Goal: Task Accomplishment & Management: Manage account settings

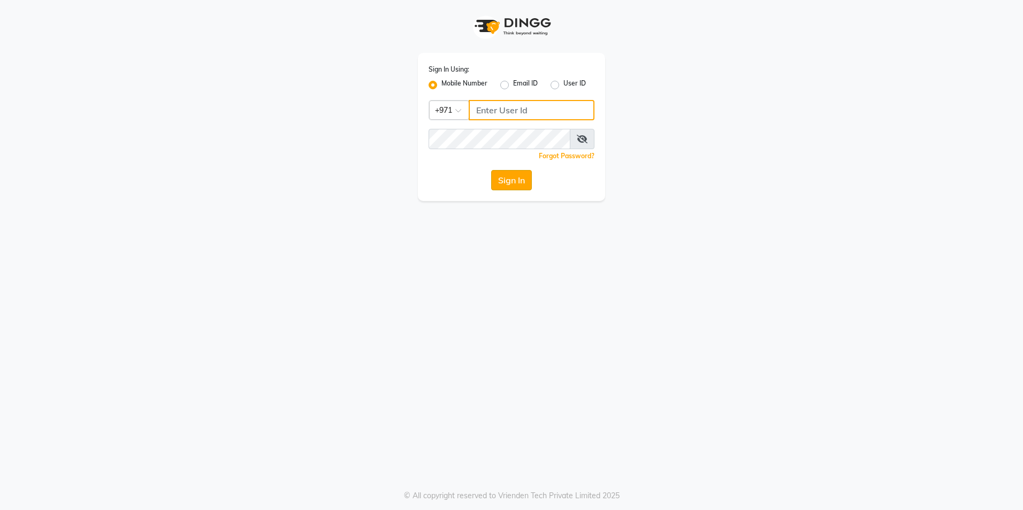
type input "527583087"
click at [511, 171] on button "Sign In" at bounding box center [511, 180] width 41 height 20
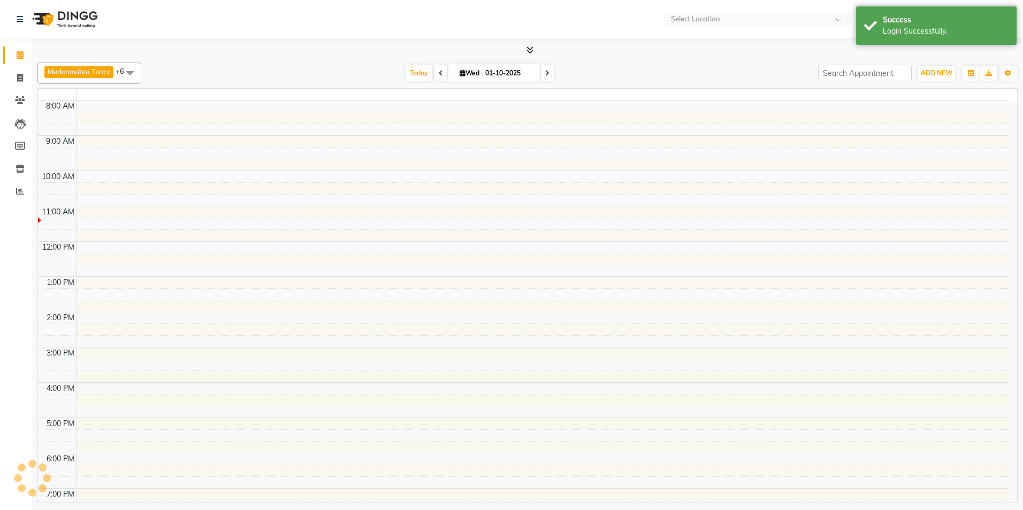
select select "en"
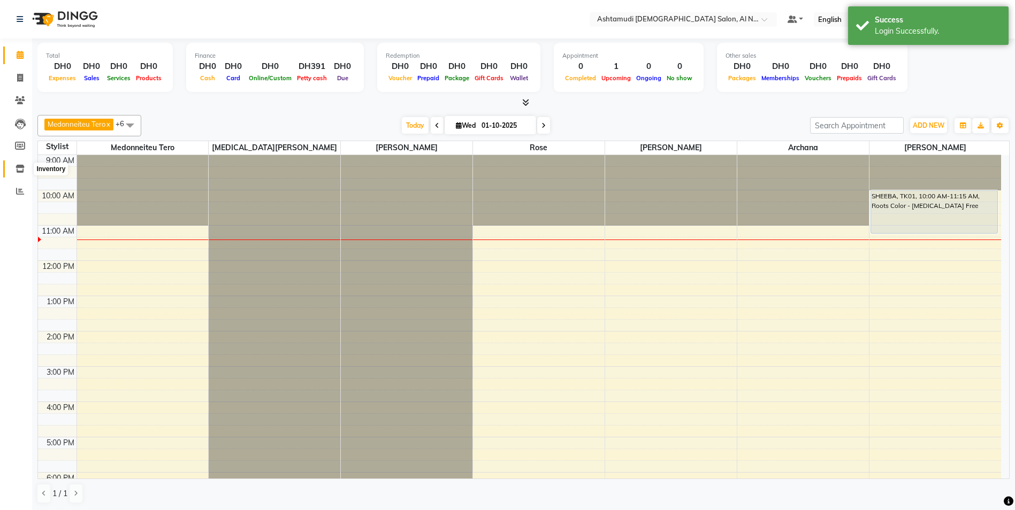
click at [13, 167] on span at bounding box center [20, 169] width 19 height 12
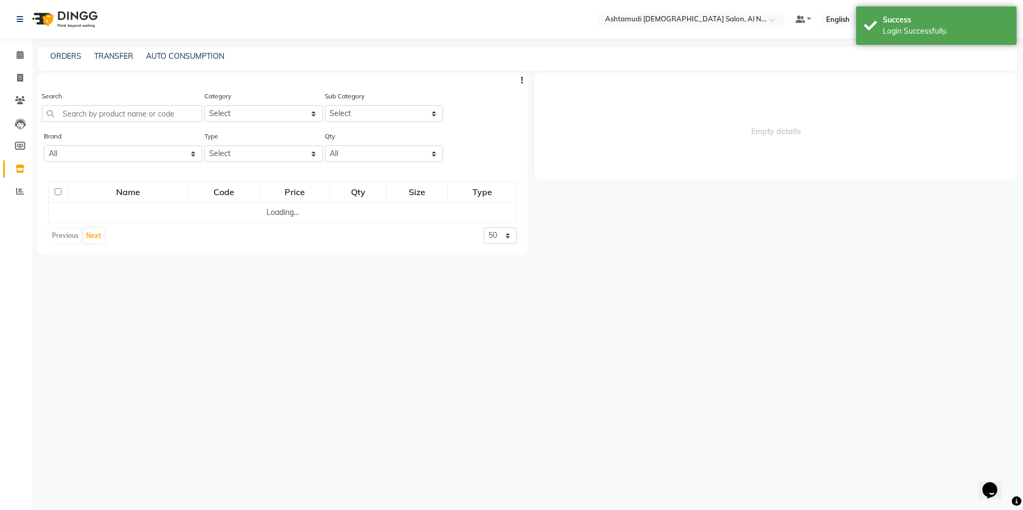
select select
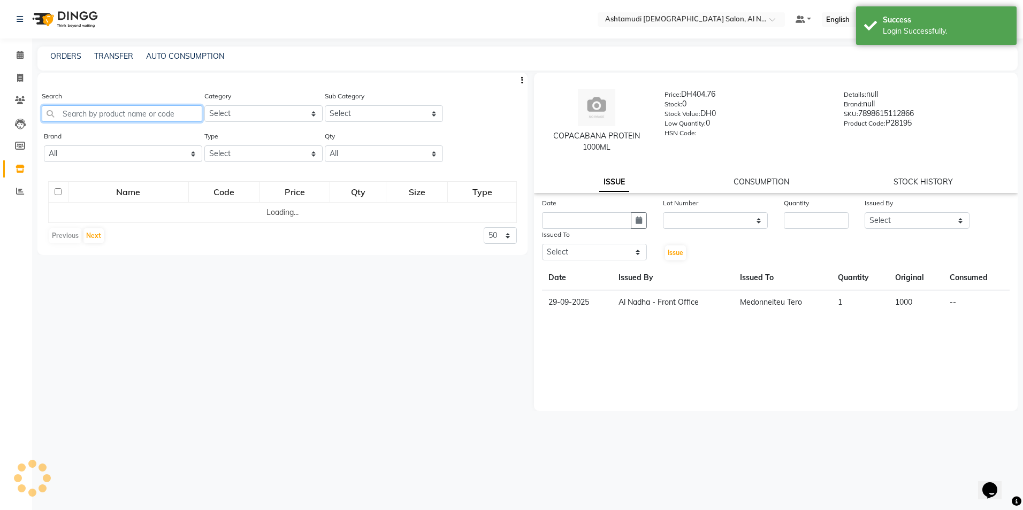
click at [75, 108] on input "text" at bounding box center [122, 113] width 160 height 17
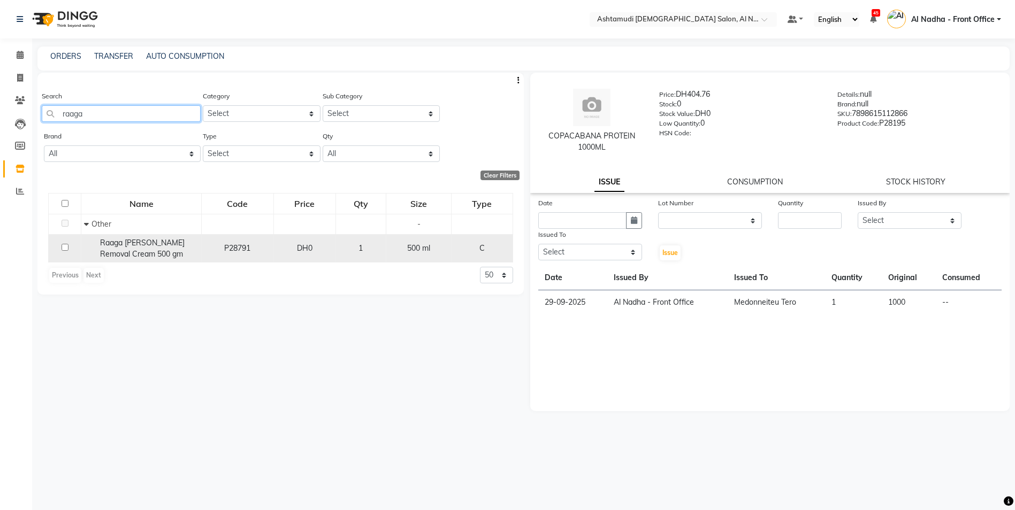
type input "raaga"
click at [63, 245] on input "checkbox" at bounding box center [65, 247] width 7 height 7
checkbox input "true"
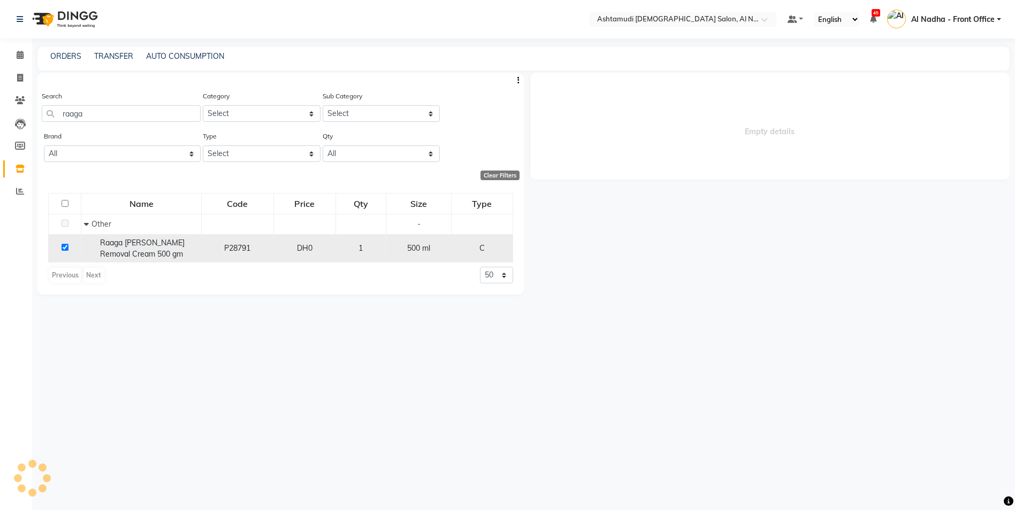
select select
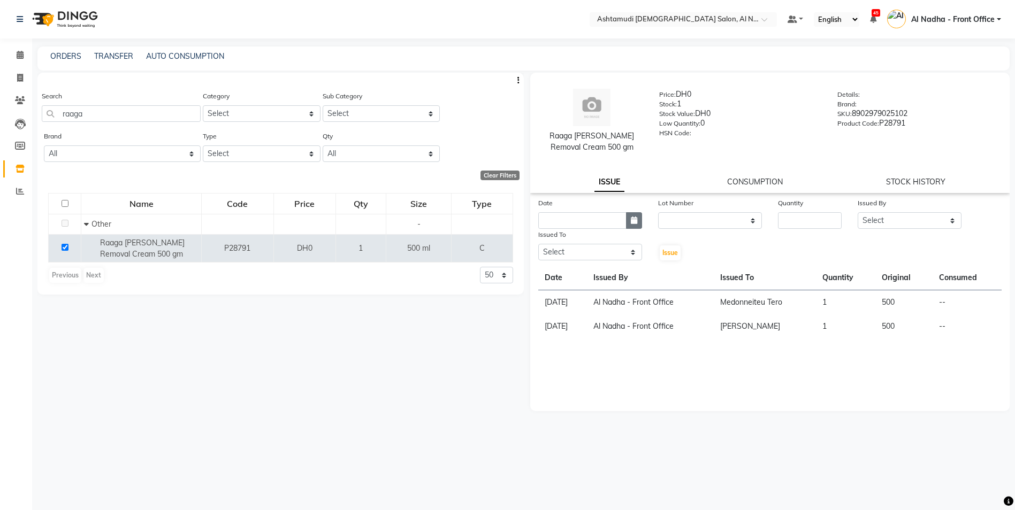
click at [630, 224] on button "button" at bounding box center [634, 220] width 16 height 17
select select "10"
select select "2025"
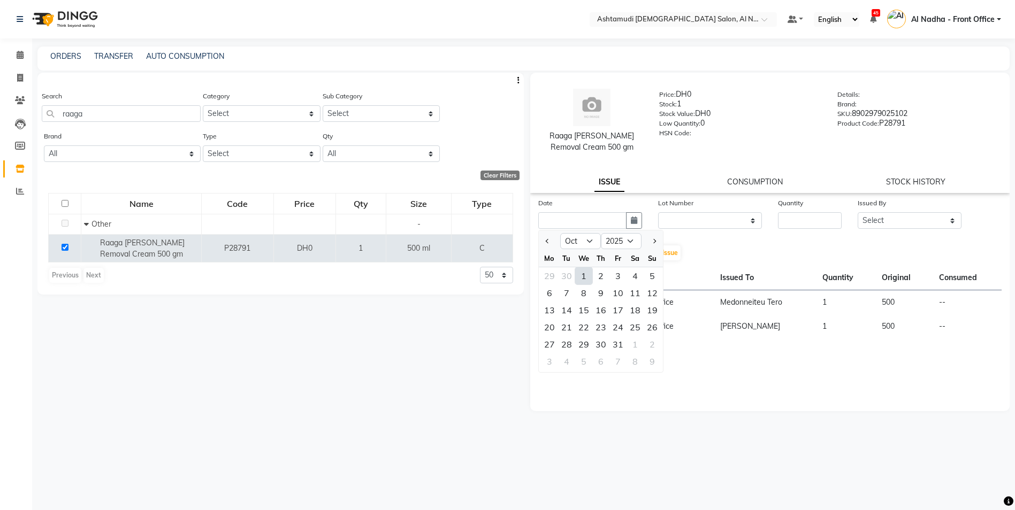
click at [579, 275] on div "1" at bounding box center [583, 275] width 17 height 17
type input "01-10-2025"
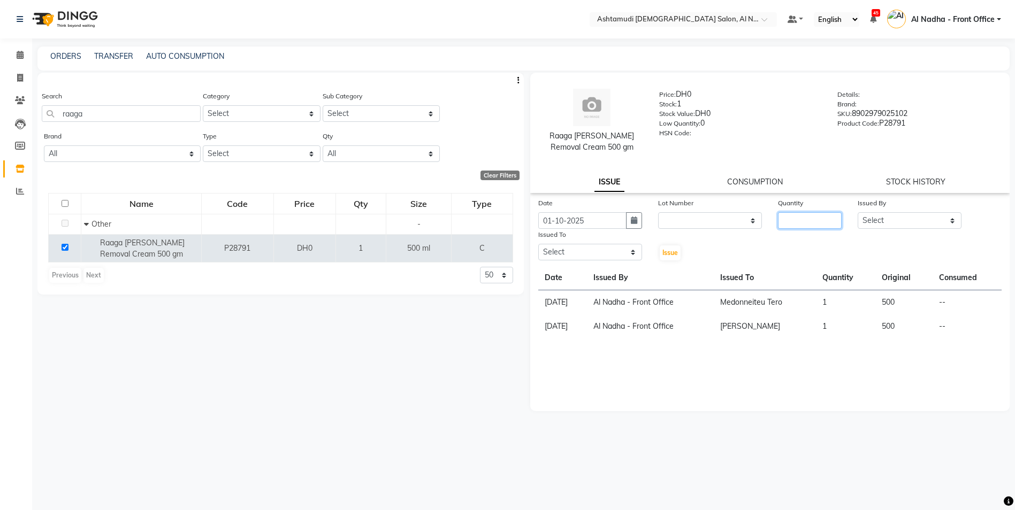
click at [790, 213] on input "number" at bounding box center [810, 220] width 64 height 17
type input "1"
drag, startPoint x: 875, startPoint y: 221, endPoint x: 876, endPoint y: 228, distance: 7.0
click at [875, 221] on select "Select Al Nadha - Front Office Archana Medonneiteu Tero Mehwish Mubeen Minu Kha…" at bounding box center [910, 220] width 104 height 17
select select "59177"
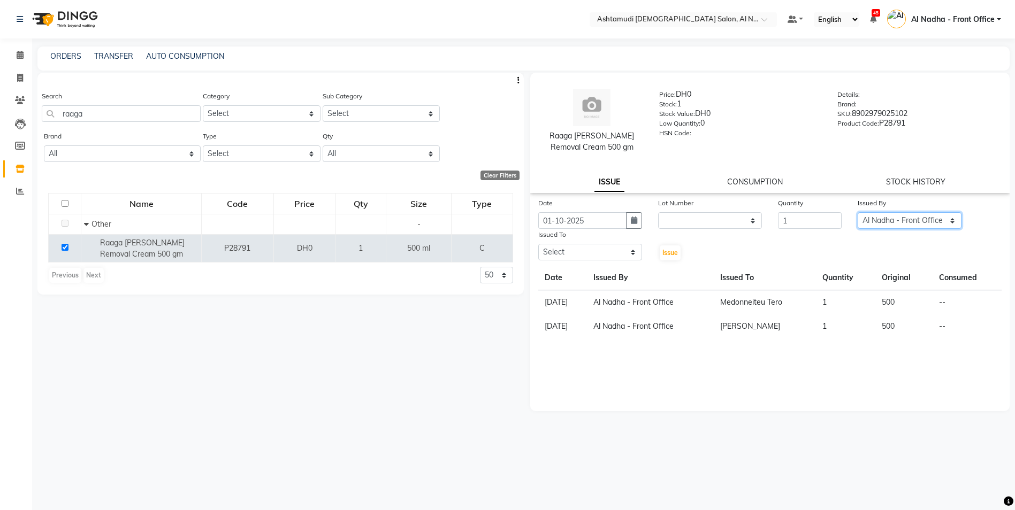
click at [858, 212] on select "Select Al Nadha - Front Office Archana Medonneiteu Tero Mehwish Mubeen Minu Kha…" at bounding box center [910, 220] width 104 height 17
click at [593, 258] on select "Select Al Nadha - Front Office Archana Medonneiteu Tero Mehwish Mubeen Minu Kha…" at bounding box center [590, 252] width 104 height 17
select select "71437"
click at [538, 244] on select "Select Al Nadha - Front Office Archana Medonneiteu Tero Mehwish Mubeen Minu Kha…" at bounding box center [590, 252] width 104 height 17
click at [667, 256] on span "Issue" at bounding box center [670, 253] width 16 height 8
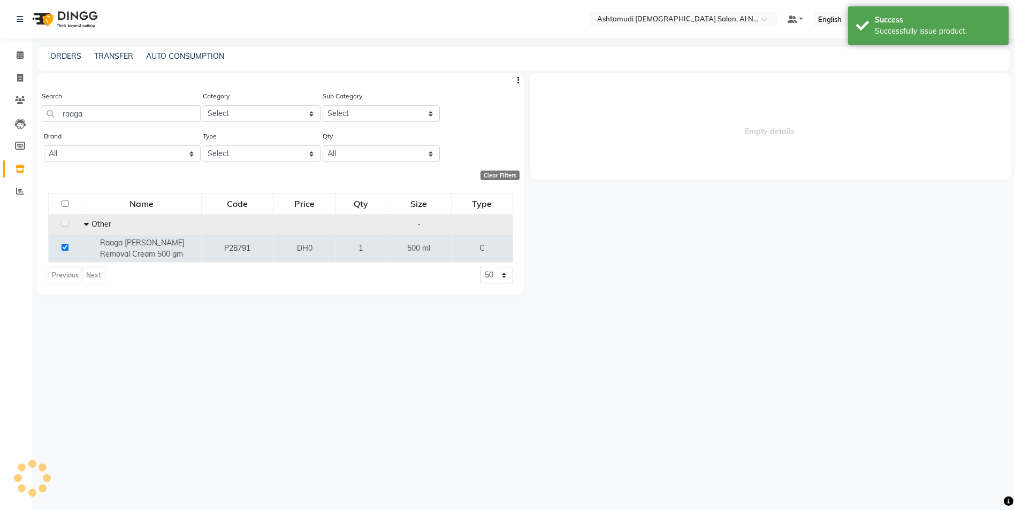
select select
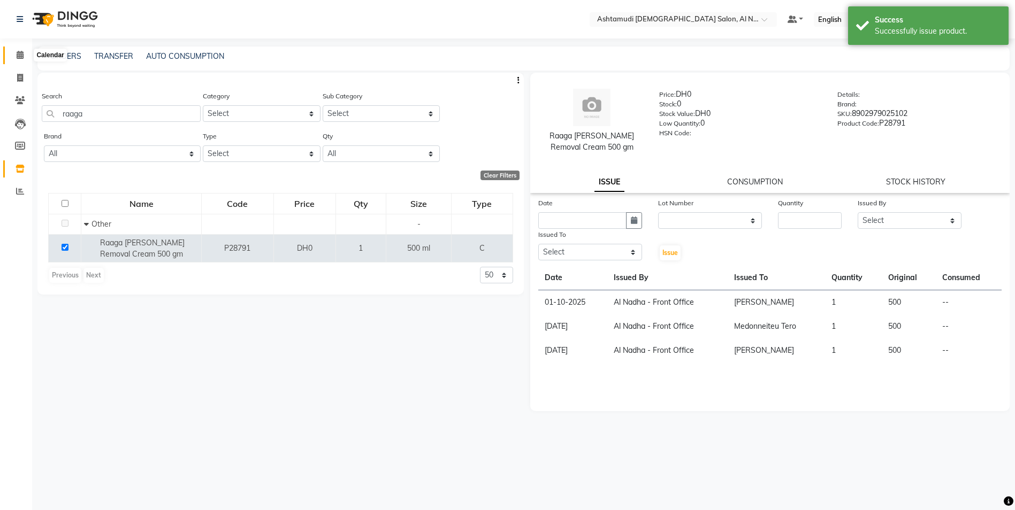
click at [20, 55] on icon at bounding box center [20, 55] width 7 height 8
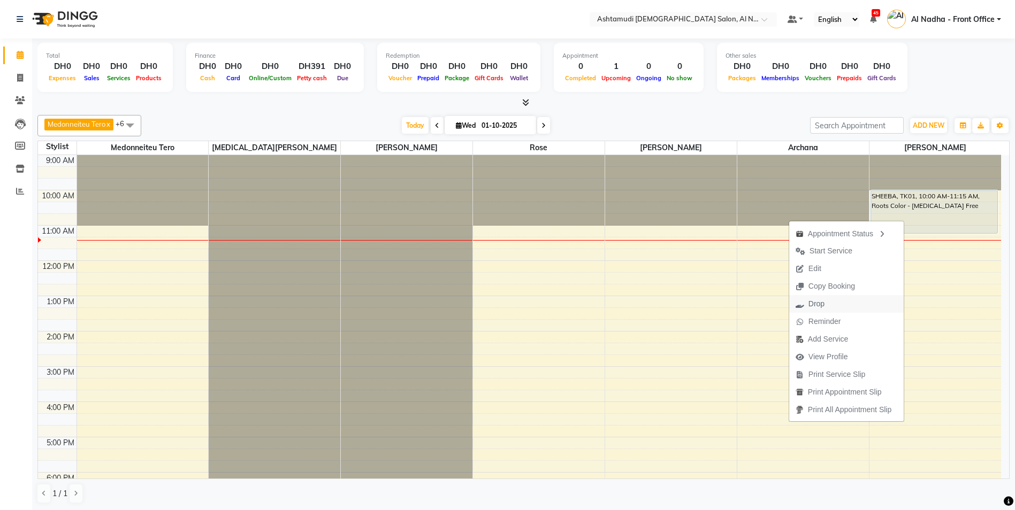
click at [810, 303] on span "Drop" at bounding box center [816, 304] width 16 height 11
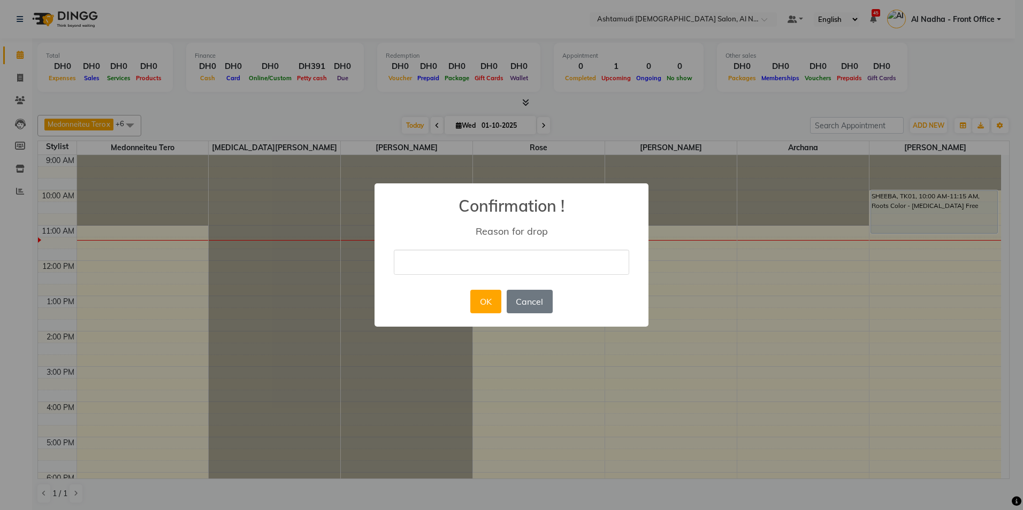
click at [476, 268] on input "text" at bounding box center [511, 262] width 235 height 25
type input "Cancelle by client"
click at [485, 302] on button "OK" at bounding box center [485, 302] width 30 height 24
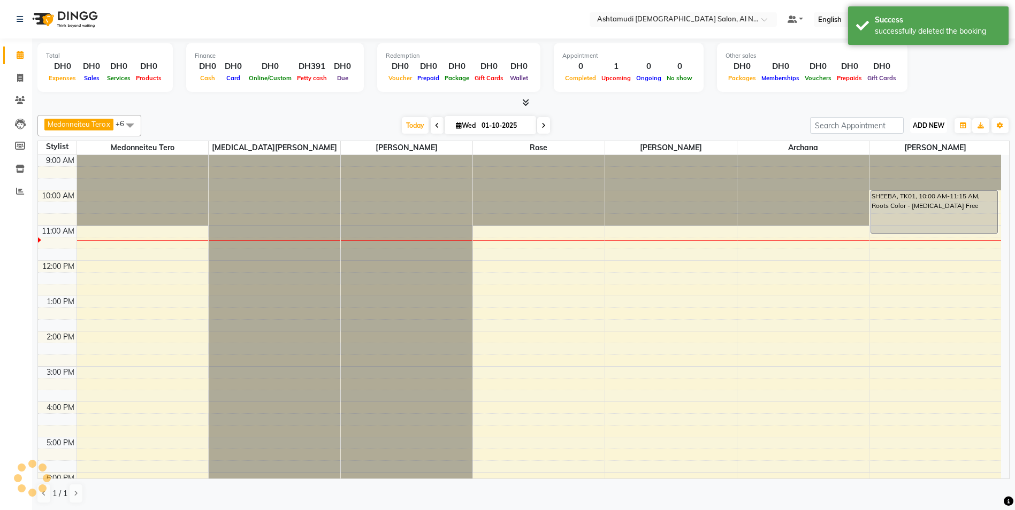
click at [927, 127] on span "ADD NEW" at bounding box center [929, 125] width 32 height 8
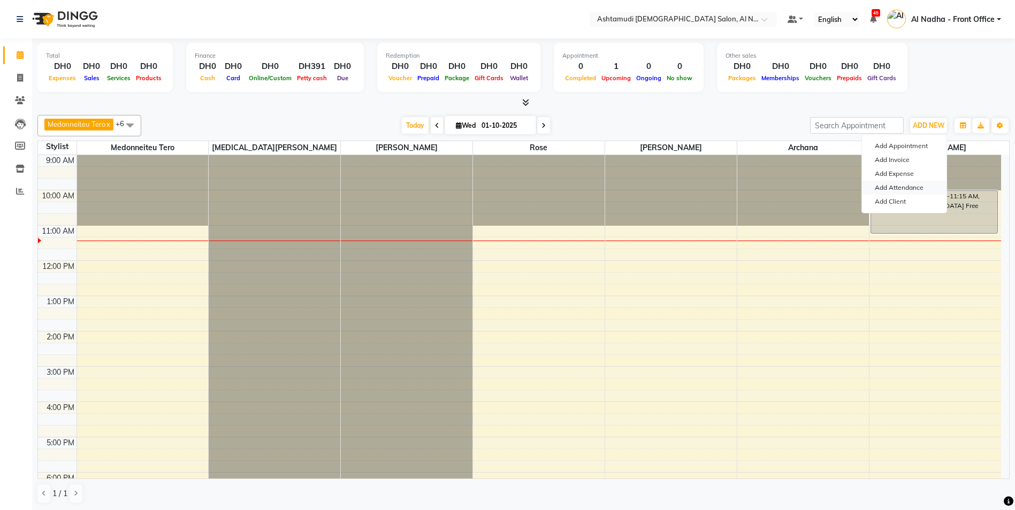
click at [899, 189] on link "Add Attendance" at bounding box center [904, 188] width 85 height 14
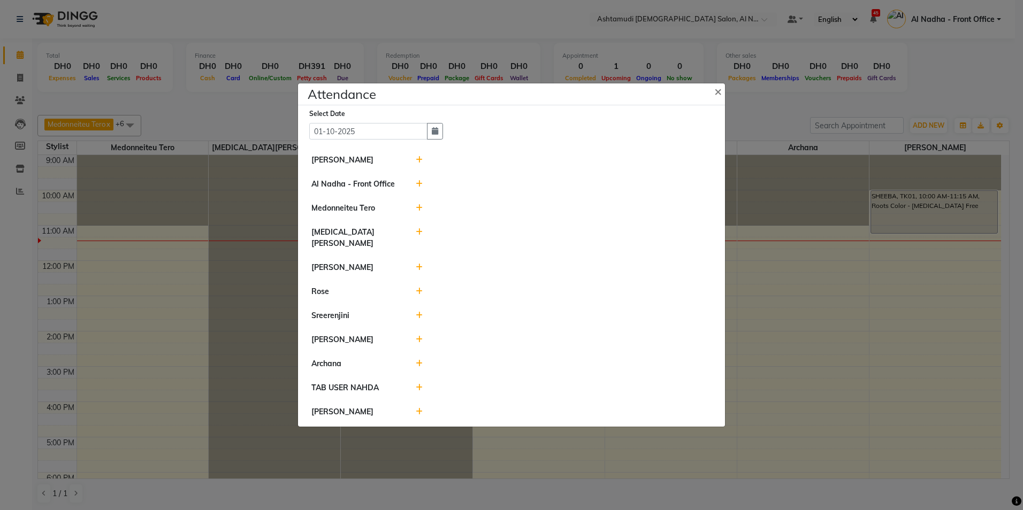
click at [420, 212] on icon at bounding box center [419, 207] width 7 height 7
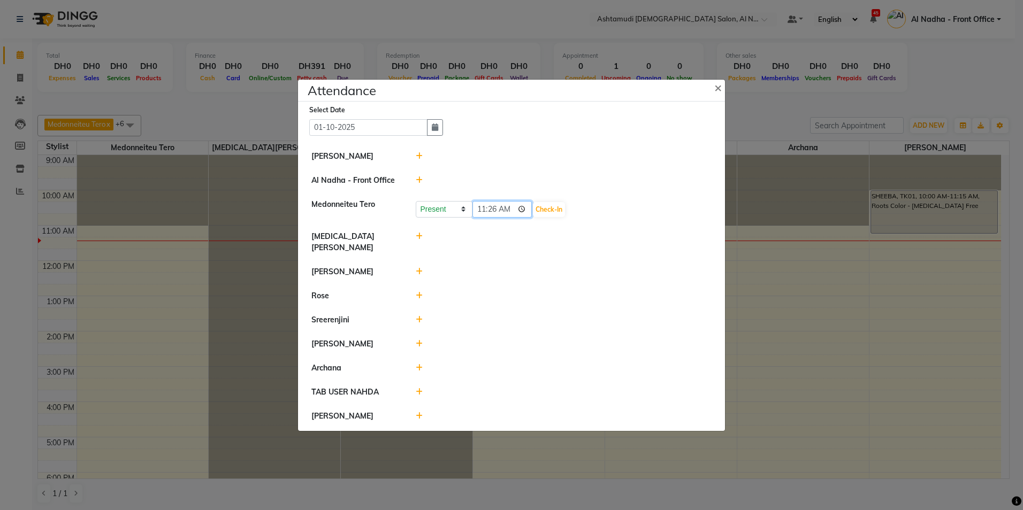
click at [492, 218] on input "11:26" at bounding box center [502, 209] width 60 height 17
click at [493, 212] on input "11:26" at bounding box center [502, 209] width 60 height 17
click at [560, 217] on button "Check-In" at bounding box center [549, 209] width 32 height 15
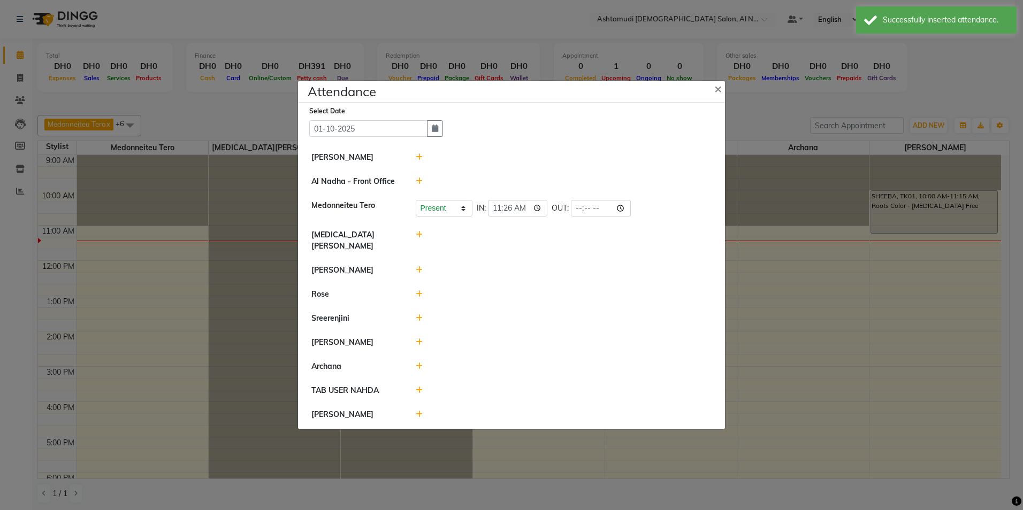
click at [417, 290] on icon at bounding box center [419, 293] width 7 height 7
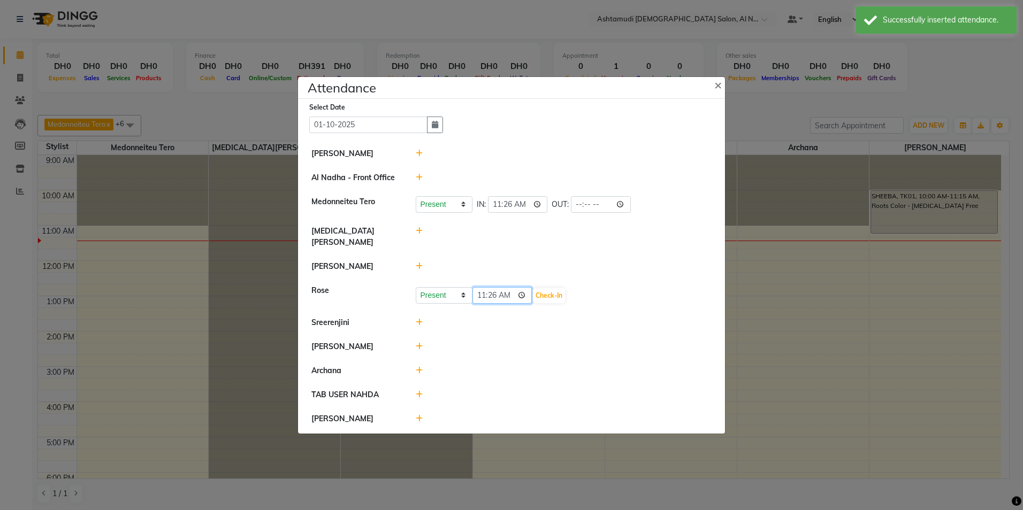
click at [492, 290] on input "11:26" at bounding box center [502, 295] width 60 height 17
type input "11:00"
click at [553, 289] on button "Check-In" at bounding box center [549, 295] width 32 height 15
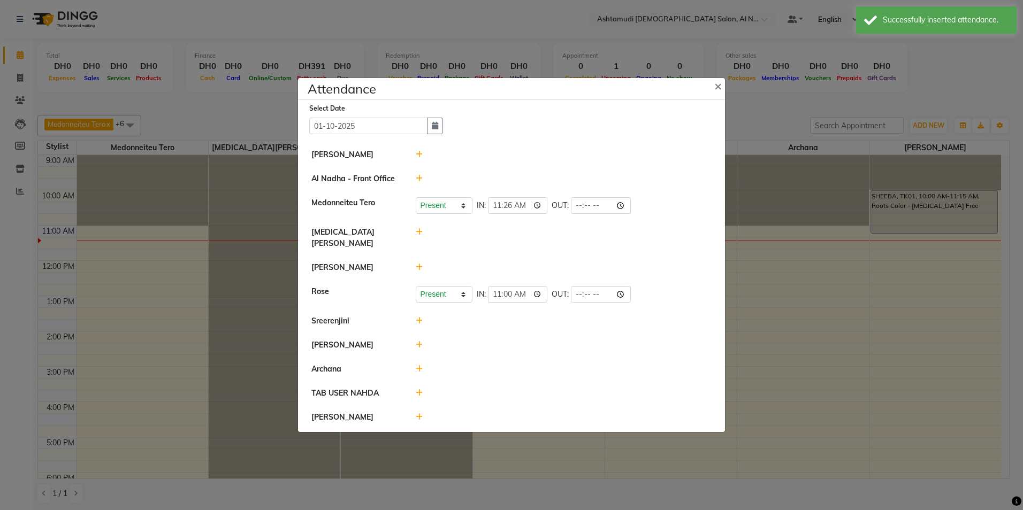
click at [421, 317] on icon at bounding box center [419, 320] width 7 height 7
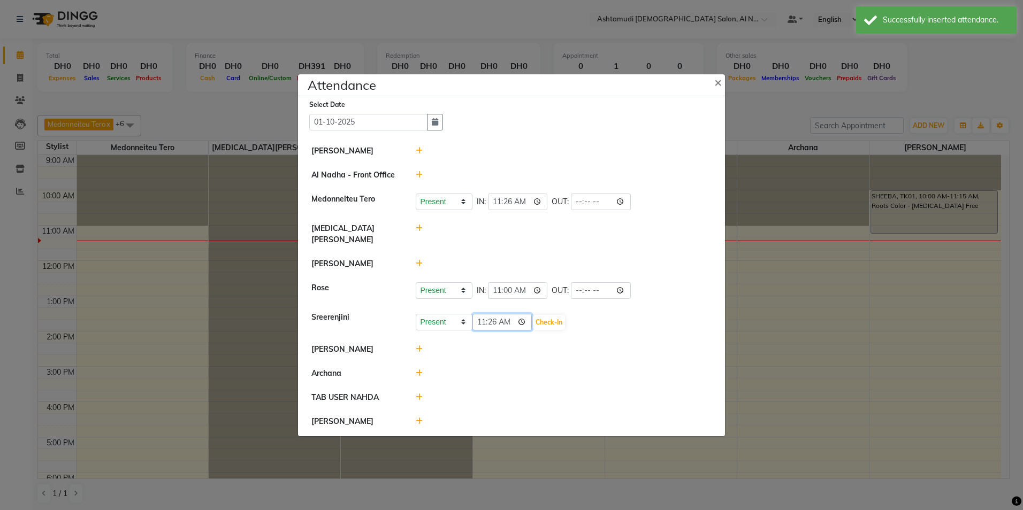
click at [496, 317] on input "11:26" at bounding box center [502, 322] width 60 height 17
type input "11:00"
click at [552, 315] on button "Check-In" at bounding box center [549, 322] width 32 height 15
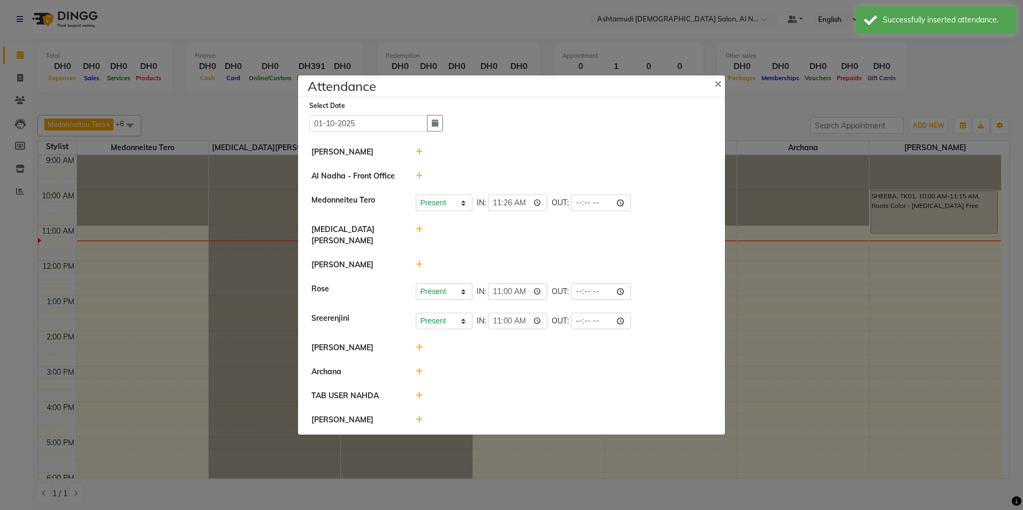
click at [419, 344] on icon at bounding box center [419, 347] width 7 height 7
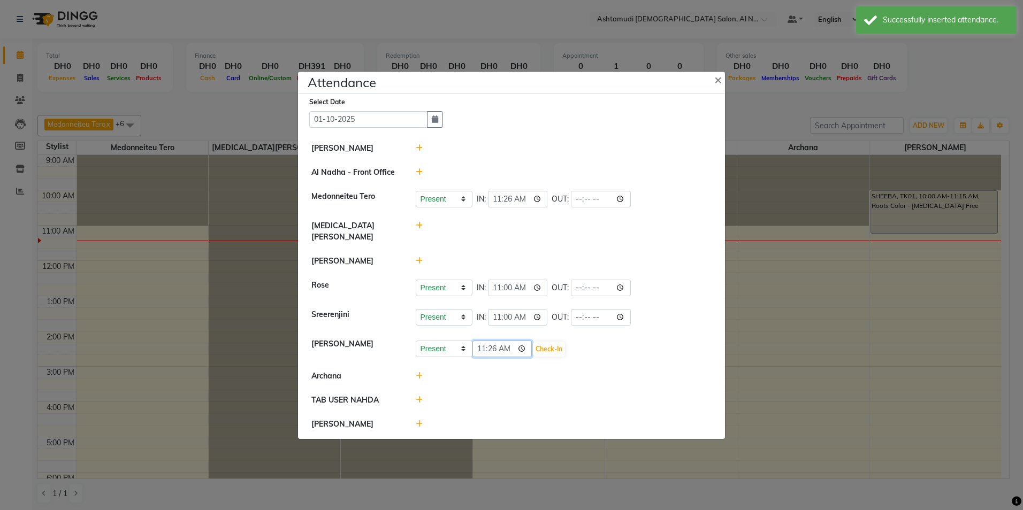
click at [480, 342] on input "11:26" at bounding box center [502, 349] width 60 height 17
type input "10:00"
click at [549, 343] on button "Check-In" at bounding box center [549, 349] width 32 height 15
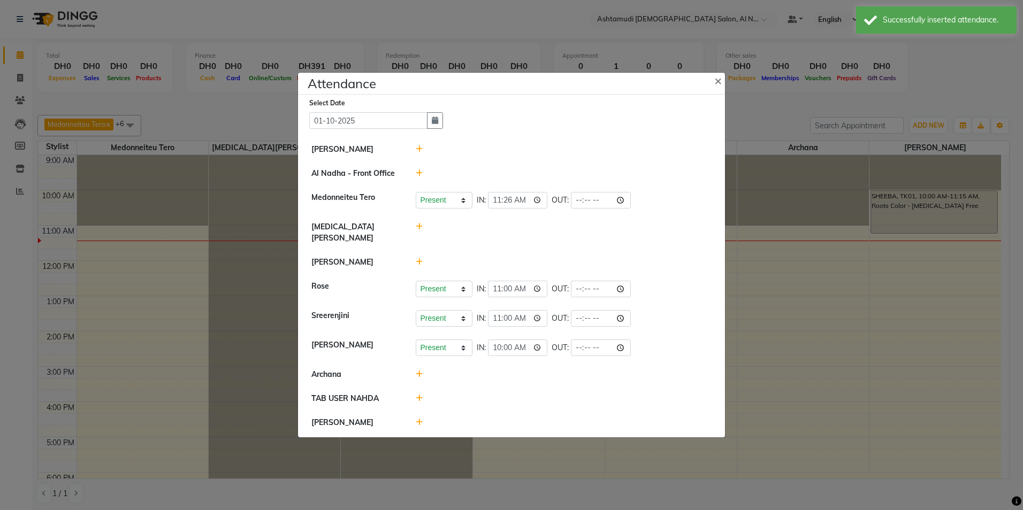
click at [421, 371] on icon at bounding box center [419, 374] width 7 height 7
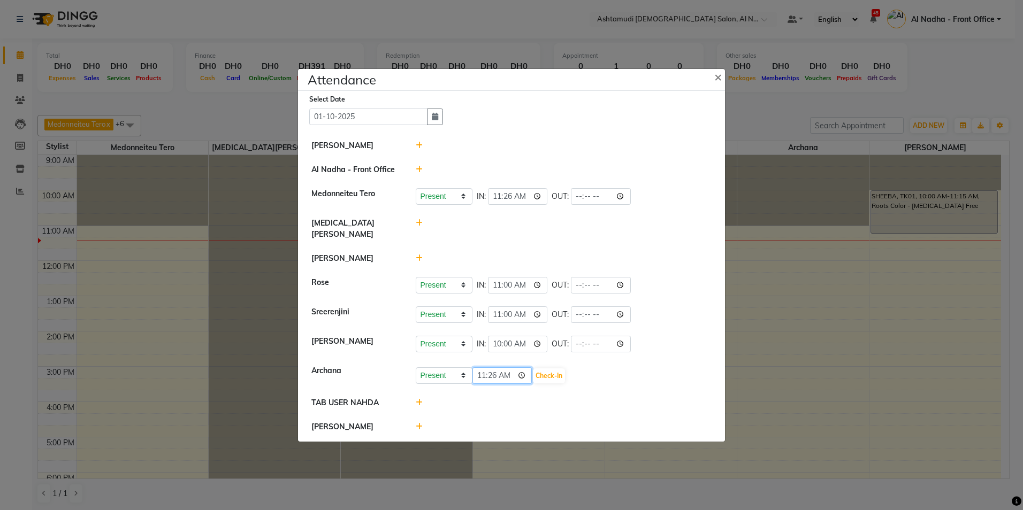
click at [492, 368] on input "11:26" at bounding box center [502, 376] width 60 height 17
type input "11:00"
click at [555, 372] on button "Check-In" at bounding box center [549, 376] width 32 height 15
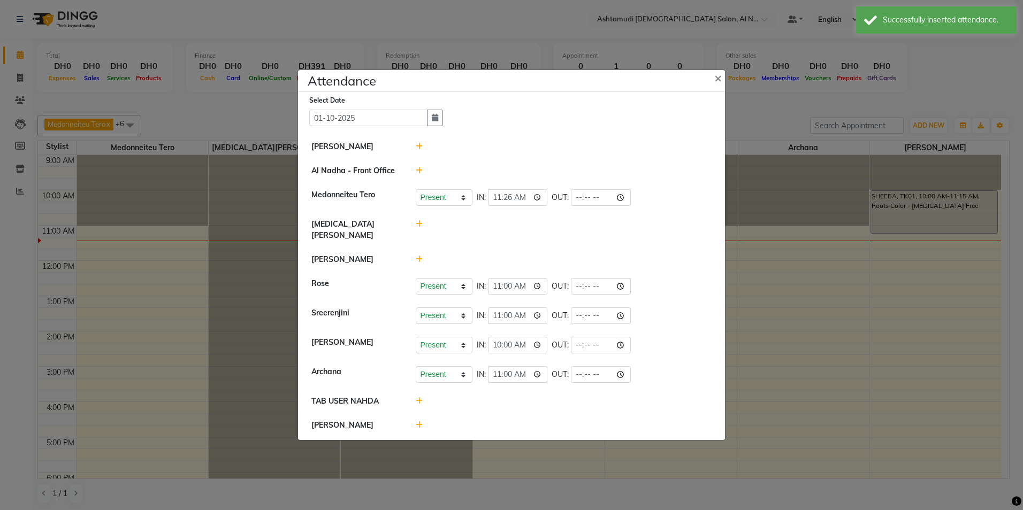
click at [418, 422] on icon at bounding box center [419, 425] width 7 height 7
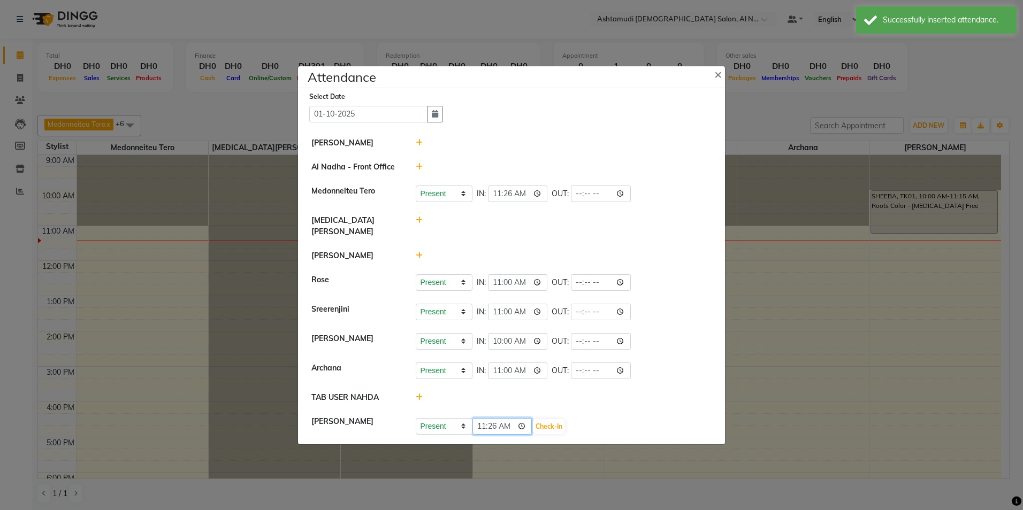
click at [491, 421] on input "11:26" at bounding box center [502, 426] width 60 height 17
click at [484, 419] on input "11:26" at bounding box center [502, 426] width 60 height 17
type input "10:00"
click at [540, 419] on button "Check-In" at bounding box center [549, 426] width 32 height 15
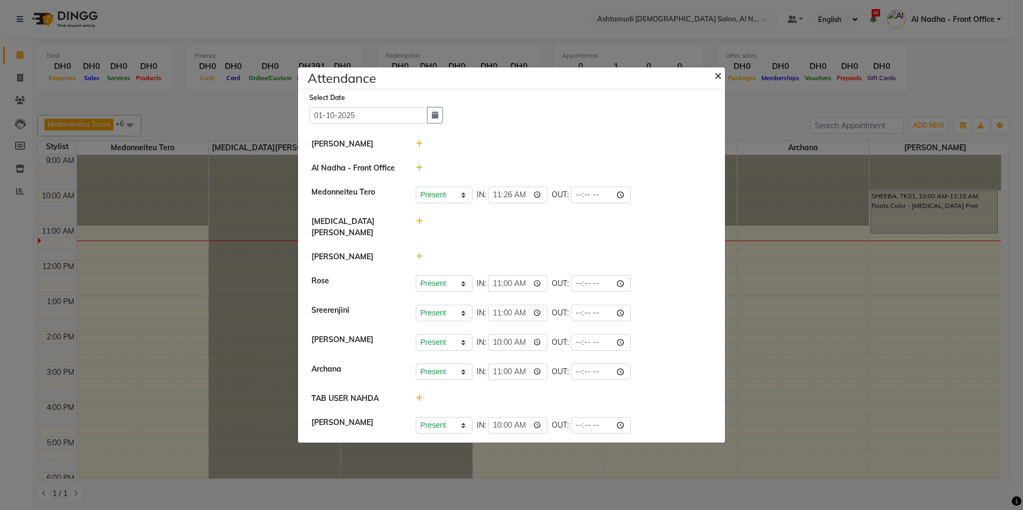
click at [718, 81] on span "×" at bounding box center [717, 75] width 7 height 16
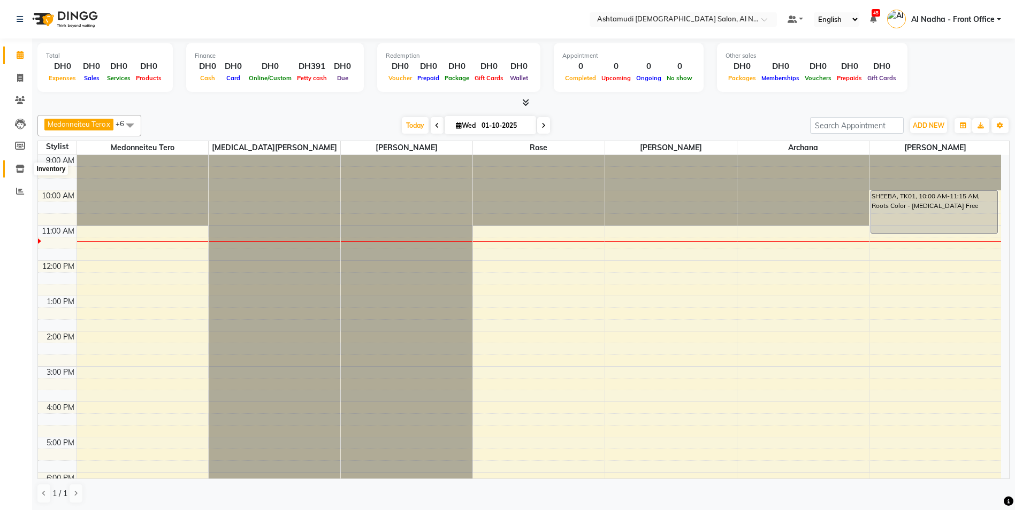
click at [20, 166] on icon at bounding box center [20, 169] width 9 height 8
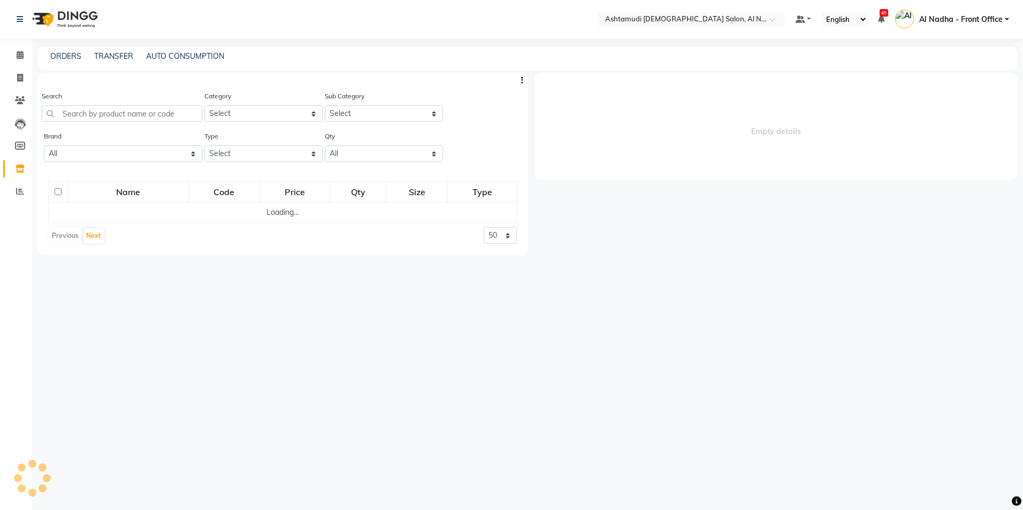
select select
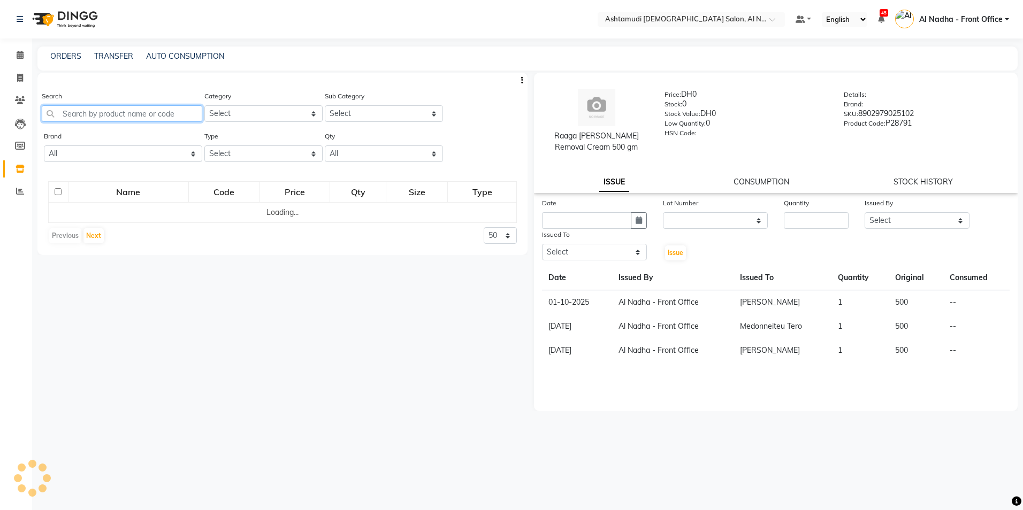
click at [83, 115] on input "text" at bounding box center [122, 113] width 160 height 17
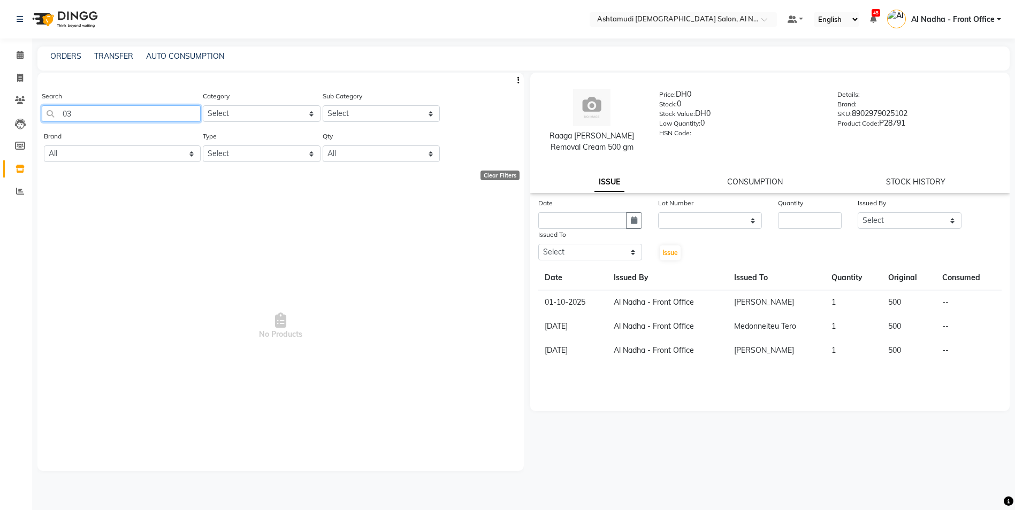
type input "0"
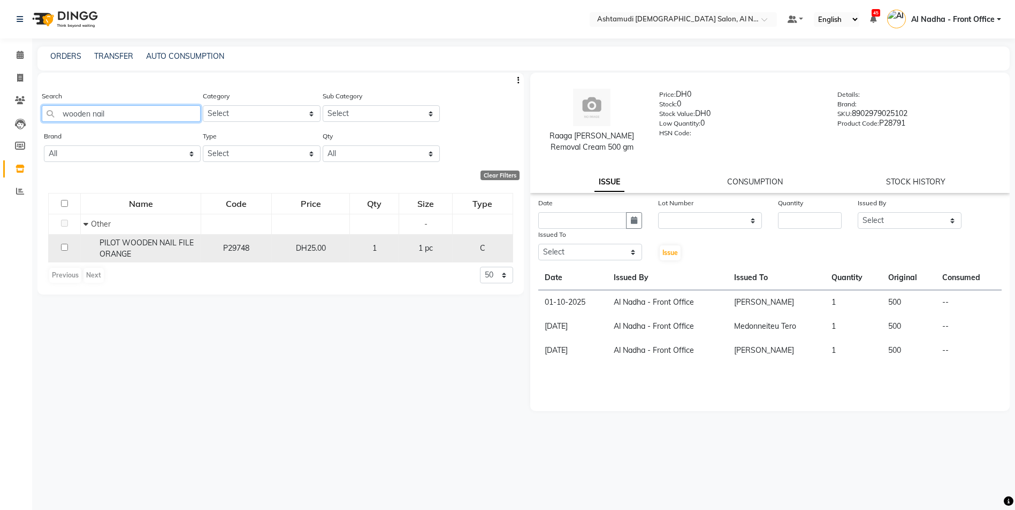
type input "wooden nail"
click at [64, 248] on input "checkbox" at bounding box center [64, 247] width 7 height 7
checkbox input "true"
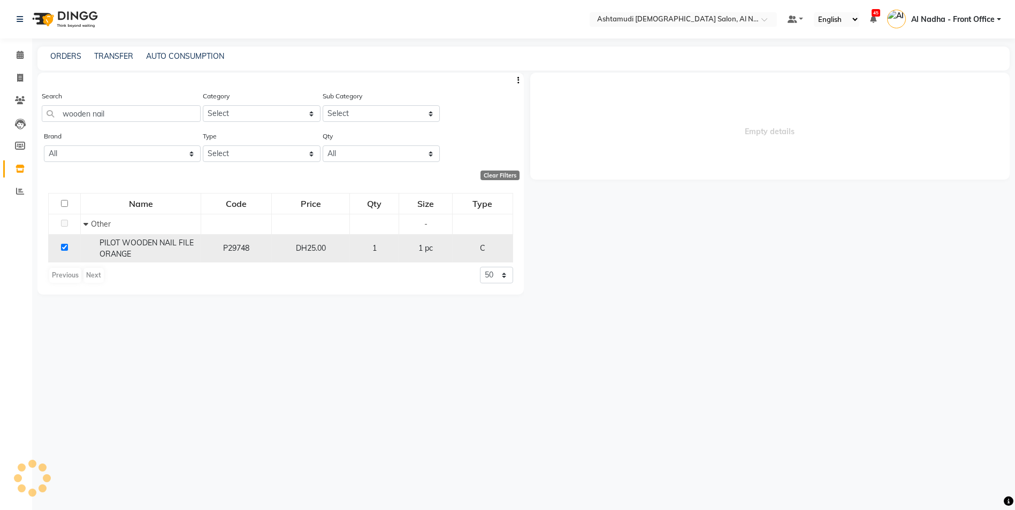
select select
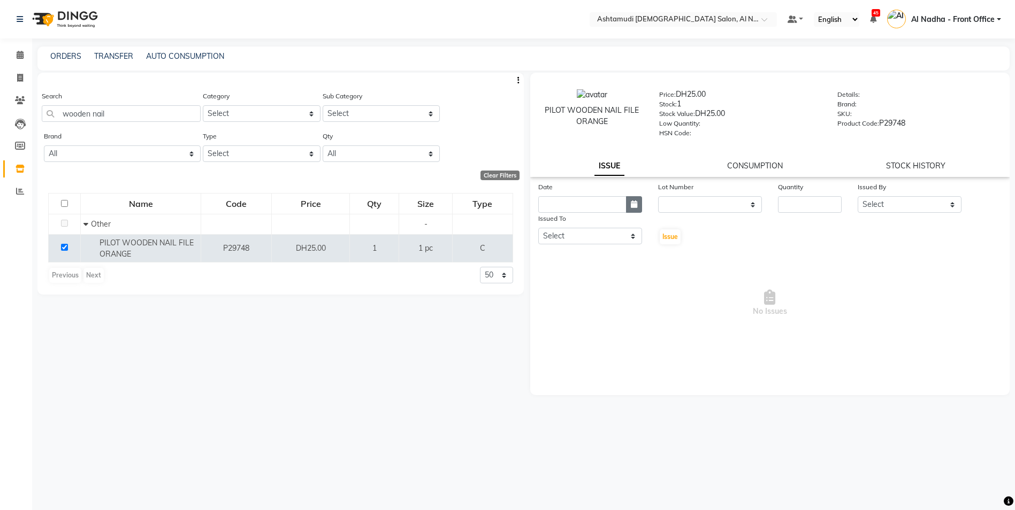
click at [636, 207] on icon "button" at bounding box center [634, 204] width 6 height 7
select select "10"
select select "2025"
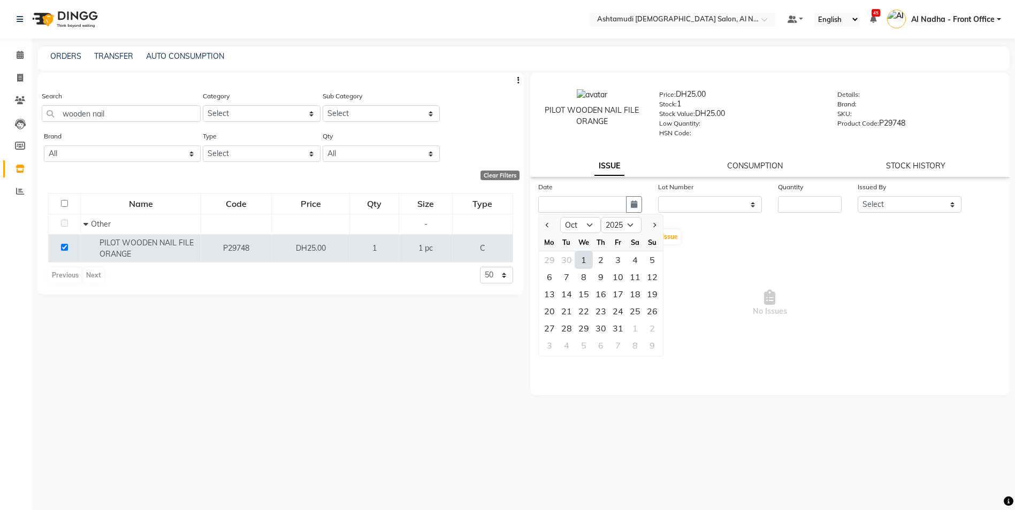
click at [582, 259] on div "1" at bounding box center [583, 259] width 17 height 17
type input "01-10-2025"
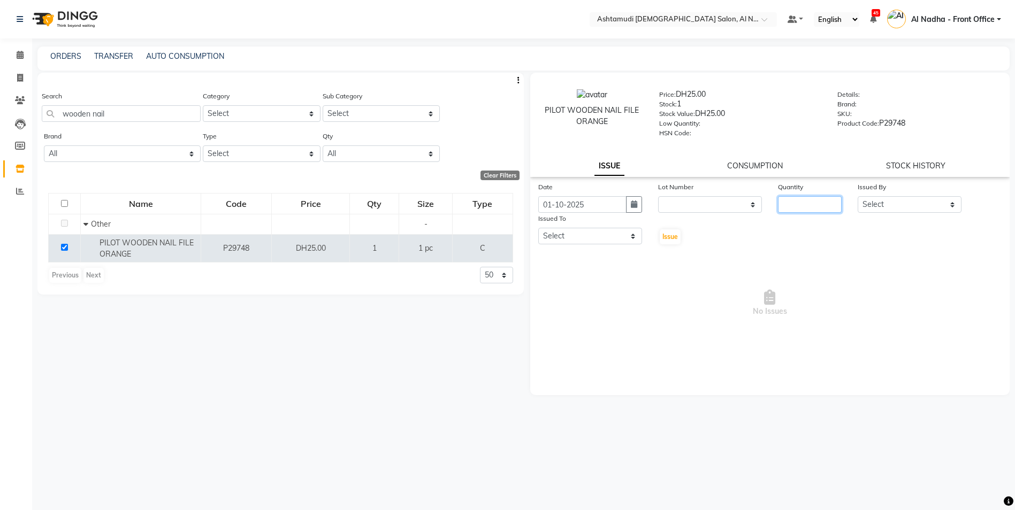
click at [801, 210] on input "number" at bounding box center [810, 204] width 64 height 17
type input "1"
drag, startPoint x: 913, startPoint y: 206, endPoint x: 909, endPoint y: 213, distance: 7.9
click at [913, 206] on select "Select Al Nadha - Front Office Archana Medonneiteu Tero Mehwish Mubeen Minu Kha…" at bounding box center [910, 204] width 104 height 17
select select "59177"
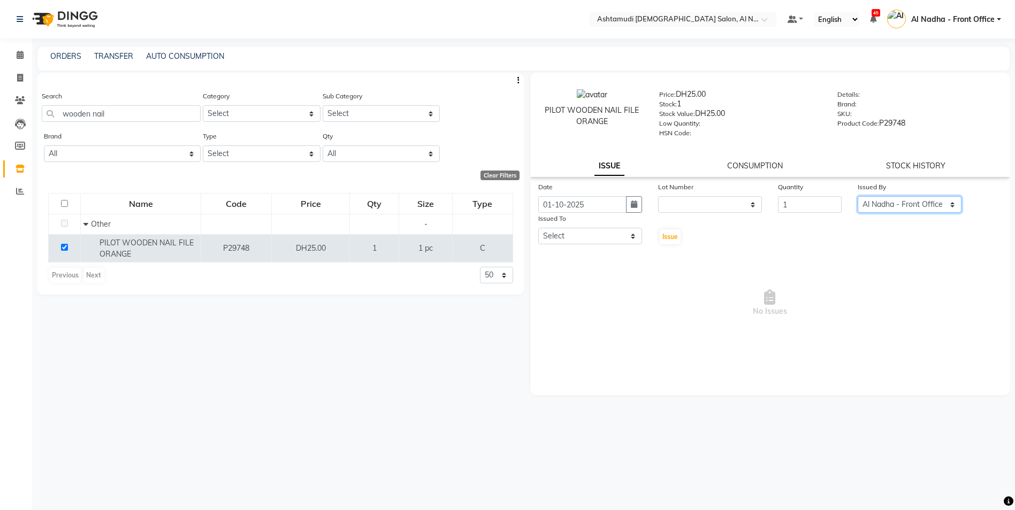
click at [858, 196] on select "Select Al Nadha - Front Office Archana Medonneiteu Tero Mehwish Mubeen Minu Kha…" at bounding box center [910, 204] width 104 height 17
drag, startPoint x: 555, startPoint y: 233, endPoint x: 560, endPoint y: 245, distance: 12.9
click at [555, 233] on select "Select Al Nadha - Front Office Archana Medonneiteu Tero Mehwish Mubeen Minu Kha…" at bounding box center [590, 236] width 104 height 17
select select "68348"
click at [538, 228] on select "Select Al Nadha - Front Office Archana Medonneiteu Tero Mehwish Mubeen Minu Kha…" at bounding box center [590, 236] width 104 height 17
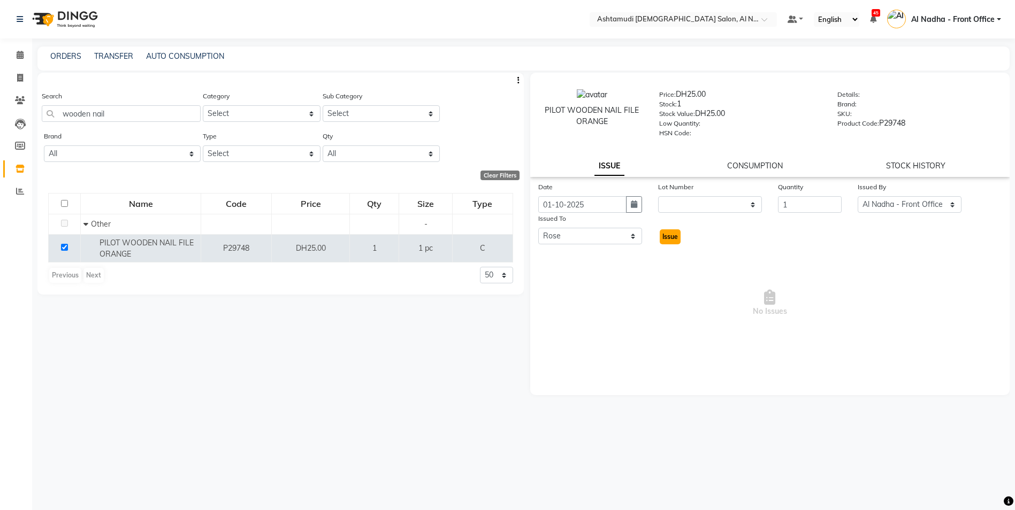
click at [669, 235] on span "Issue" at bounding box center [670, 237] width 16 height 8
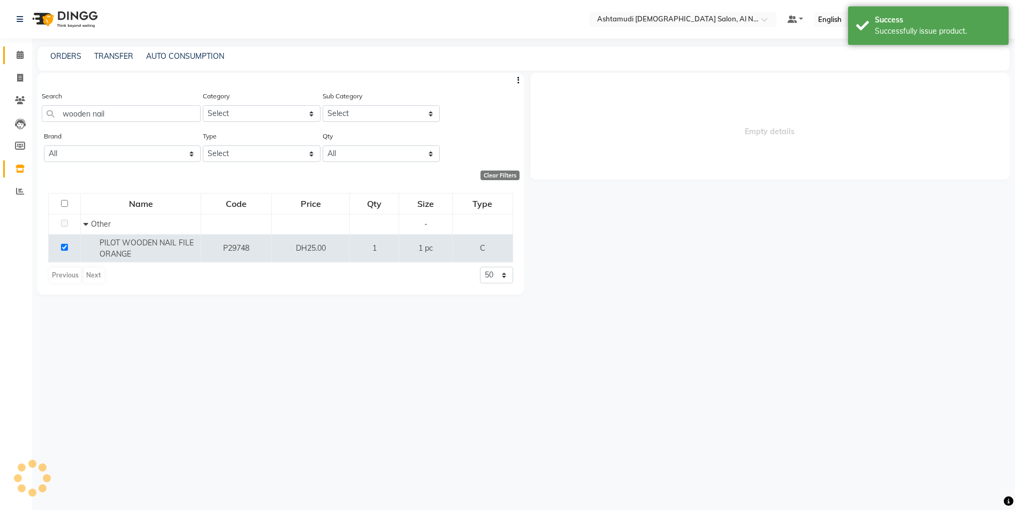
select select
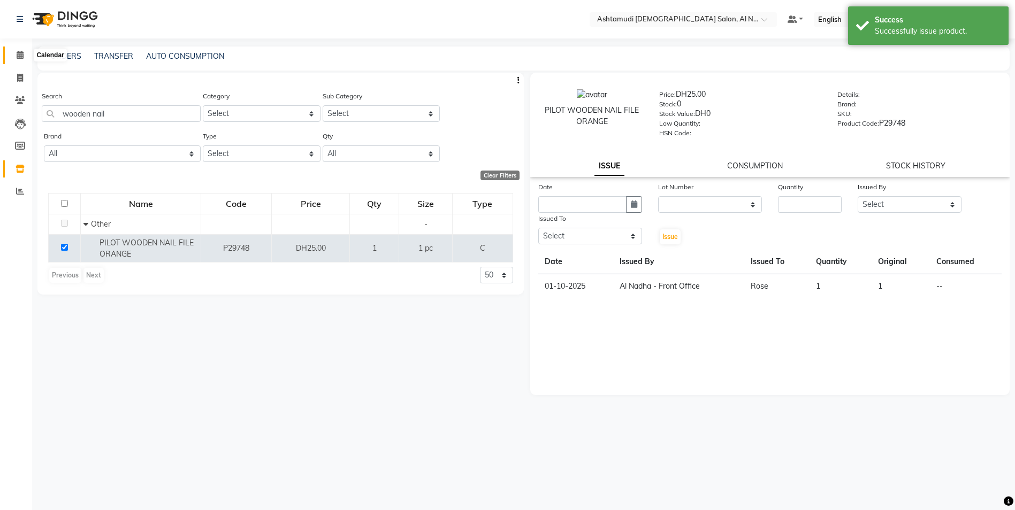
click at [17, 53] on icon at bounding box center [20, 55] width 7 height 8
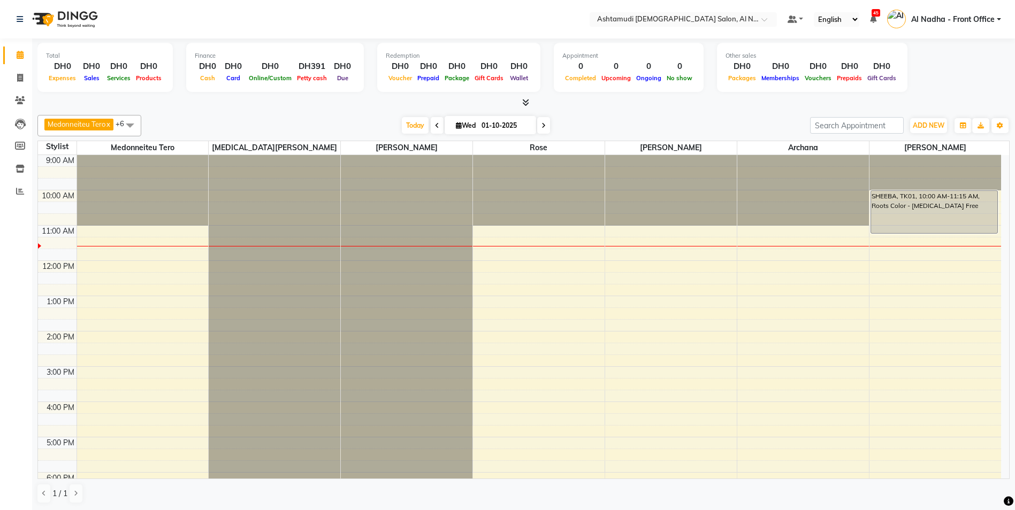
click at [775, 444] on div "9:00 AM 10:00 AM 11:00 AM 12:00 PM 1:00 PM 2:00 PM 3:00 PM 4:00 PM 5:00 PM 6:00…" at bounding box center [519, 402] width 963 height 494
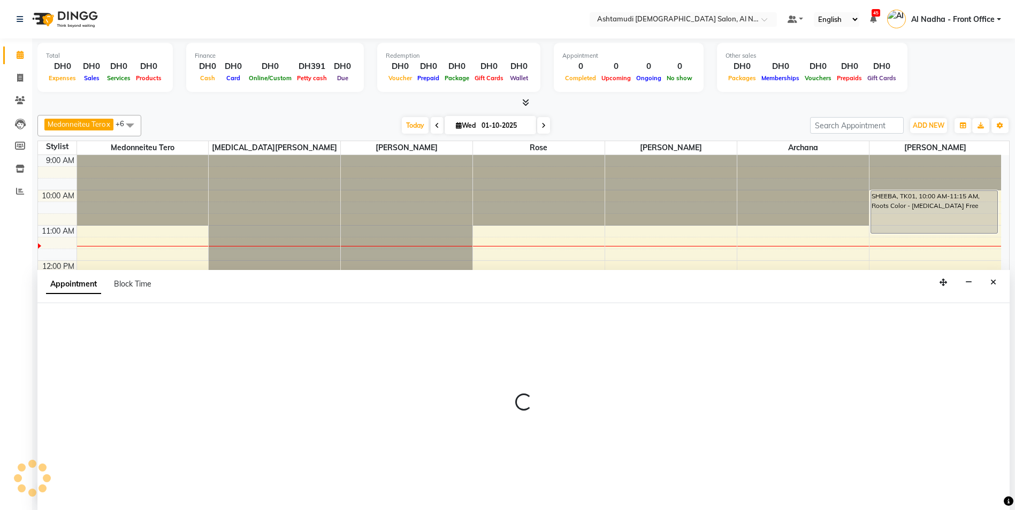
scroll to position [1, 0]
select select "88905"
select select "1020"
select select "tentative"
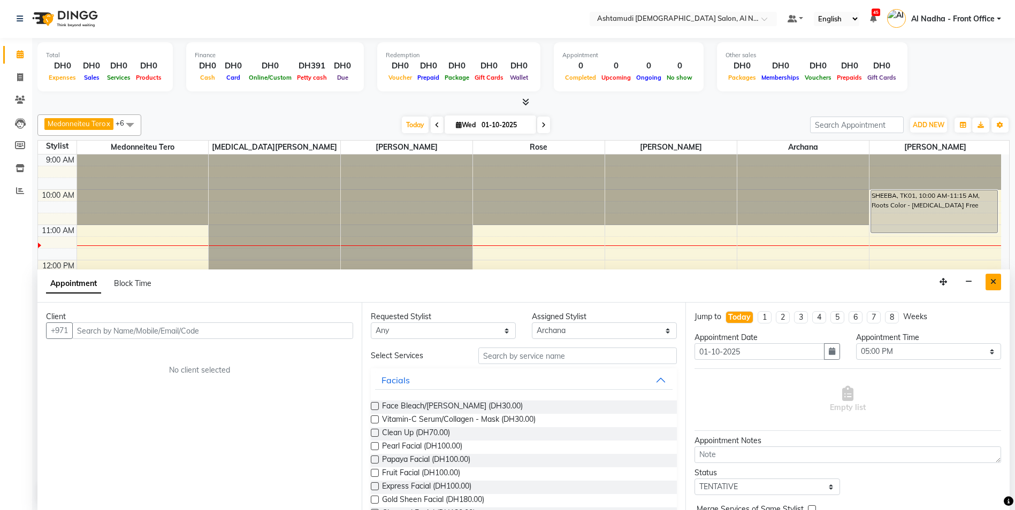
click at [990, 281] on button "Close" at bounding box center [993, 282] width 16 height 17
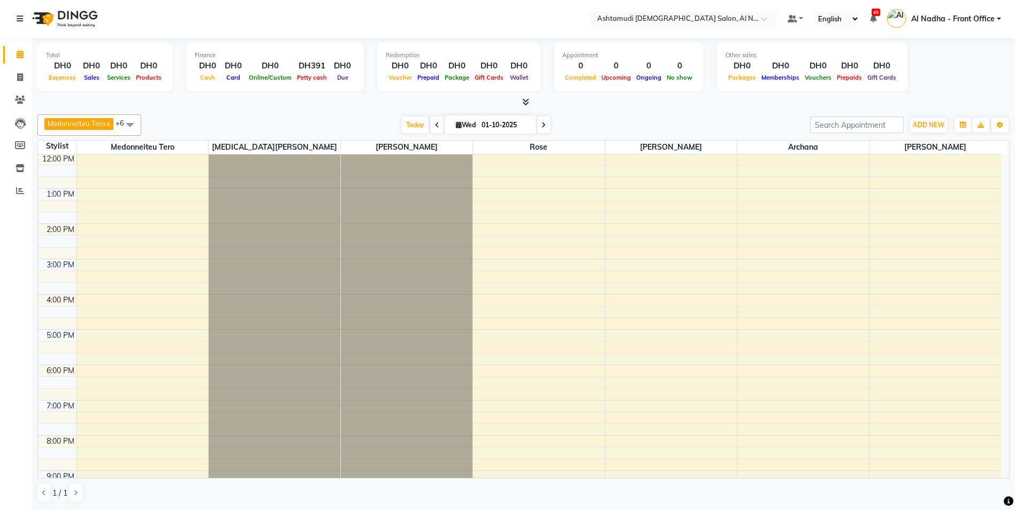
scroll to position [170, 0]
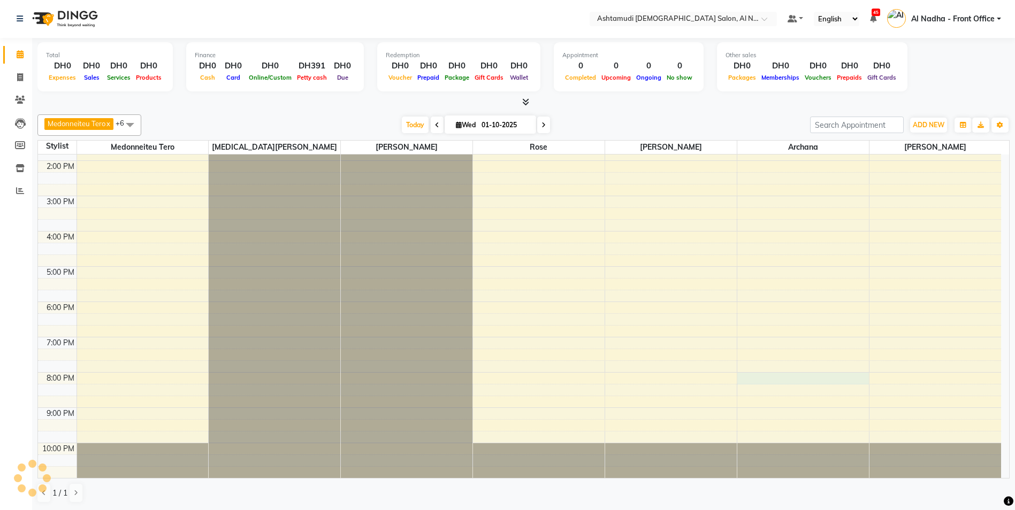
click at [746, 379] on div "9:00 AM 10:00 AM 11:00 AM 12:00 PM 1:00 PM 2:00 PM 3:00 PM 4:00 PM 5:00 PM 6:00…" at bounding box center [519, 231] width 963 height 494
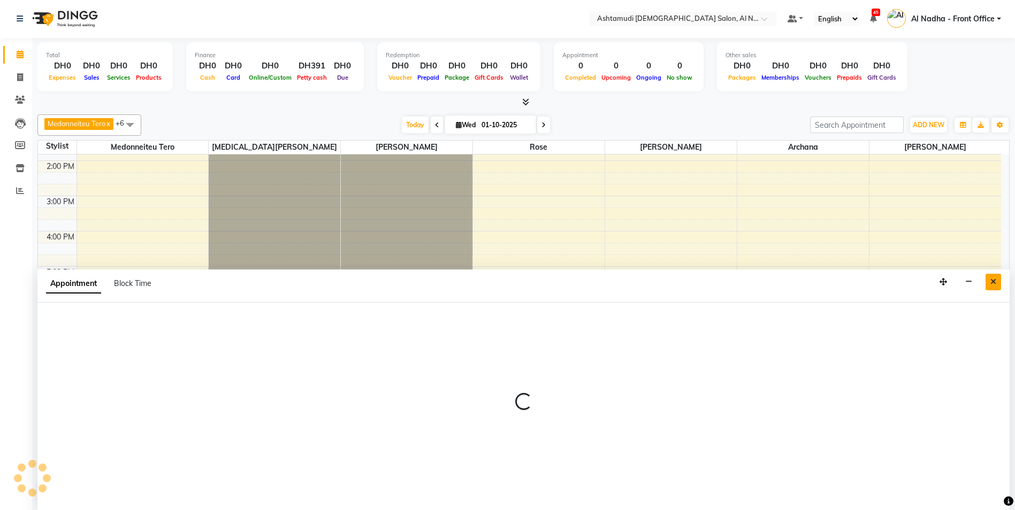
select select "88905"
select select "1200"
select select "tentative"
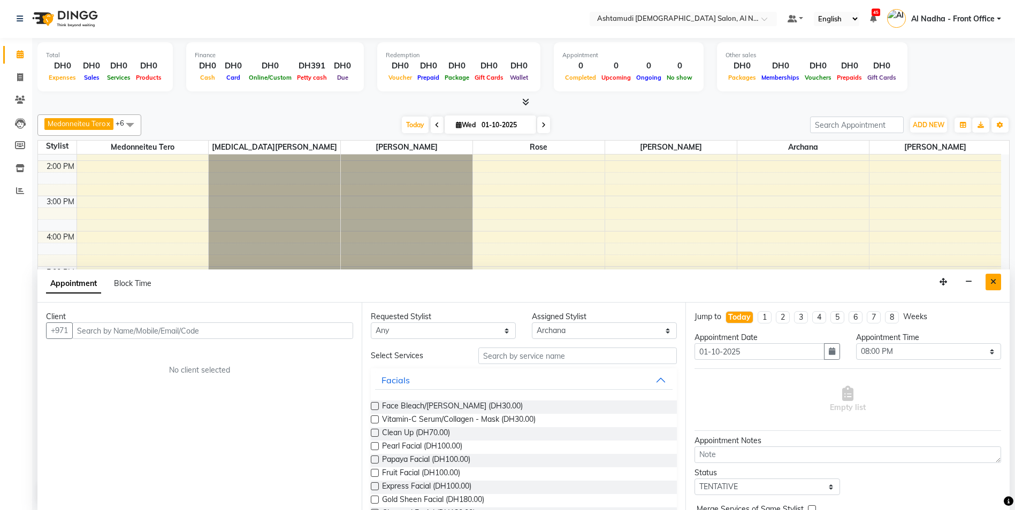
click at [992, 277] on button "Close" at bounding box center [993, 282] width 16 height 17
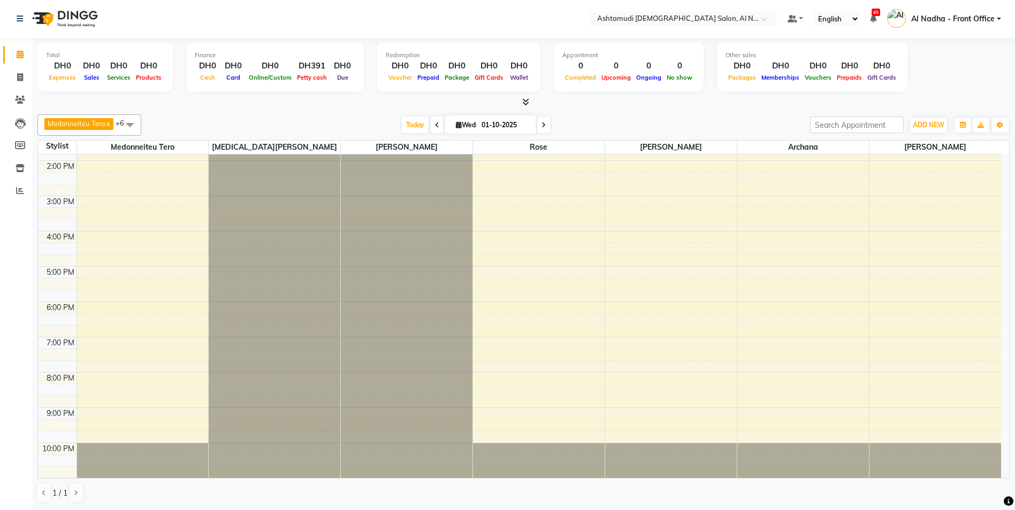
click at [743, 385] on div "9:00 AM 10:00 AM 11:00 AM 12:00 PM 1:00 PM 2:00 PM 3:00 PM 4:00 PM 5:00 PM 6:00…" at bounding box center [519, 231] width 963 height 494
select select "88905"
select select "tentative"
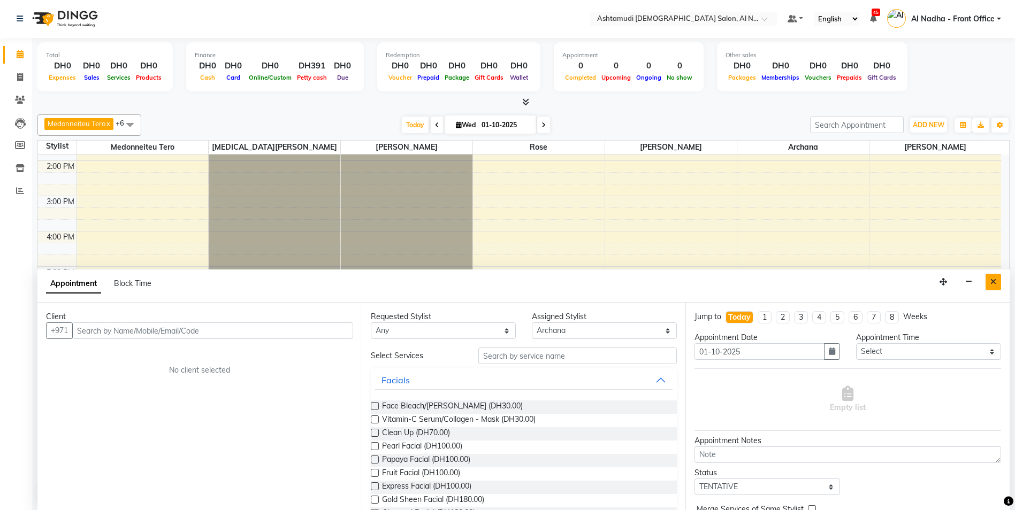
click at [993, 283] on icon "Close" at bounding box center [993, 281] width 6 height 7
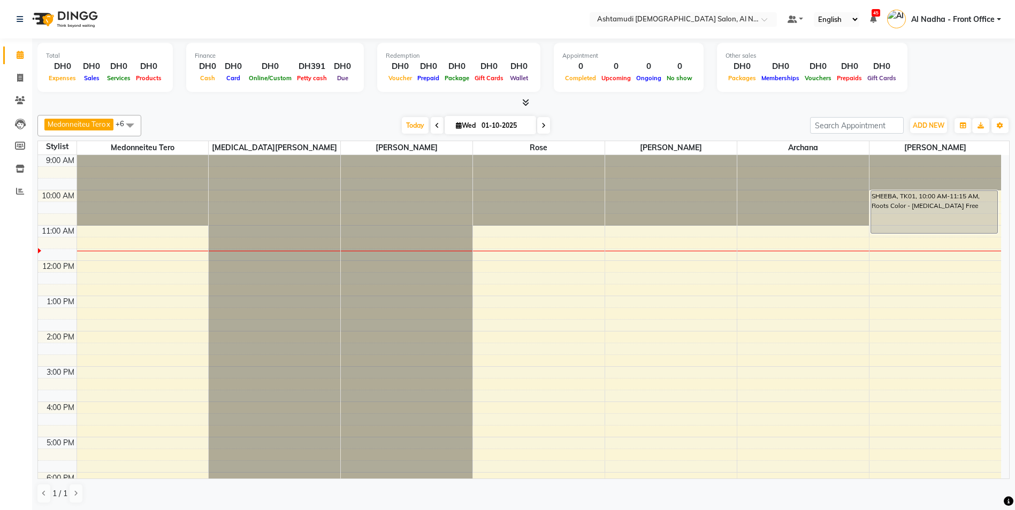
scroll to position [107, 0]
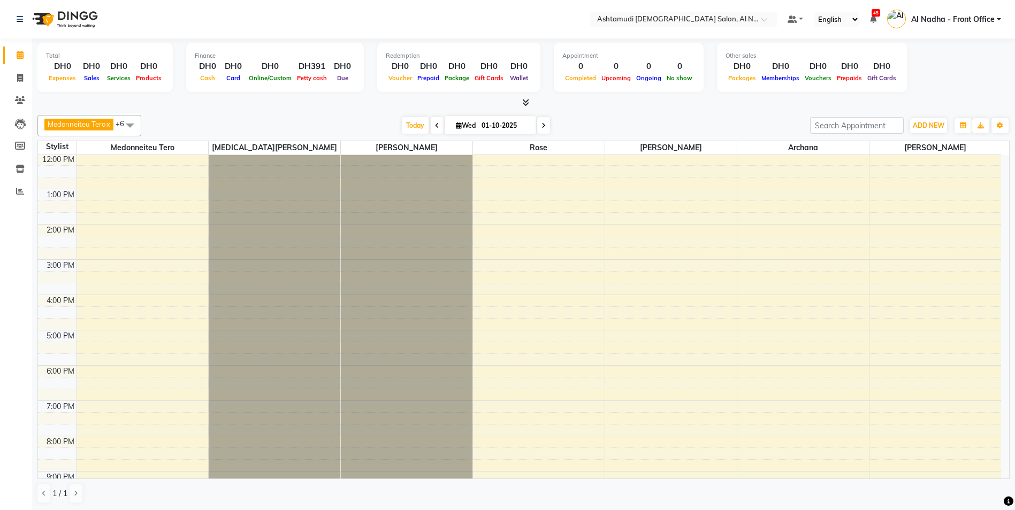
click at [517, 337] on div "9:00 AM 10:00 AM 11:00 AM 12:00 PM 1:00 PM 2:00 PM 3:00 PM 4:00 PM 5:00 PM 6:00…" at bounding box center [519, 295] width 963 height 494
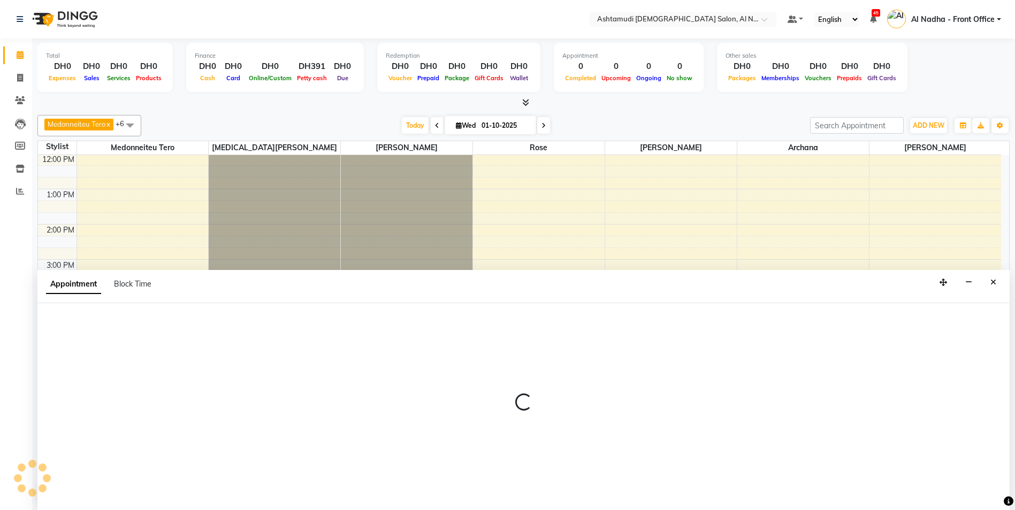
scroll to position [1, 0]
select select "68348"
select select "1020"
select select "tentative"
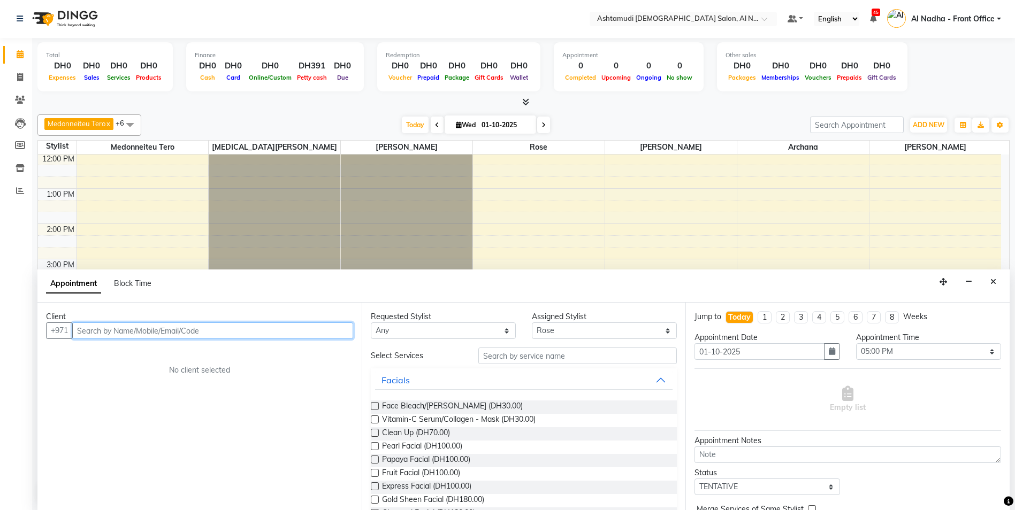
click at [112, 325] on input "text" at bounding box center [212, 331] width 281 height 17
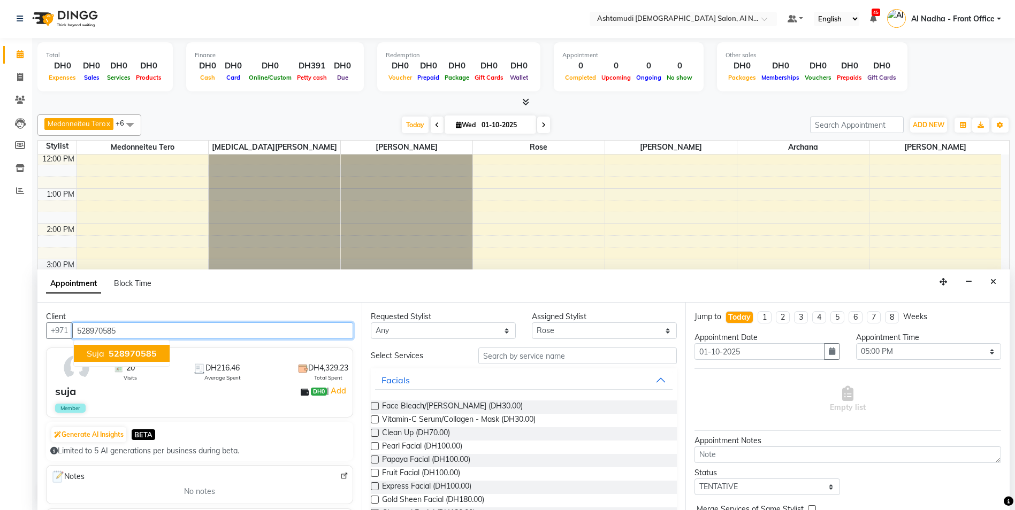
drag, startPoint x: 93, startPoint y: 352, endPoint x: 126, endPoint y: 351, distance: 33.7
click at [93, 352] on span "suja" at bounding box center [96, 353] width 18 height 11
type input "528970585"
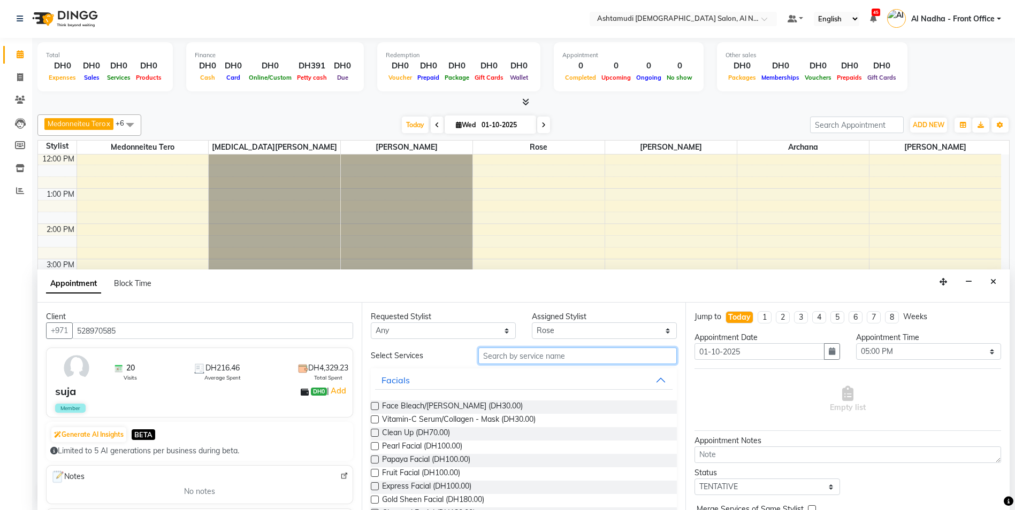
click at [490, 355] on input "text" at bounding box center [577, 356] width 199 height 17
type input "CURE"
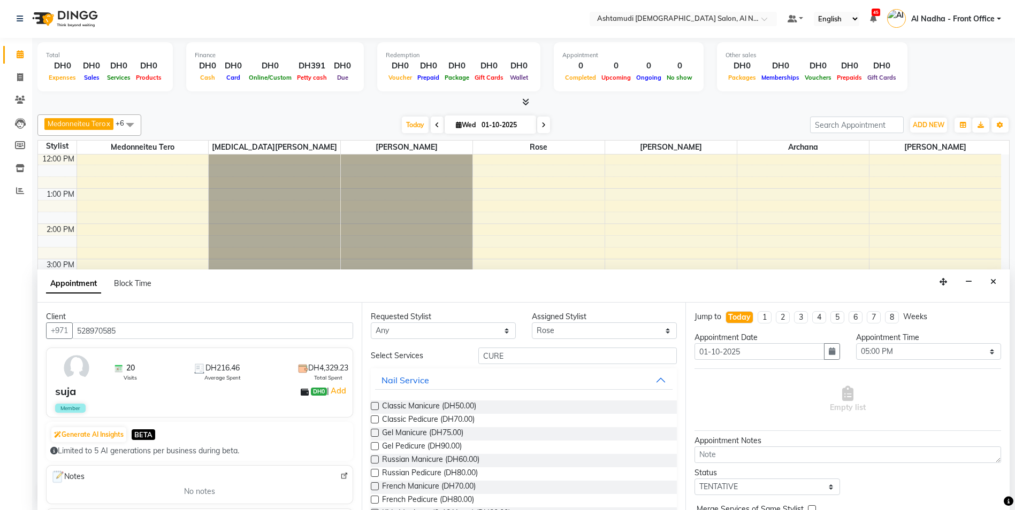
click at [372, 421] on label at bounding box center [375, 420] width 8 height 8
click at [372, 421] on input "checkbox" at bounding box center [374, 420] width 7 height 7
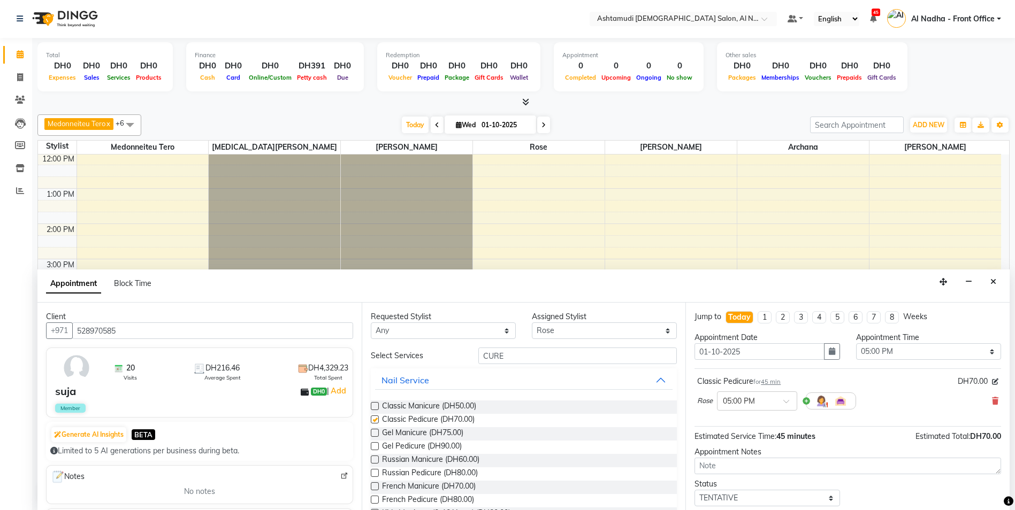
checkbox input "false"
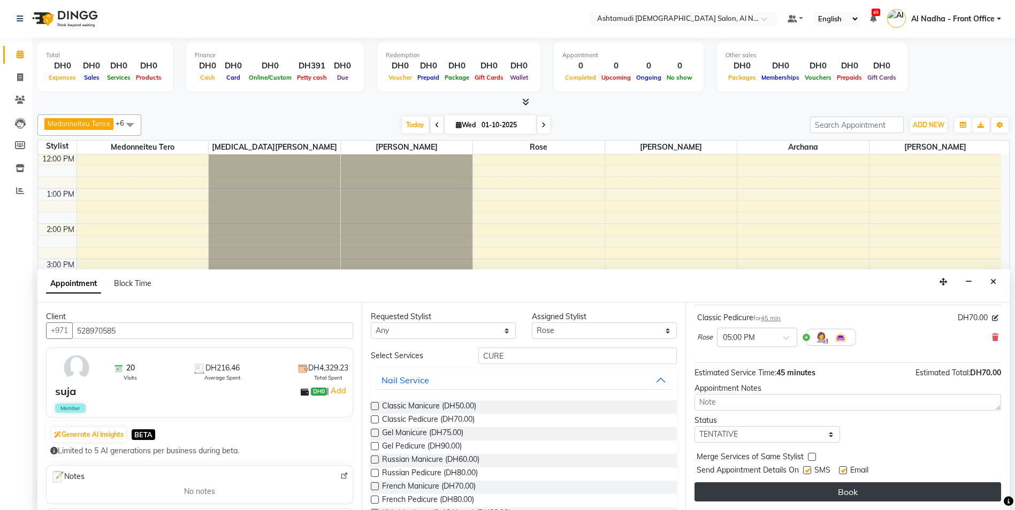
click at [803, 491] on button "Book" at bounding box center [847, 492] width 307 height 19
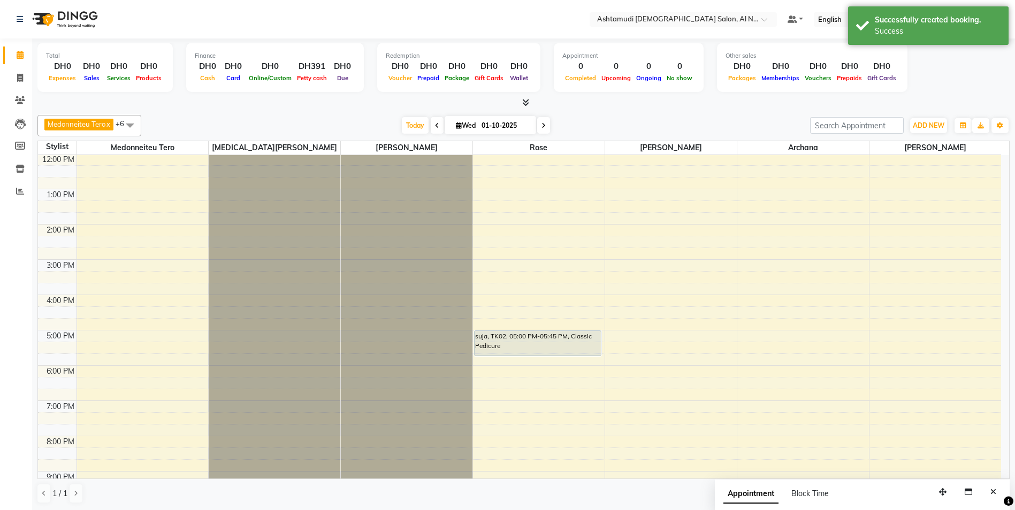
scroll to position [0, 0]
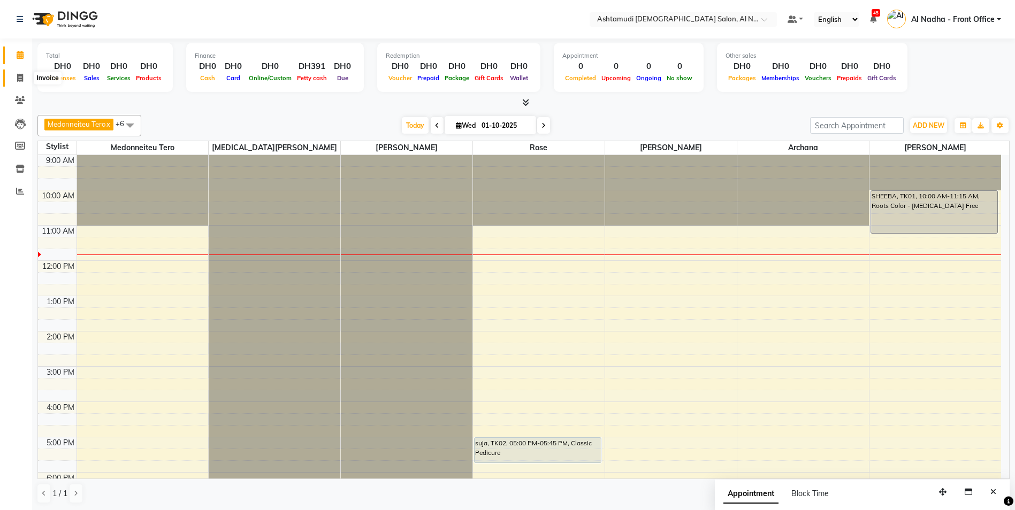
click at [22, 77] on icon at bounding box center [20, 78] width 6 height 8
select select "service"
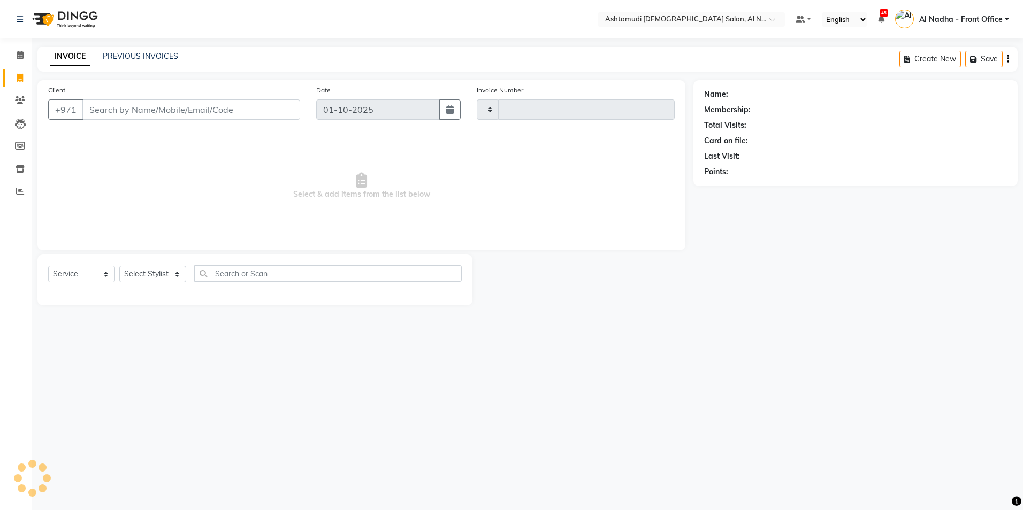
type input "2538"
select select "7088"
drag, startPoint x: 148, startPoint y: 271, endPoint x: 151, endPoint y: 281, distance: 10.5
click at [148, 271] on select "Select Stylist" at bounding box center [152, 274] width 67 height 17
select select "59179"
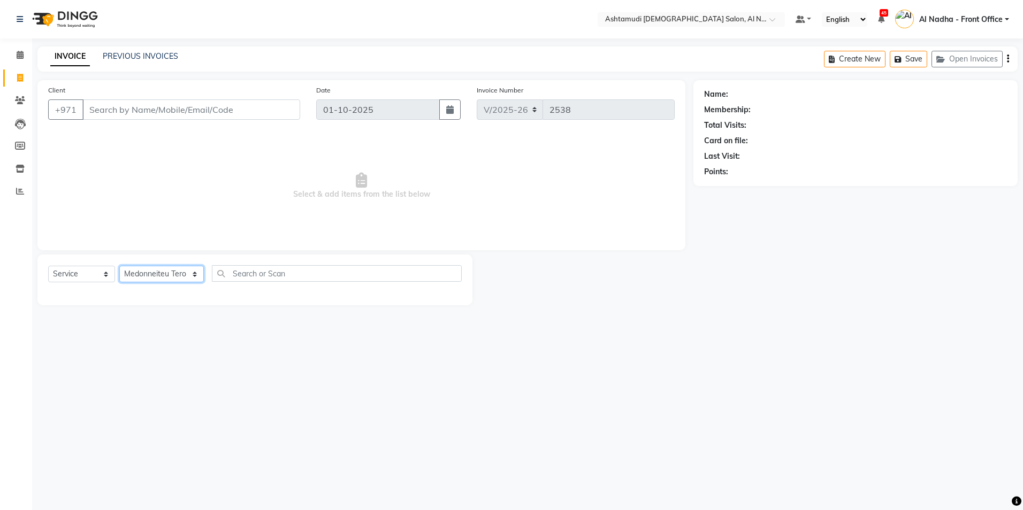
click at [119, 266] on select "Select Stylist Al Nadha - Front Office Archana Medonneiteu Tero Mehwish Mubeen …" at bounding box center [161, 274] width 85 height 17
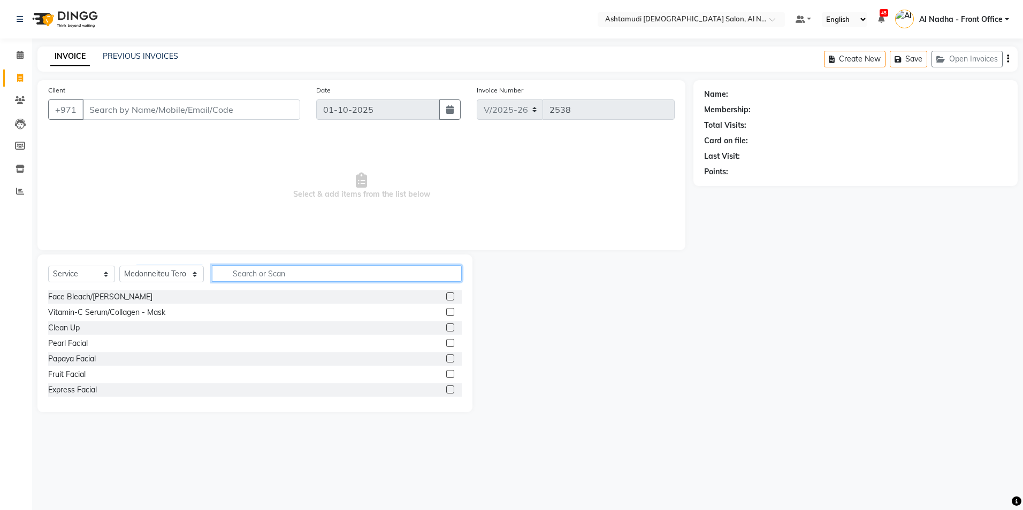
click at [222, 270] on input "text" at bounding box center [336, 273] width 249 height 17
type input "WASH"
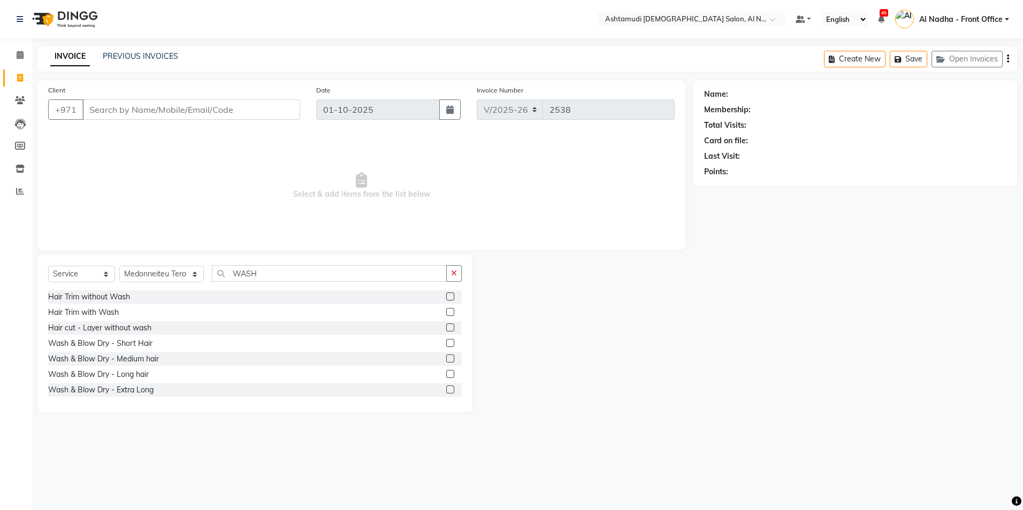
click at [446, 358] on label at bounding box center [450, 359] width 8 height 8
click at [446, 358] on input "checkbox" at bounding box center [449, 359] width 7 height 7
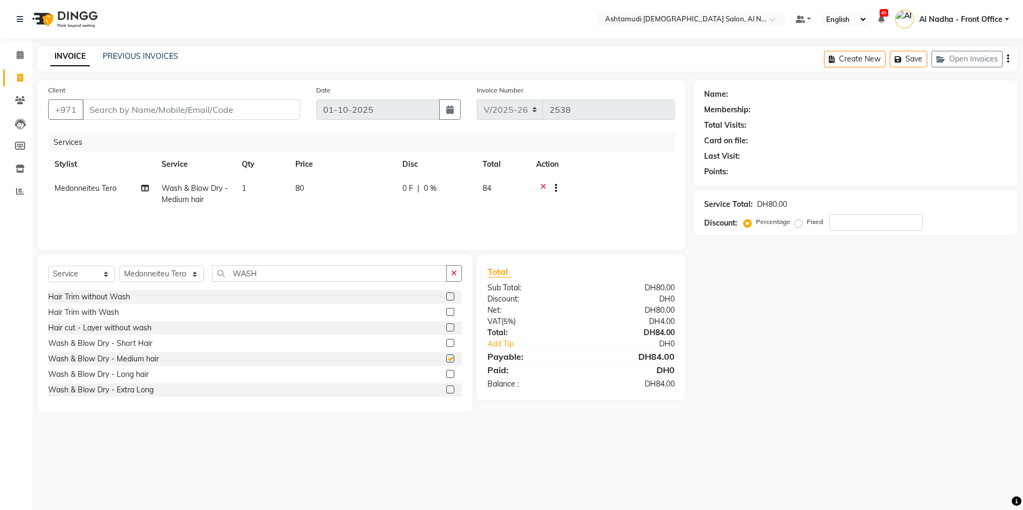
checkbox input "false"
click at [446, 375] on label at bounding box center [450, 374] width 8 height 8
click at [446, 375] on input "checkbox" at bounding box center [449, 374] width 7 height 7
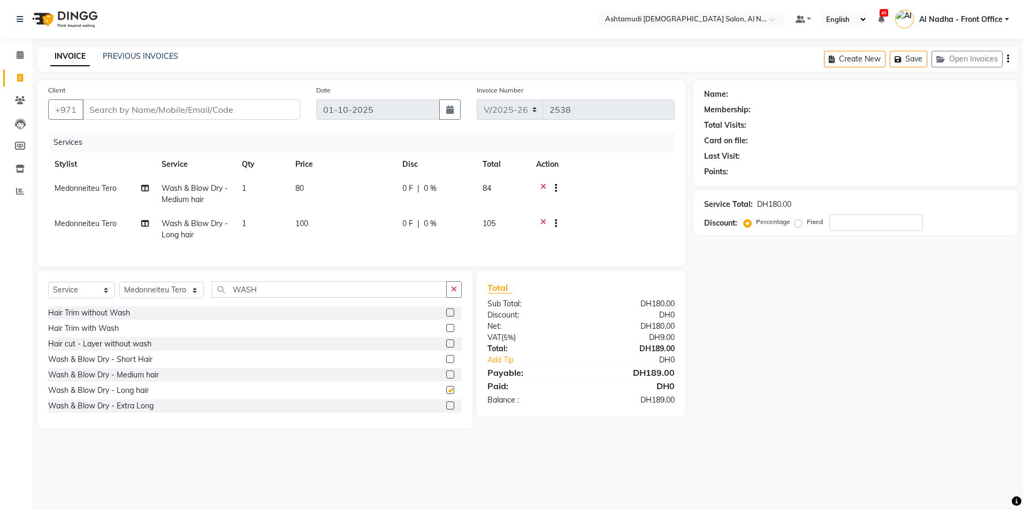
checkbox input "false"
click at [544, 186] on icon at bounding box center [543, 189] width 6 height 13
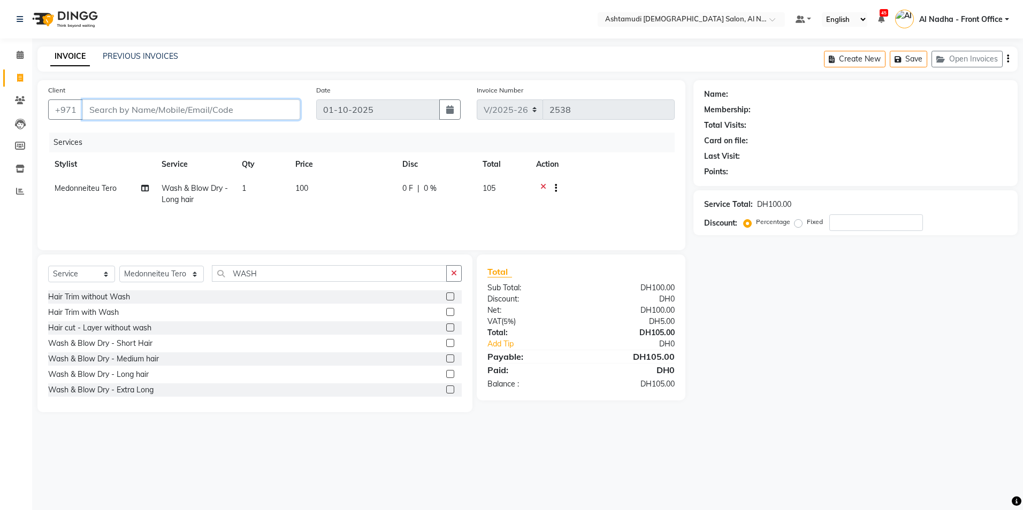
click at [141, 108] on input "Client" at bounding box center [191, 110] width 218 height 20
click at [446, 358] on label at bounding box center [450, 359] width 8 height 8
click at [446, 358] on input "checkbox" at bounding box center [449, 359] width 7 height 7
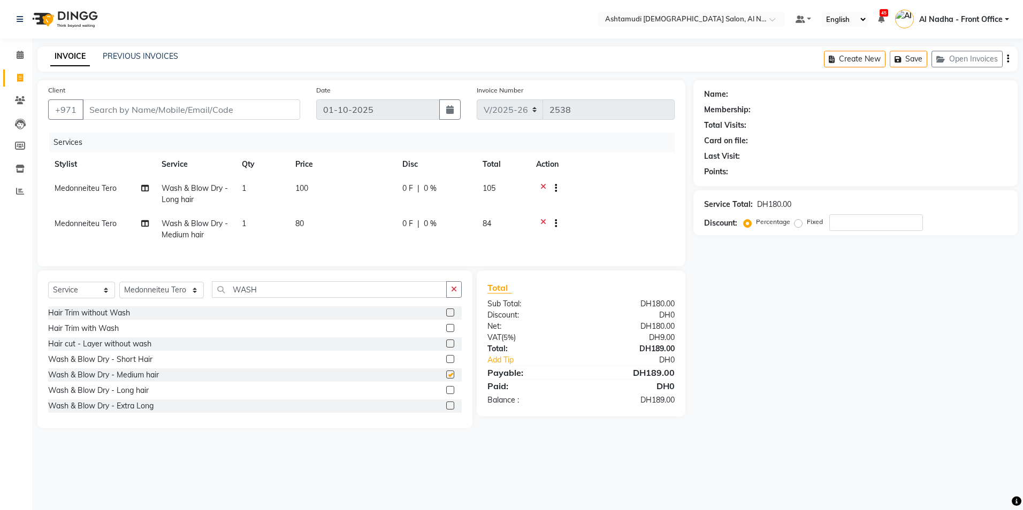
checkbox input "false"
click at [147, 114] on input "Client" at bounding box center [191, 110] width 218 height 20
type input "C"
type input "0"
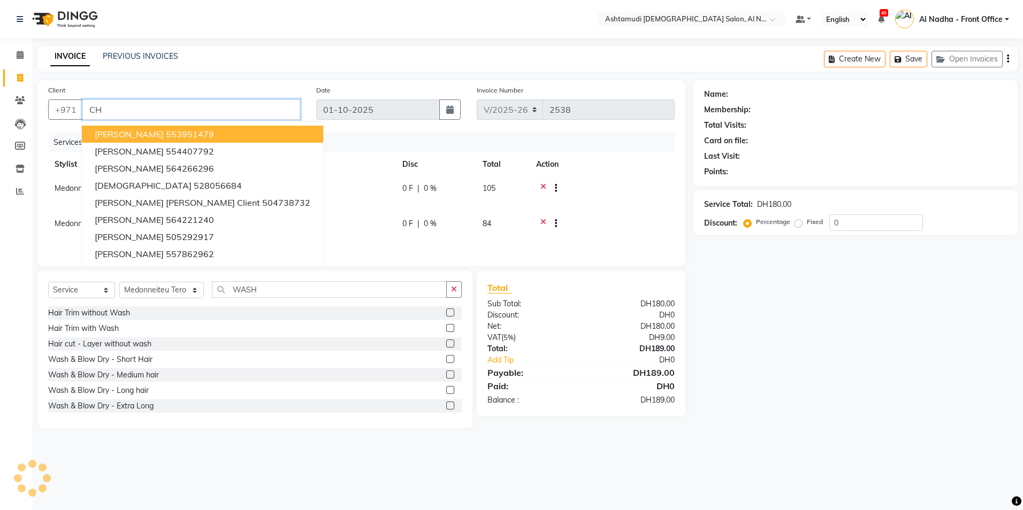
type input "C"
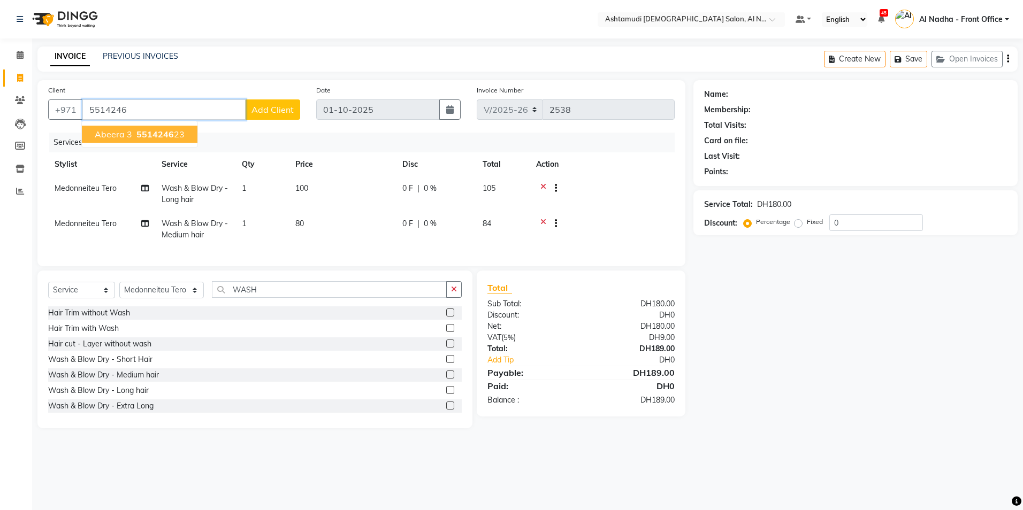
click at [167, 135] on span "5514246" at bounding box center [154, 134] width 37 height 11
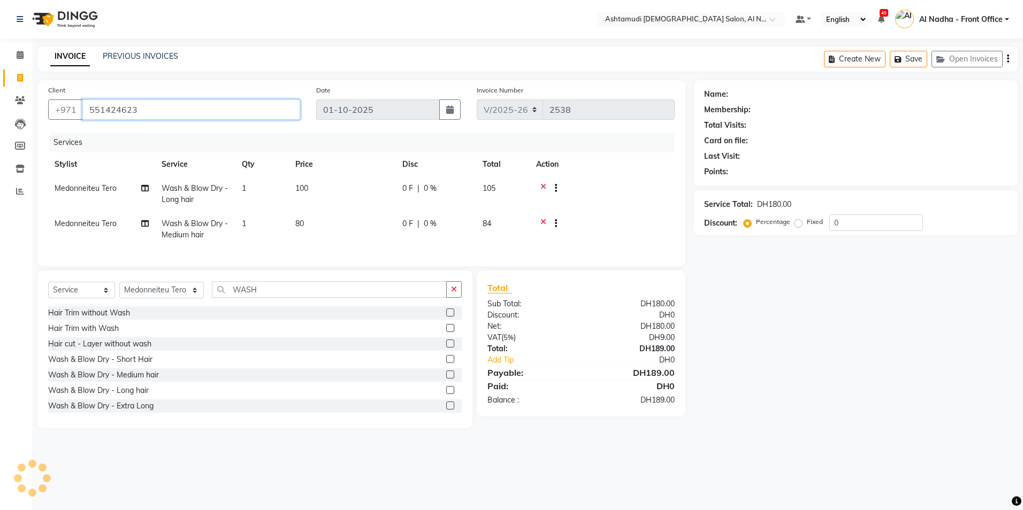
type input "551424623"
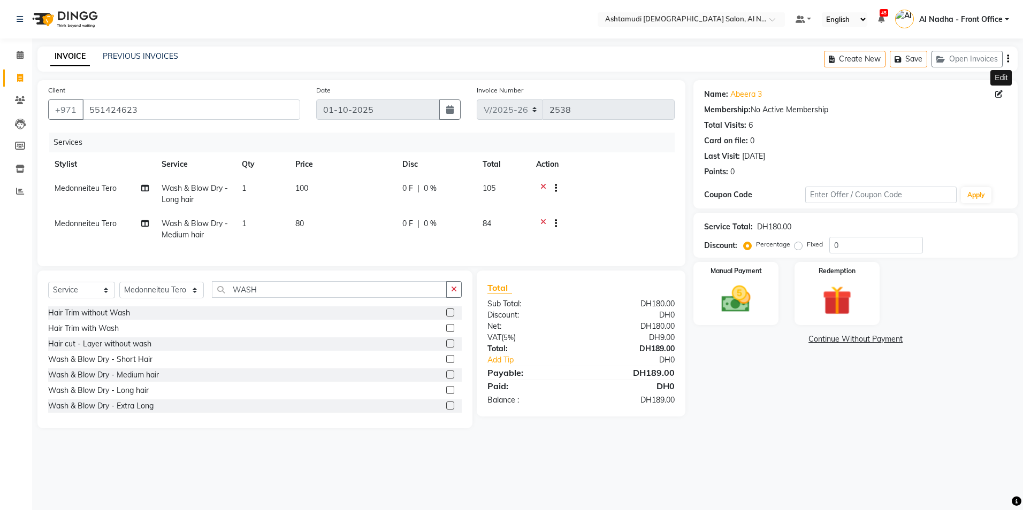
click at [1001, 93] on icon at bounding box center [998, 93] width 7 height 7
select select "3798"
select select "female"
select select "49107"
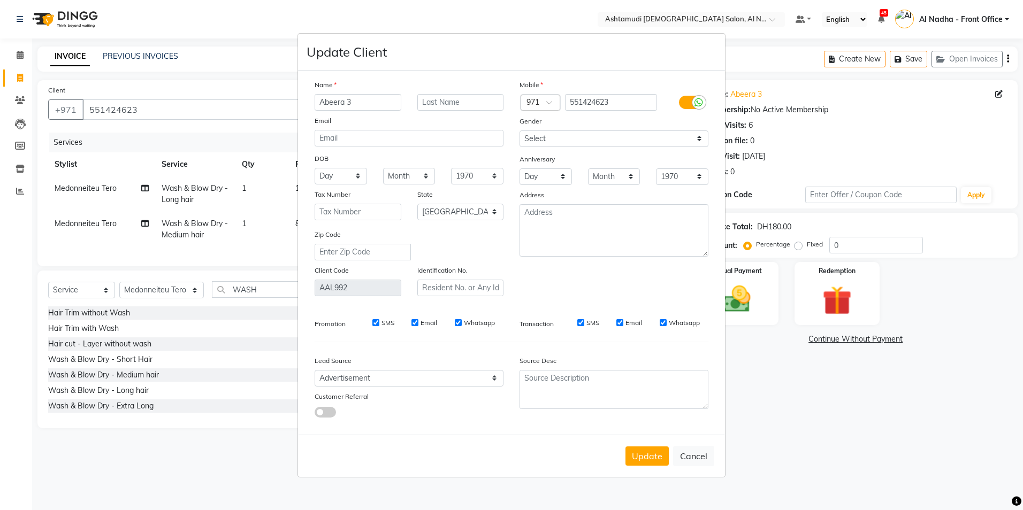
click at [331, 102] on input "Abeera 3" at bounding box center [358, 102] width 87 height 17
click at [318, 99] on input "Ameera 3" at bounding box center [358, 102] width 87 height 17
type input "Dr. Ameera 3"
click at [654, 459] on button "Update" at bounding box center [646, 456] width 43 height 19
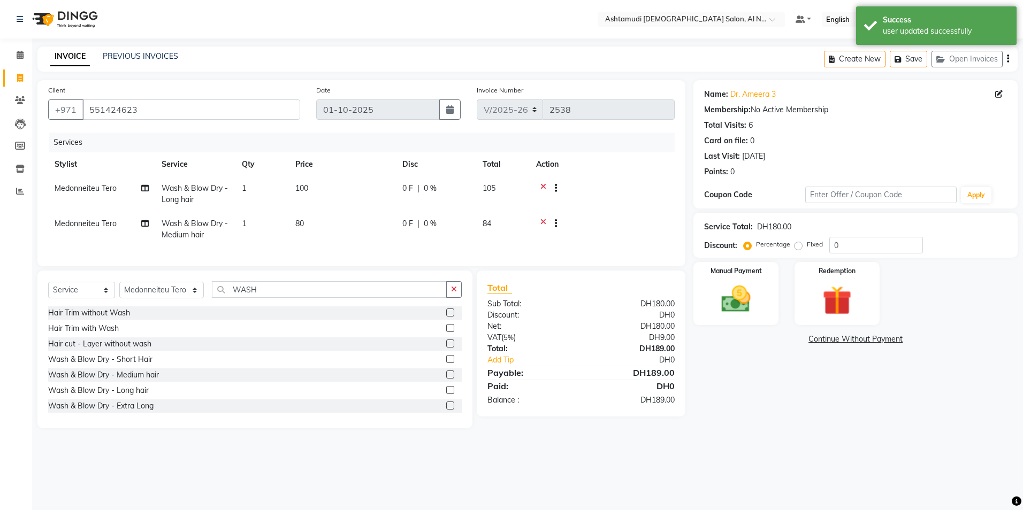
click at [543, 220] on icon at bounding box center [543, 224] width 6 height 13
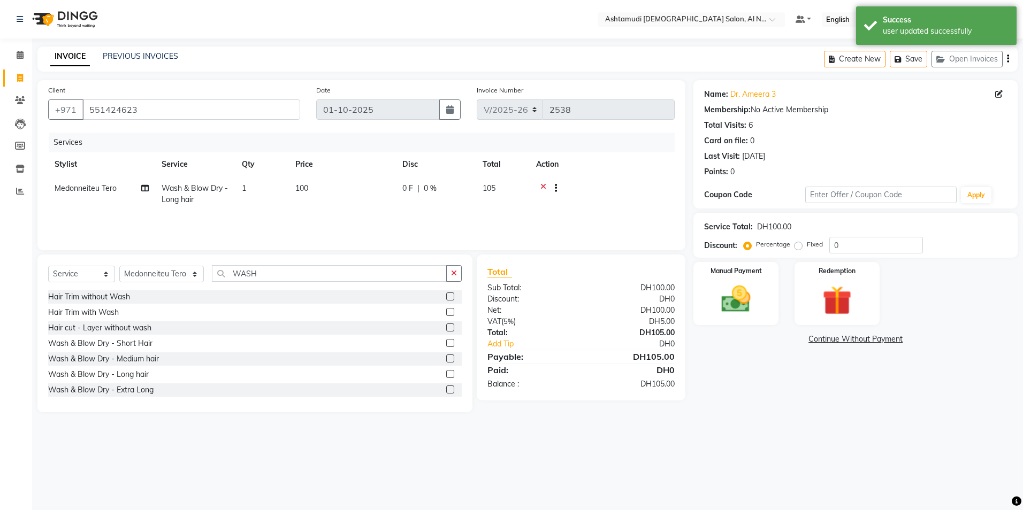
click at [866, 234] on div "Service Total: DH100.00 Discount: Percentage Fixed 0" at bounding box center [855, 235] width 303 height 36
click at [865, 236] on div "Service Total: DH100.00 Discount: Percentage Fixed 0" at bounding box center [855, 235] width 303 height 36
click at [878, 235] on div "Service Total: DH100.00 Discount: Percentage Fixed 0" at bounding box center [855, 235] width 303 height 36
click at [875, 248] on input "0" at bounding box center [876, 245] width 94 height 17
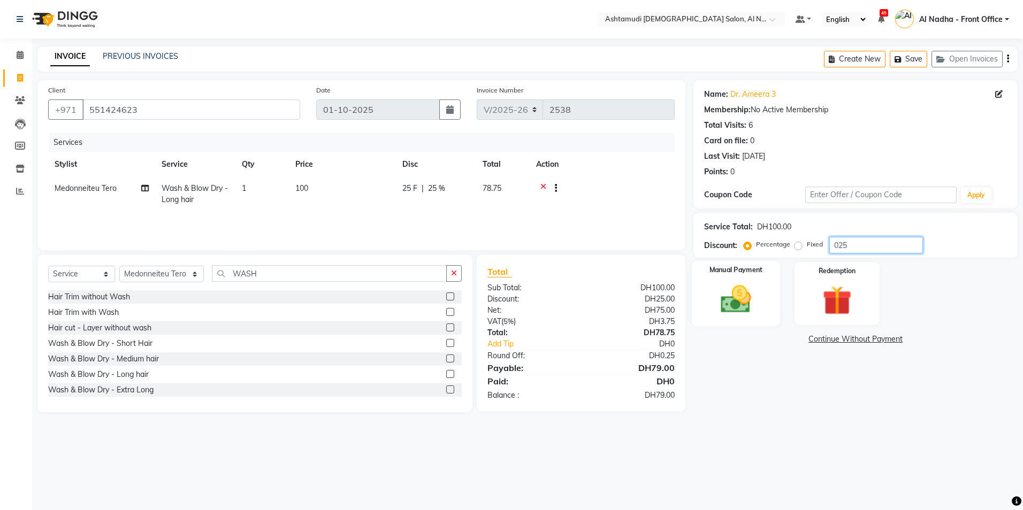
type input "025"
click at [748, 303] on img at bounding box center [736, 299] width 50 height 35
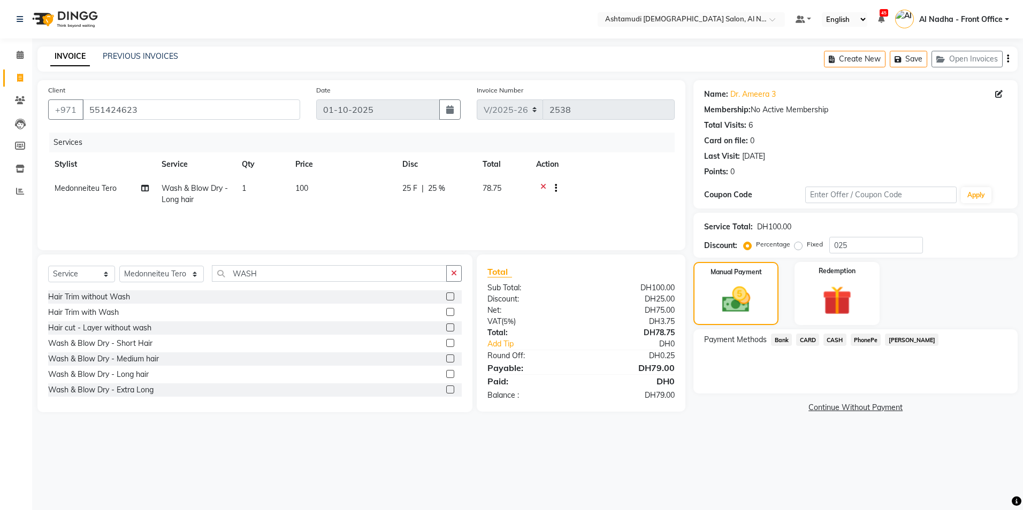
click at [817, 342] on span "CARD" at bounding box center [807, 340] width 23 height 12
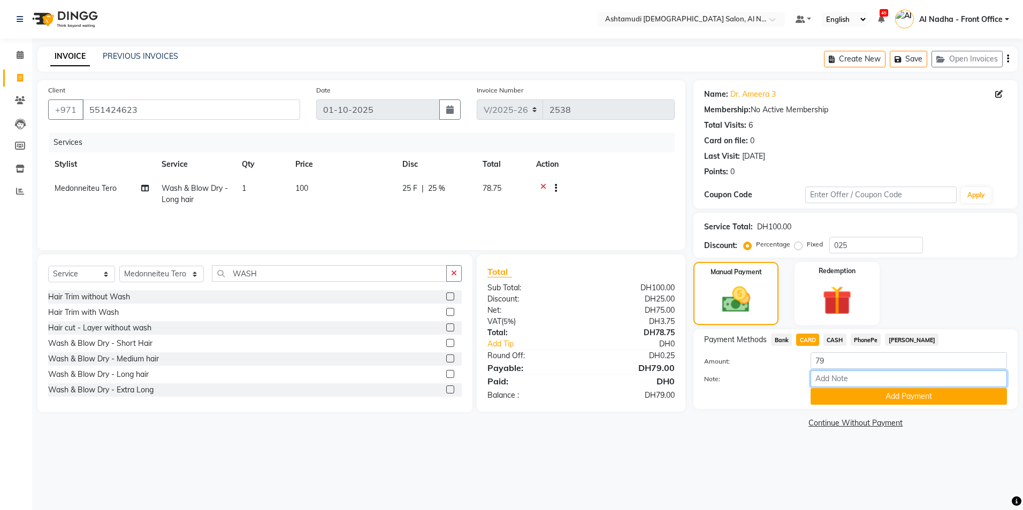
click at [823, 373] on input "Note:" at bounding box center [909, 379] width 196 height 17
type input "sreerenjini"
click at [843, 392] on button "Add Payment" at bounding box center [909, 396] width 196 height 17
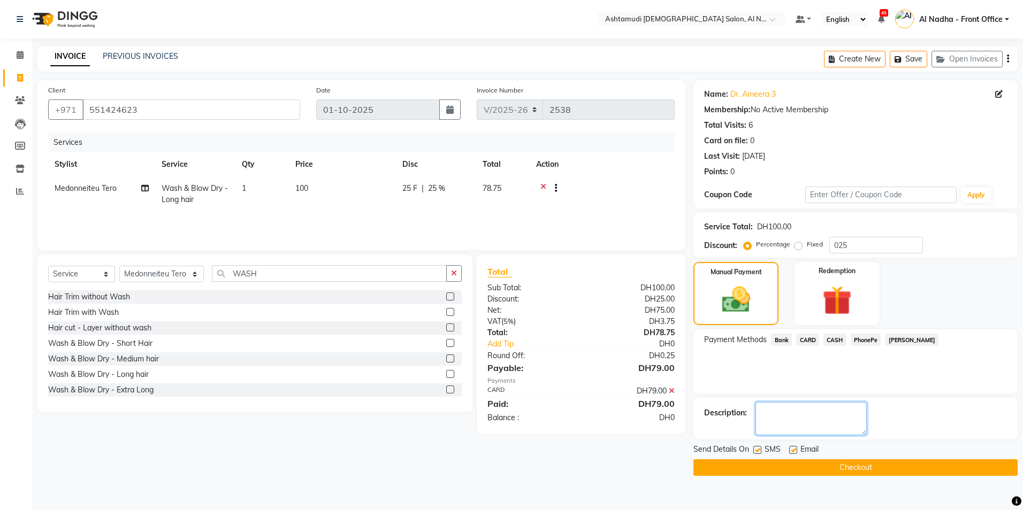
click at [822, 415] on textarea at bounding box center [810, 418] width 111 height 33
type textarea "9576"
click at [759, 471] on button "Checkout" at bounding box center [855, 468] width 324 height 17
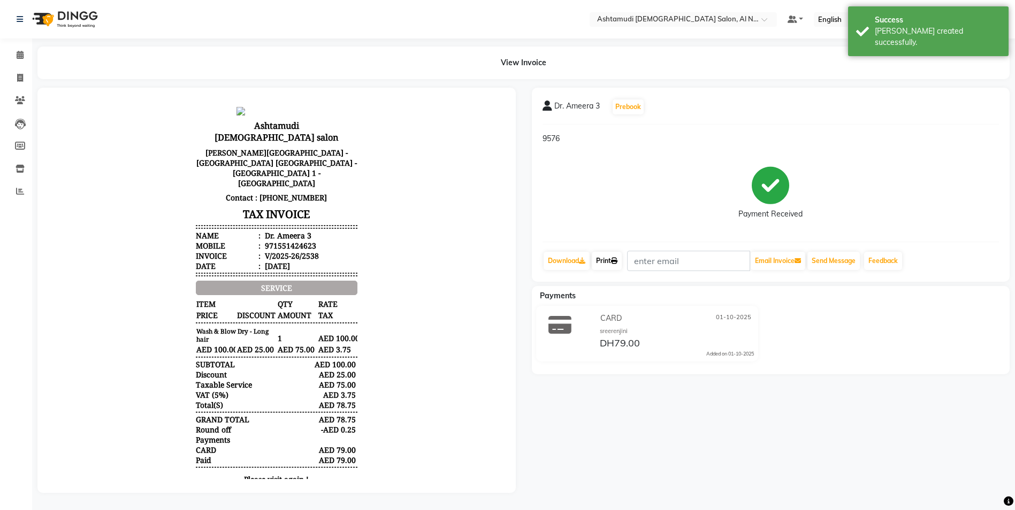
click at [611, 261] on link "Print" at bounding box center [607, 261] width 30 height 18
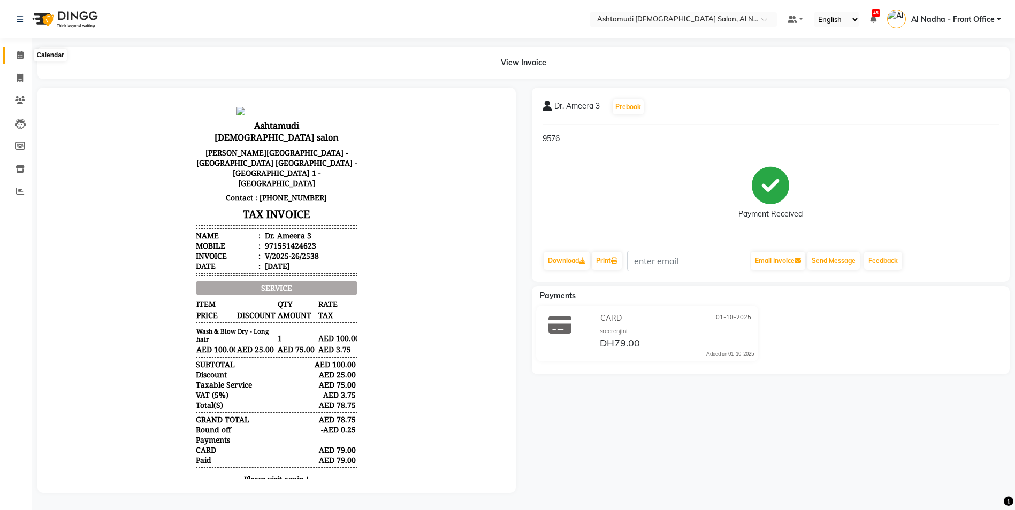
click at [22, 52] on icon at bounding box center [20, 55] width 7 height 8
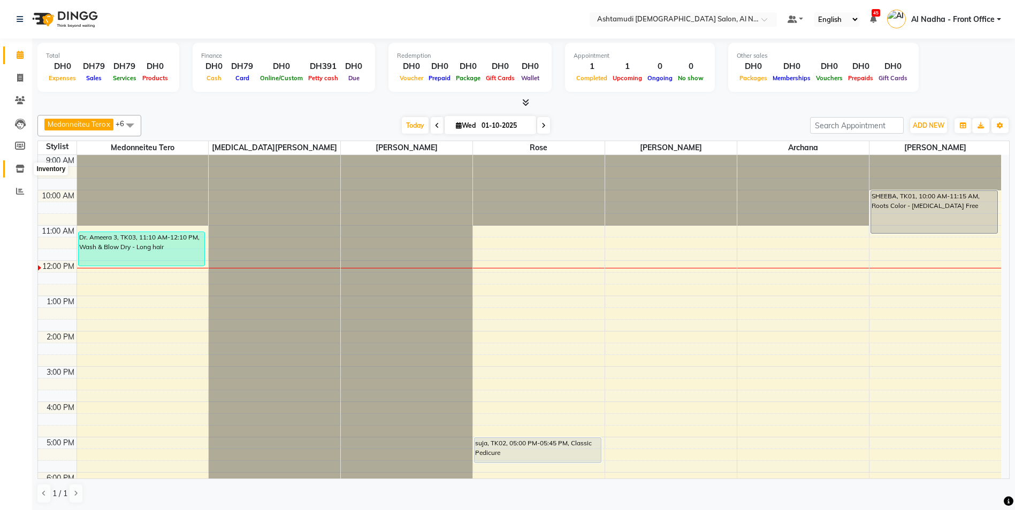
click at [19, 166] on icon at bounding box center [20, 169] width 9 height 8
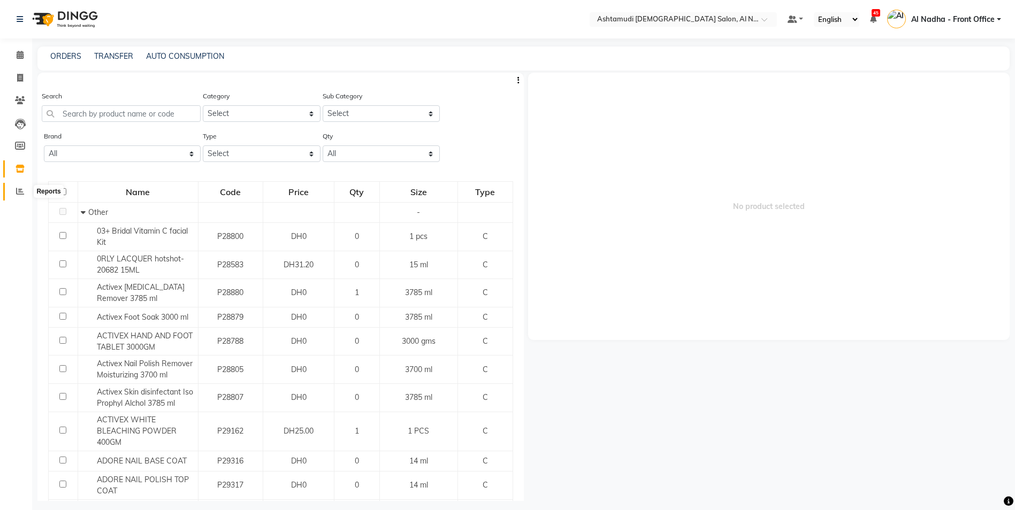
click at [24, 190] on span at bounding box center [20, 192] width 19 height 12
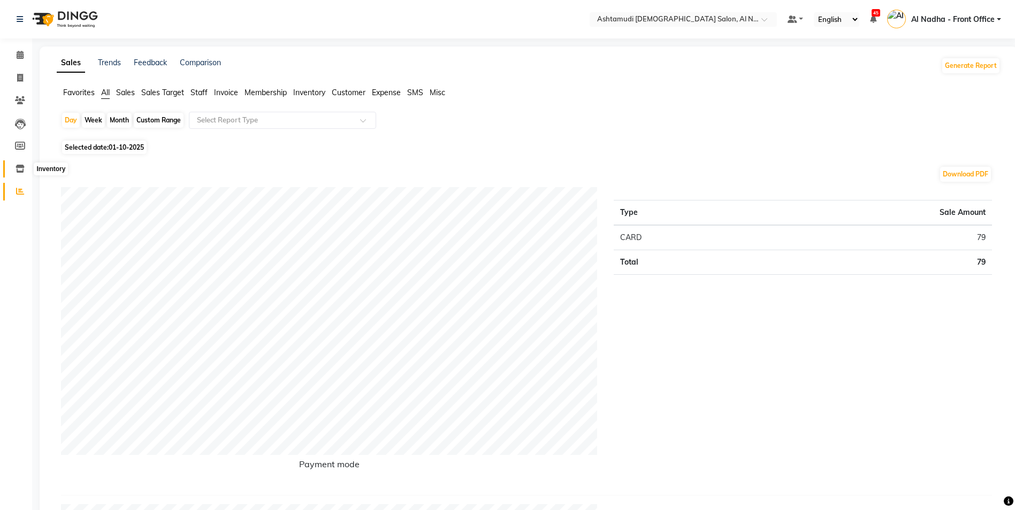
click at [21, 168] on icon at bounding box center [20, 169] width 9 height 8
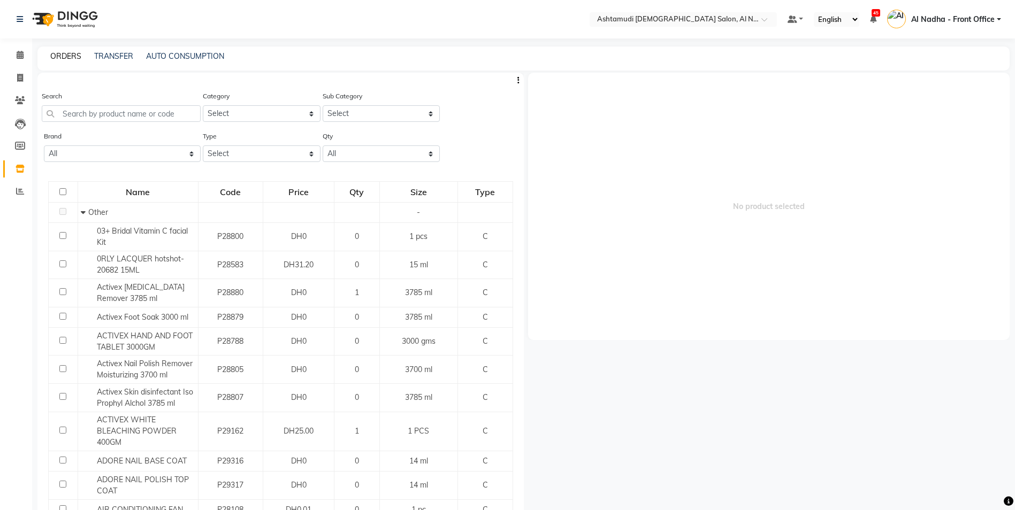
click at [67, 56] on link "ORDERS" at bounding box center [65, 56] width 31 height 10
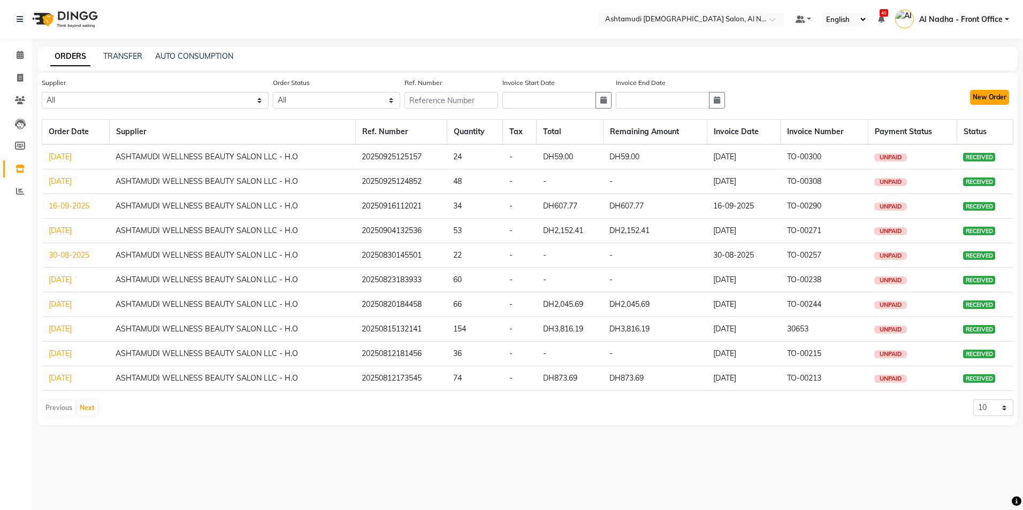
click at [980, 96] on button "New Order" at bounding box center [989, 97] width 39 height 15
select select "true"
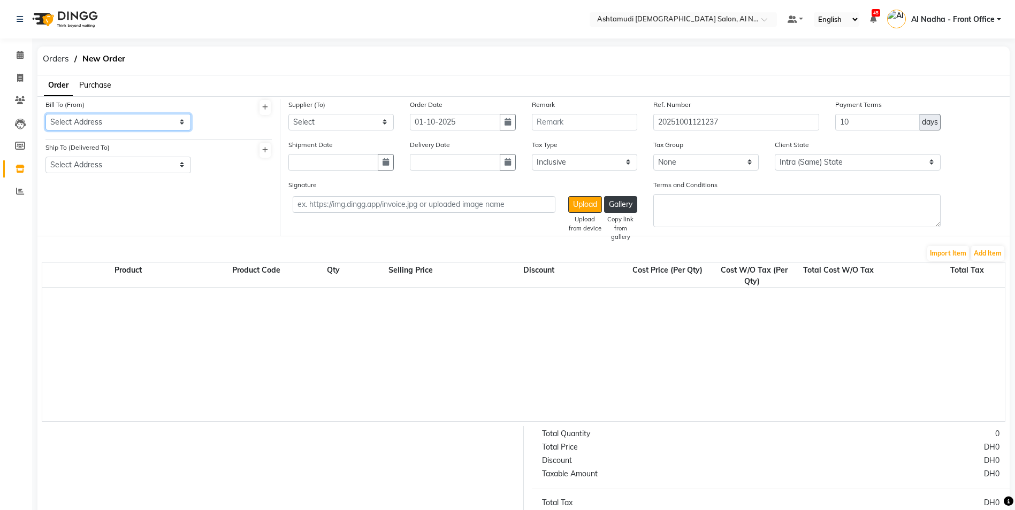
click at [179, 121] on select "Select Address Ashtamudi Ladies Salon - AL NAHDA" at bounding box center [118, 122] width 146 height 17
select select "1532"
click at [45, 114] on select "Select Address Ashtamudi Ladies Salon - AL NAHDA" at bounding box center [118, 122] width 146 height 17
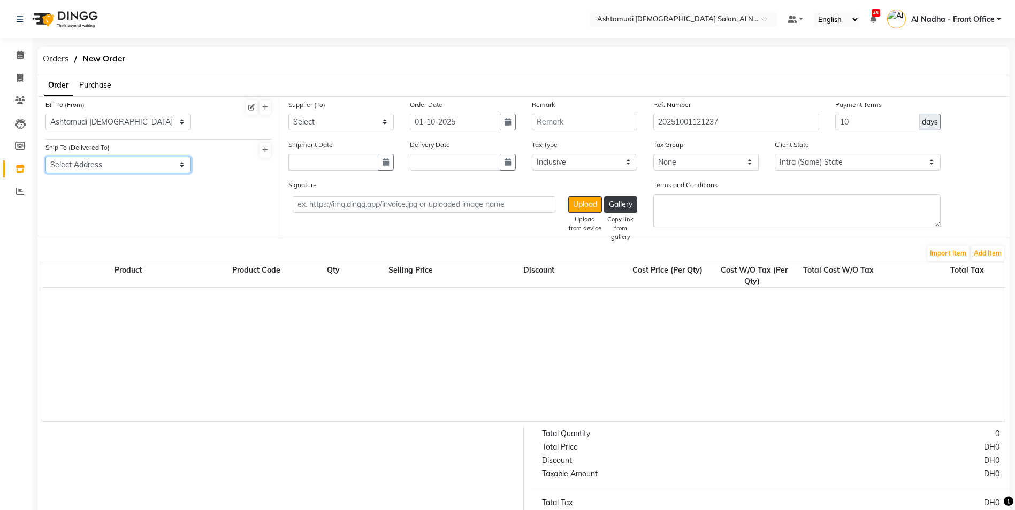
click at [181, 166] on select "Select Address Ashtamudi Ladies Salon - AL NAHDA" at bounding box center [118, 165] width 146 height 17
select select "1533"
click at [45, 157] on select "Select Address Ashtamudi Ladies Salon - AL NAHDA" at bounding box center [118, 165] width 146 height 17
click at [380, 120] on select "Select ASHTAMUDI WELLNESS BEAUTY SALON LLC - H.O" at bounding box center [340, 122] width 105 height 17
select select "5108"
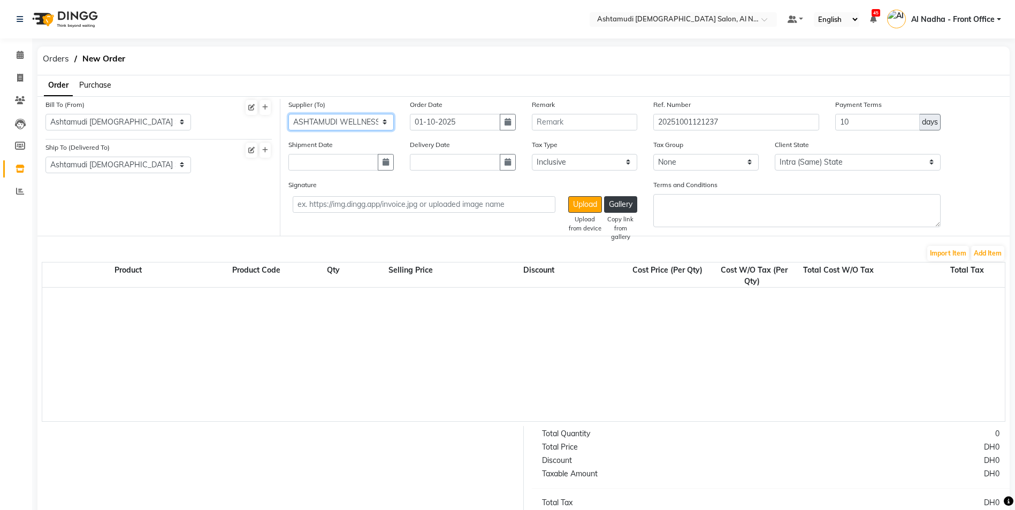
click at [288, 114] on select "Select ASHTAMUDI WELLNESS BEAUTY SALON LLC - H.O" at bounding box center [340, 122] width 105 height 17
click at [384, 165] on icon "button" at bounding box center [386, 161] width 6 height 7
select select "10"
select select "2025"
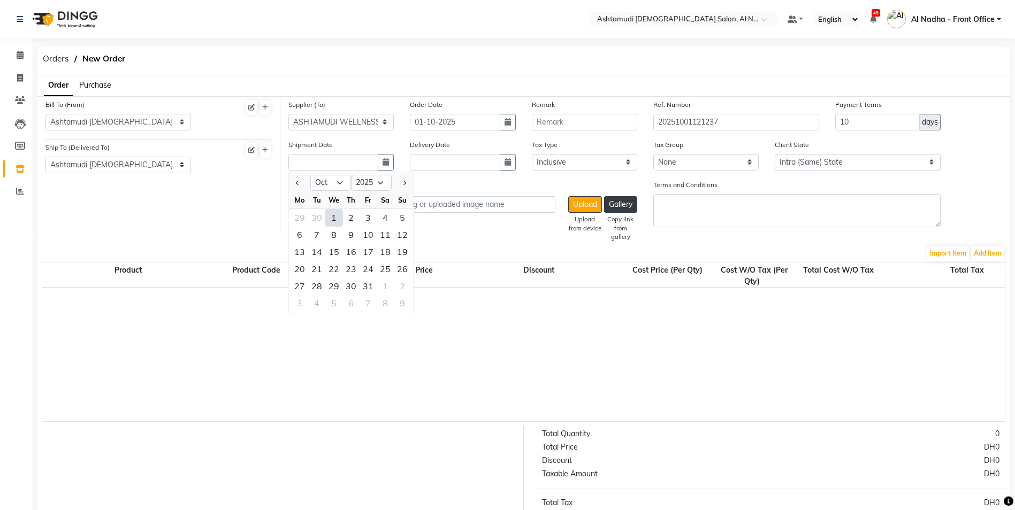
click at [333, 217] on div "1" at bounding box center [333, 217] width 17 height 17
type input "01-10-2025"
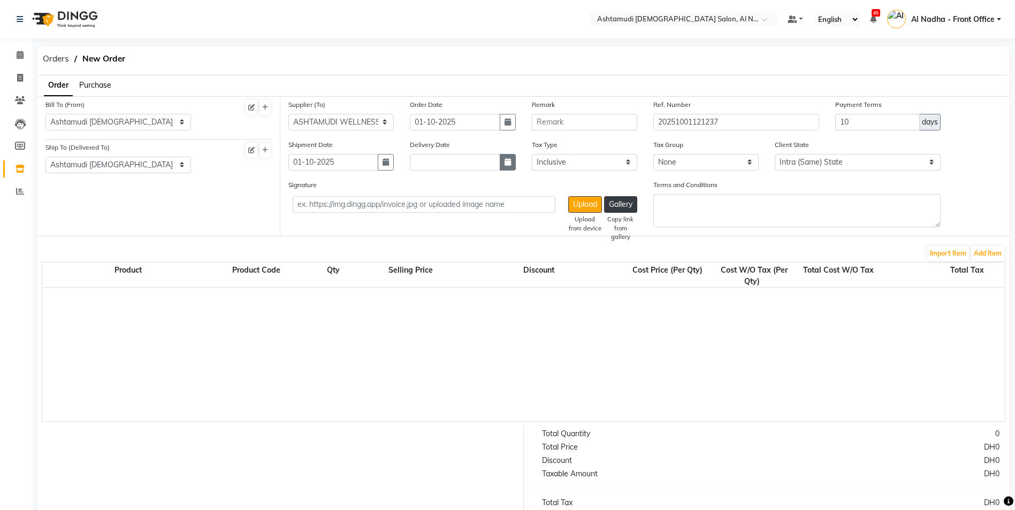
click at [503, 163] on button "button" at bounding box center [508, 162] width 16 height 17
select select "10"
select select "2025"
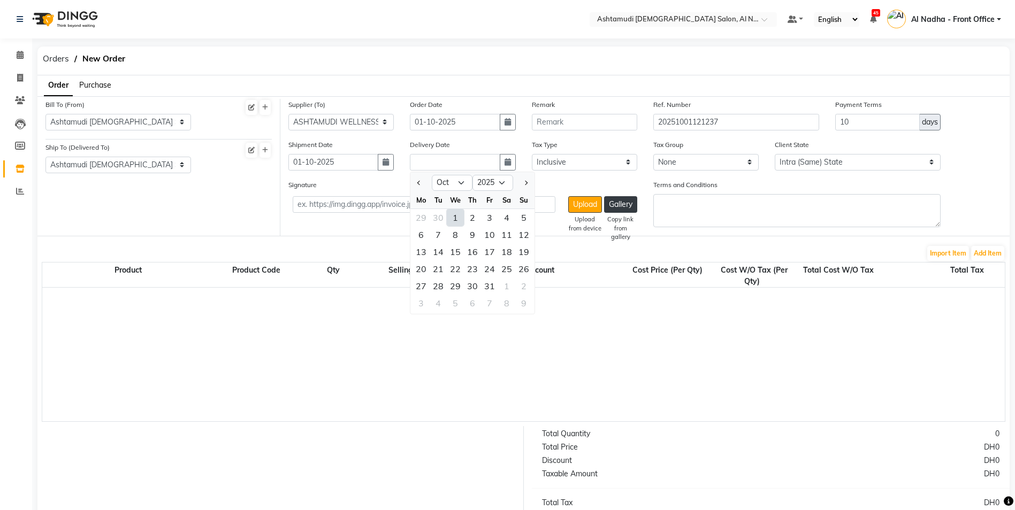
click at [454, 218] on div "1" at bounding box center [455, 217] width 17 height 17
type input "01-10-2025"
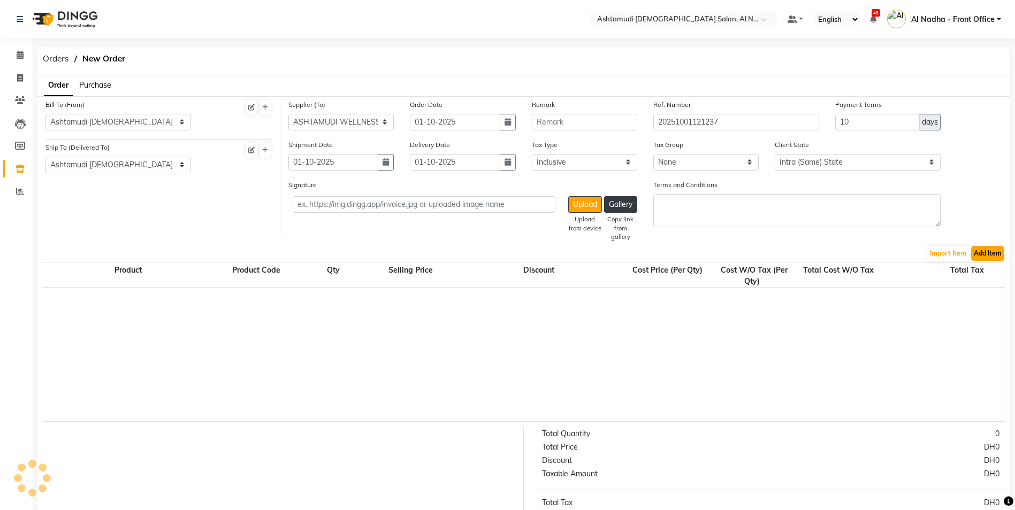
click at [983, 254] on button "Add Item" at bounding box center [987, 253] width 33 height 15
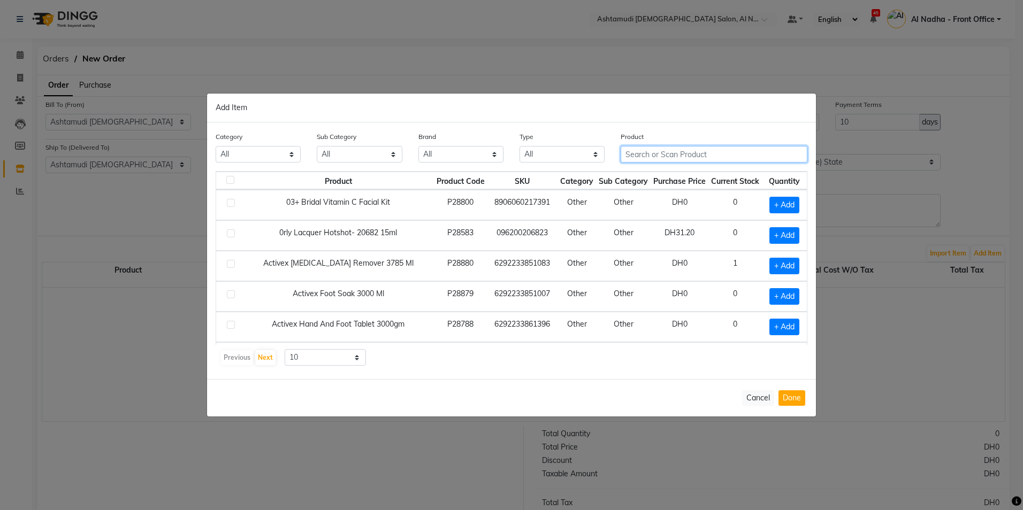
click at [632, 152] on input "text" at bounding box center [714, 154] width 187 height 17
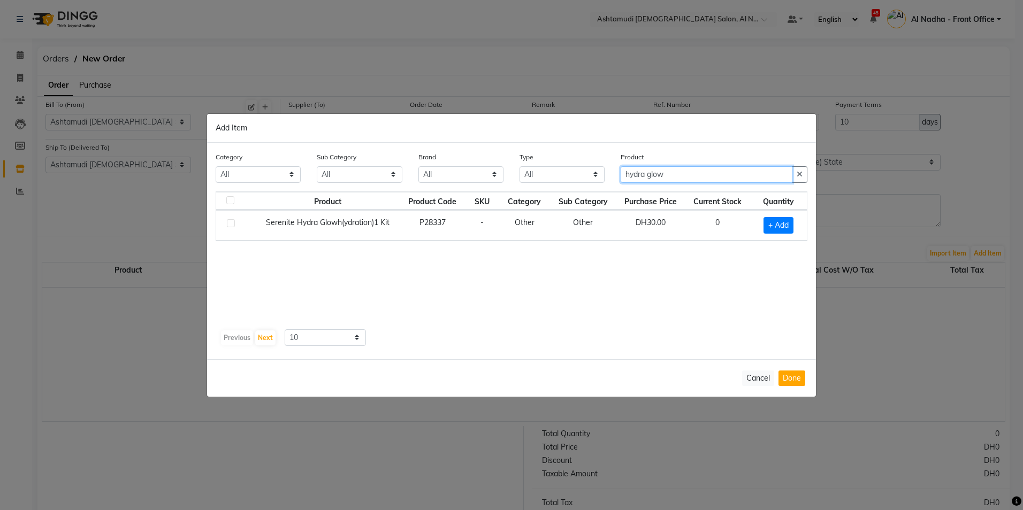
type input "hydra glow"
click at [232, 224] on label at bounding box center [231, 223] width 8 height 8
click at [232, 224] on input "checkbox" at bounding box center [230, 223] width 7 height 7
checkbox input "true"
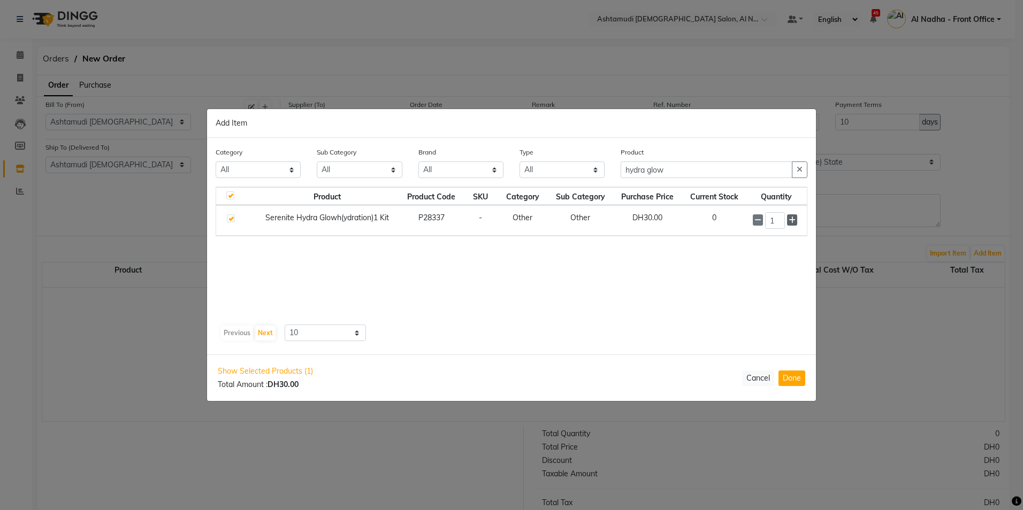
click at [791, 218] on icon at bounding box center [792, 220] width 7 height 7
type input "4"
click at [692, 172] on input "hydra glow" at bounding box center [707, 170] width 172 height 17
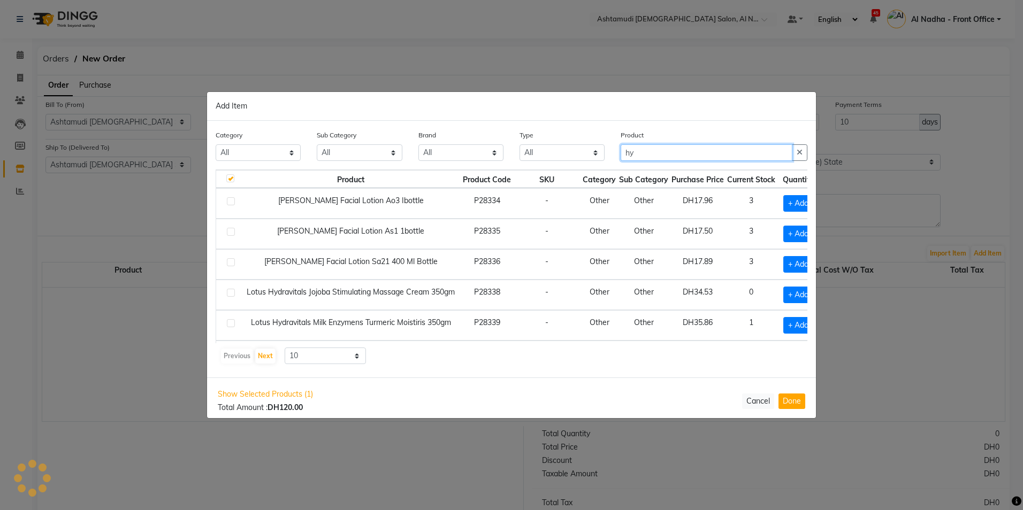
type input "h"
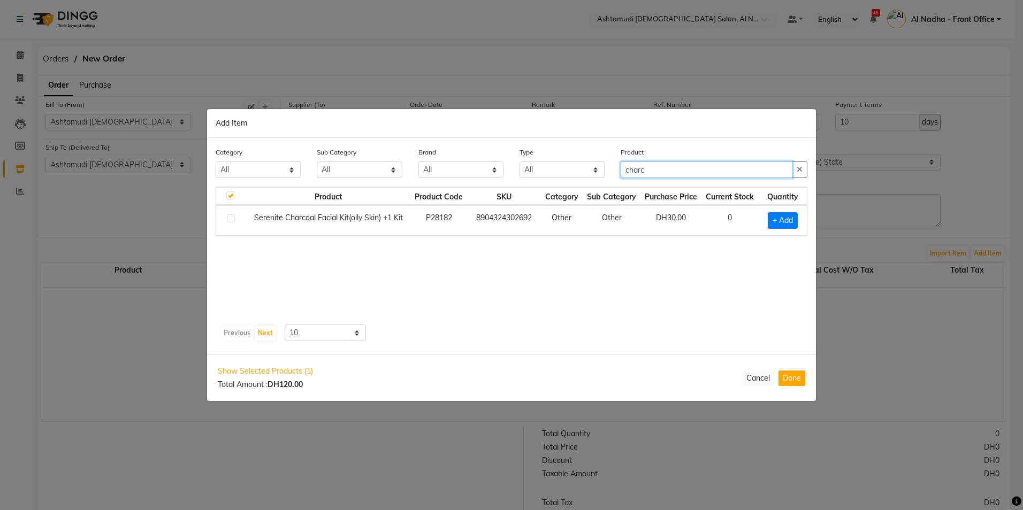
type input "charc"
click at [230, 219] on label at bounding box center [231, 219] width 8 height 8
click at [230, 219] on input "checkbox" at bounding box center [230, 219] width 7 height 7
checkbox input "true"
click at [798, 220] on icon at bounding box center [795, 219] width 7 height 7
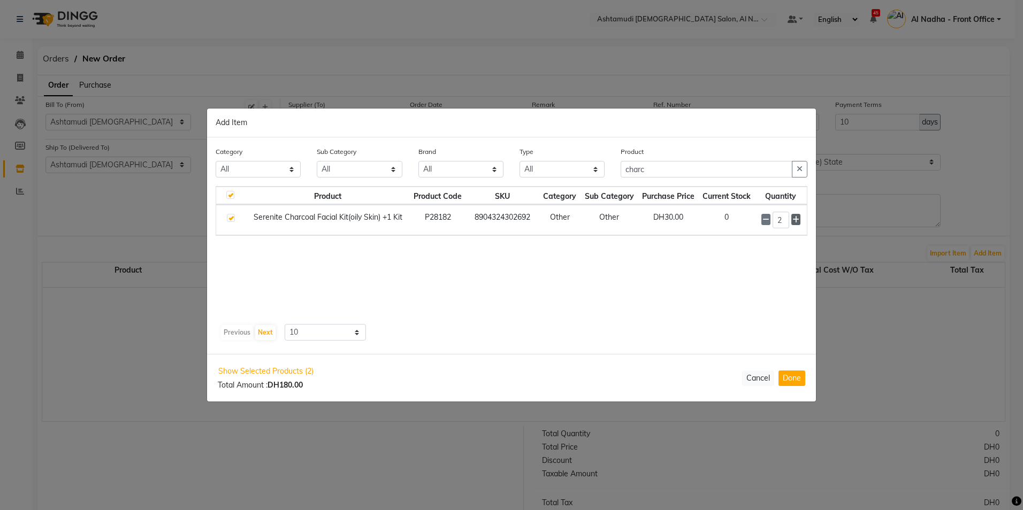
click at [798, 220] on icon at bounding box center [795, 219] width 7 height 7
type input "5"
click at [666, 174] on input "charc" at bounding box center [707, 170] width 172 height 17
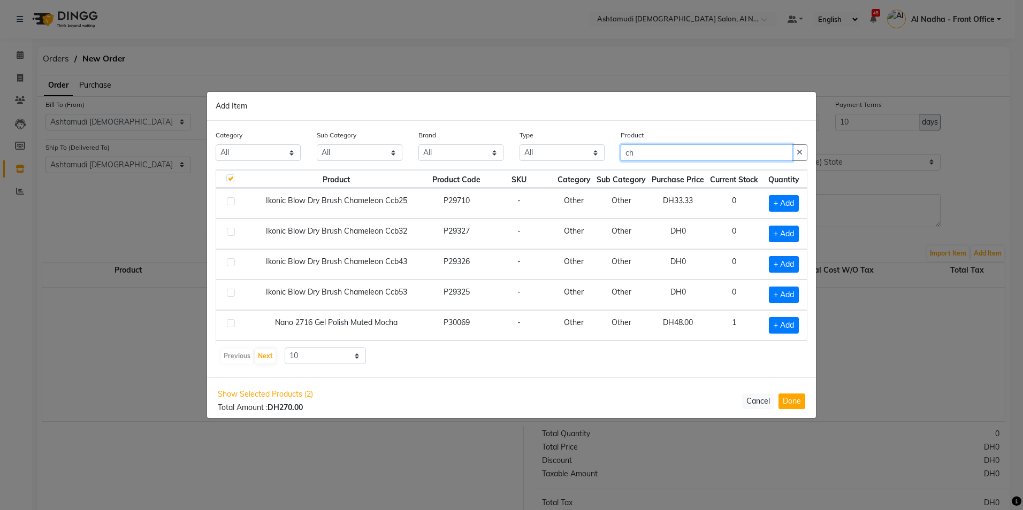
type input "c"
type input "l"
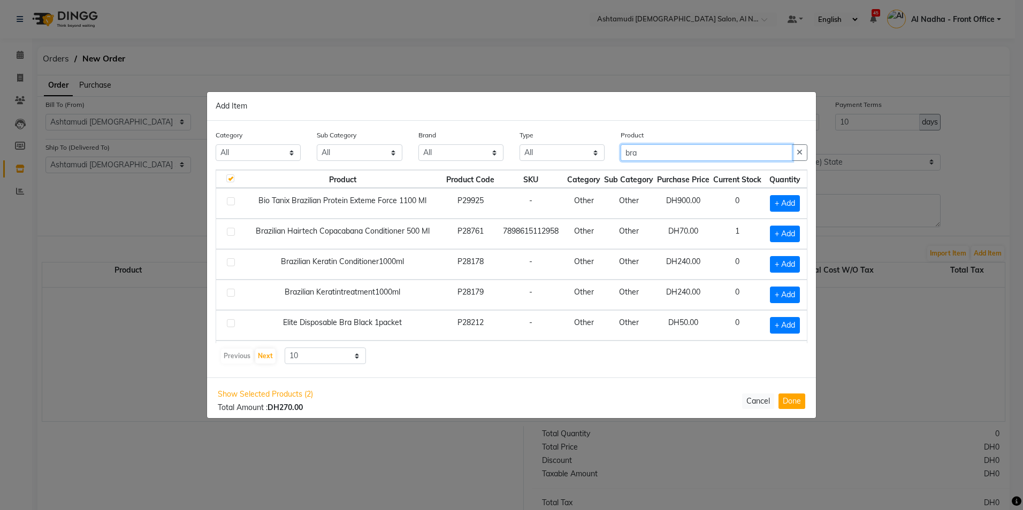
scroll to position [97, 0]
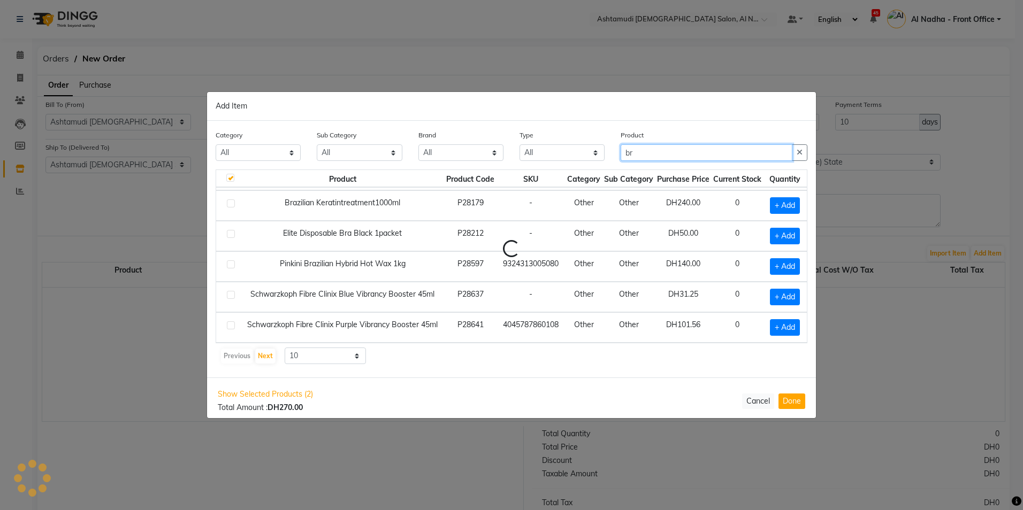
type input "b"
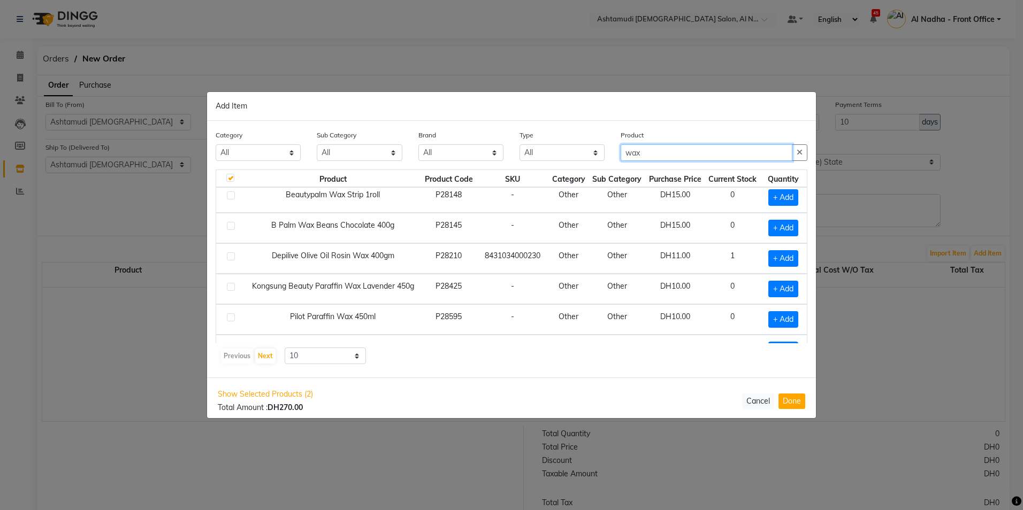
scroll to position [150, 0]
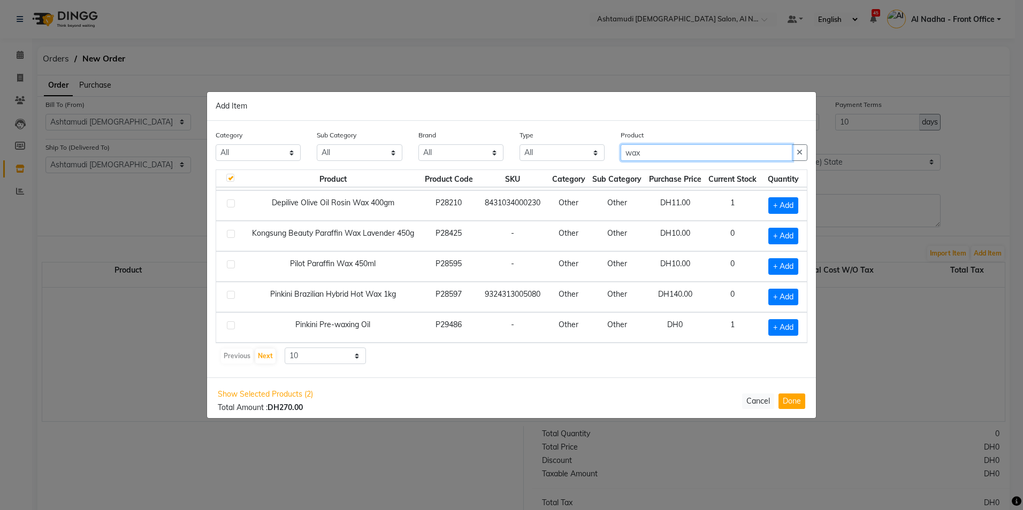
type input "wax"
click at [233, 296] on label at bounding box center [231, 295] width 8 height 8
click at [233, 296] on input "checkbox" at bounding box center [230, 295] width 7 height 7
checkbox input "true"
checkbox input "false"
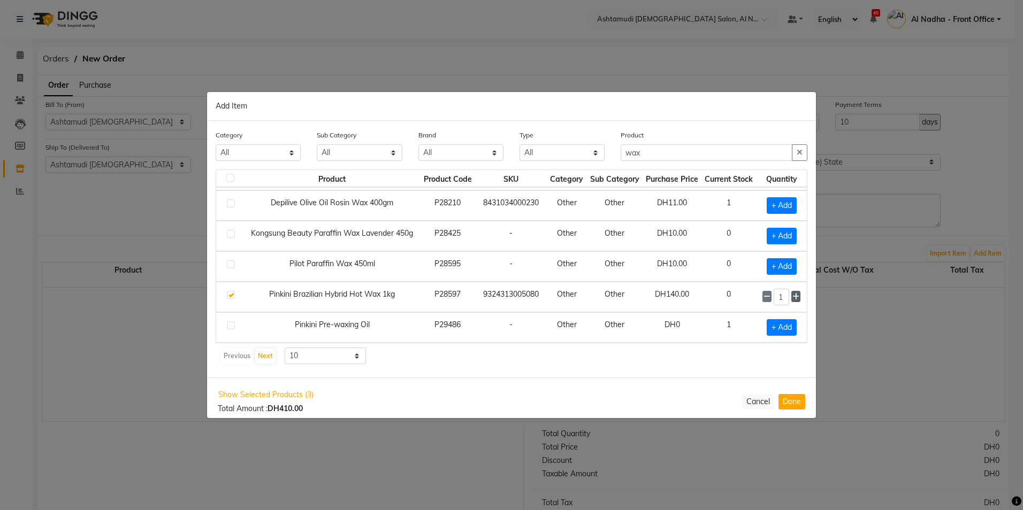
click at [792, 297] on icon at bounding box center [795, 296] width 7 height 7
type input "2"
click at [668, 155] on input "wax" at bounding box center [707, 152] width 172 height 17
type input "w"
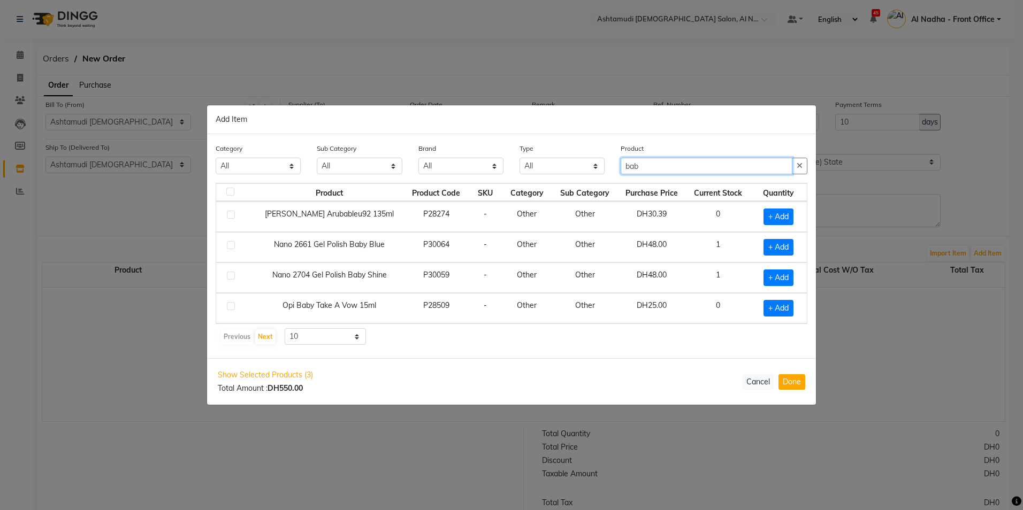
scroll to position [0, 0]
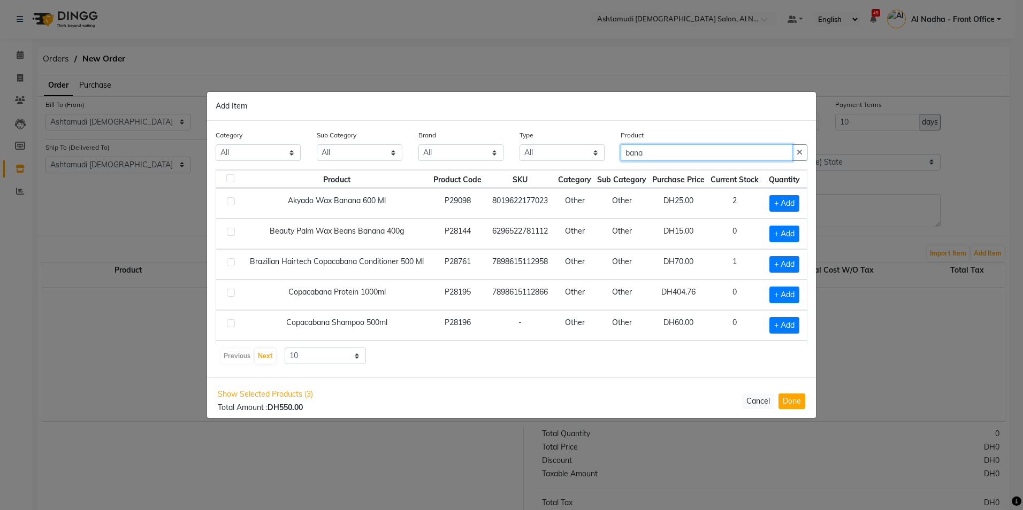
type input "bana"
click at [231, 202] on label at bounding box center [231, 201] width 8 height 8
click at [231, 202] on input "checkbox" at bounding box center [230, 201] width 7 height 7
checkbox input "true"
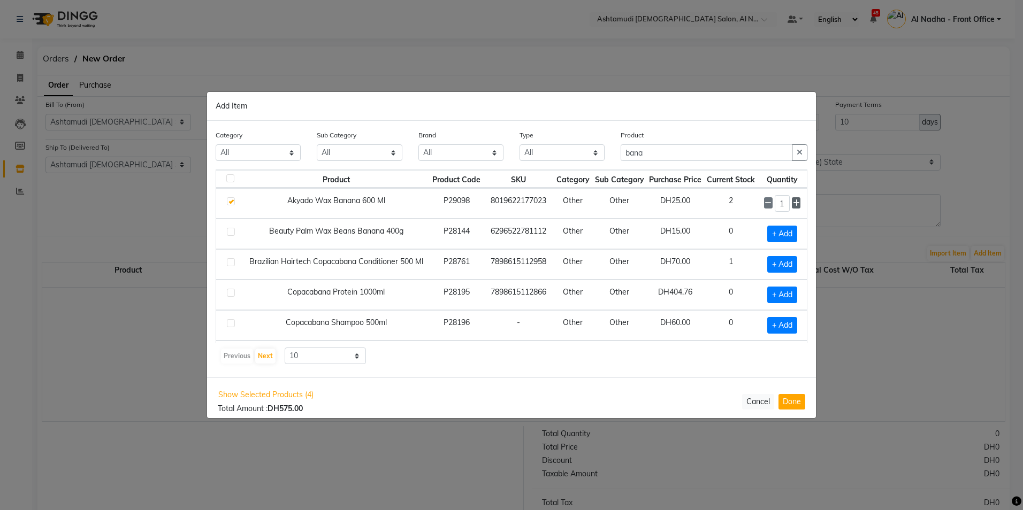
click at [793, 200] on icon at bounding box center [796, 203] width 7 height 7
type input "5"
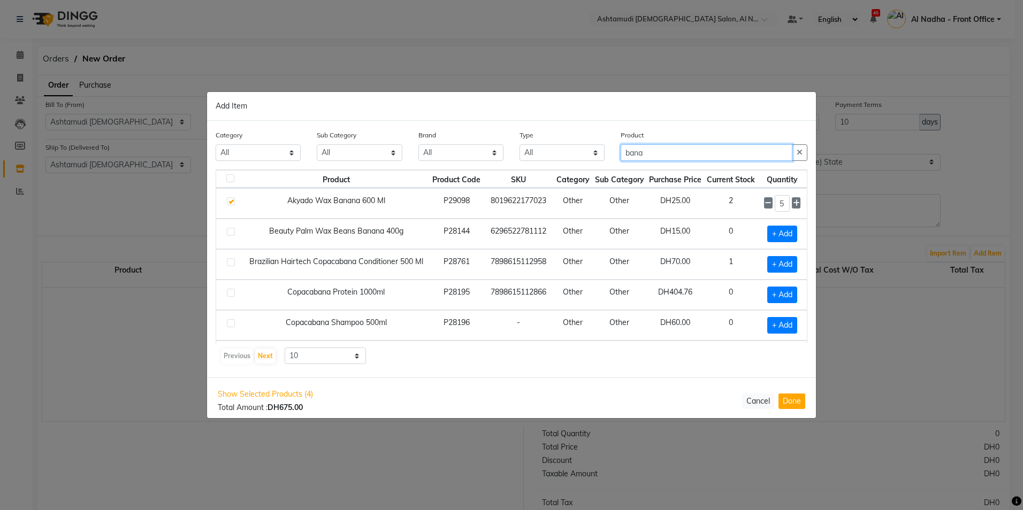
click at [677, 151] on input "bana" at bounding box center [707, 152] width 172 height 17
type input "b"
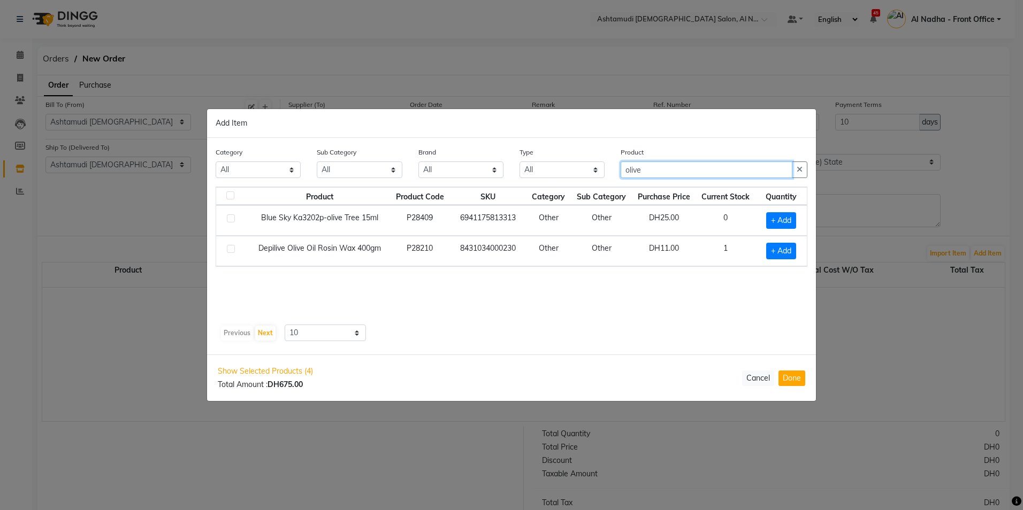
type input "olive"
click at [227, 250] on label at bounding box center [231, 249] width 8 height 8
click at [227, 250] on input "checkbox" at bounding box center [230, 249] width 7 height 7
checkbox input "true"
click at [799, 248] on span at bounding box center [795, 249] width 10 height 11
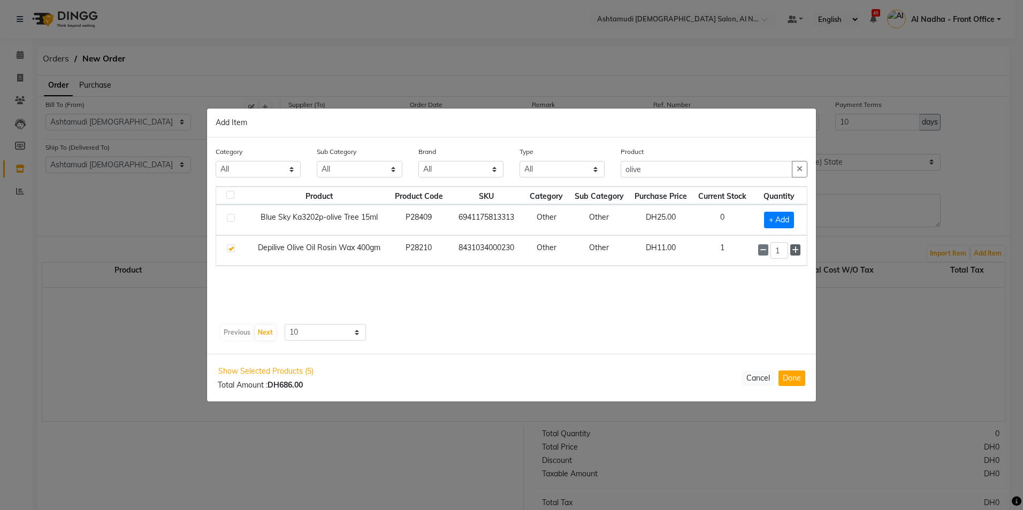
type input "2"
click at [655, 168] on input "olive" at bounding box center [707, 169] width 172 height 17
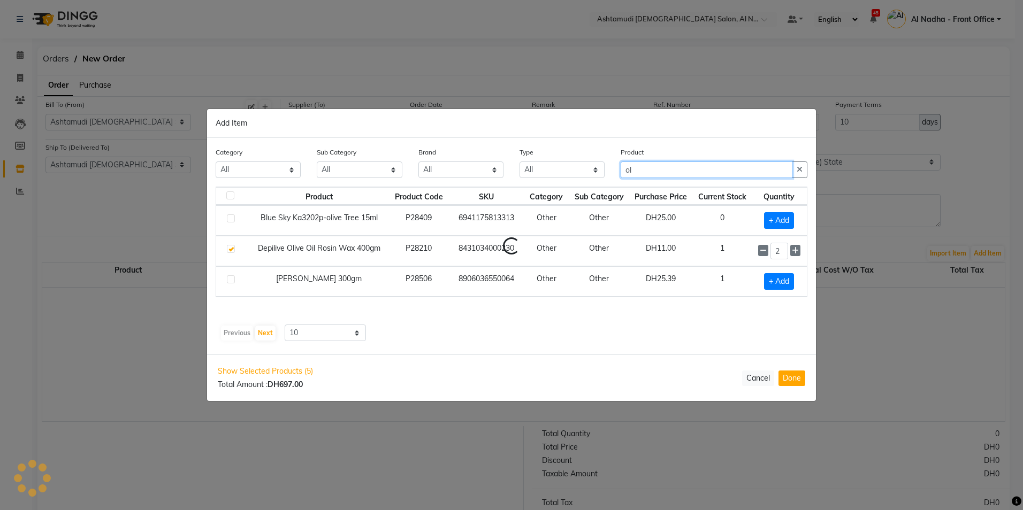
type input "o"
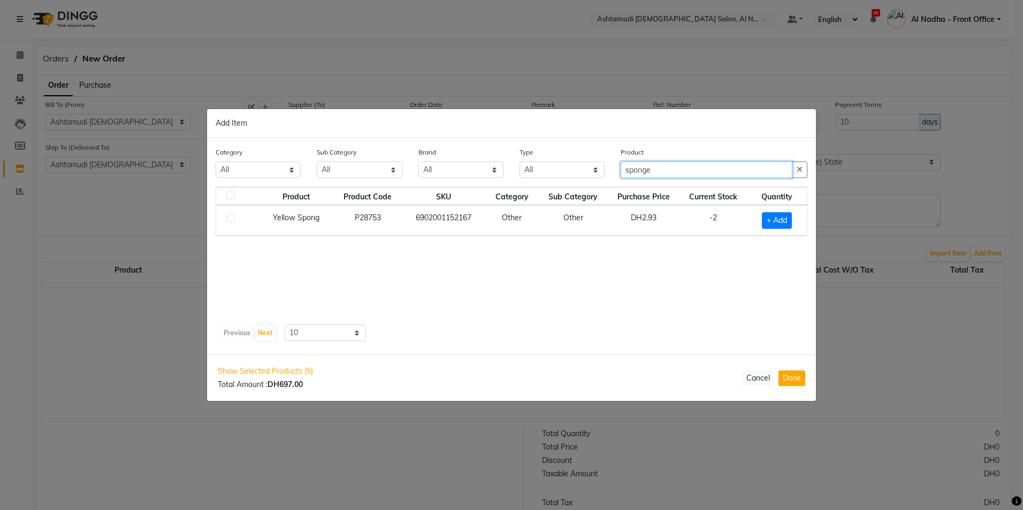
type input "sponge"
click at [231, 218] on label at bounding box center [231, 219] width 8 height 8
click at [231, 218] on input "checkbox" at bounding box center [230, 219] width 7 height 7
checkbox input "true"
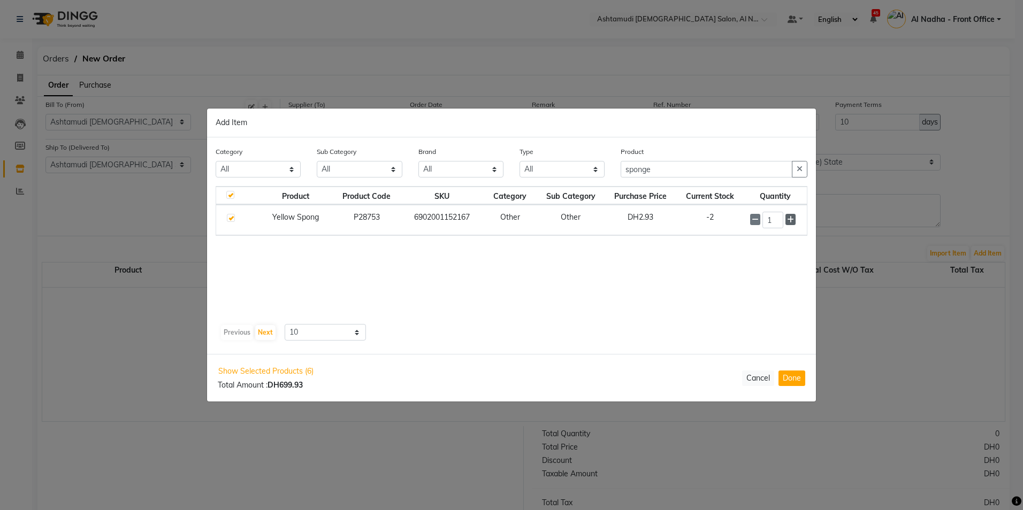
click at [790, 215] on span at bounding box center [790, 219] width 10 height 11
click at [790, 215] on span at bounding box center [790, 220] width 10 height 11
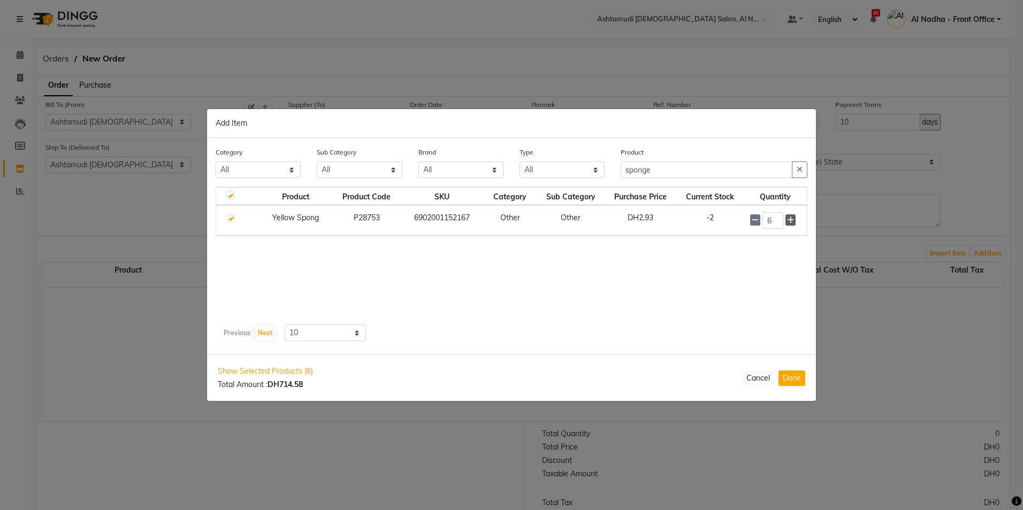
click at [790, 215] on span at bounding box center [790, 220] width 10 height 11
type input "10"
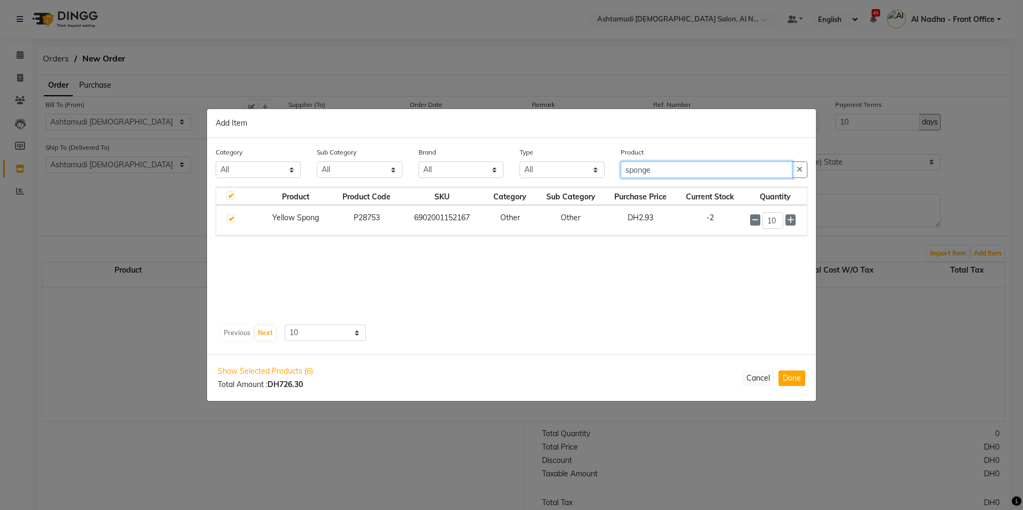
click at [664, 174] on input "sponge" at bounding box center [707, 170] width 172 height 17
type input "s"
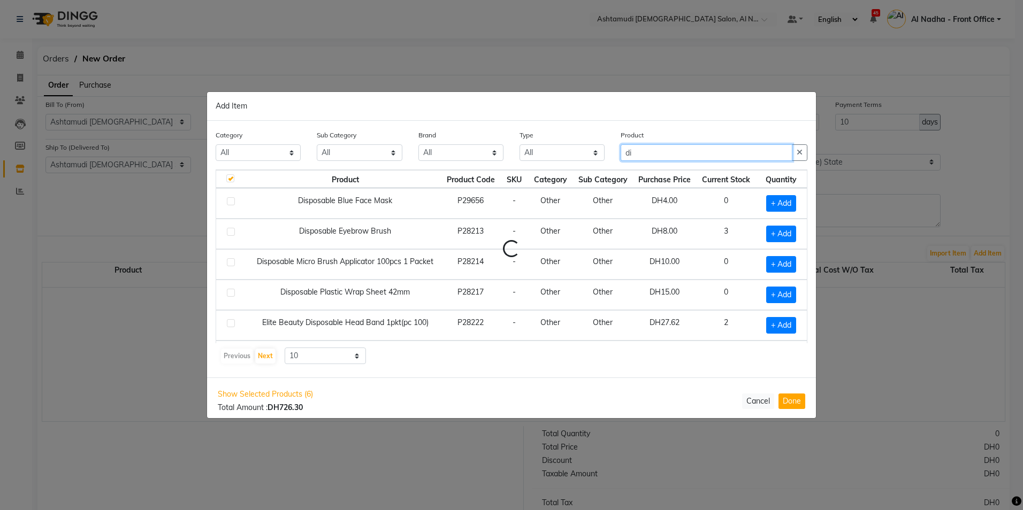
type input "d"
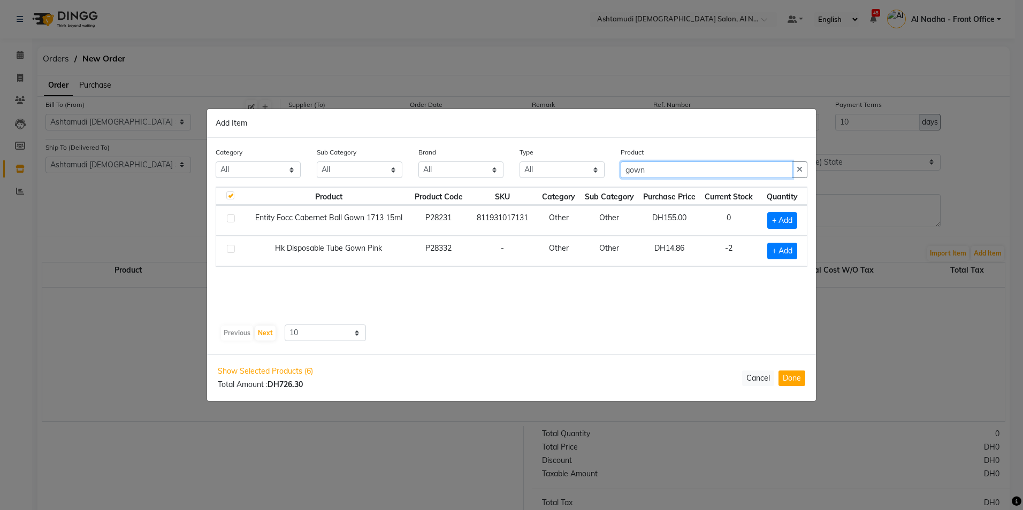
type input "gown"
click at [230, 249] on label at bounding box center [231, 249] width 8 height 8
click at [230, 249] on input "checkbox" at bounding box center [230, 249] width 7 height 7
checkbox input "true"
checkbox input "false"
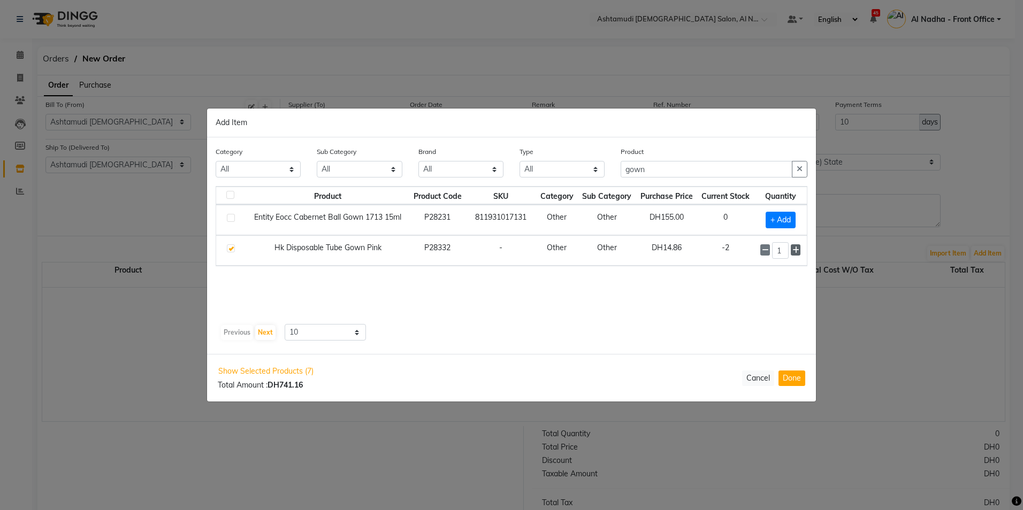
click at [797, 250] on icon at bounding box center [795, 250] width 7 height 7
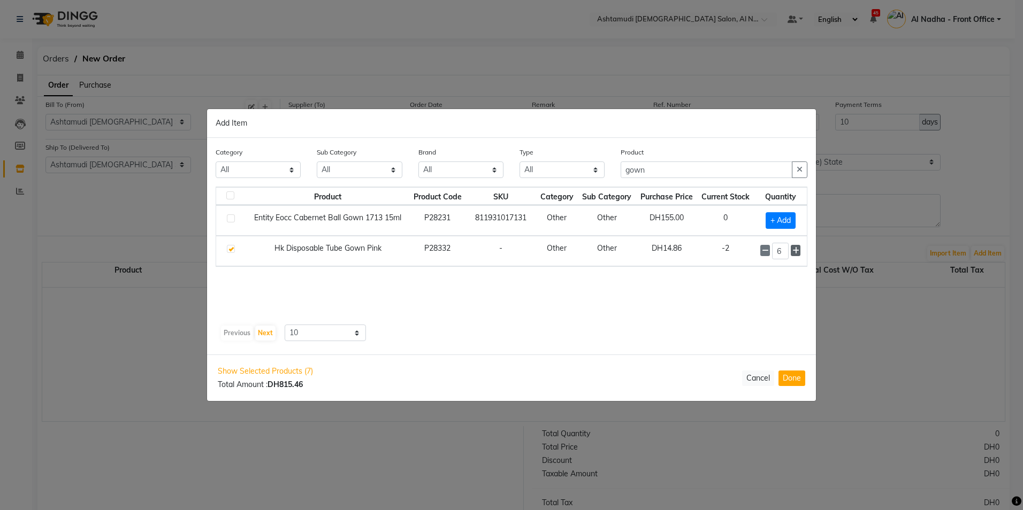
click at [797, 250] on icon at bounding box center [795, 250] width 7 height 7
type input "10"
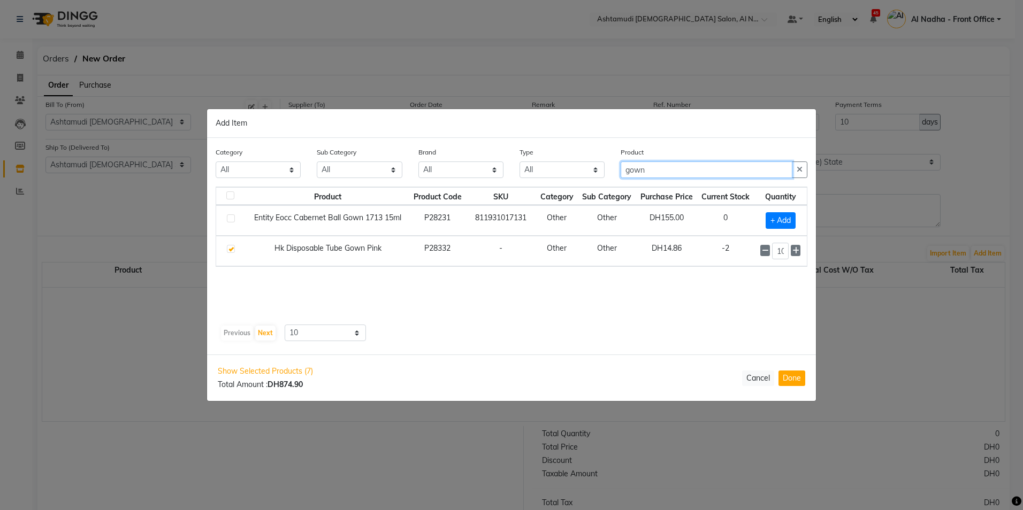
click at [677, 163] on input "gown" at bounding box center [707, 170] width 172 height 17
type input "g"
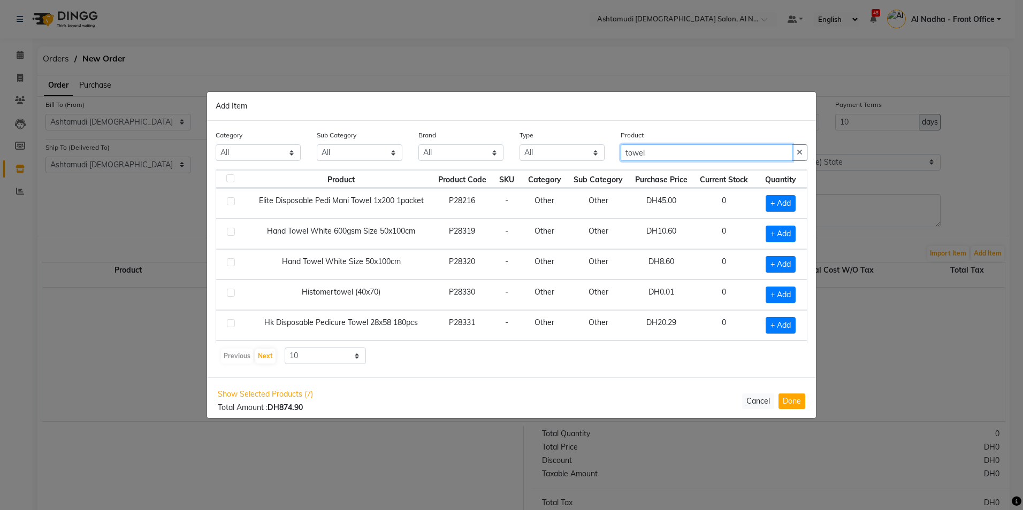
type input "towel"
click at [228, 200] on label at bounding box center [231, 201] width 8 height 8
click at [228, 200] on input "checkbox" at bounding box center [230, 201] width 7 height 7
checkbox input "true"
click at [791, 200] on icon at bounding box center [794, 203] width 7 height 7
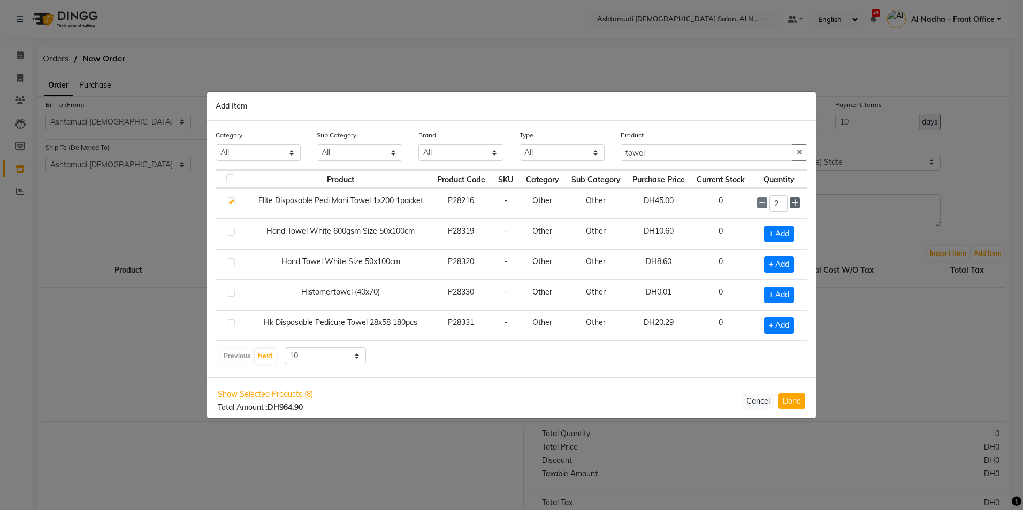
click at [791, 200] on icon at bounding box center [794, 203] width 7 height 7
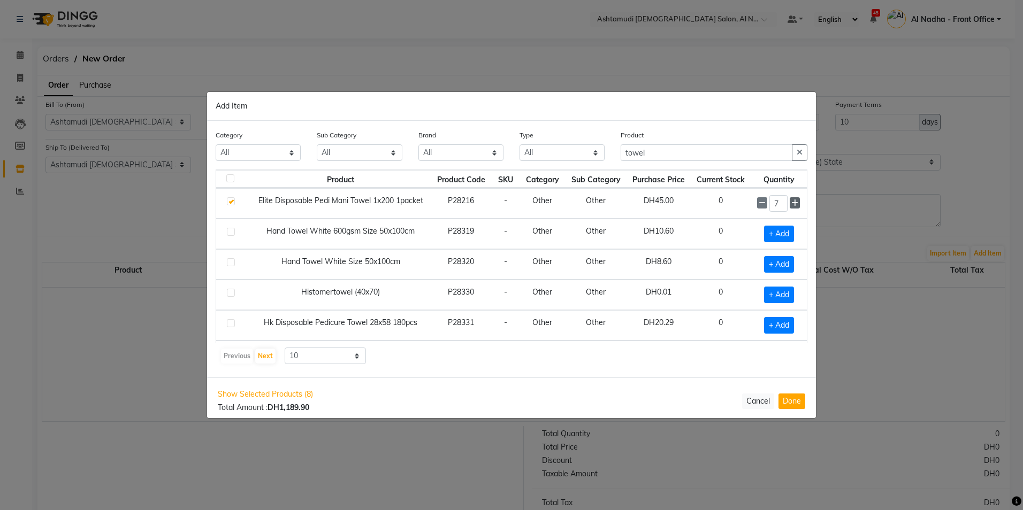
click at [791, 200] on icon at bounding box center [794, 203] width 7 height 7
click at [791, 201] on icon at bounding box center [794, 203] width 7 height 7
type input "10"
click at [672, 156] on input "towel" at bounding box center [707, 152] width 172 height 17
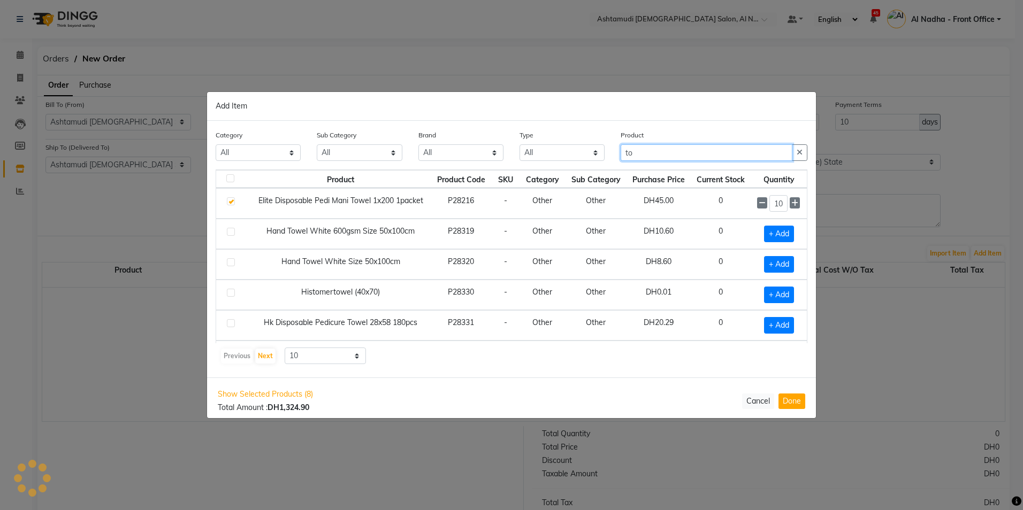
type input "t"
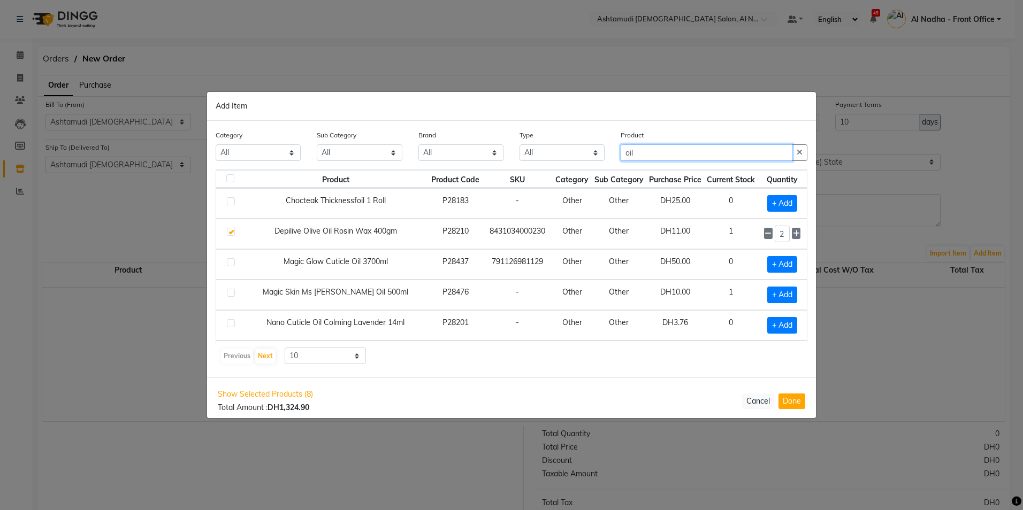
drag, startPoint x: 626, startPoint y: 157, endPoint x: 632, endPoint y: 156, distance: 5.5
click at [627, 157] on input "oil" at bounding box center [707, 152] width 172 height 17
click at [649, 153] on input "oil" at bounding box center [707, 152] width 172 height 17
type input "o"
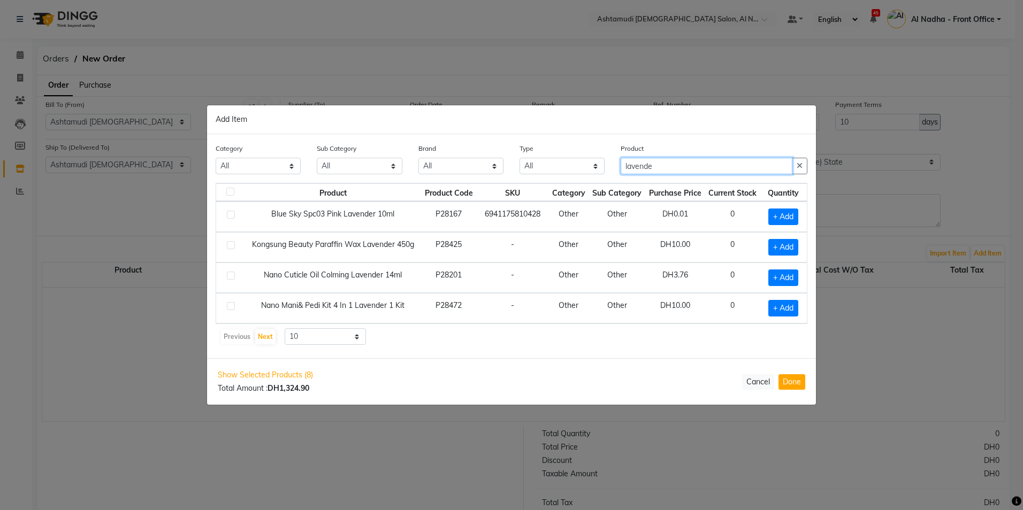
drag, startPoint x: 677, startPoint y: 164, endPoint x: 662, endPoint y: 177, distance: 19.7
click at [673, 170] on input "lavende" at bounding box center [707, 166] width 172 height 17
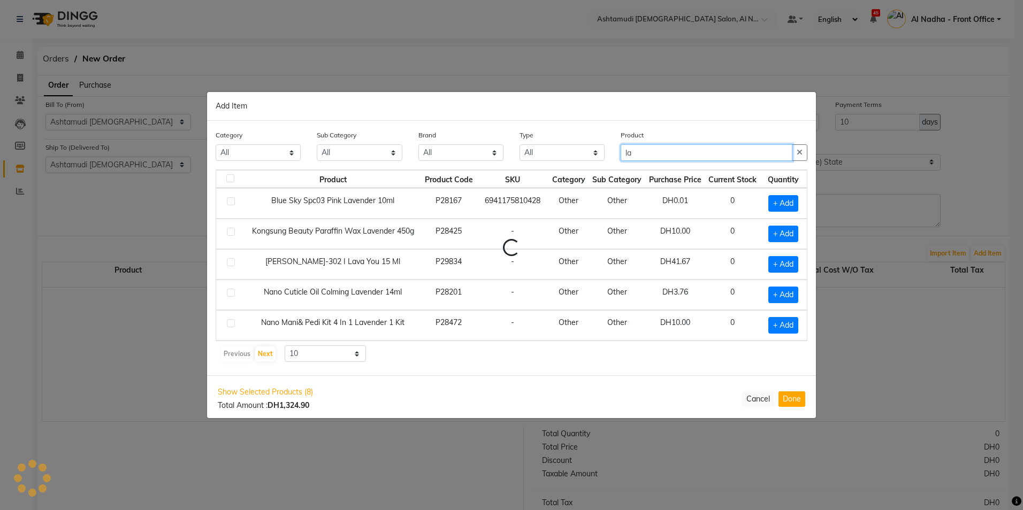
type input "l"
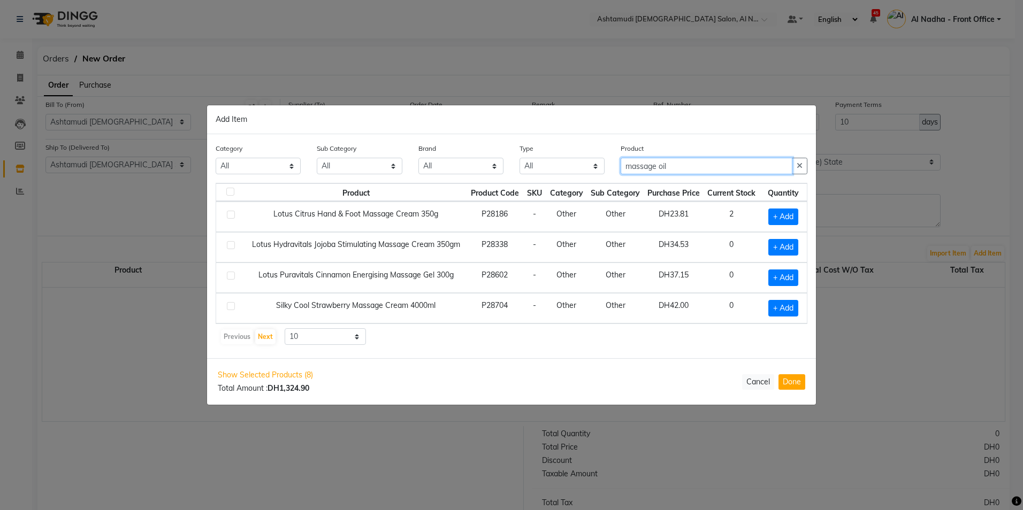
click at [658, 167] on input "massage oil" at bounding box center [707, 166] width 172 height 17
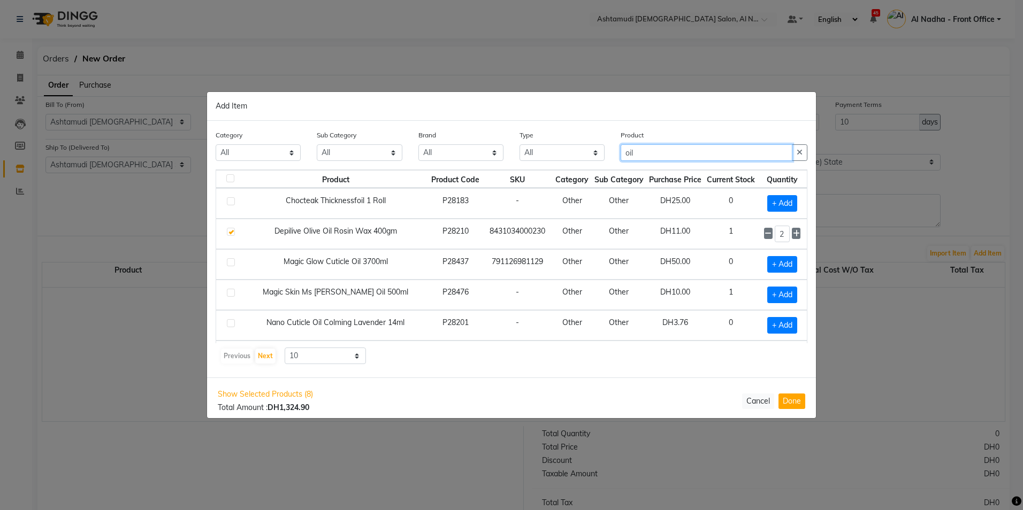
click at [669, 156] on input "oil" at bounding box center [707, 152] width 172 height 17
type input "o"
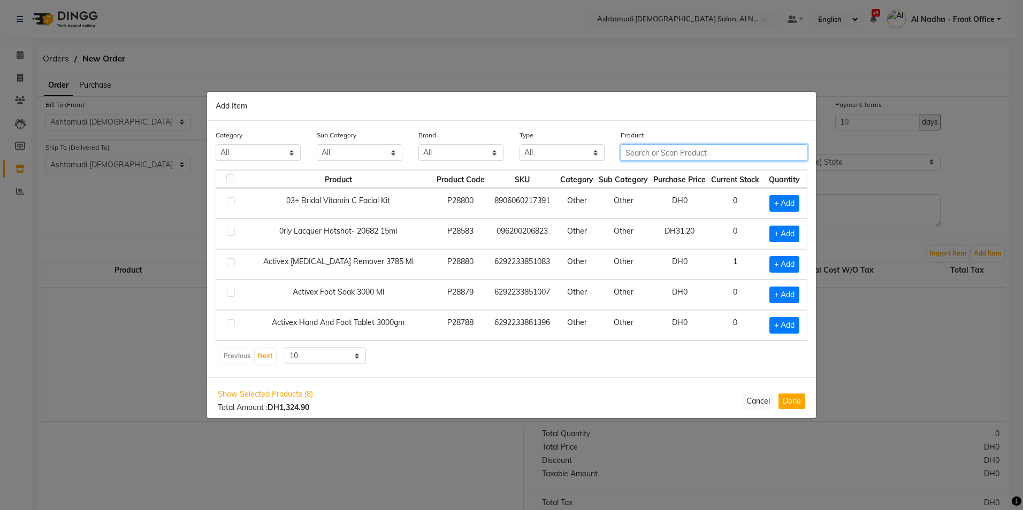
type input "d"
click at [628, 150] on input "tan mas" at bounding box center [707, 152] width 172 height 17
click at [625, 152] on input "tan mas" at bounding box center [707, 152] width 172 height 17
click at [671, 153] on input "d tan mas" at bounding box center [707, 152] width 172 height 17
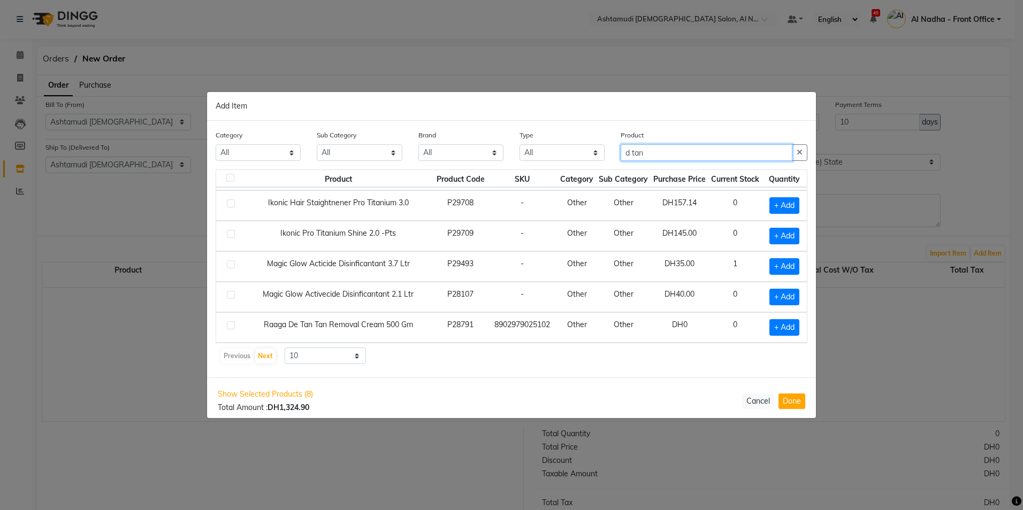
type input "d tan"
click at [231, 325] on label at bounding box center [231, 326] width 8 height 8
click at [231, 325] on input "checkbox" at bounding box center [230, 326] width 7 height 7
checkbox input "true"
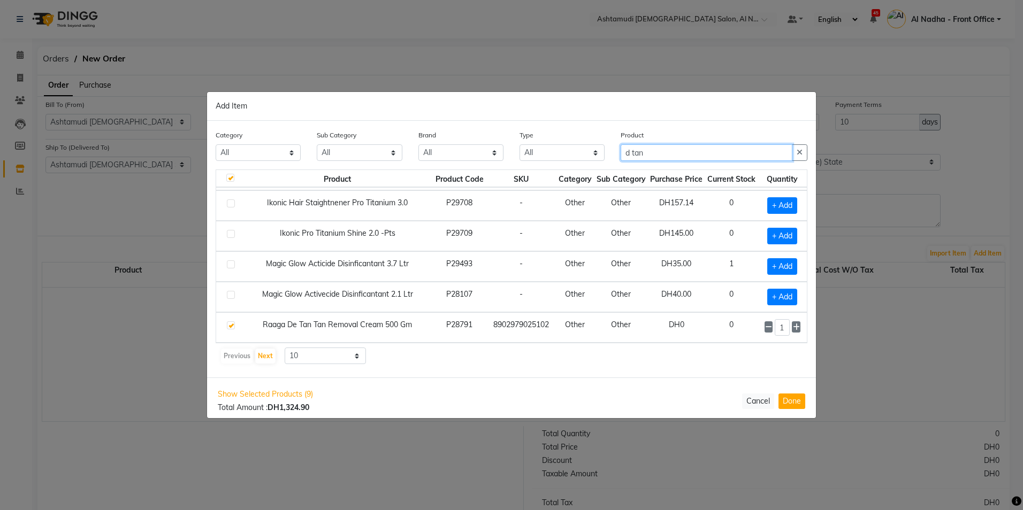
click at [686, 154] on input "d tan" at bounding box center [707, 152] width 172 height 17
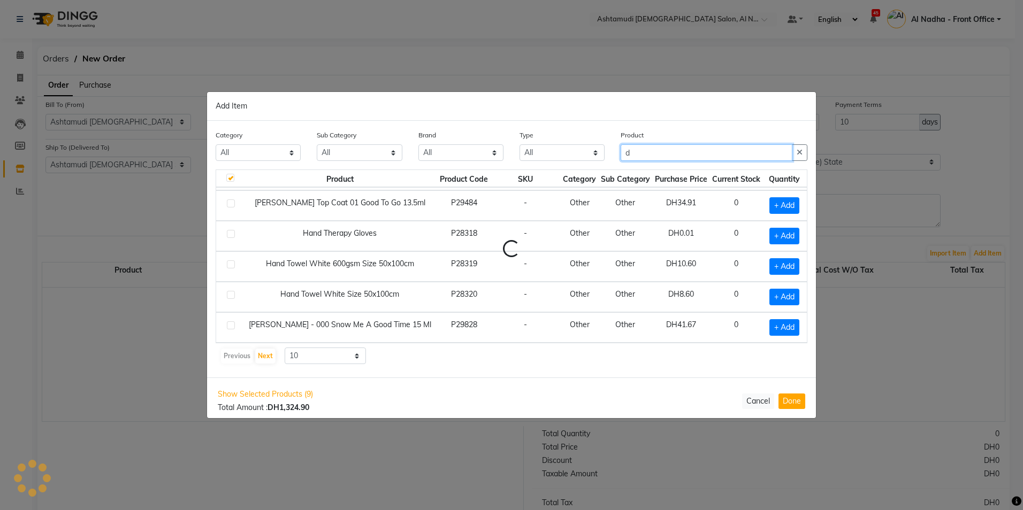
type input "d"
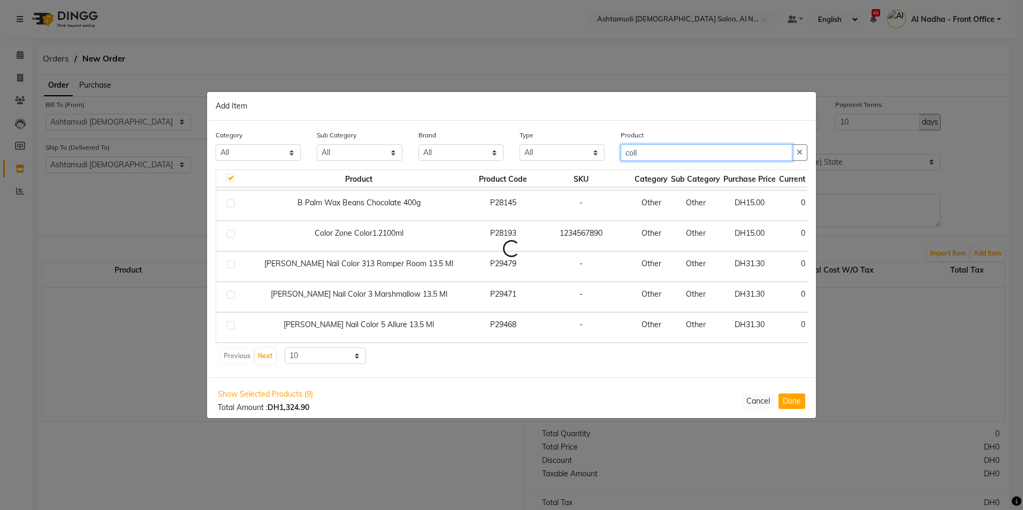
scroll to position [0, 0]
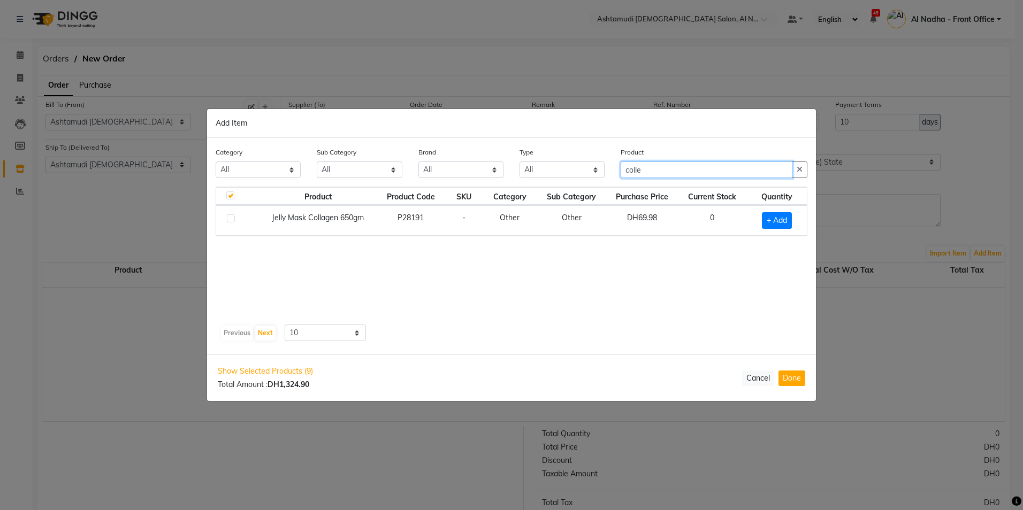
type input "colle"
click at [228, 217] on label at bounding box center [231, 219] width 8 height 8
click at [228, 217] on input "checkbox" at bounding box center [230, 219] width 7 height 7
checkbox input "true"
click at [790, 217] on icon at bounding box center [789, 219] width 7 height 7
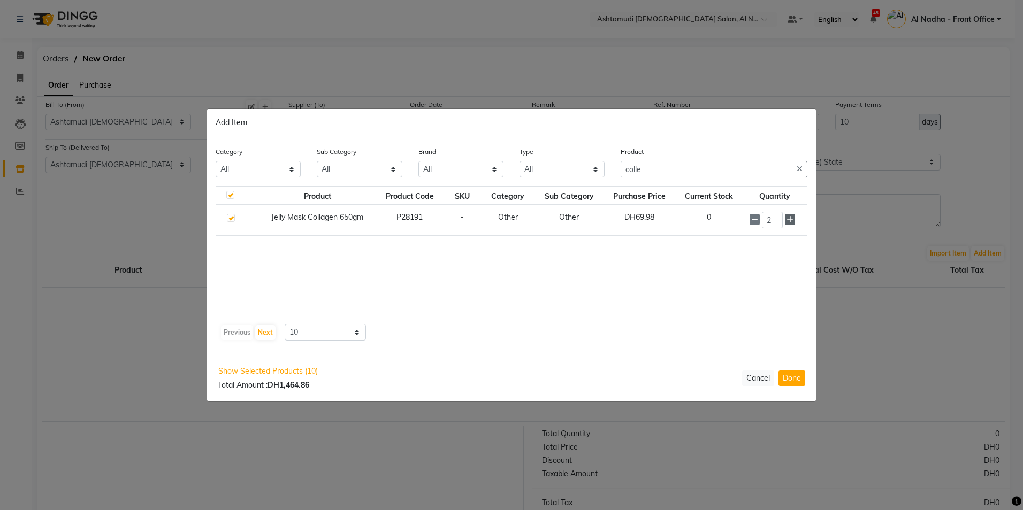
click at [790, 217] on icon at bounding box center [789, 219] width 7 height 7
click at [792, 217] on icon at bounding box center [789, 219] width 7 height 7
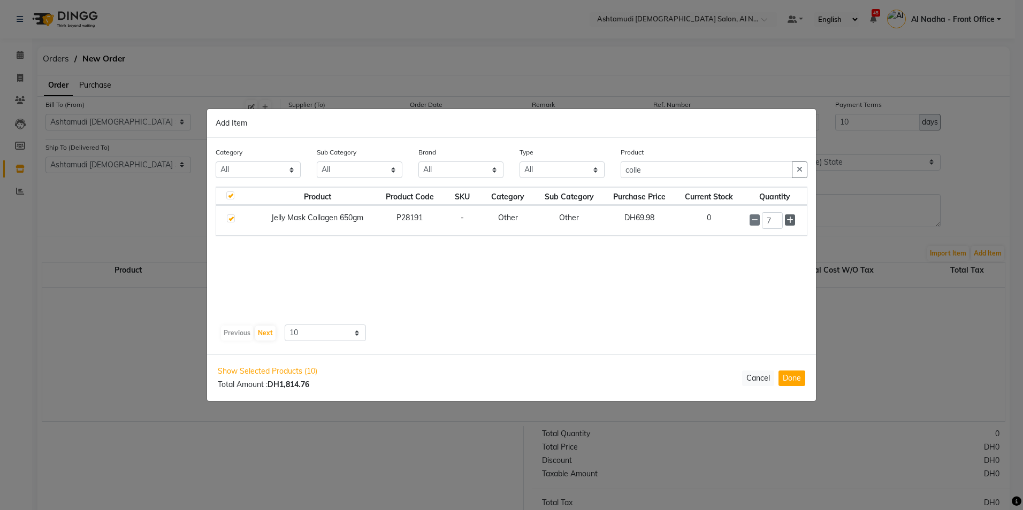
click at [792, 217] on icon at bounding box center [789, 220] width 7 height 7
type input "10"
click at [663, 160] on div "Product colle" at bounding box center [714, 163] width 187 height 32
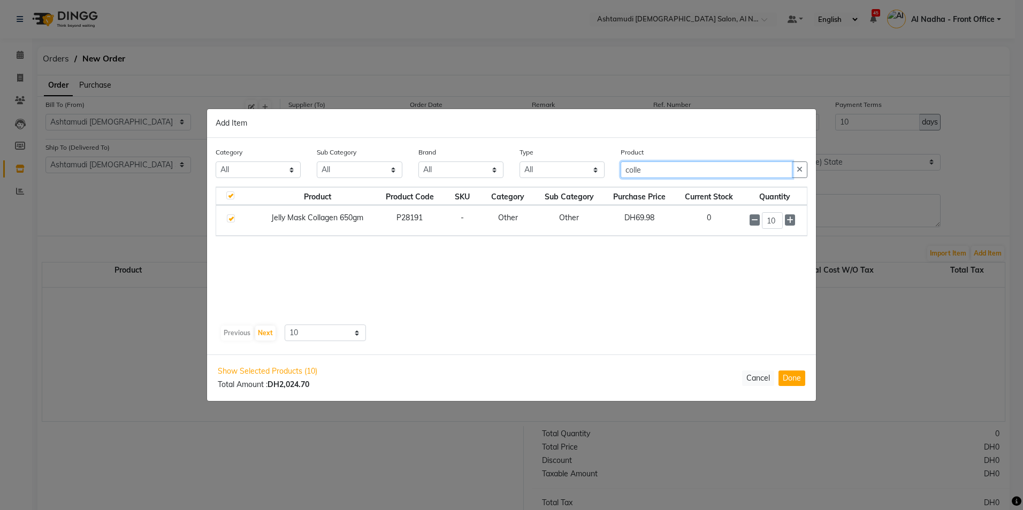
click at [662, 164] on input "colle" at bounding box center [707, 170] width 172 height 17
type input "c"
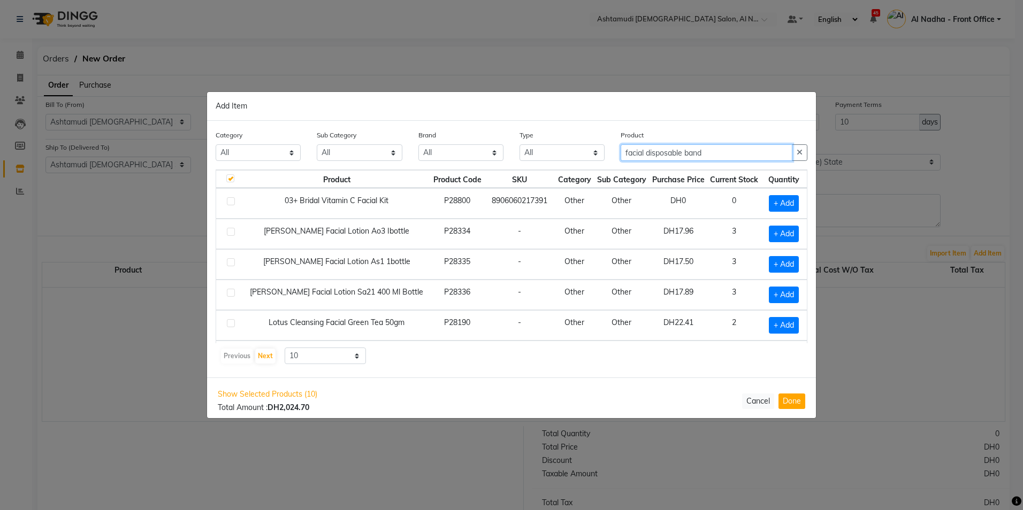
click at [686, 152] on input "facial disposable band" at bounding box center [707, 152] width 172 height 17
click at [646, 153] on input "facial disposable band" at bounding box center [707, 152] width 172 height 17
click at [703, 146] on div "Product disposable band" at bounding box center [714, 145] width 187 height 32
click at [700, 156] on input "disposable band" at bounding box center [707, 152] width 172 height 17
type input "d"
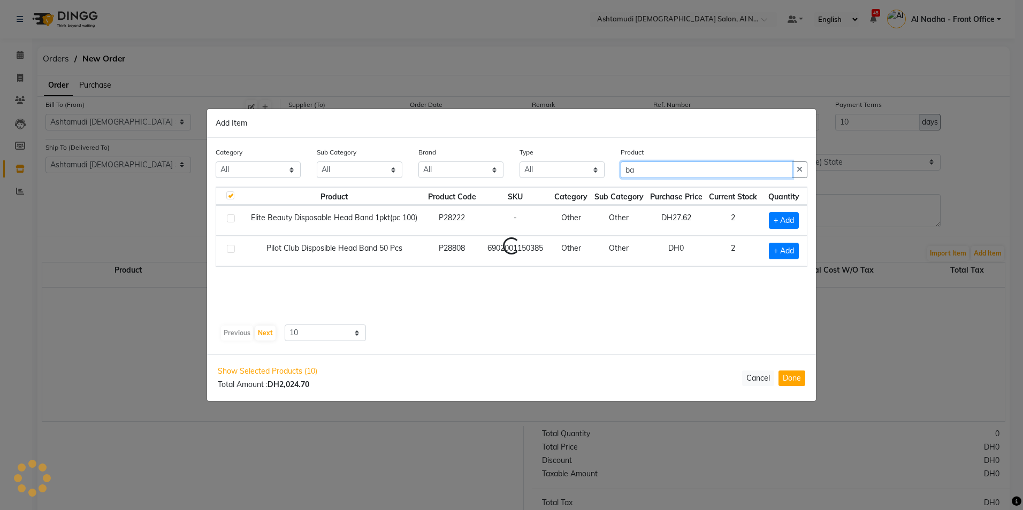
type input "b"
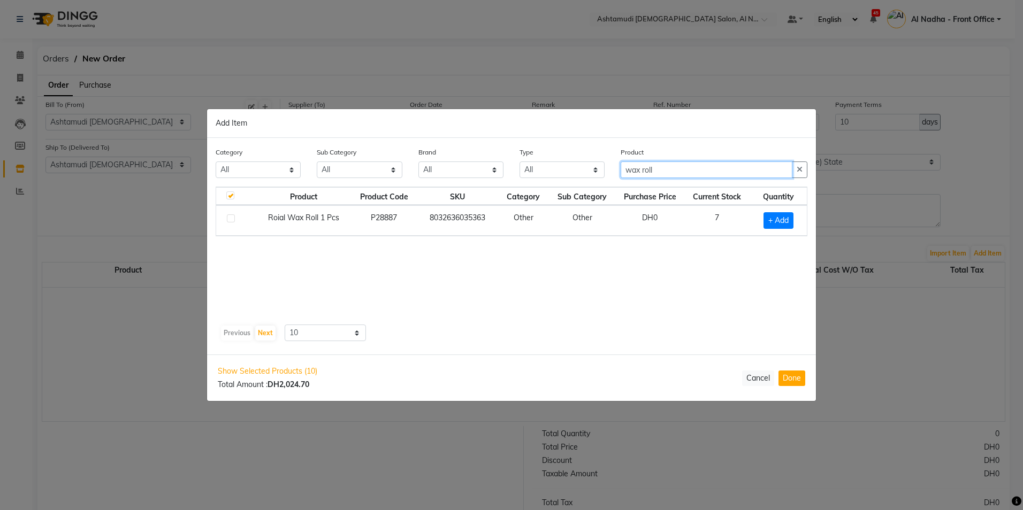
type input "wax roll"
click at [231, 218] on label at bounding box center [231, 219] width 8 height 8
click at [231, 218] on input "checkbox" at bounding box center [230, 219] width 7 height 7
checkbox input "true"
click at [794, 219] on icon at bounding box center [792, 219] width 7 height 7
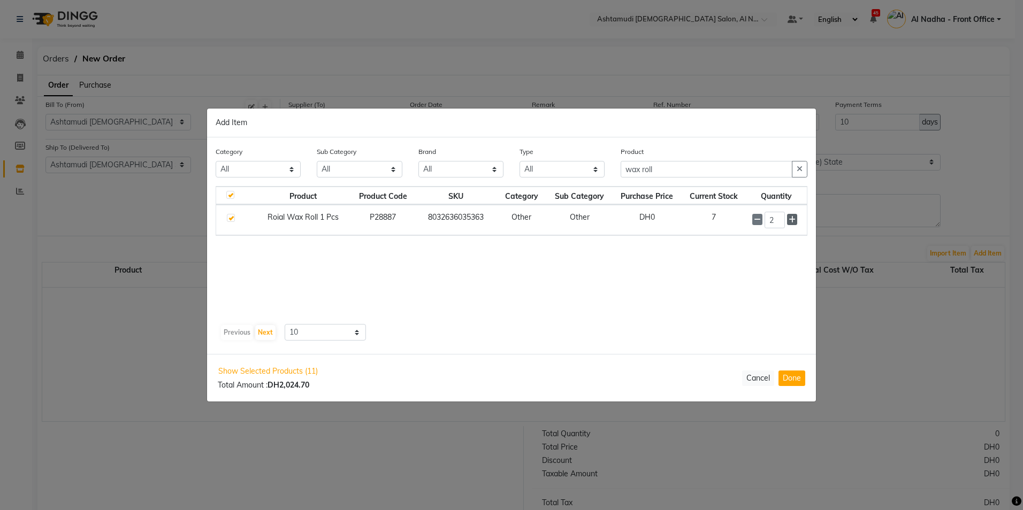
click at [794, 219] on icon at bounding box center [792, 219] width 7 height 7
type input "4"
click at [684, 173] on input "wax roll" at bounding box center [707, 170] width 172 height 17
type input "w"
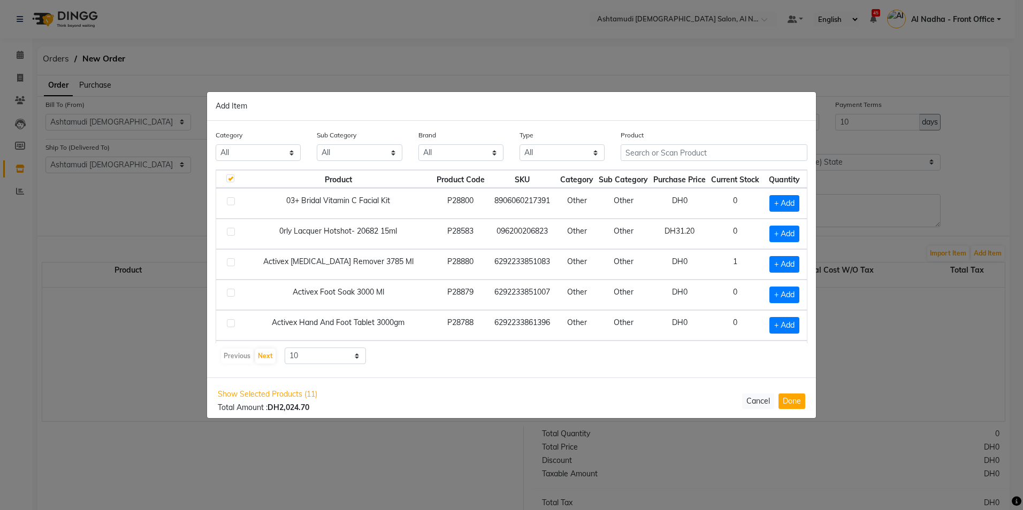
click at [649, 163] on div "Product" at bounding box center [714, 149] width 203 height 40
click at [654, 156] on input "text" at bounding box center [714, 152] width 187 height 17
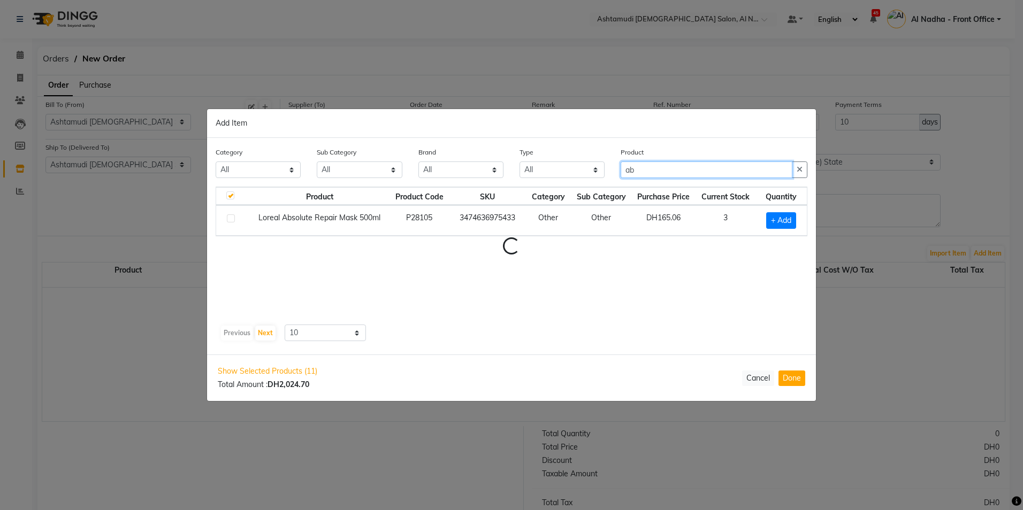
type input "a"
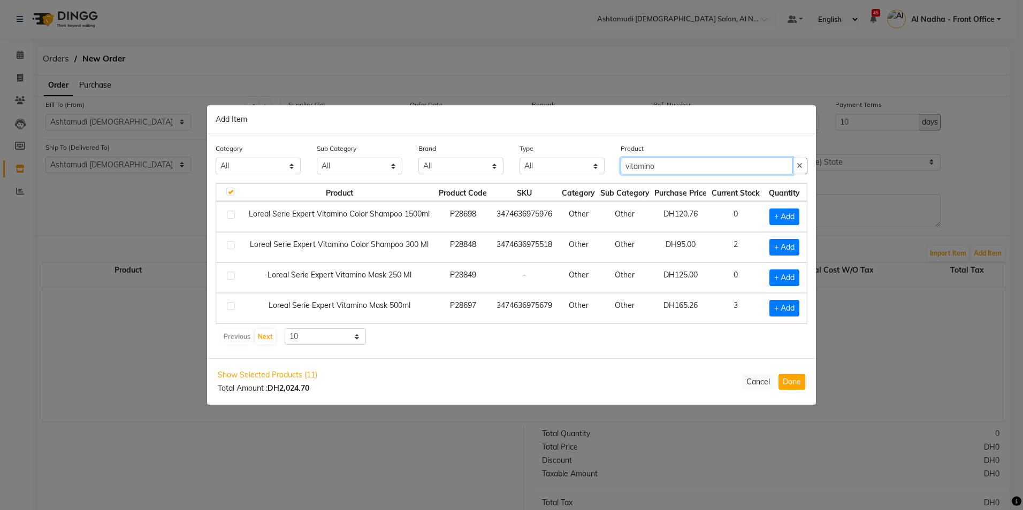
type input "vitamino"
click at [415, 219] on td "Loreal Serie Expert Vitamino Color Shampoo 1500ml" at bounding box center [339, 217] width 194 height 30
click at [230, 215] on label at bounding box center [231, 215] width 8 height 8
click at [230, 215] on input "checkbox" at bounding box center [230, 215] width 7 height 7
checkbox input "true"
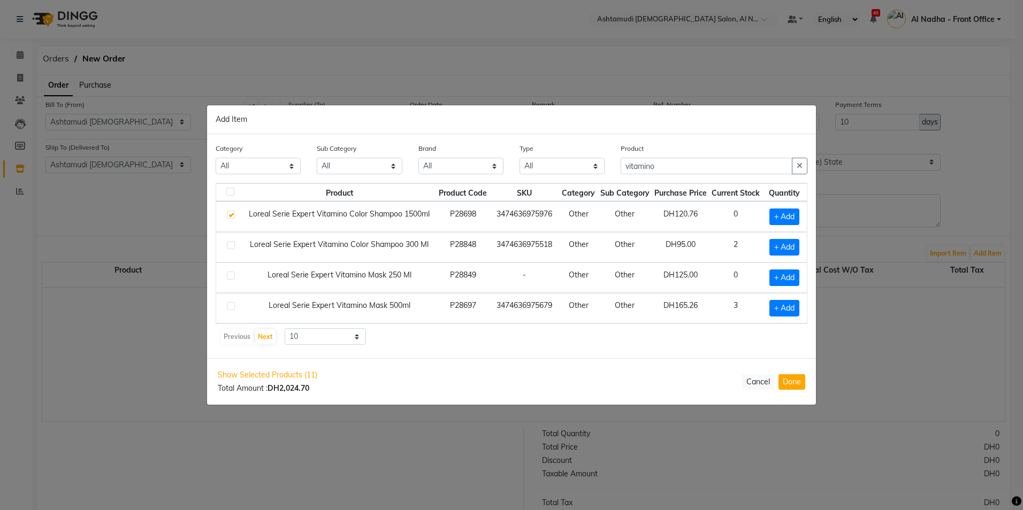
checkbox input "false"
click at [795, 217] on icon at bounding box center [796, 216] width 7 height 7
click at [769, 217] on icon at bounding box center [769, 216] width 7 height 7
type input "1"
click at [665, 161] on input "vitamino" at bounding box center [707, 166] width 172 height 17
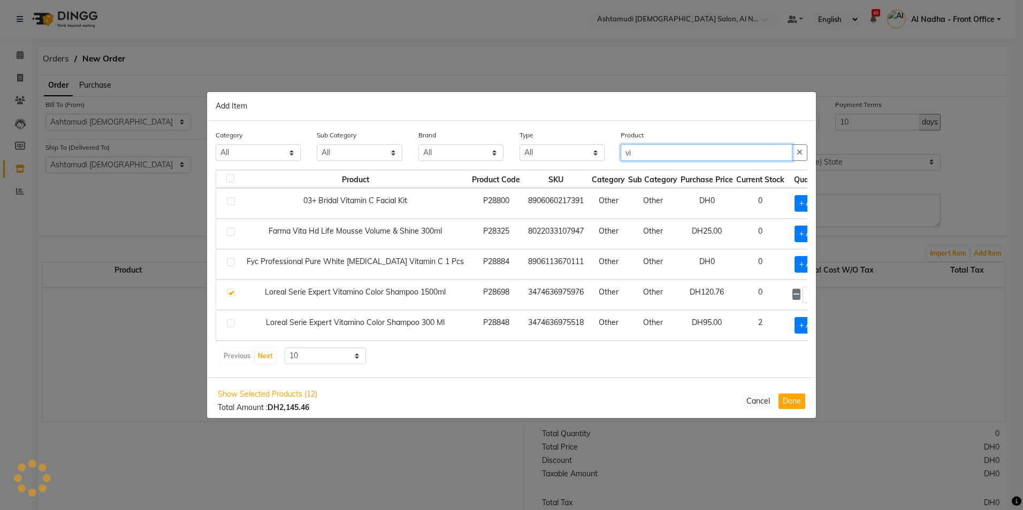
type input "v"
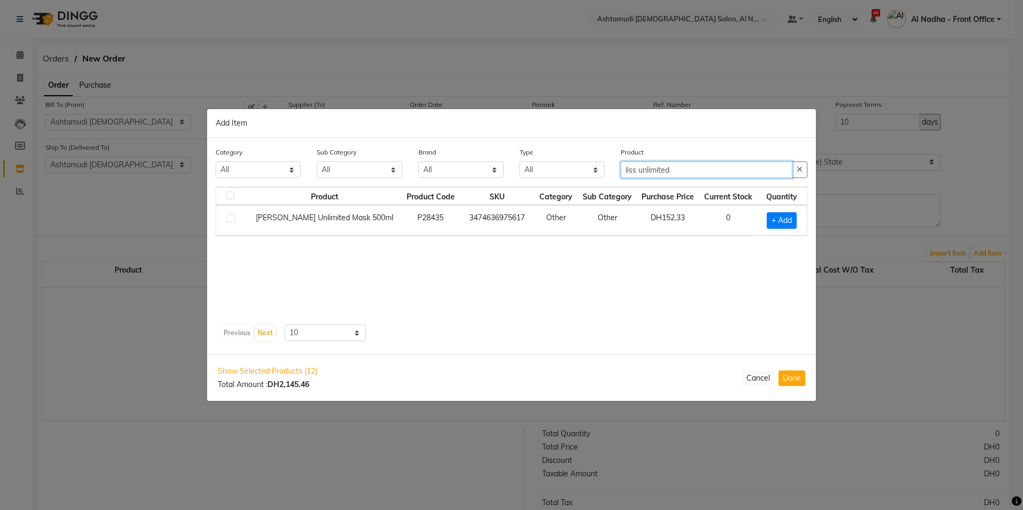
type input "liss unlimited"
click at [230, 217] on label at bounding box center [231, 219] width 8 height 8
click at [230, 217] on input "checkbox" at bounding box center [230, 219] width 7 height 7
checkbox input "true"
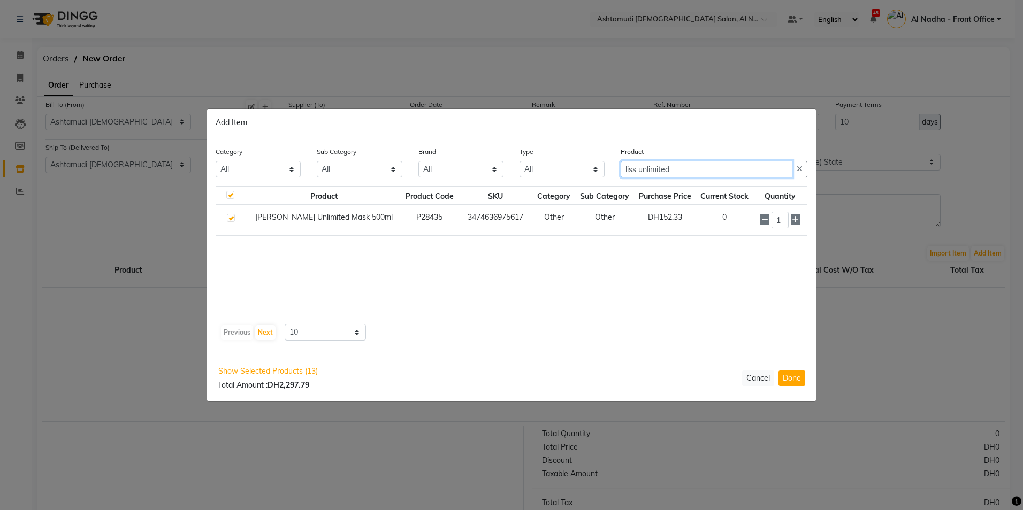
click at [706, 166] on input "liss unlimited" at bounding box center [707, 169] width 172 height 17
type input "l"
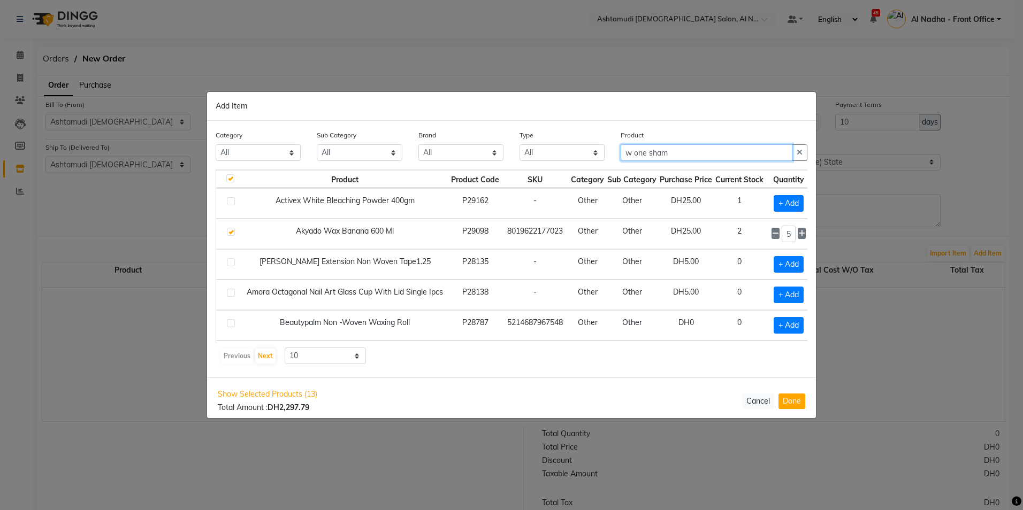
click at [651, 152] on input "w one sham" at bounding box center [707, 152] width 172 height 17
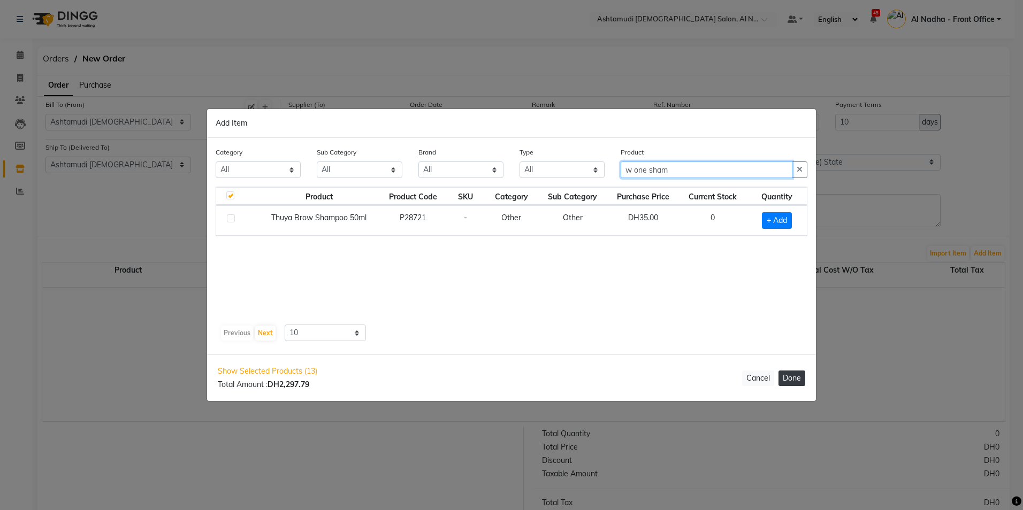
type input "w one sham"
click at [785, 374] on button "Done" at bounding box center [791, 379] width 27 height 16
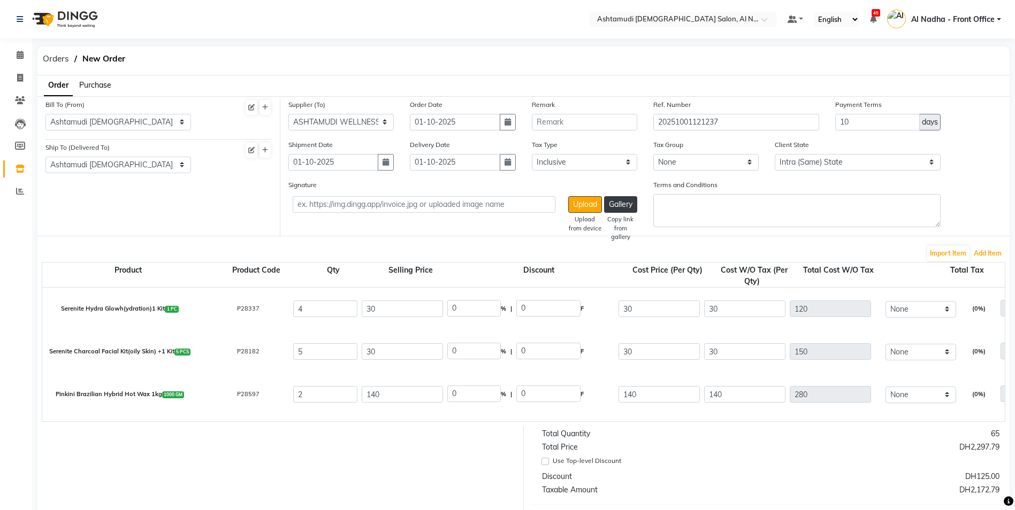
scroll to position [172, 0]
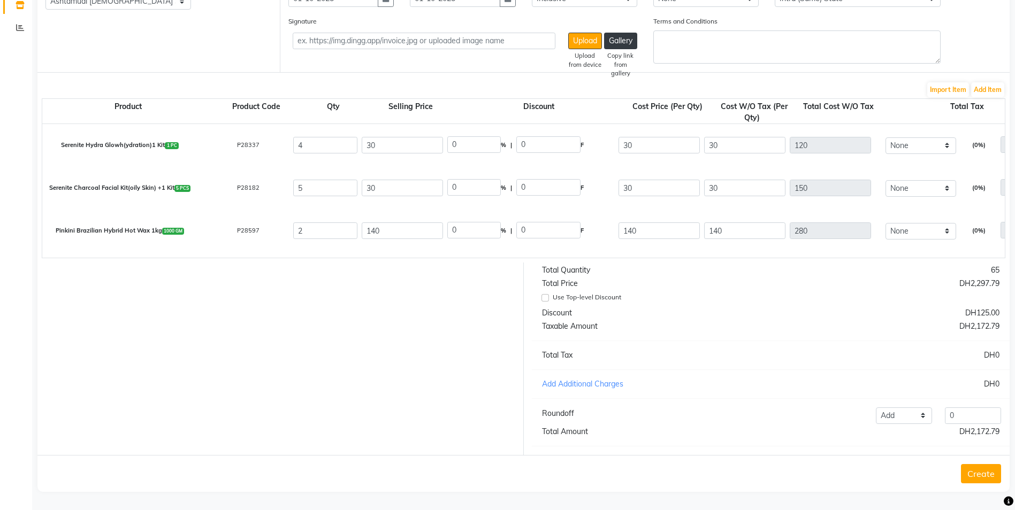
click at [983, 475] on button "Create" at bounding box center [981, 473] width 40 height 19
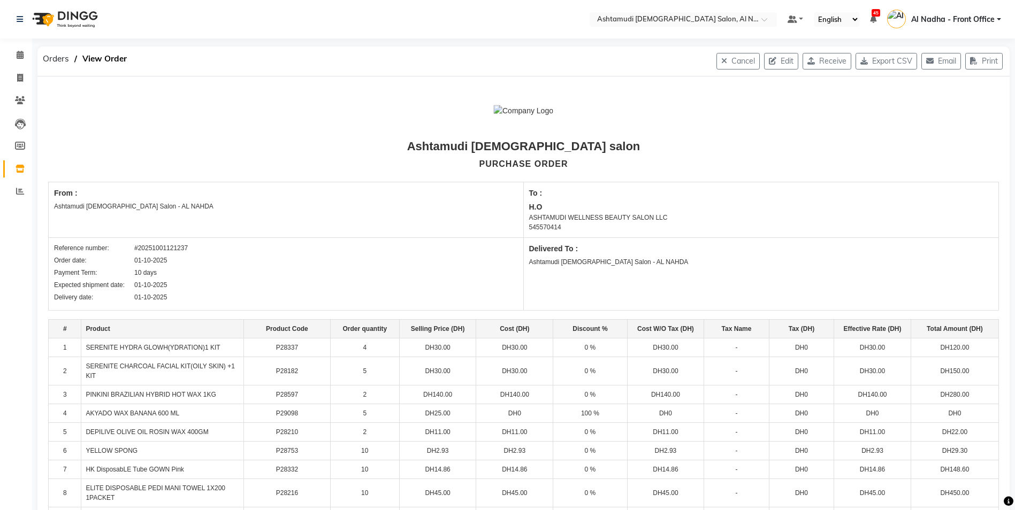
click at [218, 257] on div "Order date: 01-10-2025" at bounding box center [286, 261] width 464 height 10
drag, startPoint x: 134, startPoint y: 247, endPoint x: 203, endPoint y: 248, distance: 69.0
click at [203, 248] on div "Reference number: #20251001121237" at bounding box center [286, 248] width 464 height 10
drag, startPoint x: 203, startPoint y: 248, endPoint x: 181, endPoint y: 247, distance: 21.9
copy div "#20251001121237"
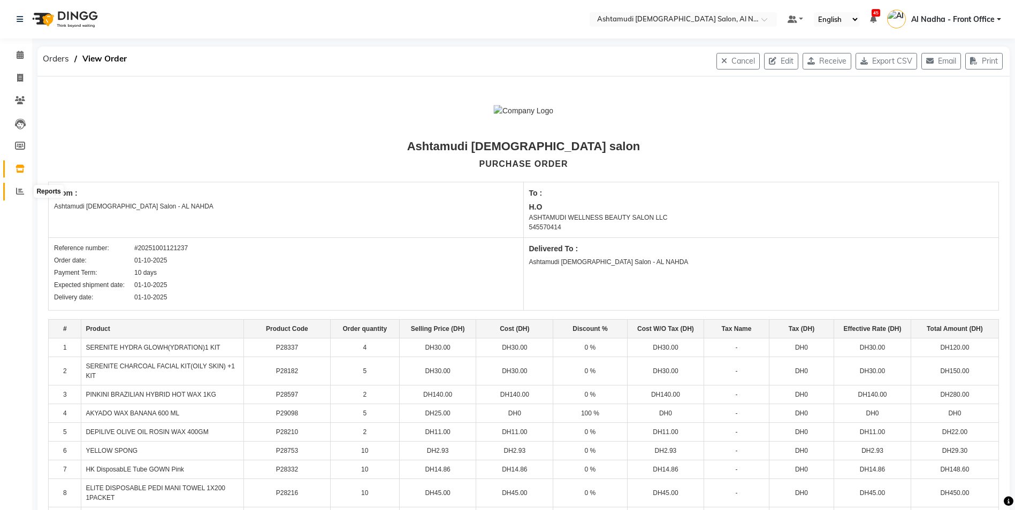
click at [21, 193] on icon at bounding box center [20, 191] width 8 height 8
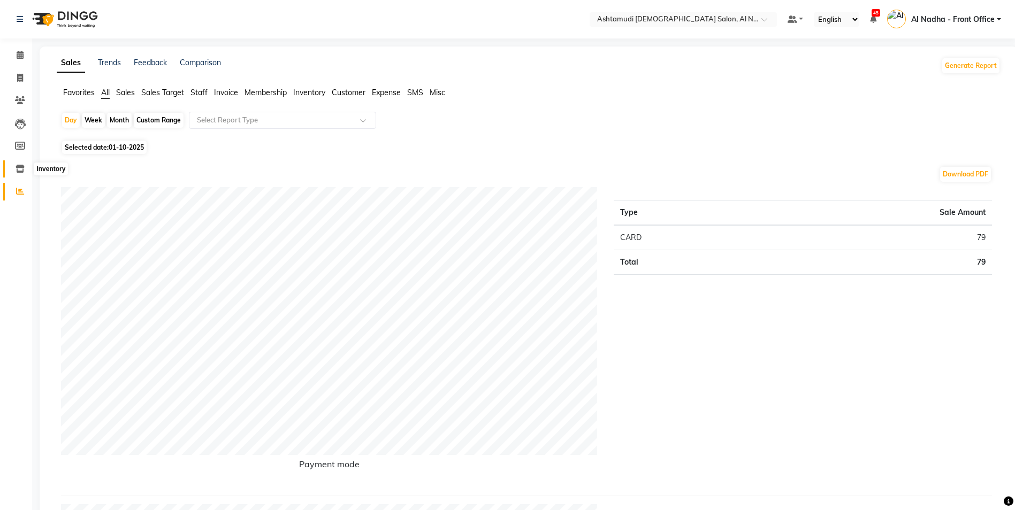
click at [18, 167] on icon at bounding box center [20, 169] width 9 height 8
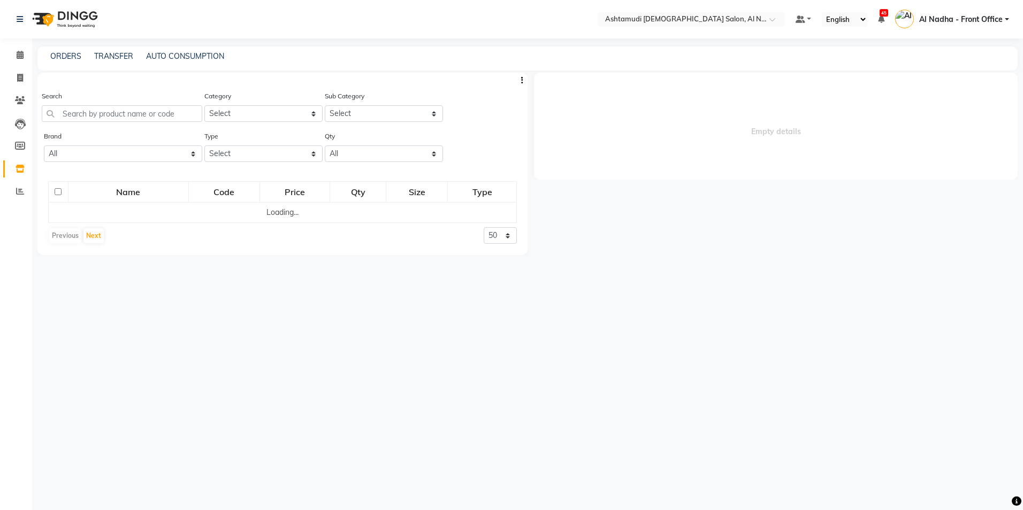
select select
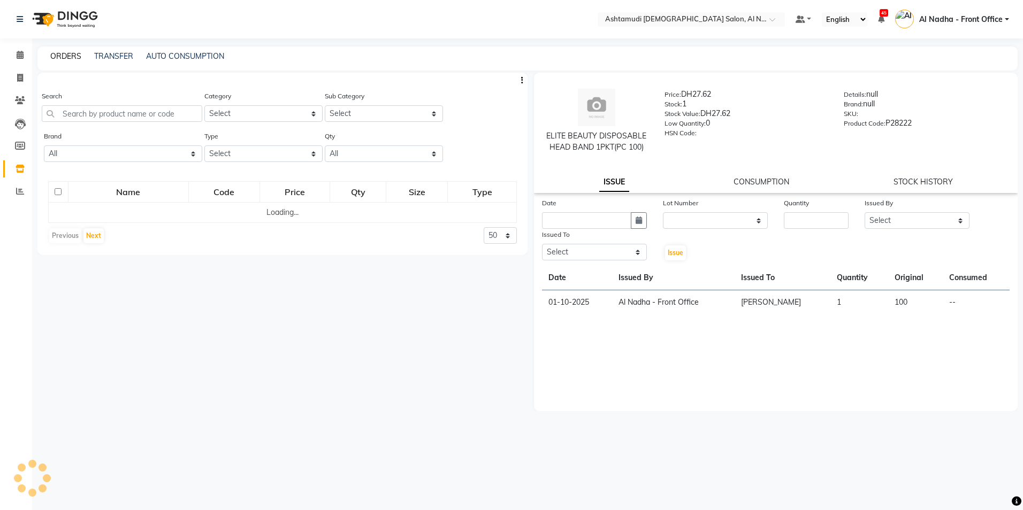
click at [68, 55] on link "ORDERS" at bounding box center [65, 56] width 31 height 10
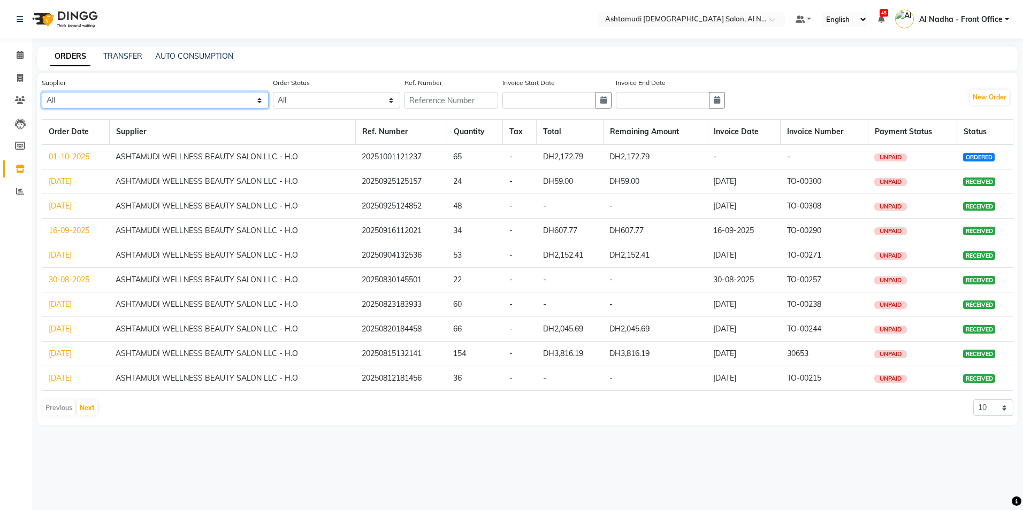
click at [161, 104] on select "All ASHTAMUDI WELLNESS BEAUTY SALON LLC - H.O" at bounding box center [155, 100] width 227 height 17
click at [990, 100] on button "New Order" at bounding box center [989, 97] width 39 height 15
select select "true"
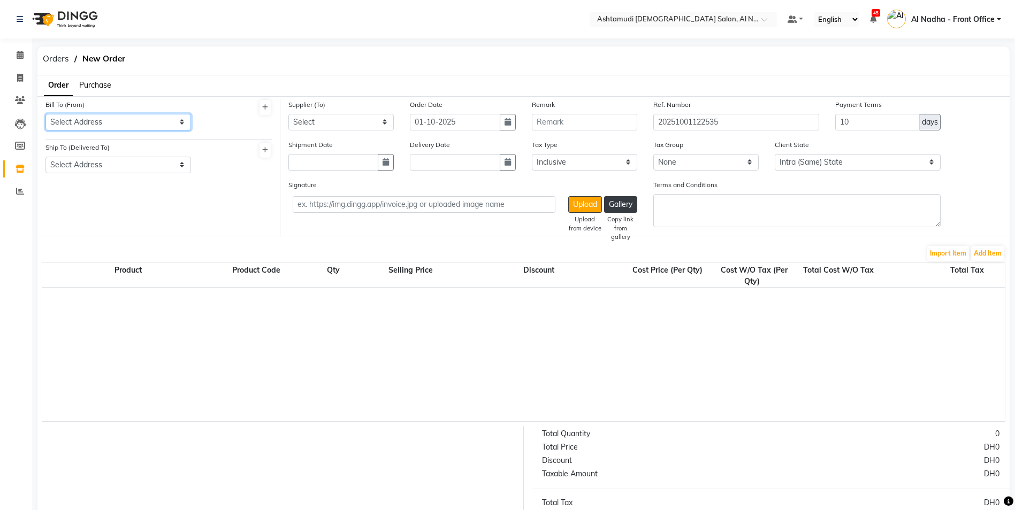
click at [153, 123] on select "Select Address Ashtamudi Ladies Salon - AL NAHDA" at bounding box center [118, 122] width 146 height 17
select select "1532"
click at [45, 114] on select "Select Address Ashtamudi Ladies Salon - AL NAHDA" at bounding box center [118, 122] width 146 height 17
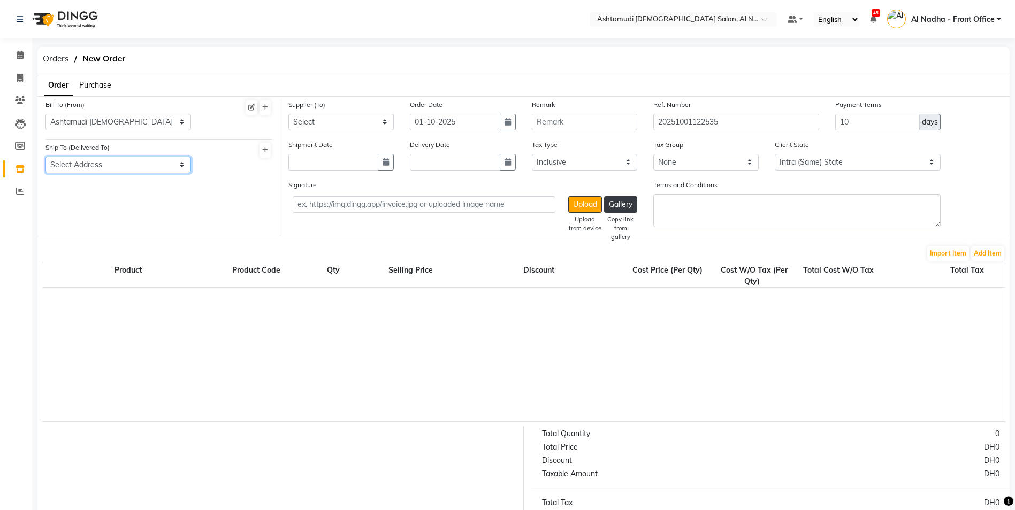
click at [175, 168] on select "Select Address Ashtamudi Ladies Salon - AL NAHDA" at bounding box center [118, 165] width 146 height 17
select select "1533"
click at [45, 157] on select "Select Address Ashtamudi Ladies Salon - AL NAHDA" at bounding box center [118, 165] width 146 height 17
drag, startPoint x: 380, startPoint y: 122, endPoint x: 383, endPoint y: 130, distance: 8.3
click at [380, 122] on select "Select ASHTAMUDI WELLNESS BEAUTY SALON LLC - H.O" at bounding box center [340, 122] width 105 height 17
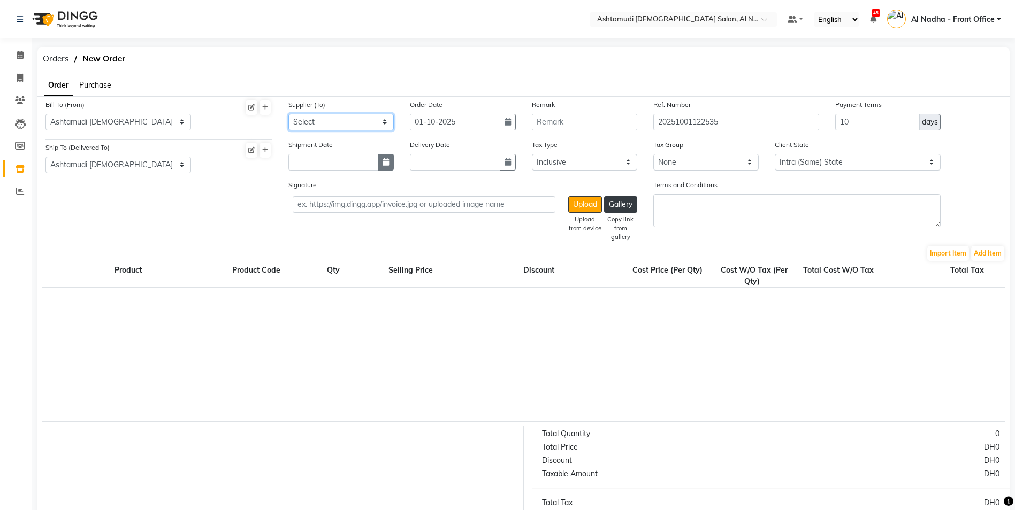
select select "5108"
click at [288, 114] on select "Select ASHTAMUDI WELLNESS BEAUTY SALON LLC - H.O" at bounding box center [340, 122] width 105 height 17
click at [380, 160] on button "button" at bounding box center [386, 162] width 16 height 17
select select "10"
select select "2025"
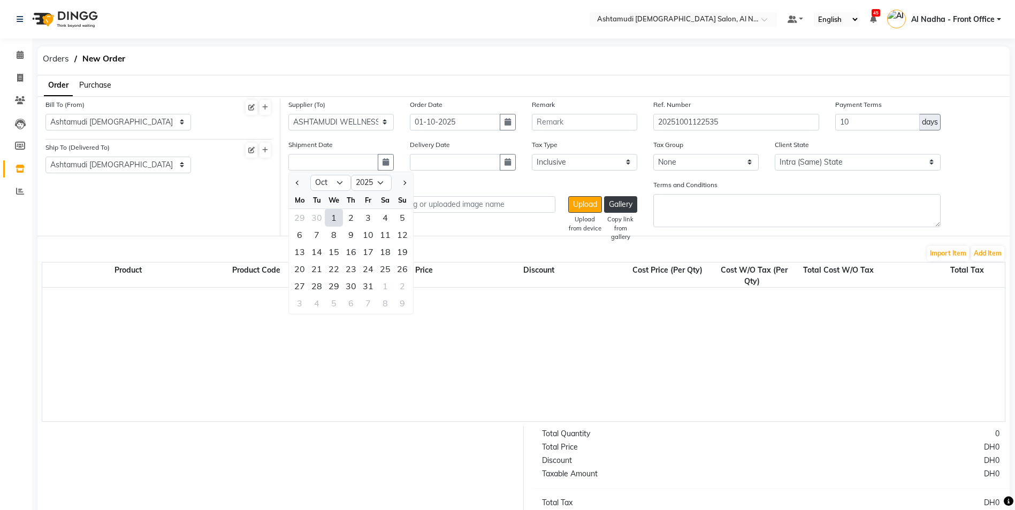
click at [334, 213] on div "1" at bounding box center [333, 217] width 17 height 17
type input "01-10-2025"
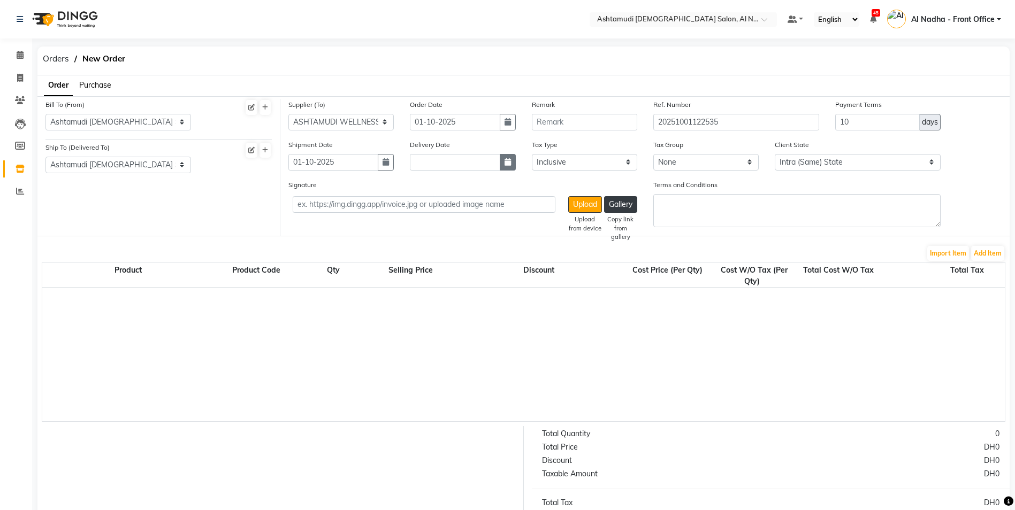
click at [505, 163] on icon "button" at bounding box center [507, 161] width 6 height 7
select select "10"
select select "2025"
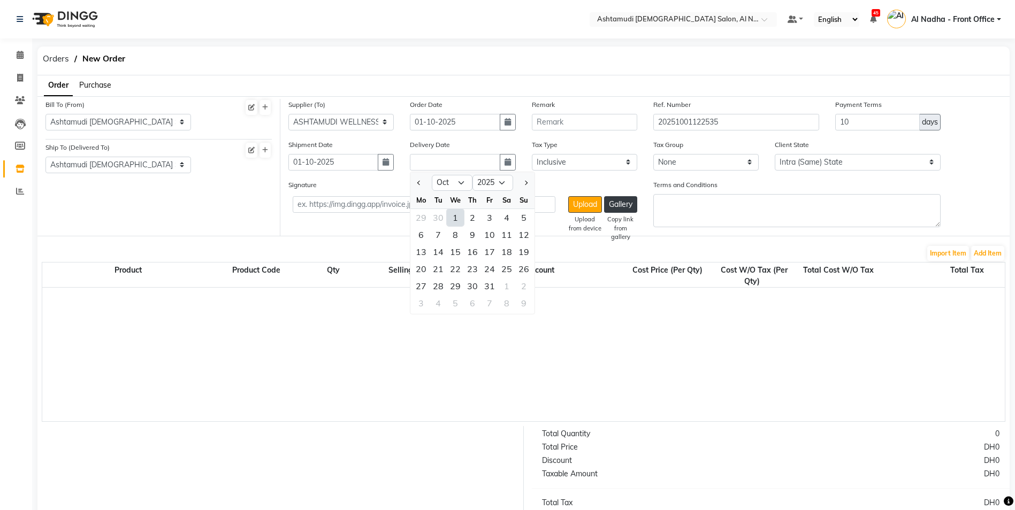
click at [459, 215] on div "1" at bounding box center [455, 217] width 17 height 17
type input "01-10-2025"
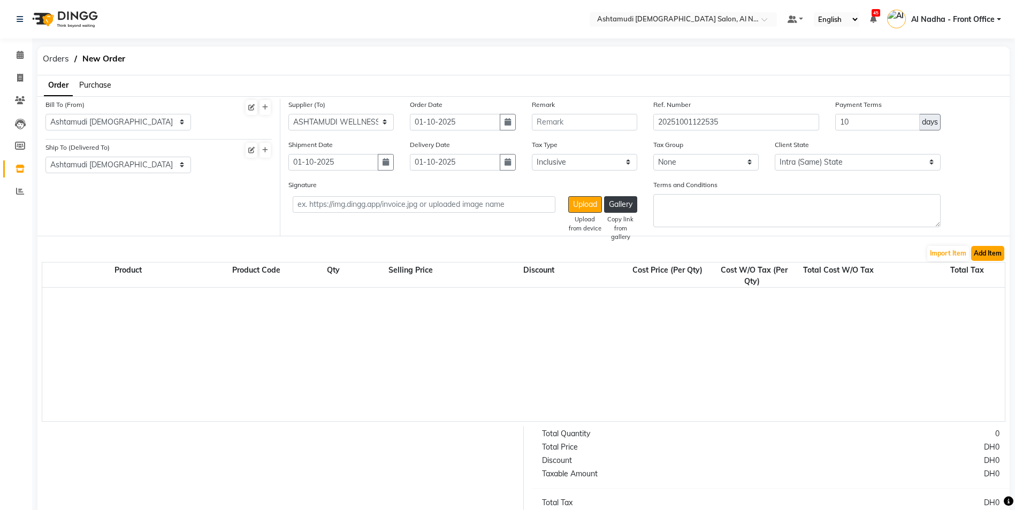
click at [995, 255] on button "Add Item" at bounding box center [987, 253] width 33 height 15
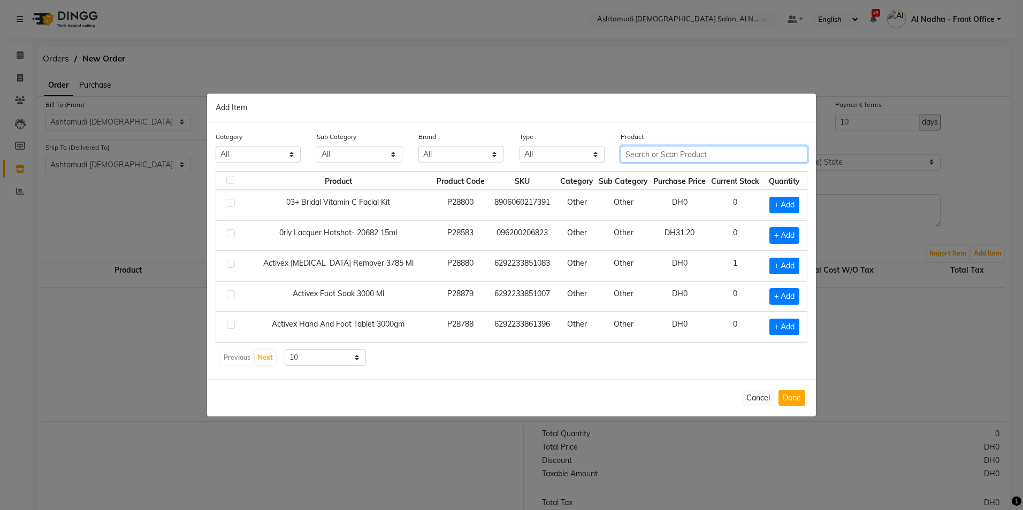
click at [643, 156] on input "text" at bounding box center [714, 154] width 187 height 17
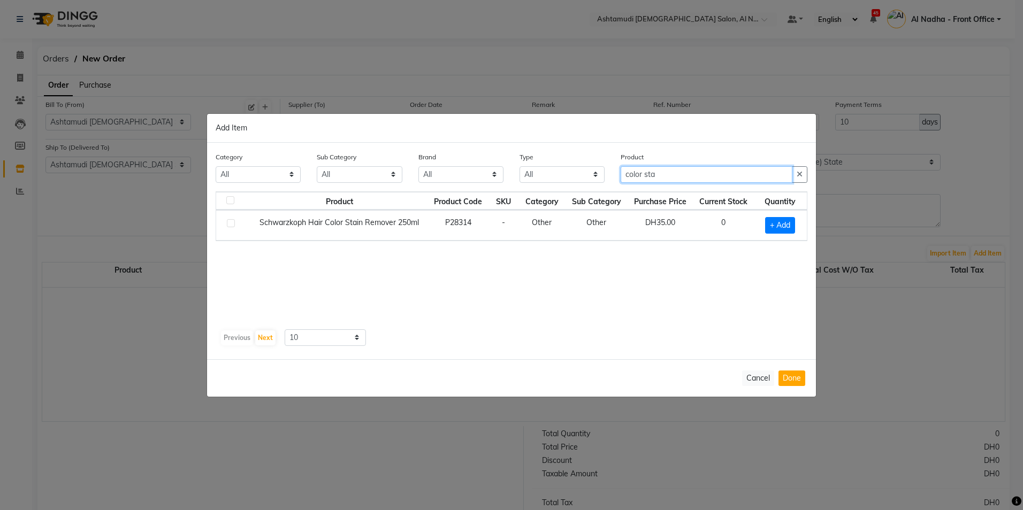
type input "color sta"
click at [230, 225] on label at bounding box center [231, 223] width 8 height 8
click at [230, 225] on input "checkbox" at bounding box center [230, 223] width 7 height 7
checkbox input "true"
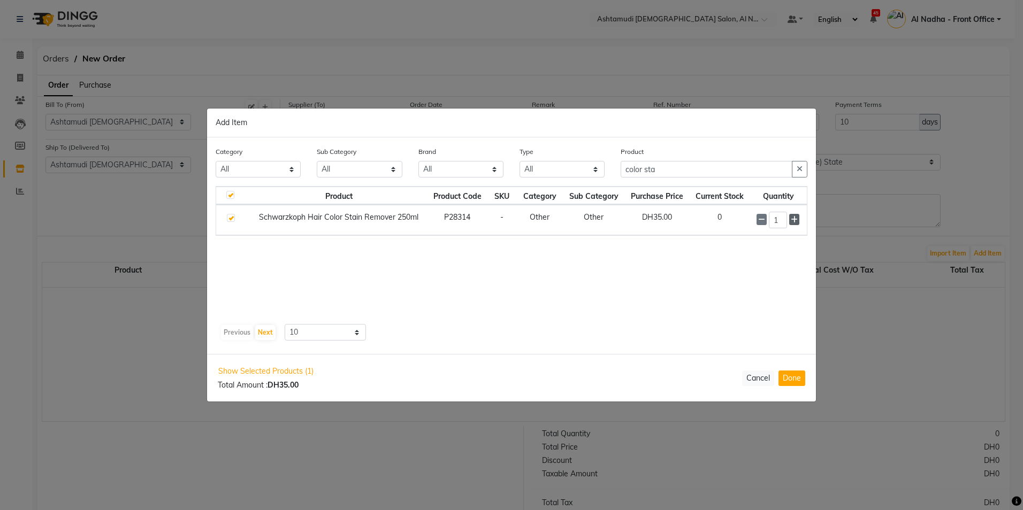
click at [794, 218] on icon at bounding box center [794, 219] width 7 height 7
type input "2"
click at [681, 172] on input "color sta" at bounding box center [707, 170] width 172 height 17
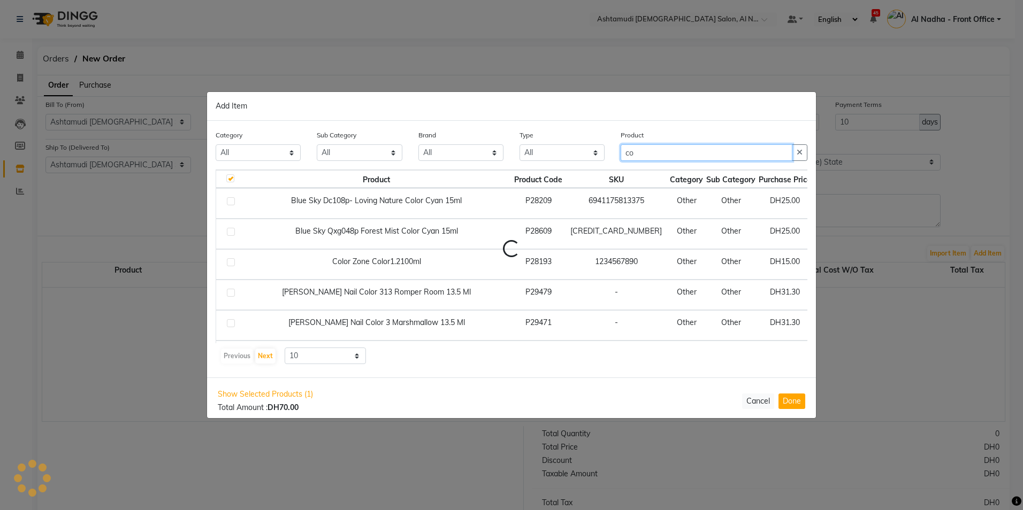
type input "c"
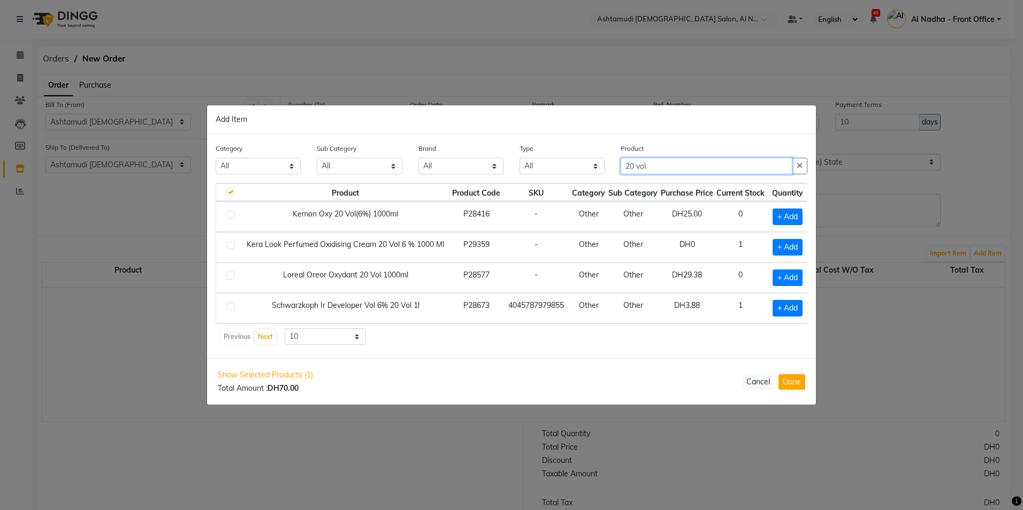
type input "20 vol"
click at [235, 272] on td at bounding box center [228, 278] width 24 height 30
click at [233, 272] on label at bounding box center [231, 276] width 8 height 8
click at [233, 273] on input "checkbox" at bounding box center [230, 276] width 7 height 7
checkbox input "true"
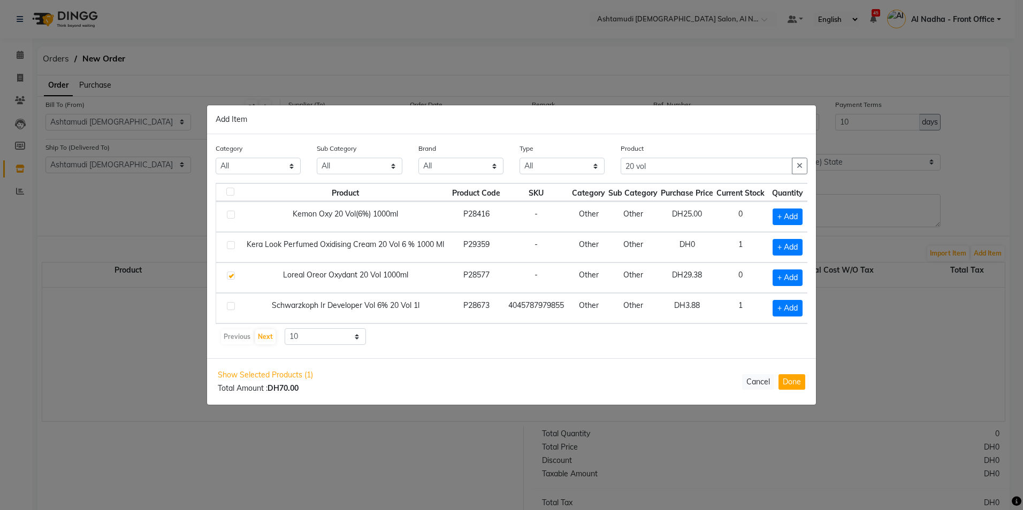
checkbox input "false"
click at [805, 274] on icon at bounding box center [802, 277] width 7 height 7
type input "2"
click at [654, 163] on input "20 vol" at bounding box center [707, 166] width 172 height 17
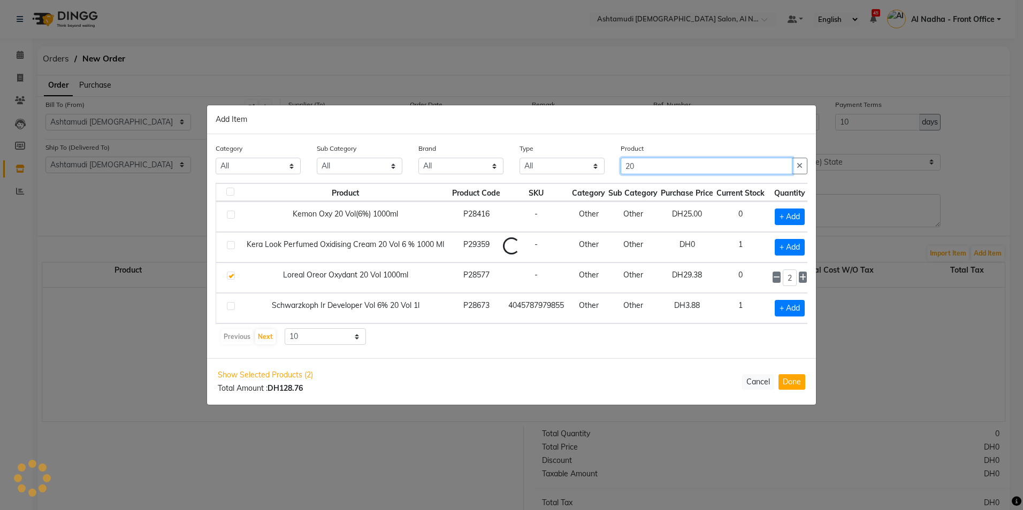
type input "2"
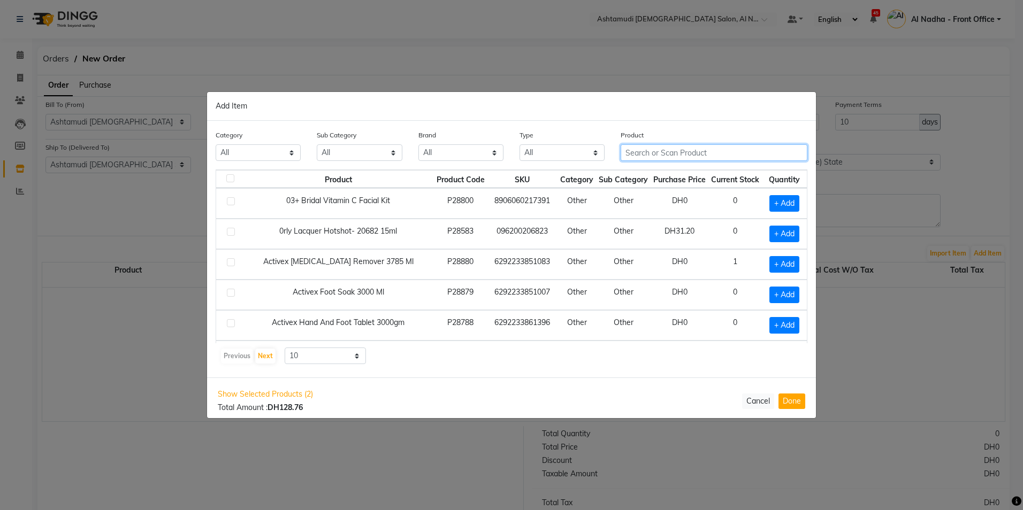
click at [645, 151] on input "text" at bounding box center [714, 152] width 187 height 17
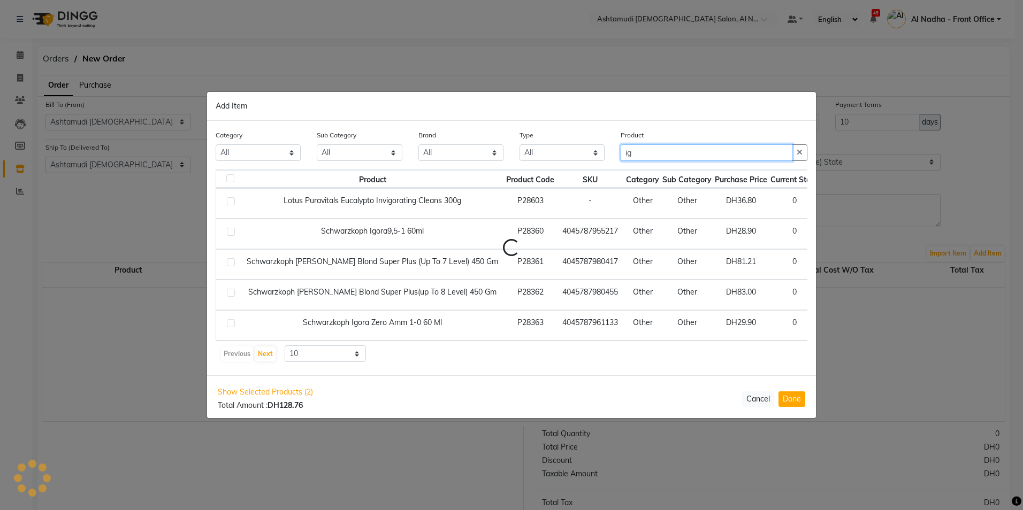
type input "i"
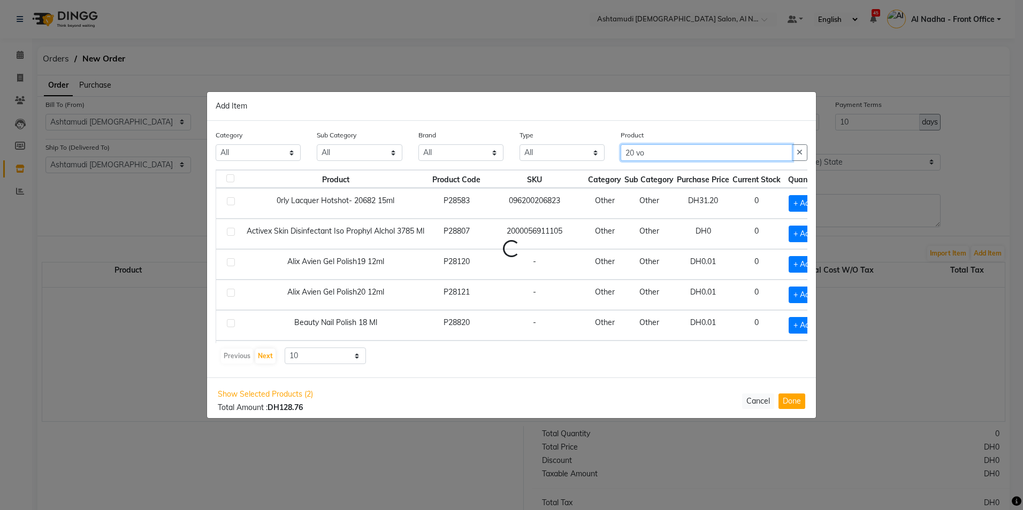
type input "20 vol"
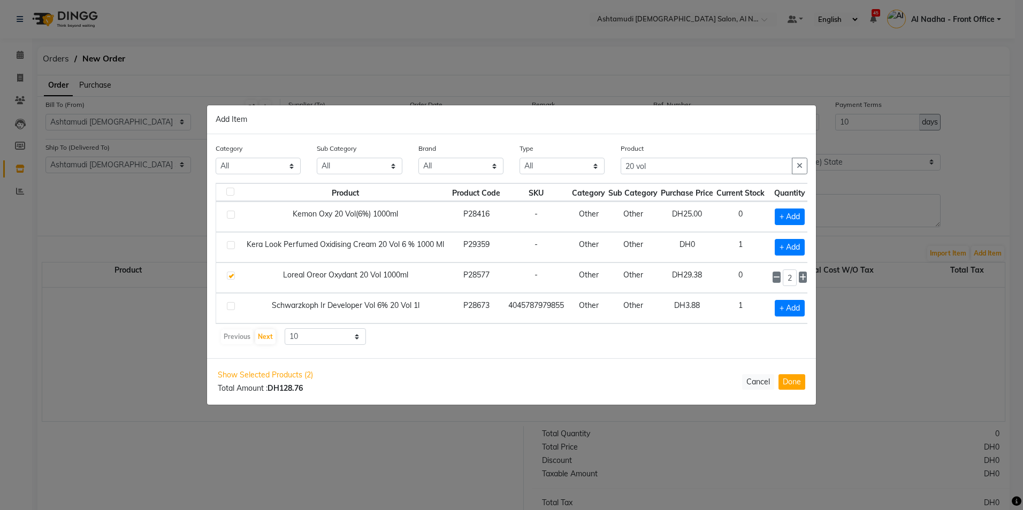
click at [232, 303] on label at bounding box center [231, 306] width 8 height 8
click at [232, 303] on input "checkbox" at bounding box center [230, 306] width 7 height 7
checkbox input "true"
click at [805, 306] on icon at bounding box center [802, 307] width 7 height 7
type input "2"
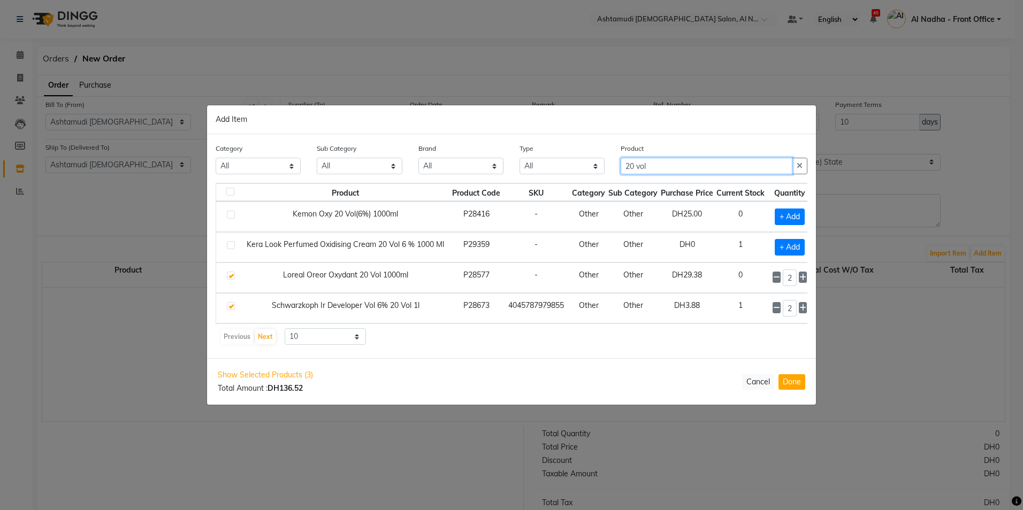
click at [651, 164] on input "20 vol" at bounding box center [707, 166] width 172 height 17
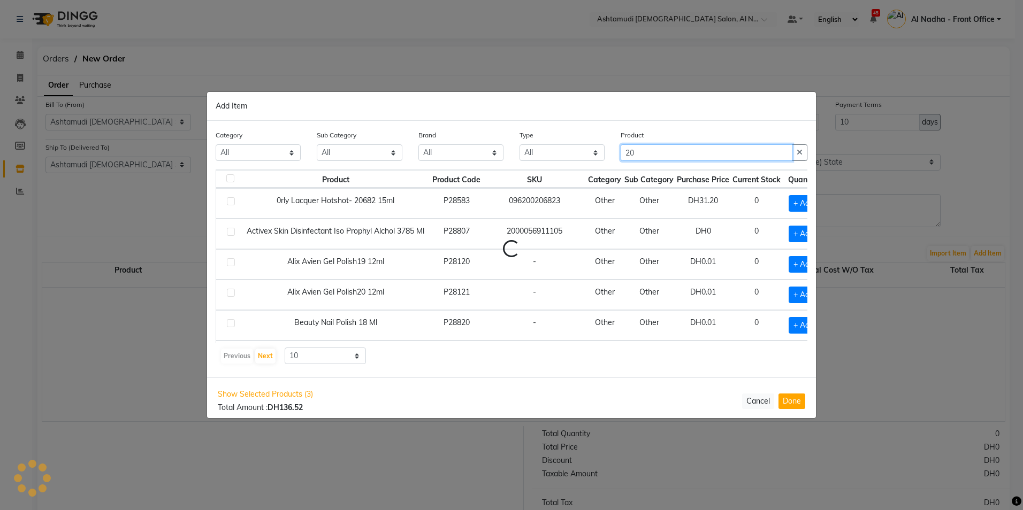
type input "2"
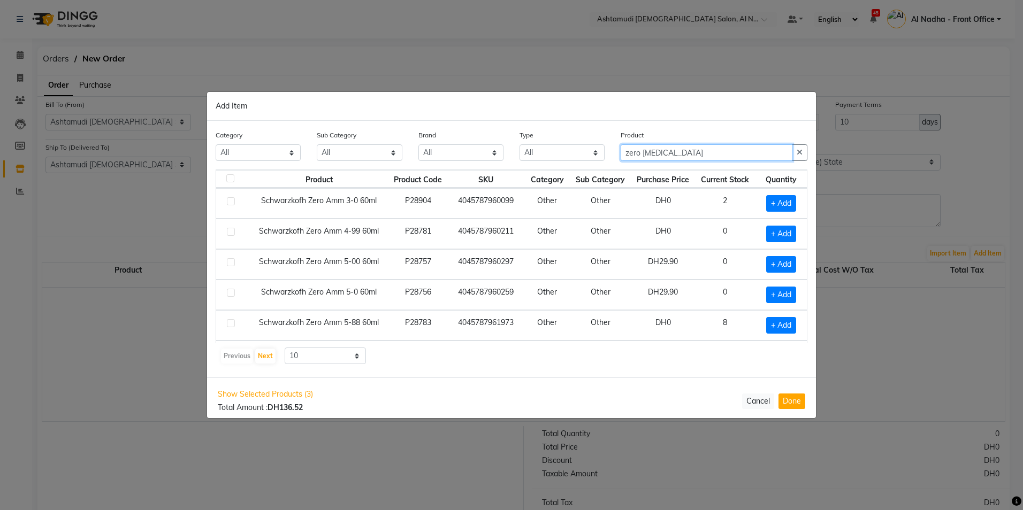
type input "zero ammonia"
click at [228, 292] on label at bounding box center [231, 293] width 8 height 8
click at [228, 292] on input "checkbox" at bounding box center [230, 293] width 7 height 7
checkbox input "true"
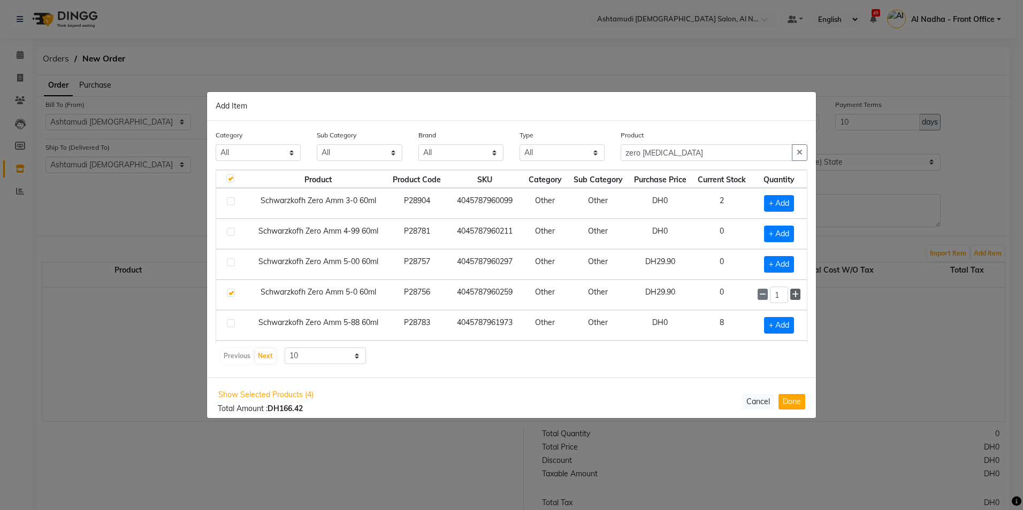
click at [792, 294] on icon at bounding box center [795, 294] width 7 height 7
type input "5"
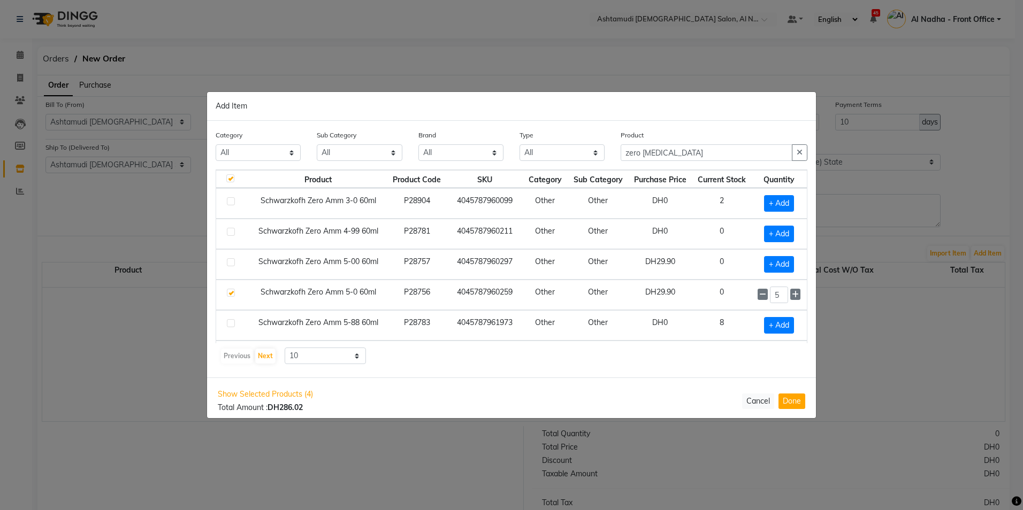
click at [231, 201] on label at bounding box center [231, 201] width 8 height 8
click at [231, 201] on input "checkbox" at bounding box center [230, 201] width 7 height 7
checkbox input "true"
click at [792, 205] on icon at bounding box center [795, 203] width 7 height 7
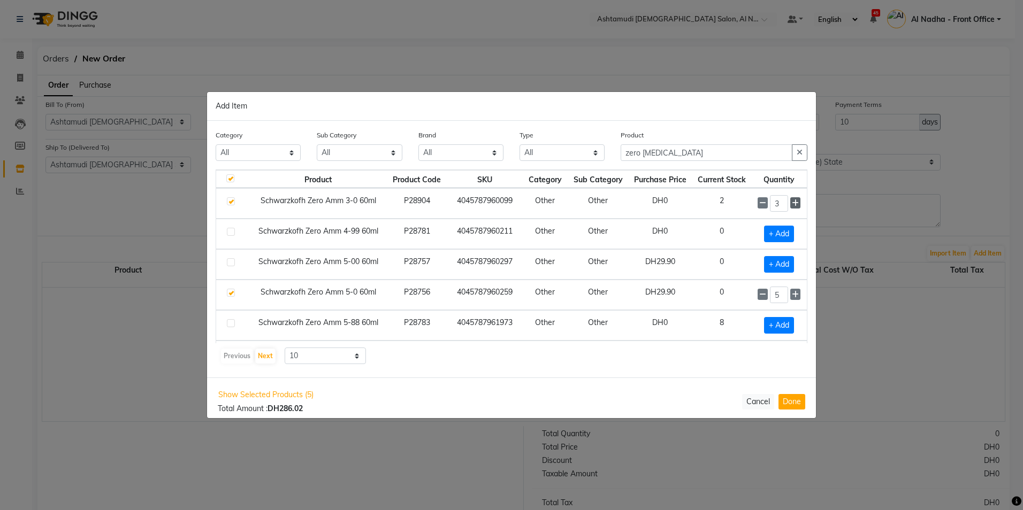
click at [792, 202] on icon at bounding box center [795, 203] width 7 height 7
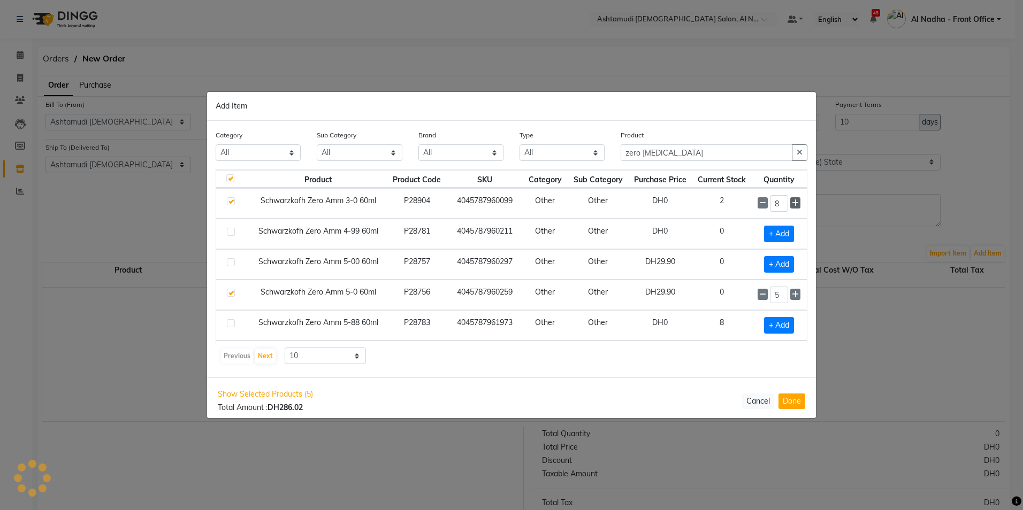
click at [792, 202] on icon at bounding box center [795, 203] width 7 height 7
click at [759, 204] on icon at bounding box center [762, 203] width 7 height 7
type input "10"
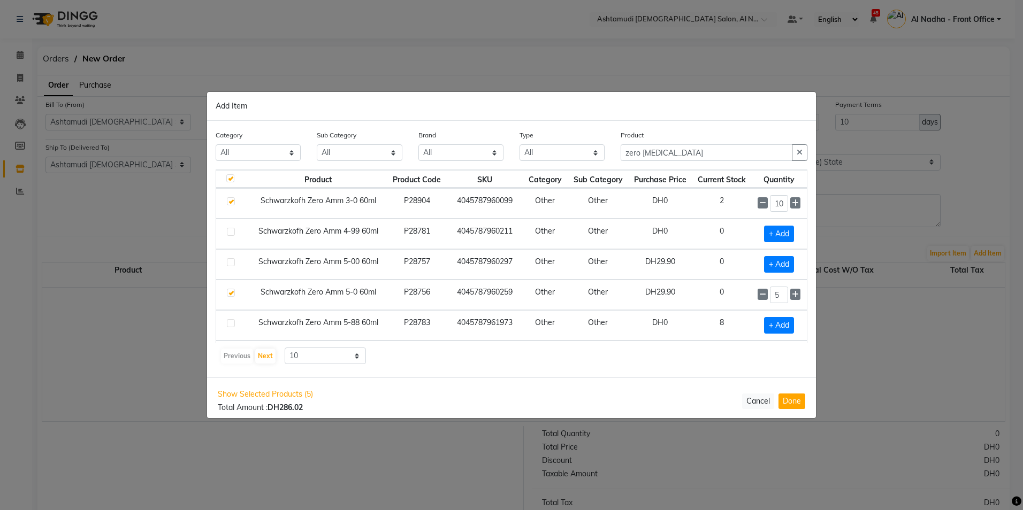
click at [228, 261] on label at bounding box center [231, 262] width 8 height 8
click at [228, 261] on input "checkbox" at bounding box center [230, 262] width 7 height 7
checkbox input "true"
click at [792, 263] on icon at bounding box center [795, 264] width 7 height 7
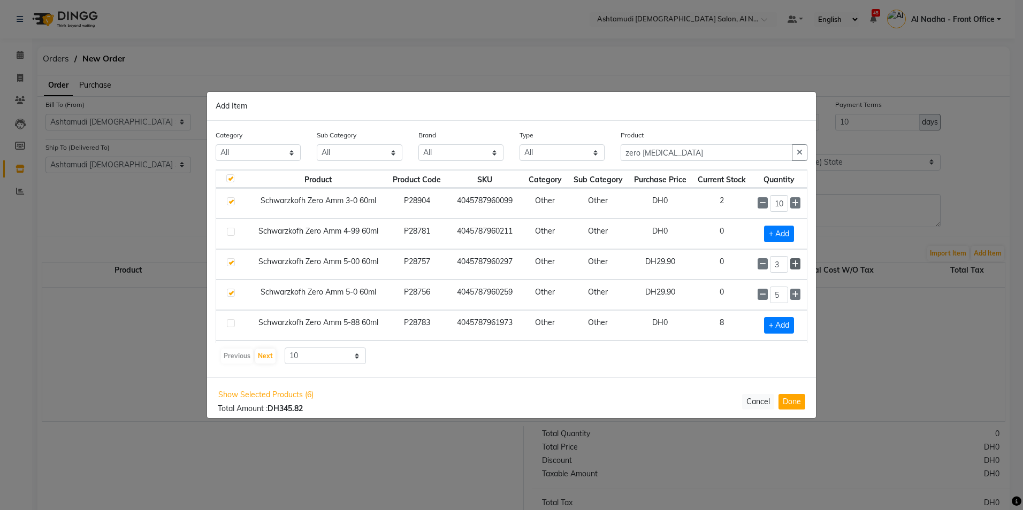
click at [792, 263] on icon at bounding box center [795, 264] width 7 height 7
type input "5"
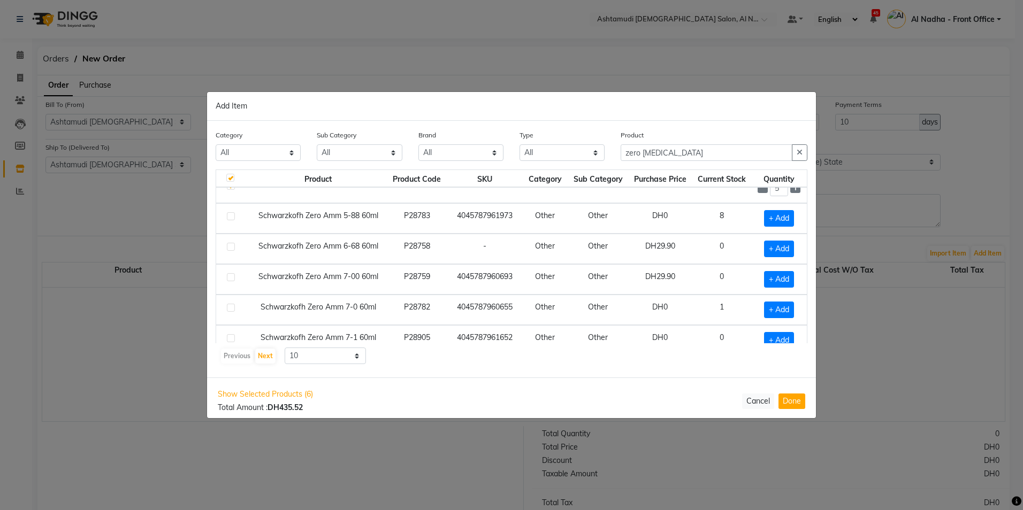
click at [230, 307] on label at bounding box center [231, 308] width 8 height 8
click at [230, 307] on input "checkbox" at bounding box center [230, 308] width 7 height 7
checkbox input "true"
click at [792, 307] on icon at bounding box center [795, 309] width 7 height 7
click at [792, 309] on icon at bounding box center [795, 309] width 7 height 7
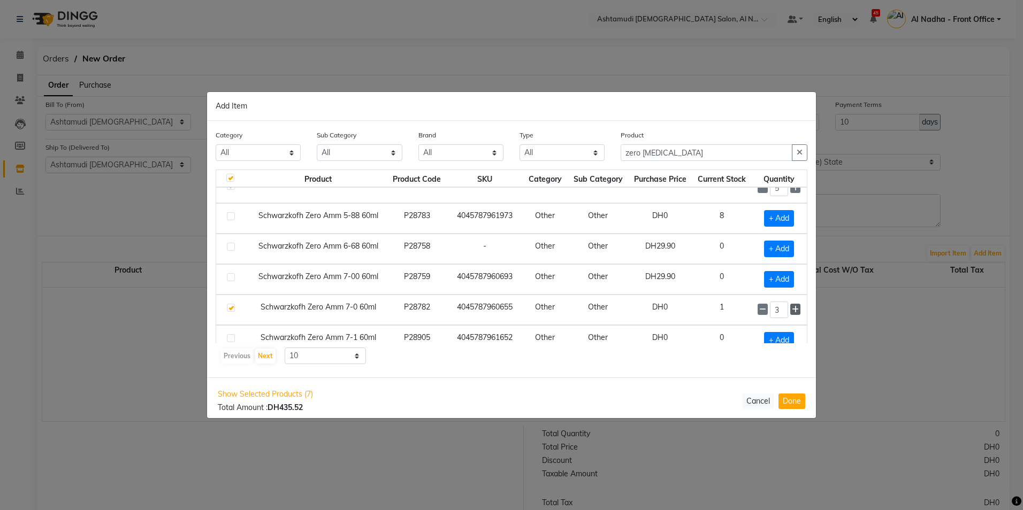
click at [792, 309] on icon at bounding box center [795, 309] width 7 height 7
type input "5"
click at [795, 401] on button "Done" at bounding box center [791, 402] width 27 height 16
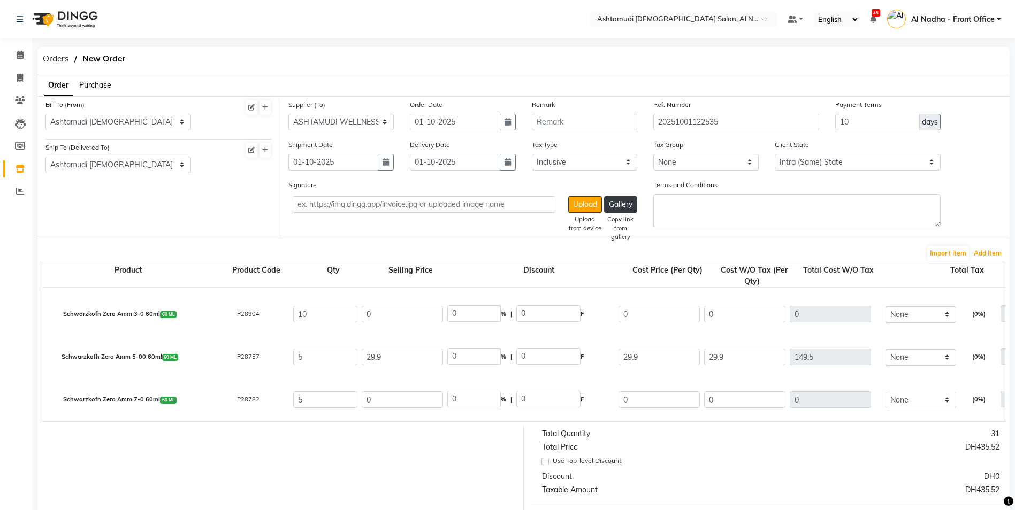
scroll to position [0, 0]
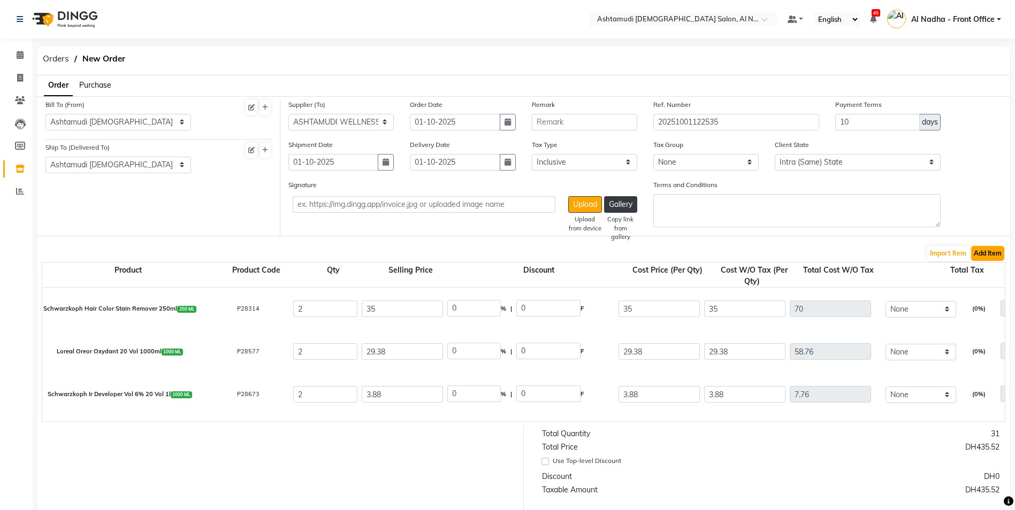
click at [988, 256] on button "Add Item" at bounding box center [987, 253] width 33 height 15
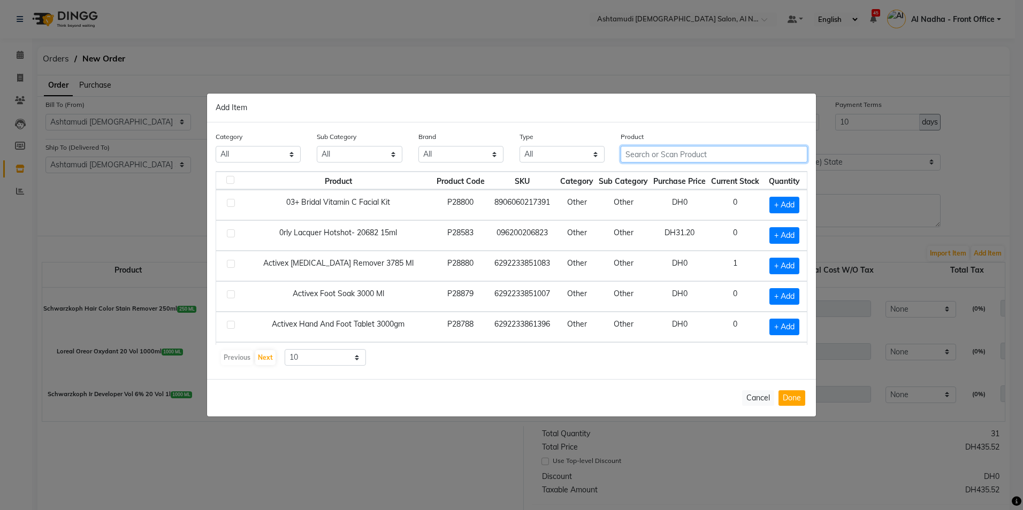
paste input "SCHWARZKOPH IG ZERO AMM 4- 0 60ML"
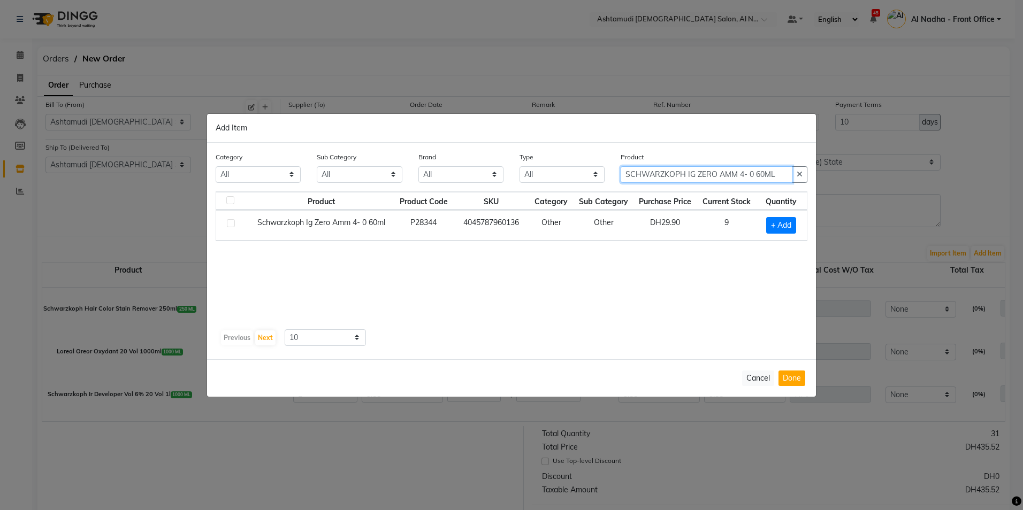
type input "SCHWARZKOPH IG ZERO AMM 4- 0 60ML"
click at [228, 221] on label at bounding box center [231, 223] width 8 height 8
click at [228, 221] on input "checkbox" at bounding box center [230, 223] width 7 height 7
checkbox input "true"
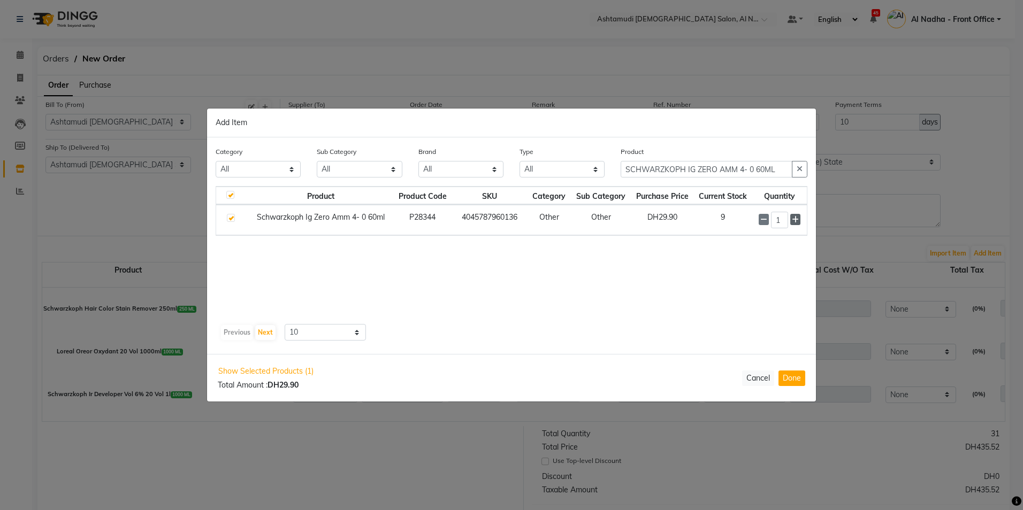
click at [795, 218] on icon at bounding box center [795, 219] width 7 height 7
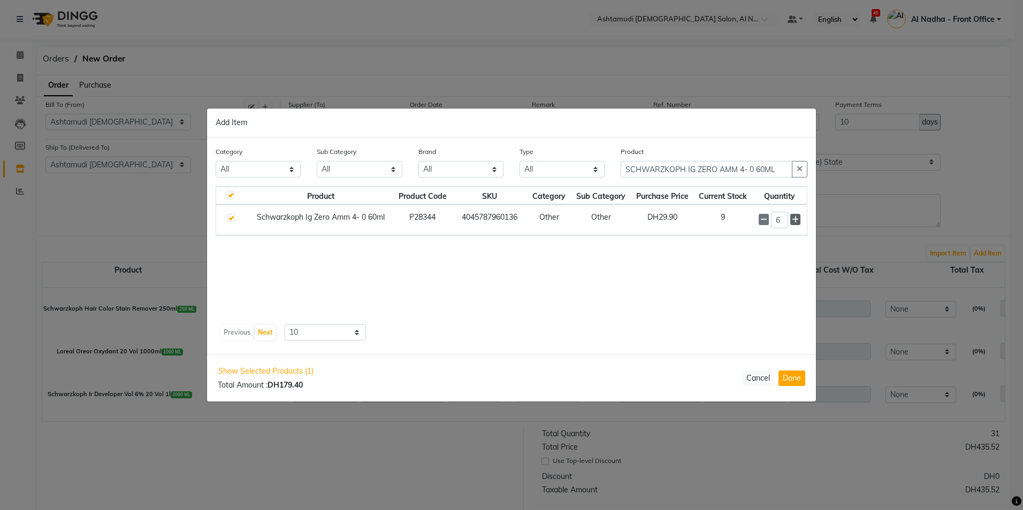
click at [795, 218] on icon at bounding box center [795, 219] width 7 height 7
click at [795, 218] on icon at bounding box center [795, 220] width 7 height 7
type input "10"
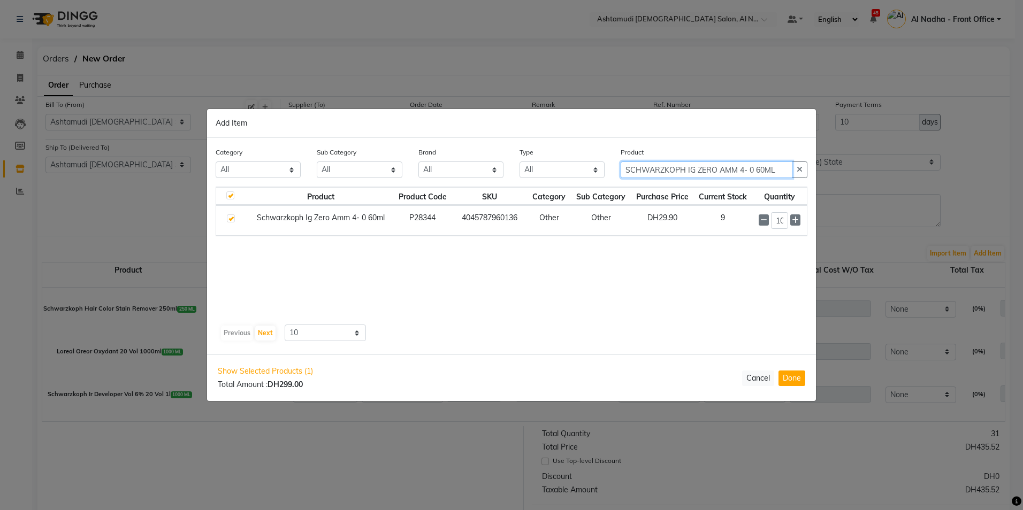
click at [776, 172] on input "SCHWARZKOPH IG ZERO AMM 4- 0 60ML" at bounding box center [707, 170] width 172 height 17
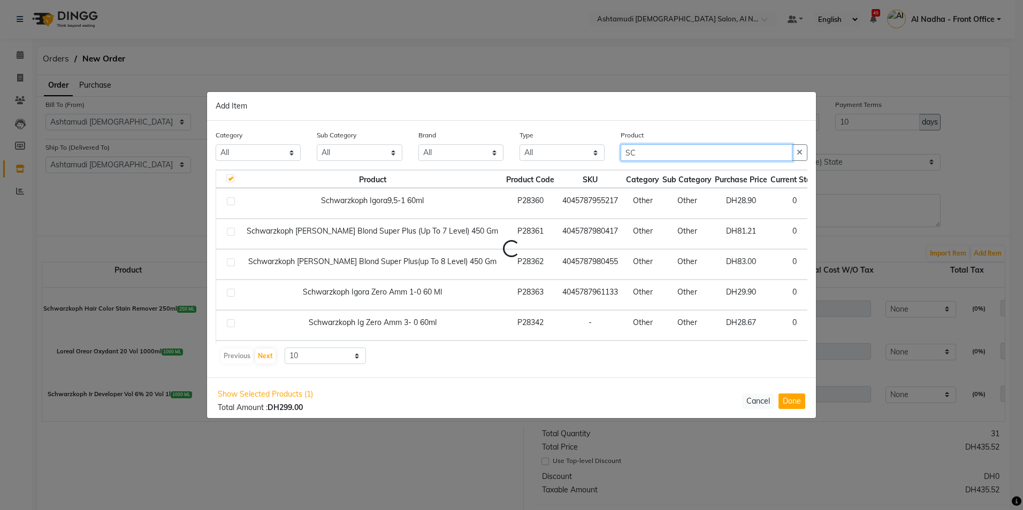
type input "S"
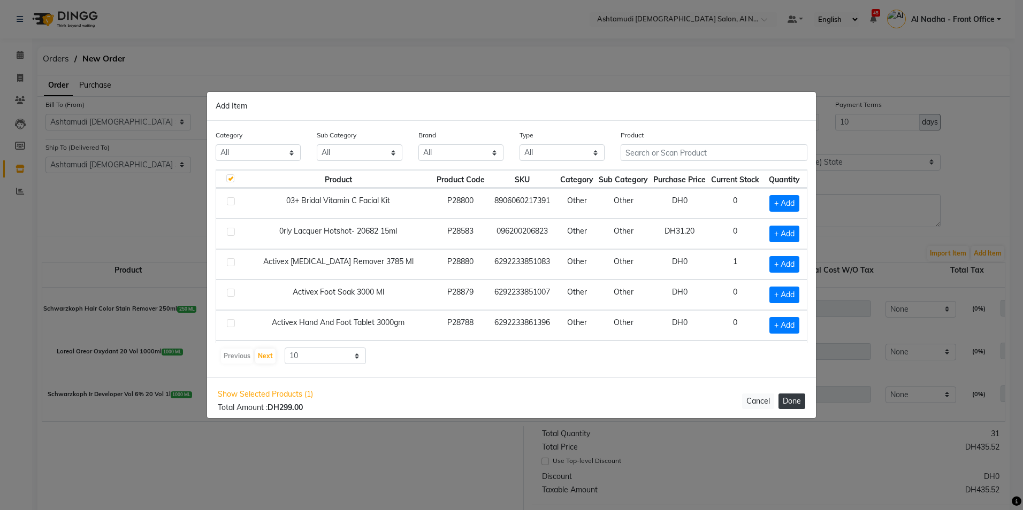
click at [786, 402] on button "Done" at bounding box center [791, 402] width 27 height 16
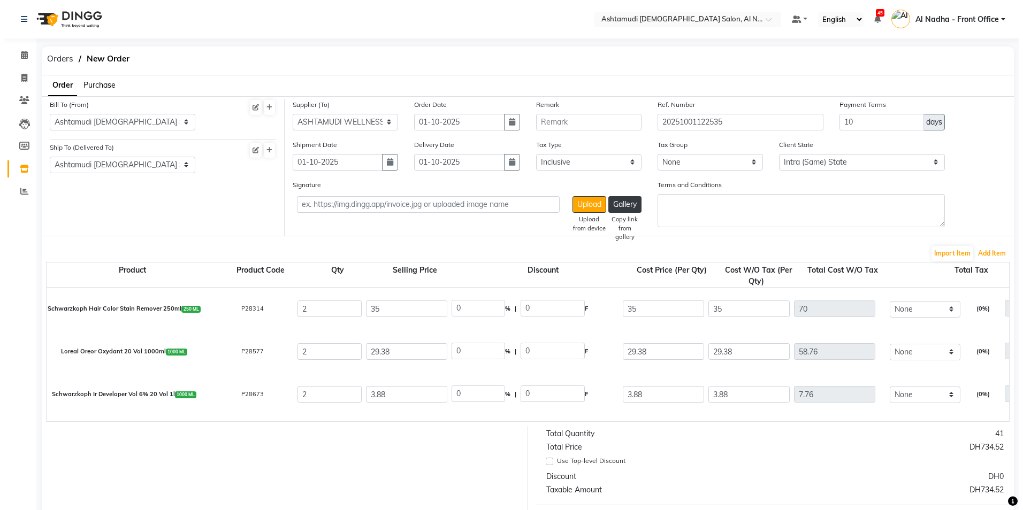
scroll to position [160, 0]
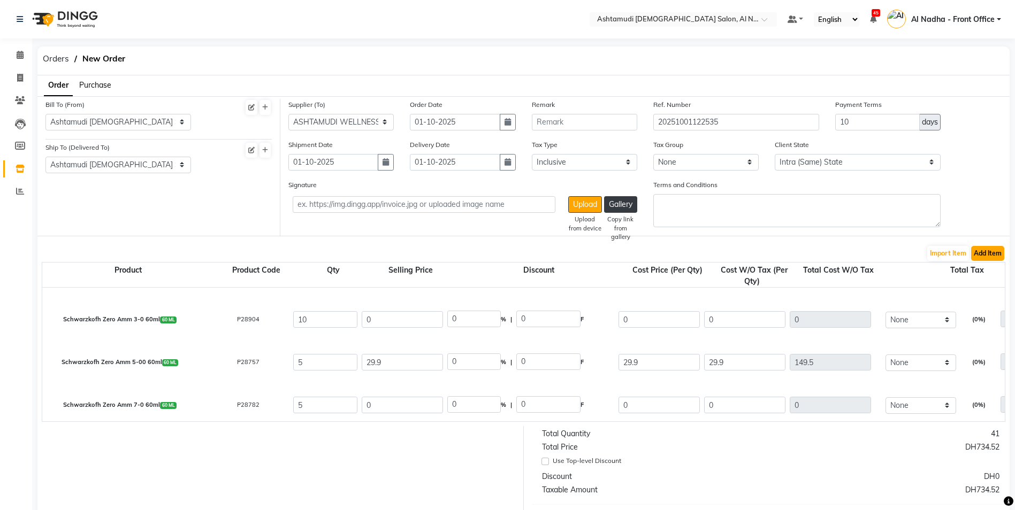
click at [997, 255] on button "Add Item" at bounding box center [987, 253] width 33 height 15
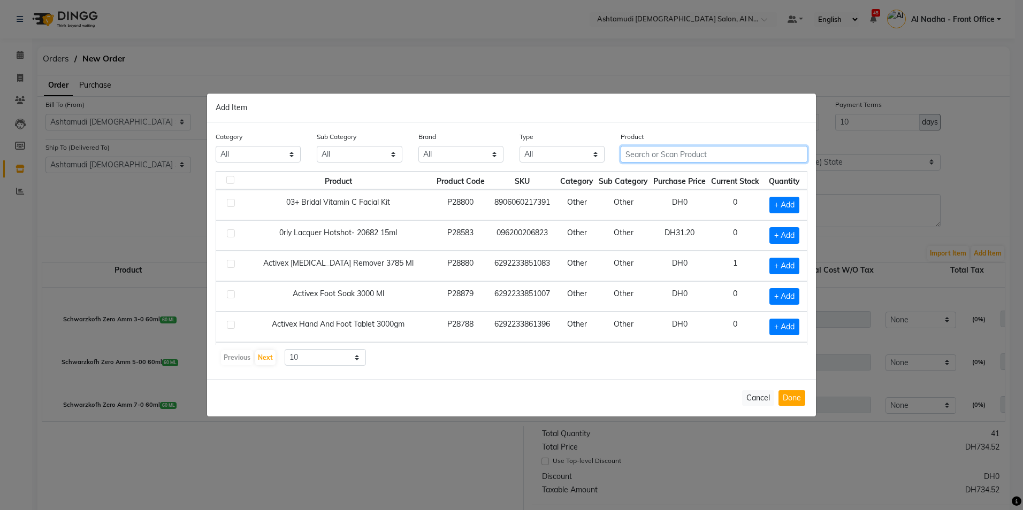
paste input "SCHWARZKOPH IG Zero Amm 8- 0 60mL"
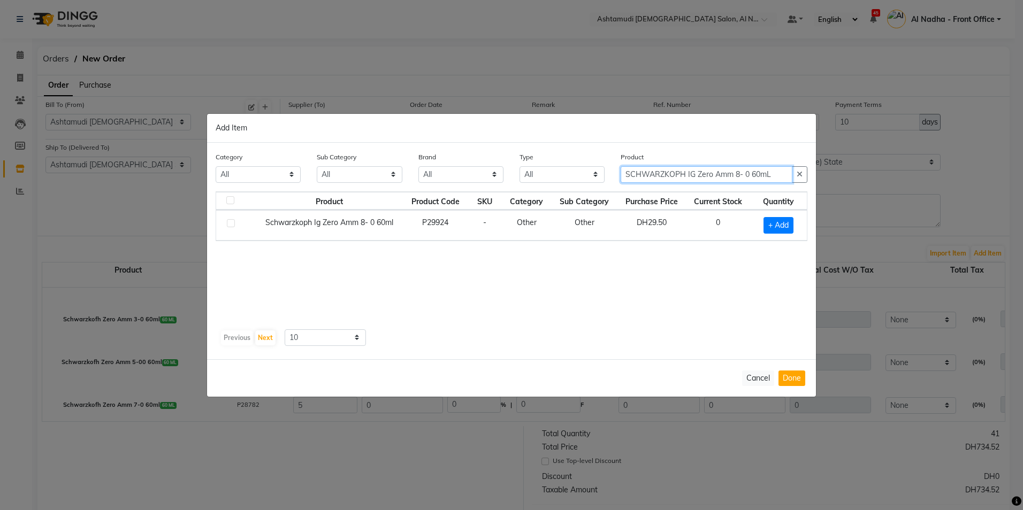
type input "SCHWARZKOPH IG Zero Amm 8- 0 60mL"
click at [226, 223] on td at bounding box center [235, 225] width 39 height 30
click at [233, 223] on label at bounding box center [231, 223] width 8 height 8
click at [233, 223] on input "checkbox" at bounding box center [230, 223] width 7 height 7
checkbox input "true"
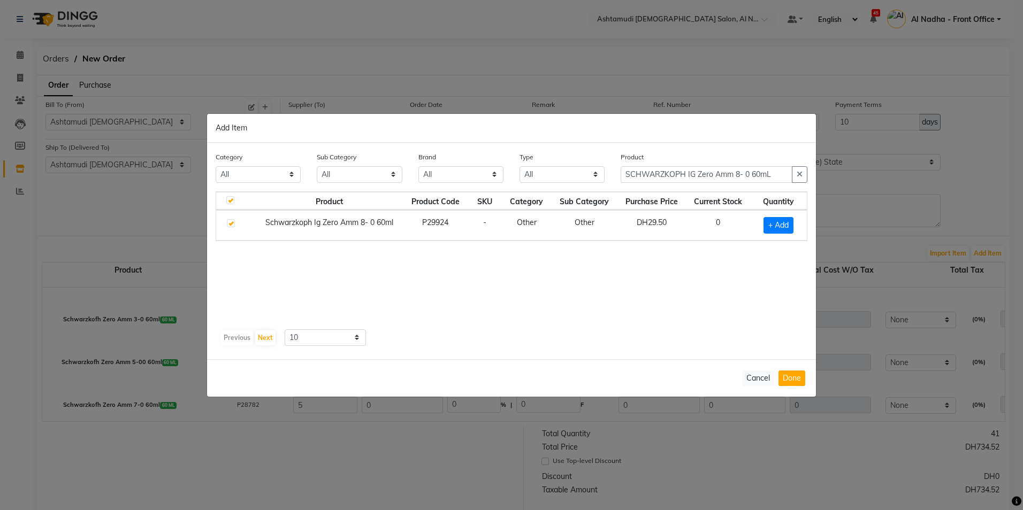
checkbox input "true"
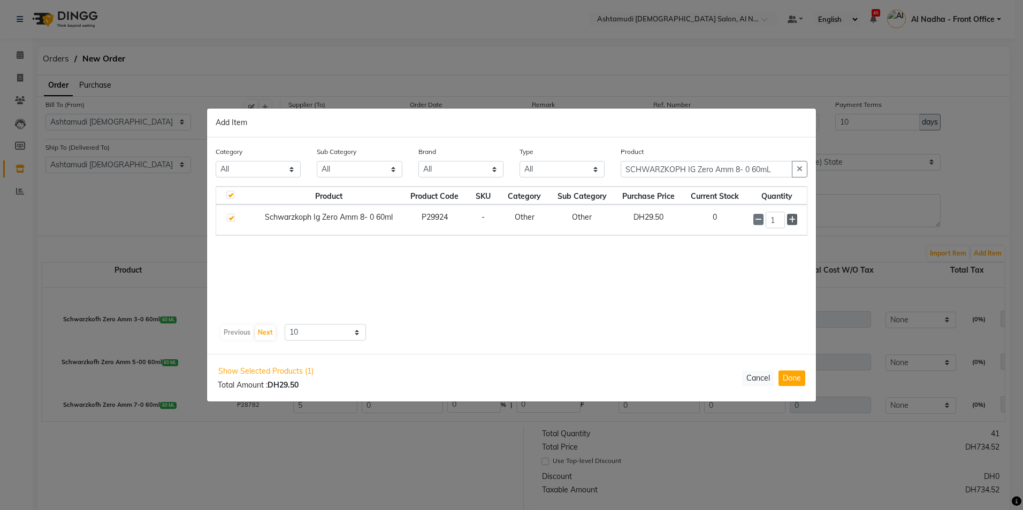
click at [793, 220] on icon at bounding box center [792, 219] width 7 height 7
type input "5"
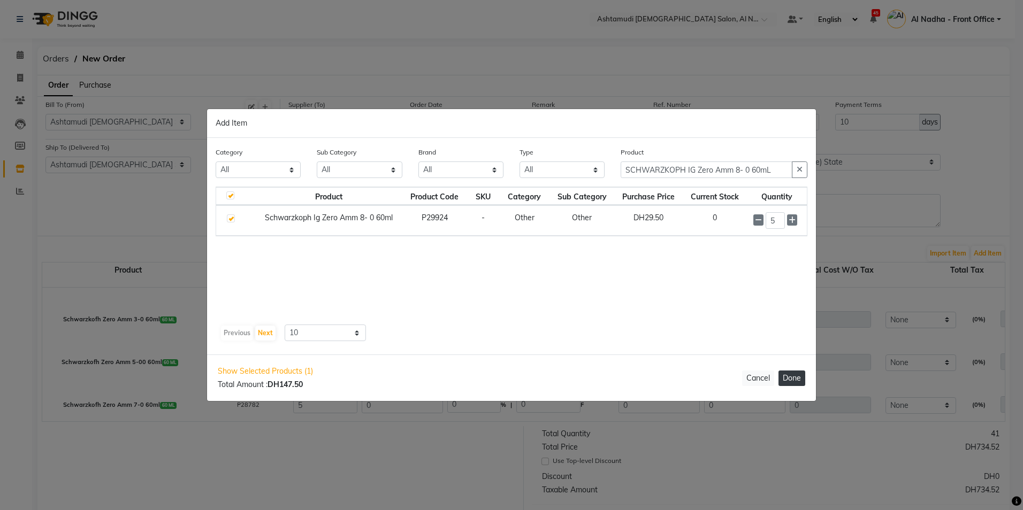
click at [786, 379] on button "Done" at bounding box center [791, 379] width 27 height 16
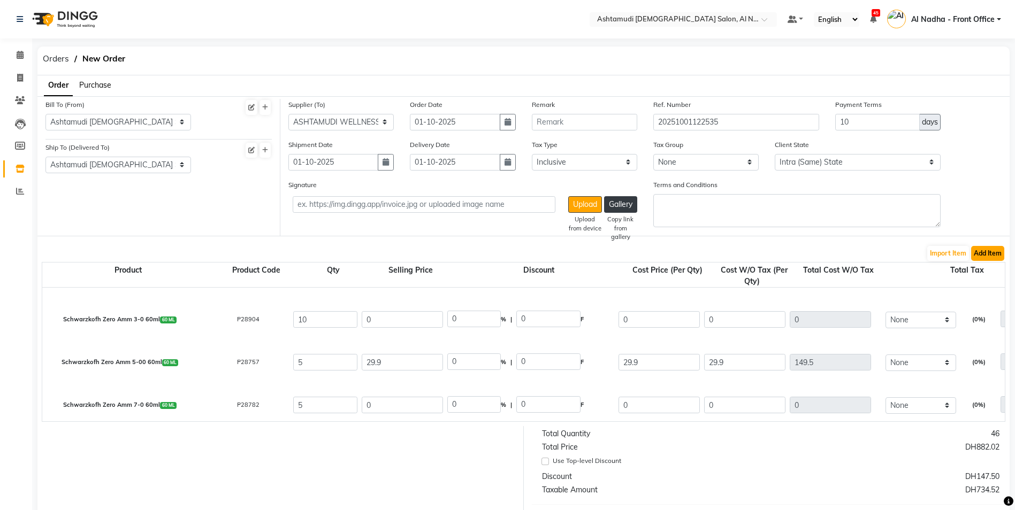
click at [983, 249] on button "Add Item" at bounding box center [987, 253] width 33 height 15
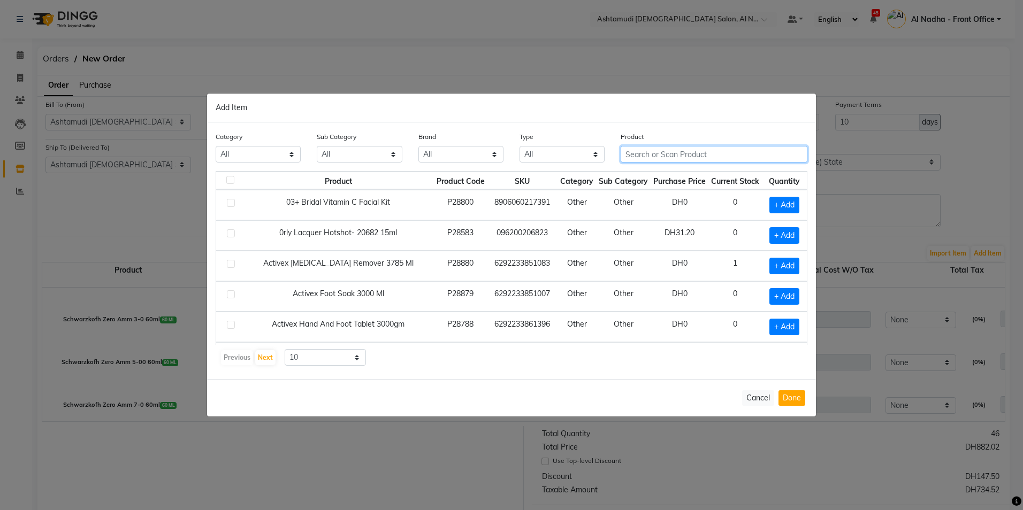
paste input "SCHWARZKOPH IG Zero Amm6- 0 60ml"
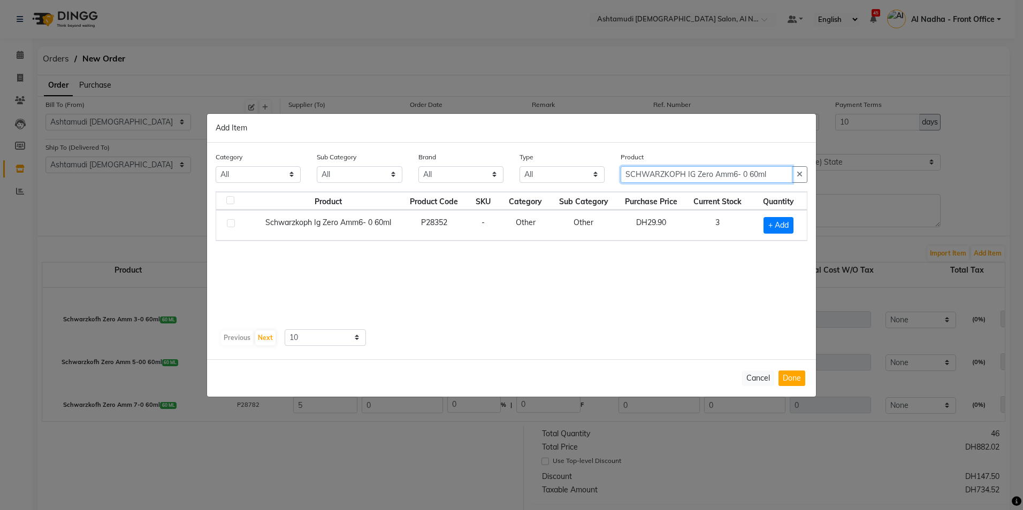
type input "SCHWARZKOPH IG Zero Amm6- 0 60ml"
click at [233, 221] on label at bounding box center [231, 223] width 8 height 8
click at [233, 221] on input "checkbox" at bounding box center [230, 223] width 7 height 7
checkbox input "true"
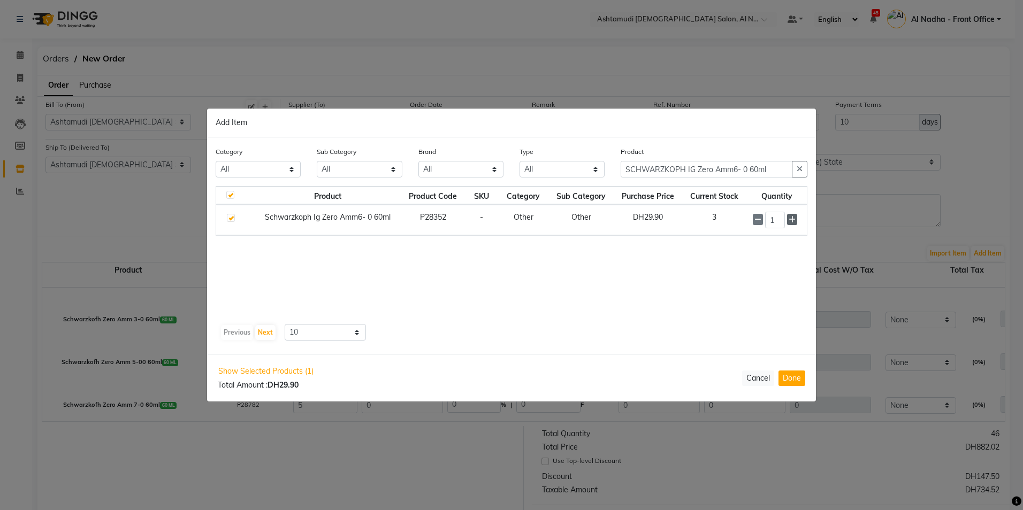
click at [794, 220] on icon at bounding box center [792, 219] width 7 height 7
type input "5"
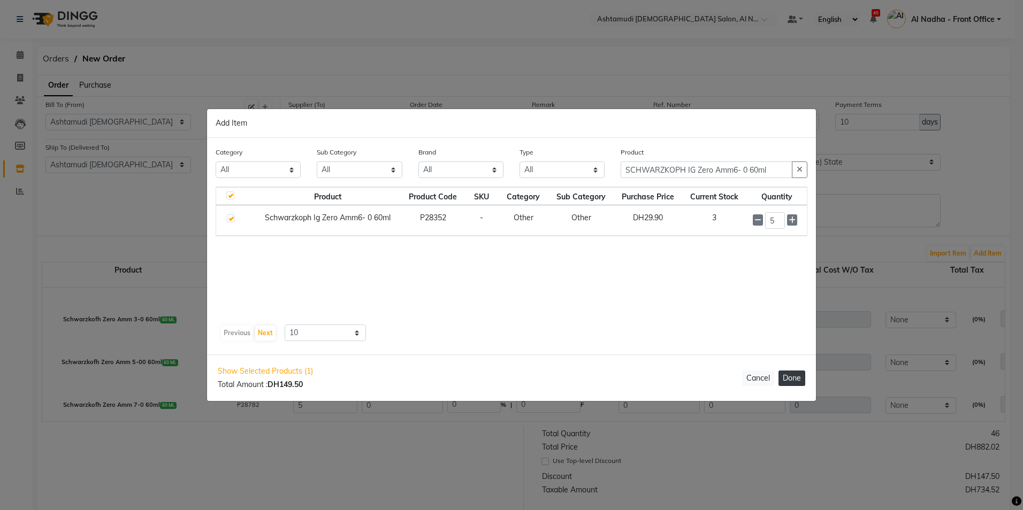
click at [797, 376] on button "Done" at bounding box center [791, 379] width 27 height 16
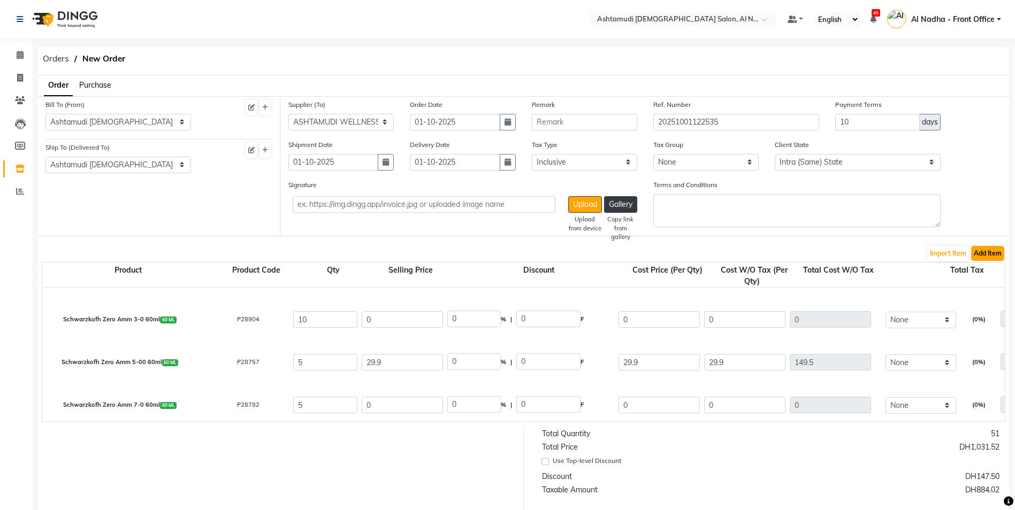
click at [985, 255] on button "Add Item" at bounding box center [987, 253] width 33 height 15
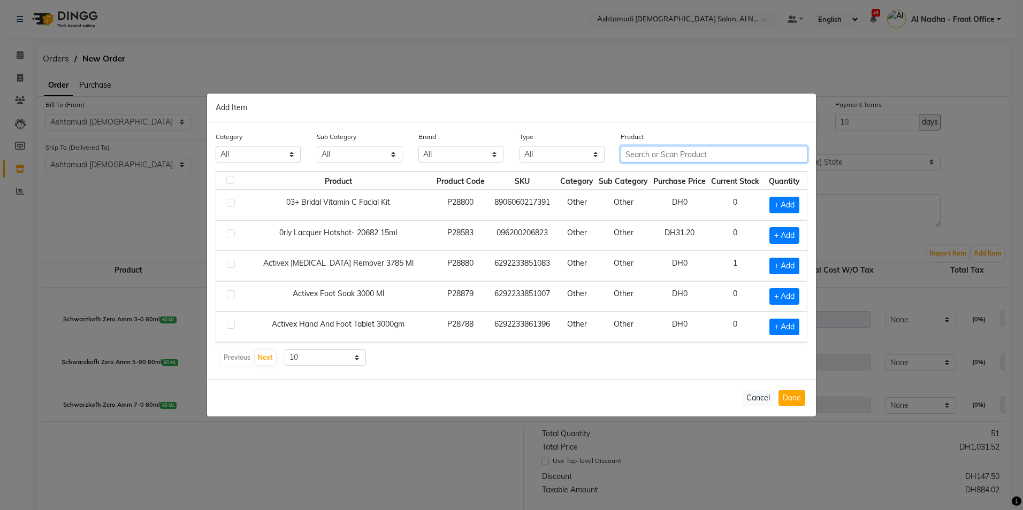
click at [632, 154] on input "text" at bounding box center [714, 154] width 187 height 17
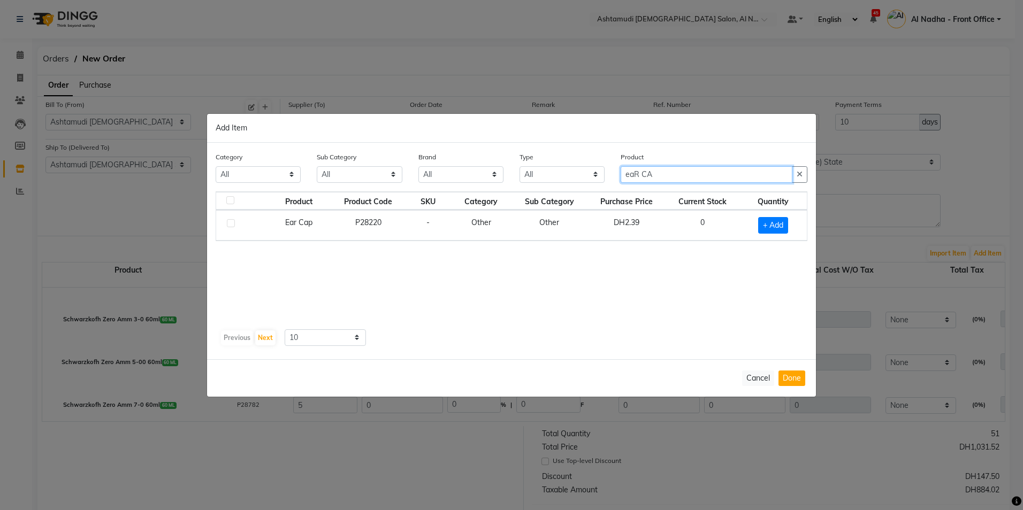
type input "eaR CA"
click at [228, 223] on label at bounding box center [231, 223] width 8 height 8
click at [228, 223] on input "checkbox" at bounding box center [230, 223] width 7 height 7
checkbox input "true"
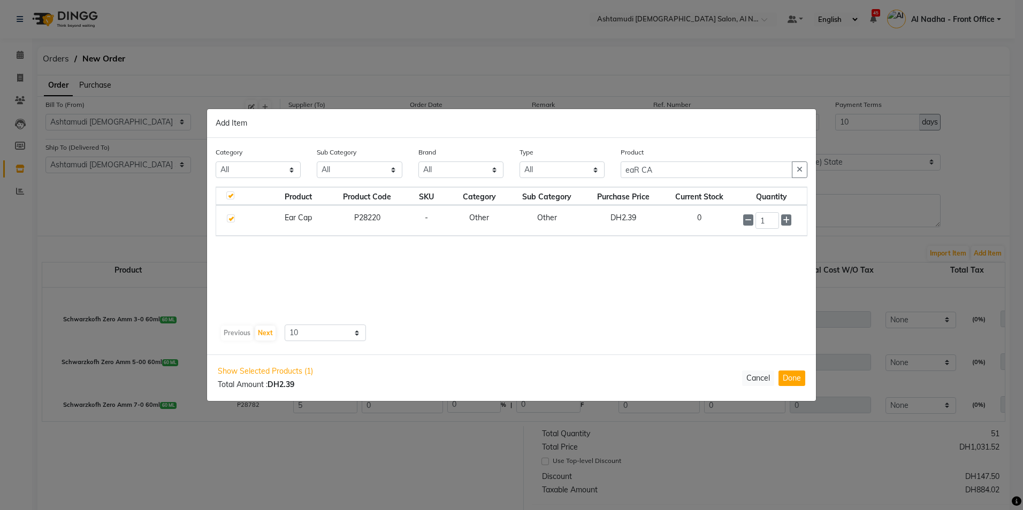
click at [232, 218] on label at bounding box center [231, 219] width 8 height 8
click at [232, 218] on input "checkbox" at bounding box center [230, 219] width 7 height 7
checkbox input "false"
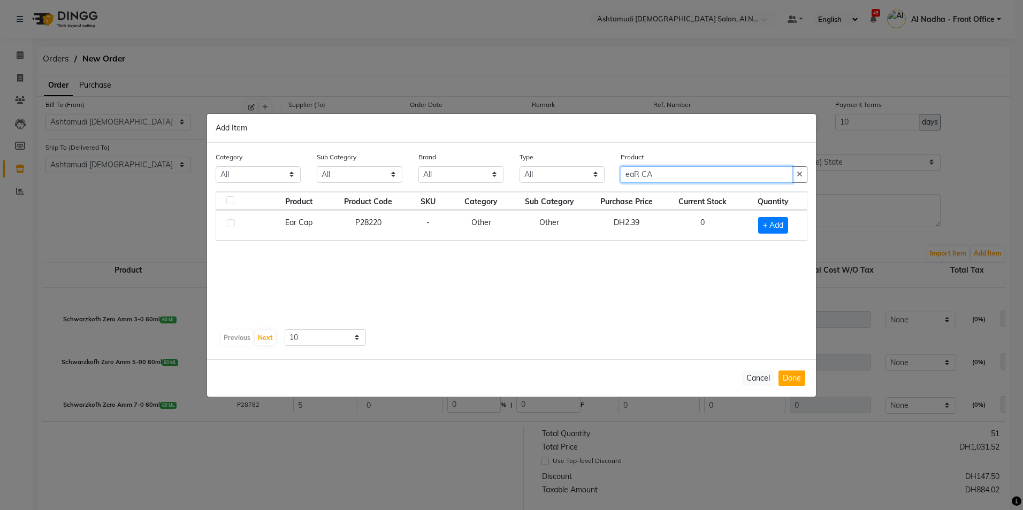
click at [668, 177] on input "eaR CA" at bounding box center [707, 174] width 172 height 17
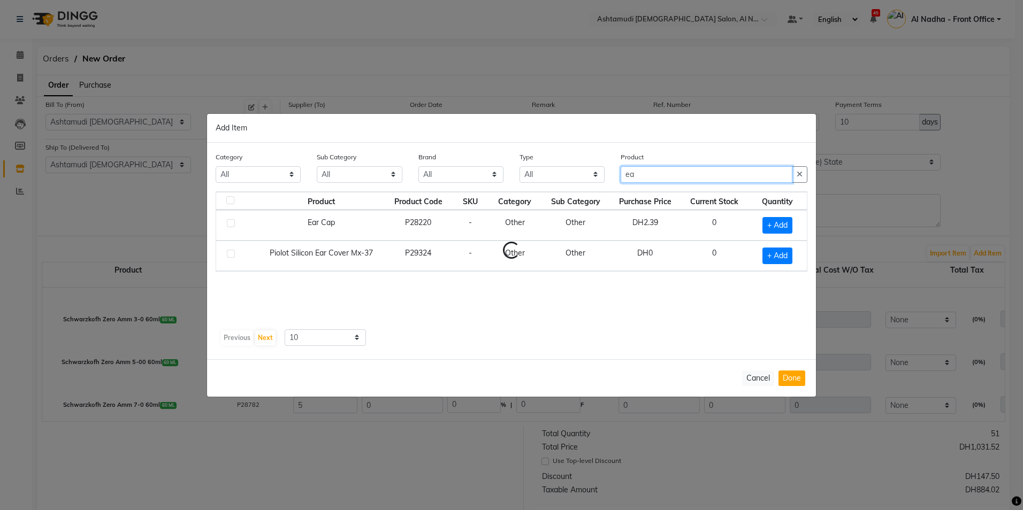
type input "e"
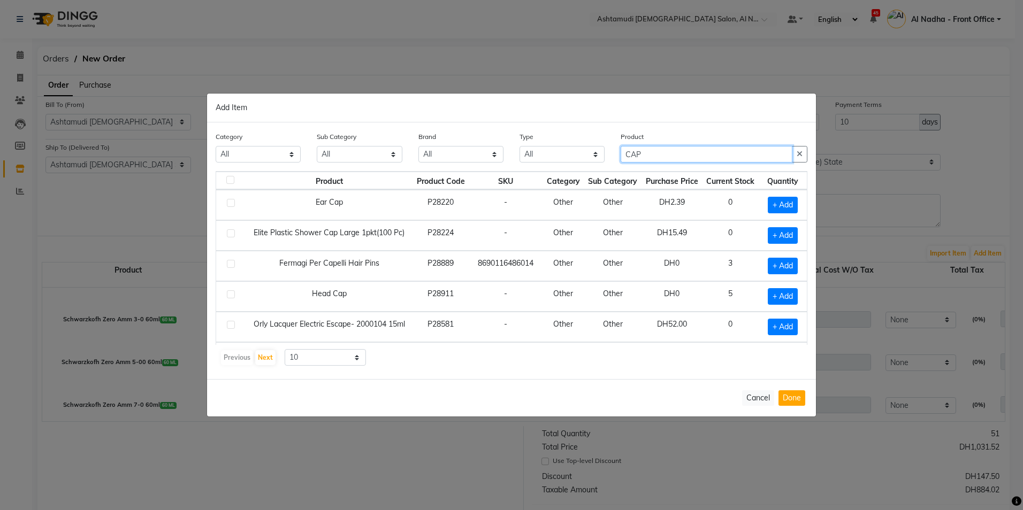
type input "CAP"
click at [234, 234] on label at bounding box center [231, 234] width 8 height 8
click at [234, 234] on input "checkbox" at bounding box center [230, 234] width 7 height 7
checkbox input "true"
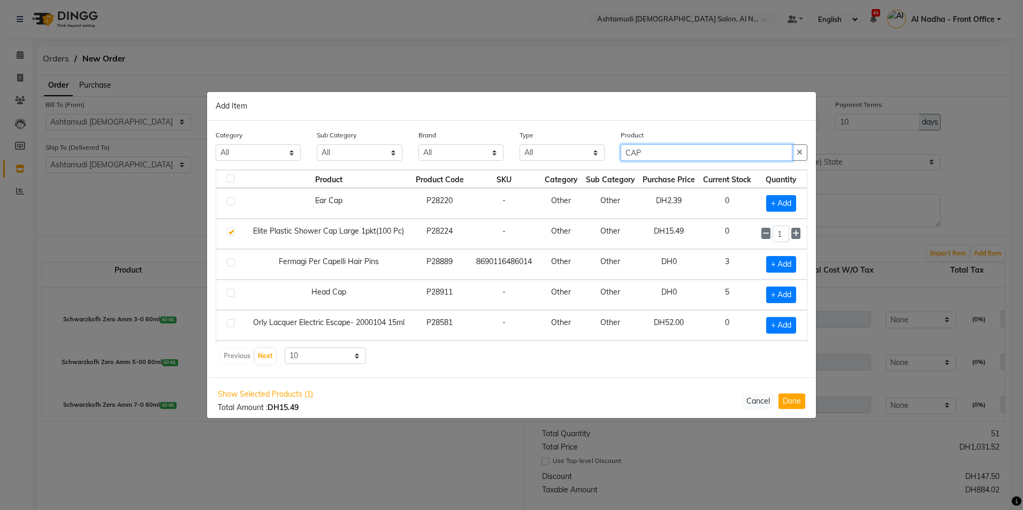
click at [669, 155] on input "CAP" at bounding box center [707, 152] width 172 height 17
type input "C"
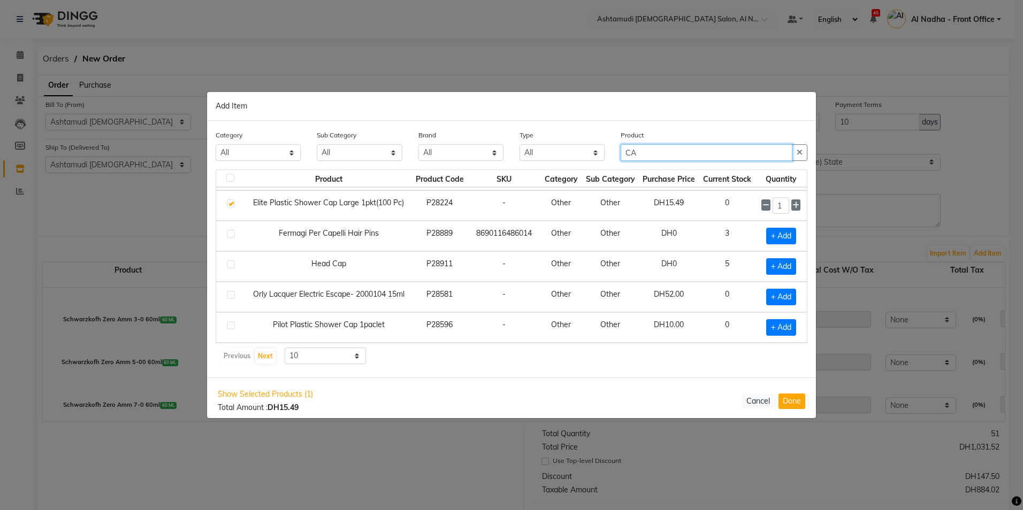
type input "C"
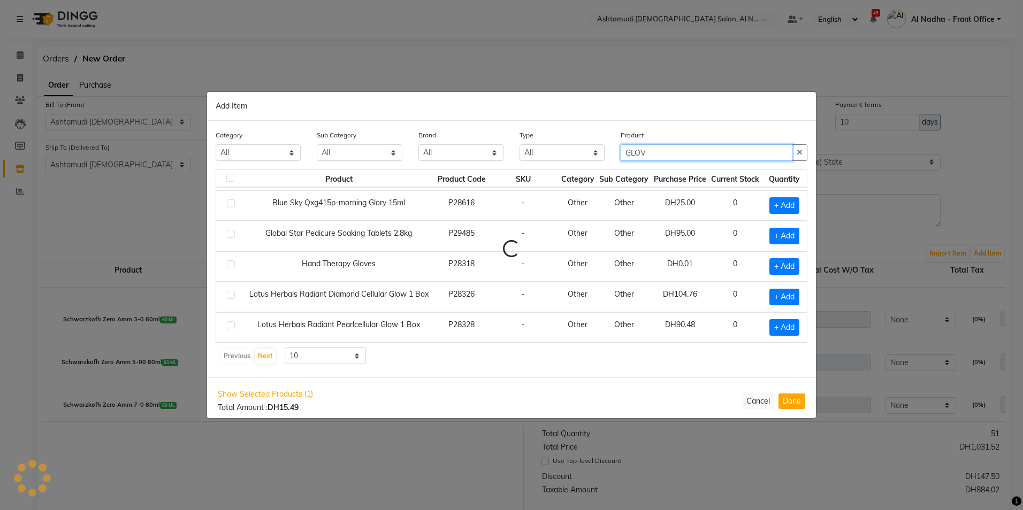
scroll to position [0, 0]
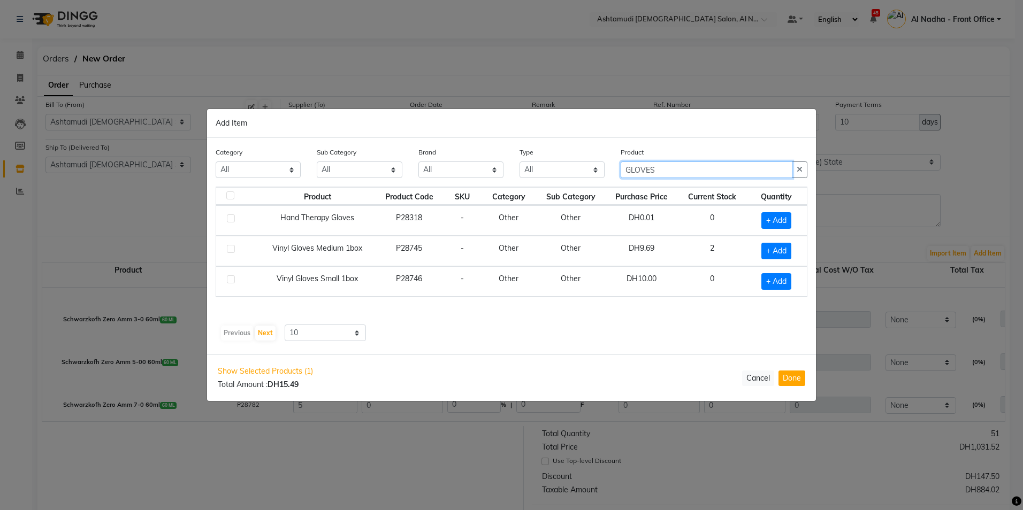
type input "GLOVES"
click at [231, 278] on label at bounding box center [231, 280] width 8 height 8
click at [231, 278] on input "checkbox" at bounding box center [230, 280] width 7 height 7
checkbox input "true"
click at [790, 279] on icon at bounding box center [789, 280] width 7 height 7
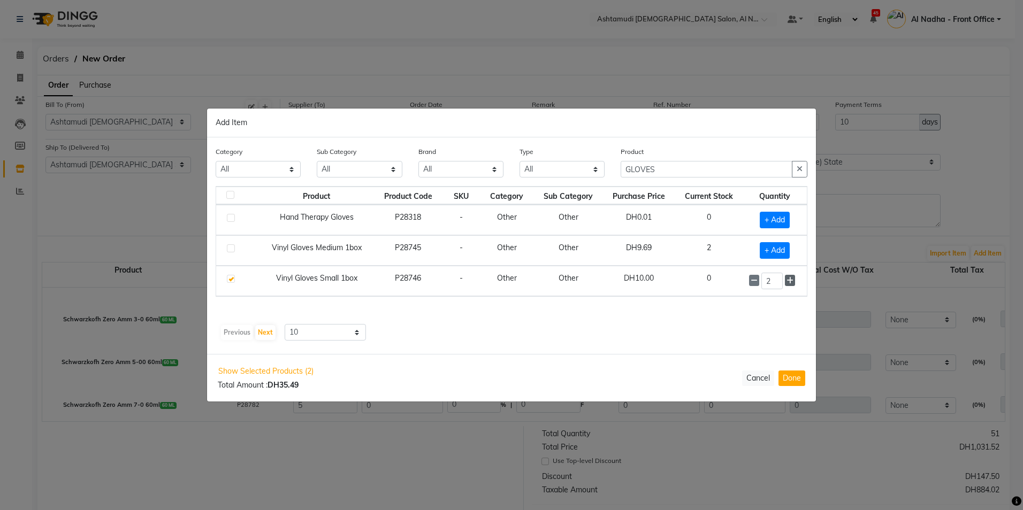
click at [790, 279] on icon at bounding box center [789, 280] width 7 height 7
click at [790, 279] on icon at bounding box center [789, 281] width 7 height 7
type input "5"
click at [681, 166] on input "GLOVES" at bounding box center [707, 170] width 172 height 17
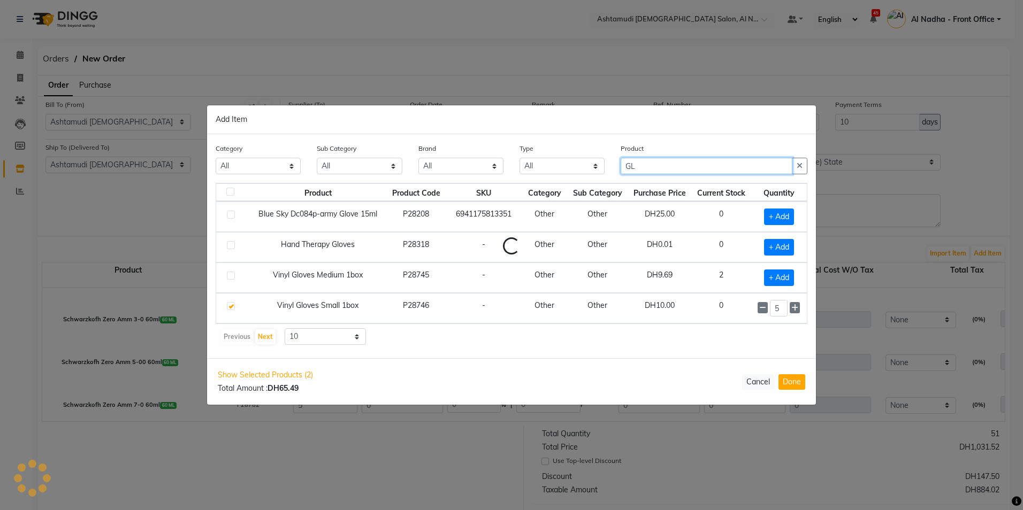
type input "G"
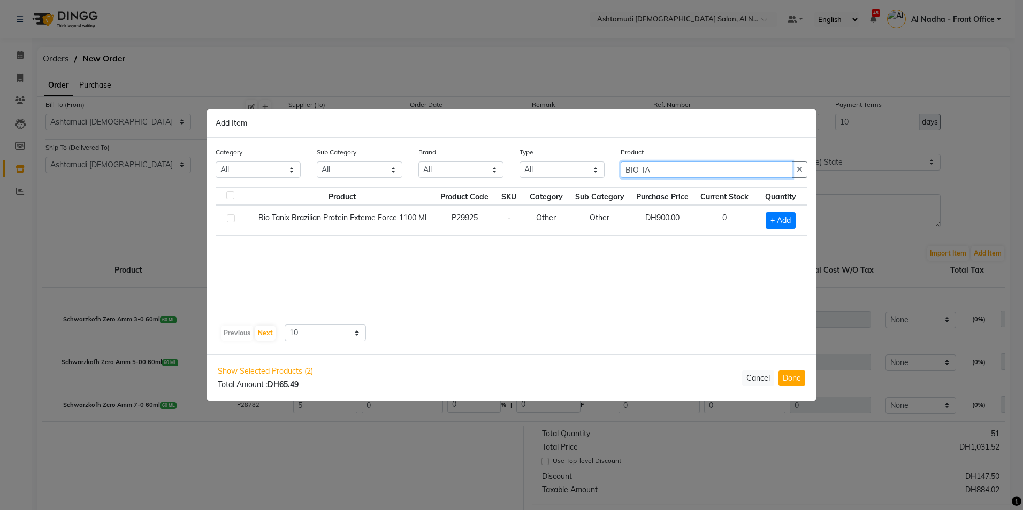
type input "BIO TA"
click at [231, 219] on label at bounding box center [231, 219] width 8 height 8
click at [231, 219] on input "checkbox" at bounding box center [230, 219] width 7 height 7
checkbox input "true"
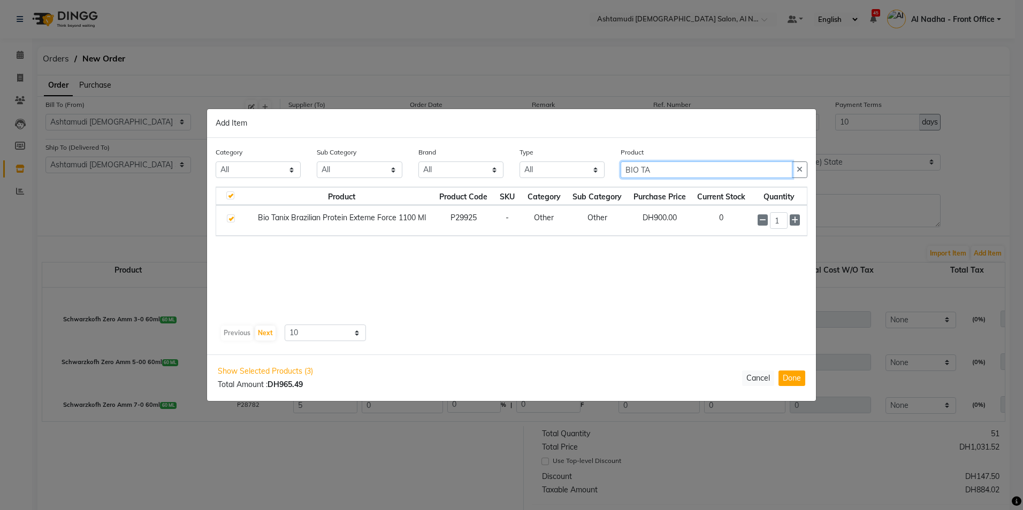
click at [666, 166] on input "BIO TA" at bounding box center [707, 170] width 172 height 17
type input "B"
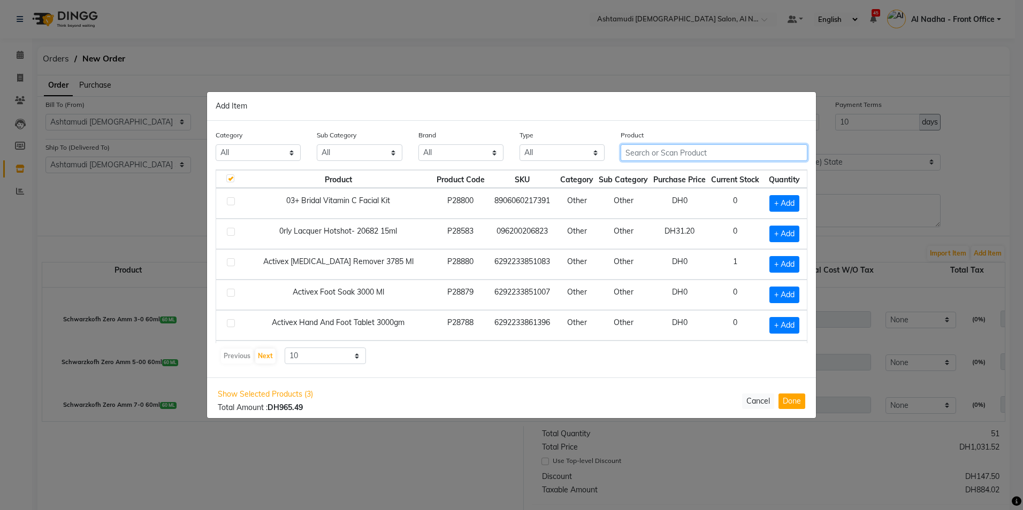
type input "T"
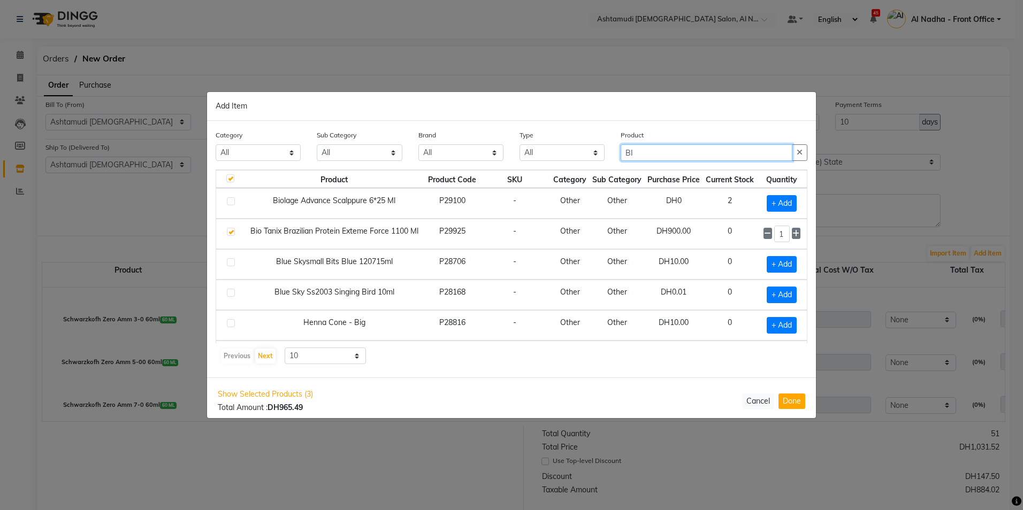
type input "B"
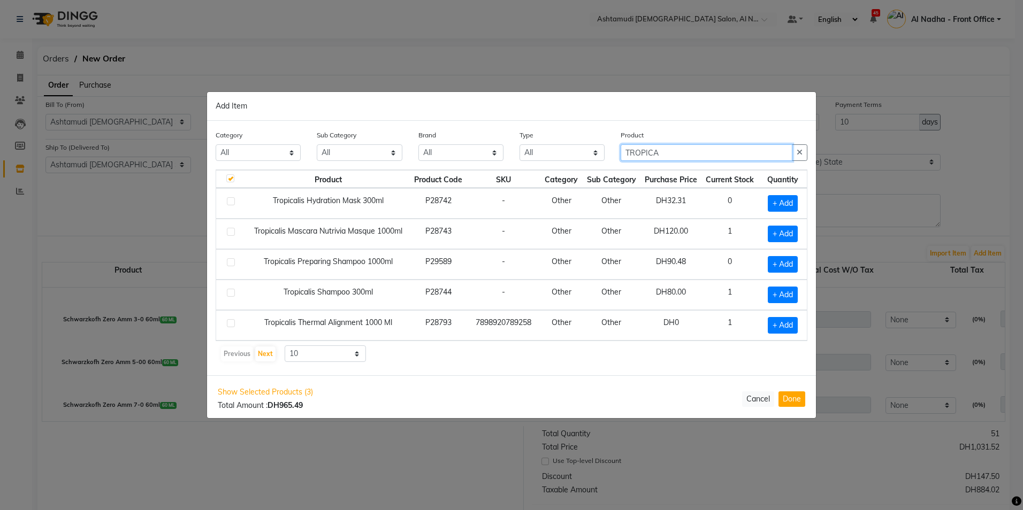
type input "TROPICA"
click at [230, 325] on label at bounding box center [231, 323] width 8 height 8
click at [230, 325] on input "checkbox" at bounding box center [230, 323] width 7 height 7
checkbox input "true"
checkbox input "false"
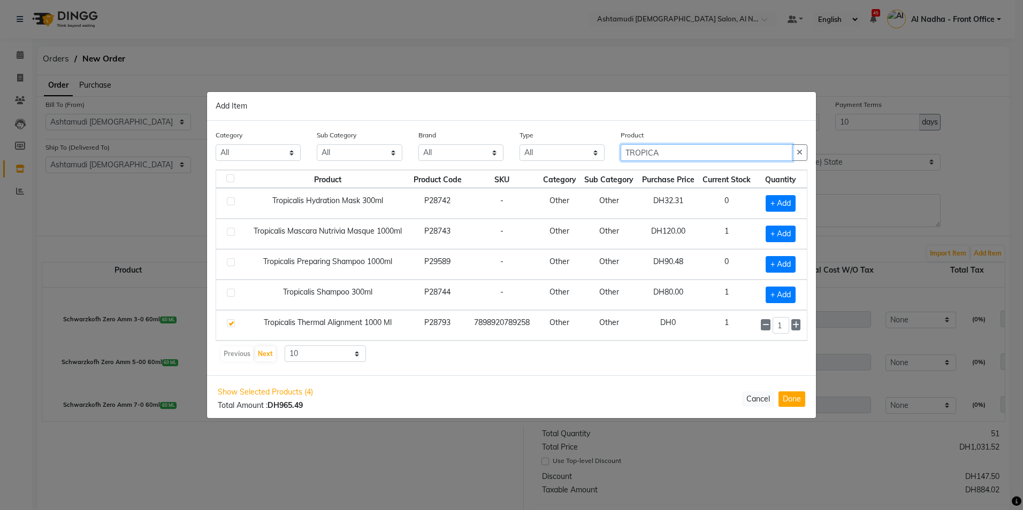
click at [671, 150] on input "TROPICA" at bounding box center [707, 152] width 172 height 17
type input "T"
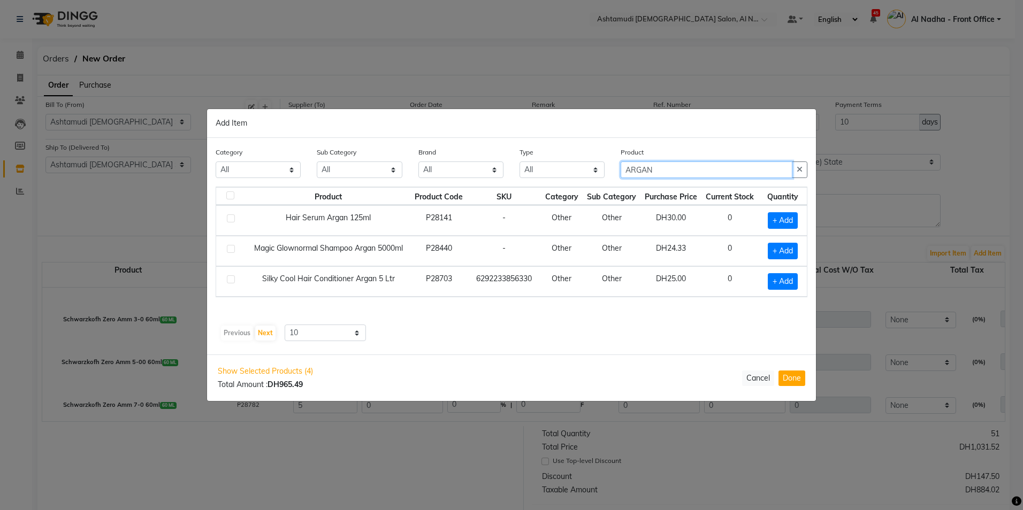
type input "ARGAN"
click at [230, 249] on label at bounding box center [231, 249] width 8 height 8
click at [230, 249] on input "checkbox" at bounding box center [230, 249] width 7 height 7
checkbox input "true"
click at [230, 281] on label at bounding box center [231, 280] width 8 height 8
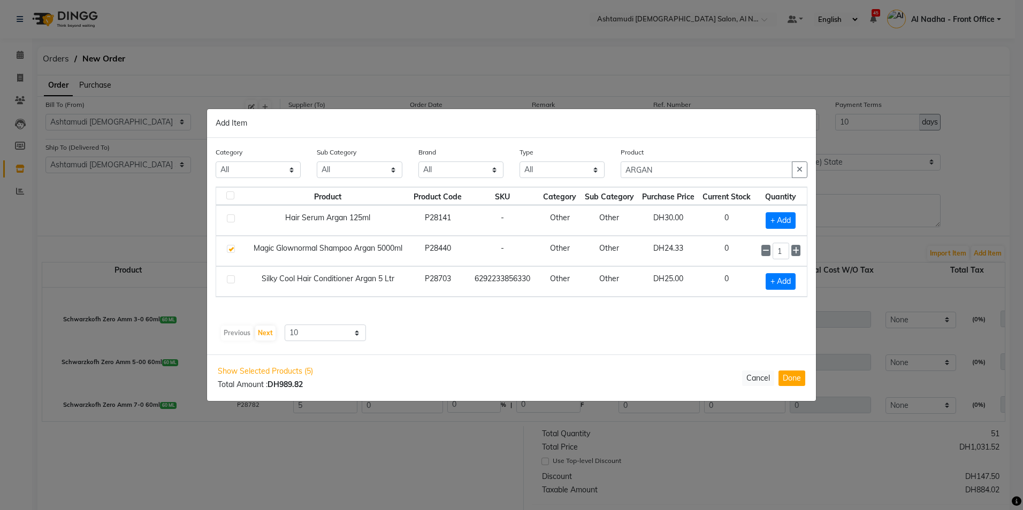
click at [230, 281] on input "checkbox" at bounding box center [230, 280] width 7 height 7
checkbox input "true"
click at [694, 166] on input "ARGAN" at bounding box center [707, 170] width 172 height 17
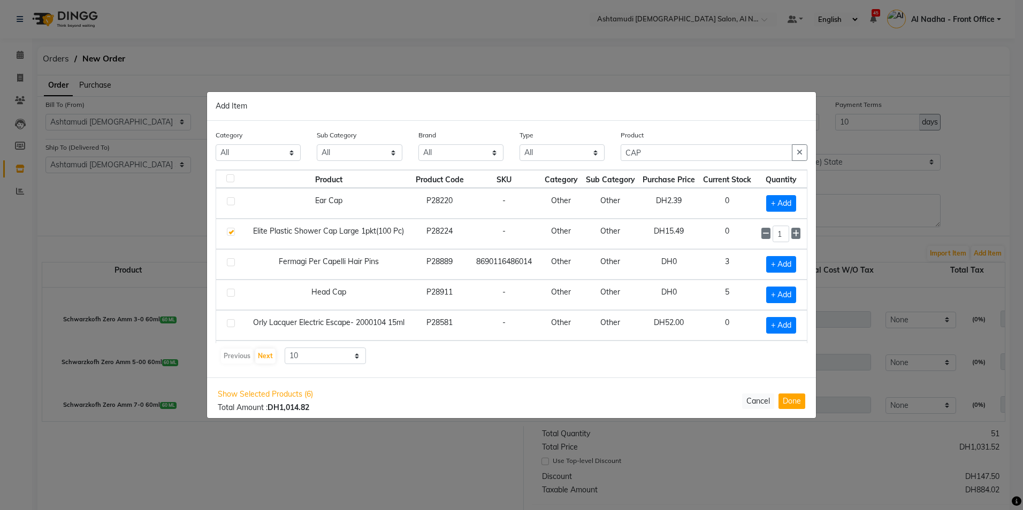
click at [231, 200] on label at bounding box center [231, 201] width 8 height 8
click at [231, 200] on input "checkbox" at bounding box center [230, 201] width 7 height 7
click at [792, 202] on icon at bounding box center [795, 203] width 7 height 7
click at [666, 151] on input "CAP" at bounding box center [707, 152] width 172 height 17
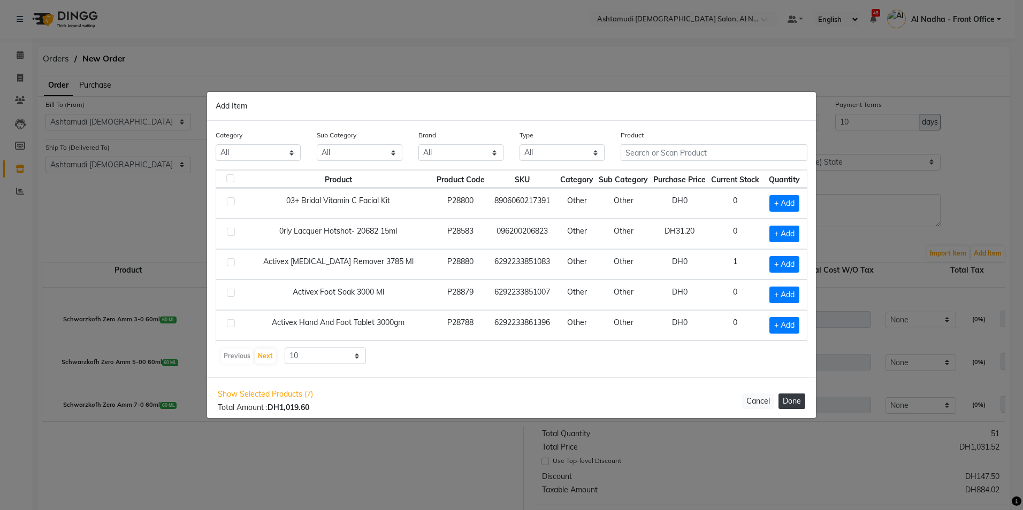
click at [800, 399] on button "Done" at bounding box center [791, 402] width 27 height 16
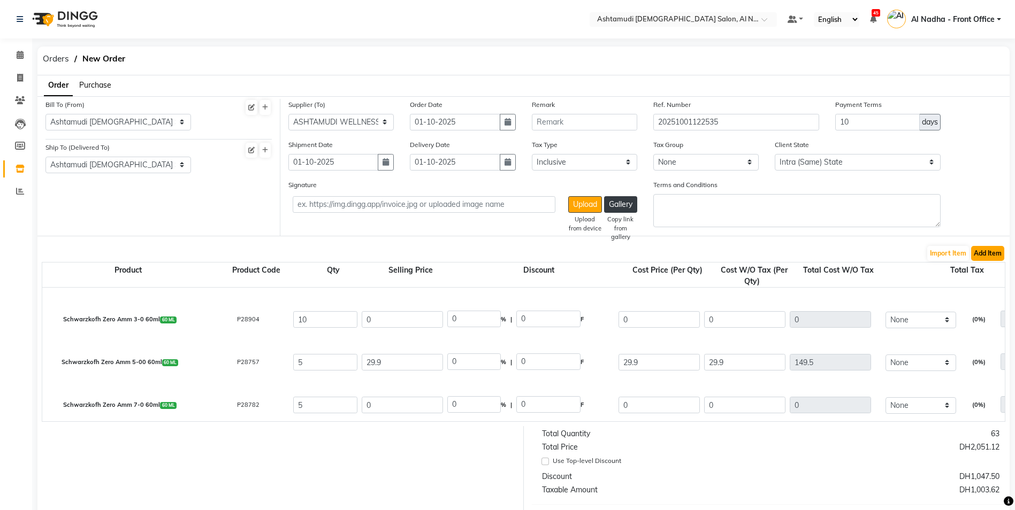
click at [976, 254] on button "Add Item" at bounding box center [987, 253] width 33 height 15
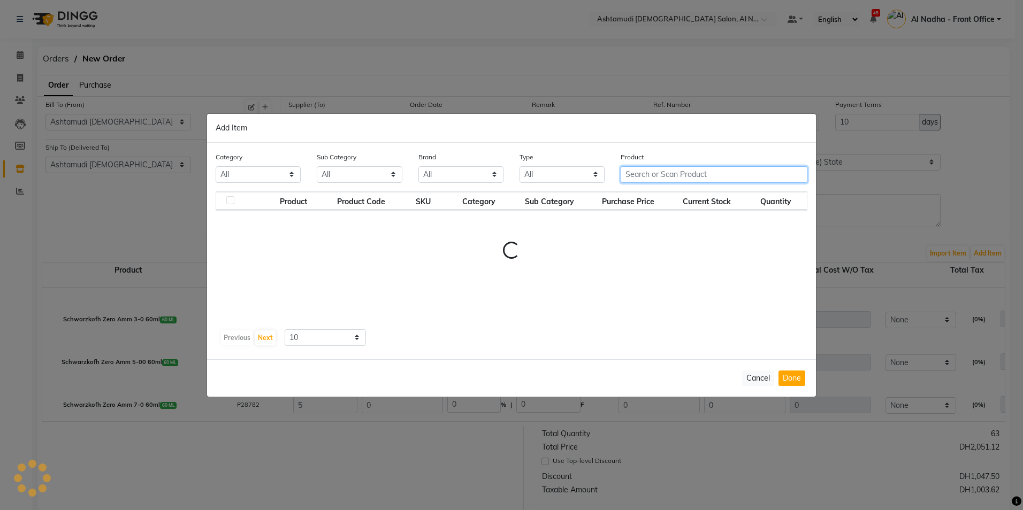
click at [641, 174] on input "text" at bounding box center [714, 174] width 187 height 17
click at [636, 170] on input "text" at bounding box center [714, 174] width 187 height 17
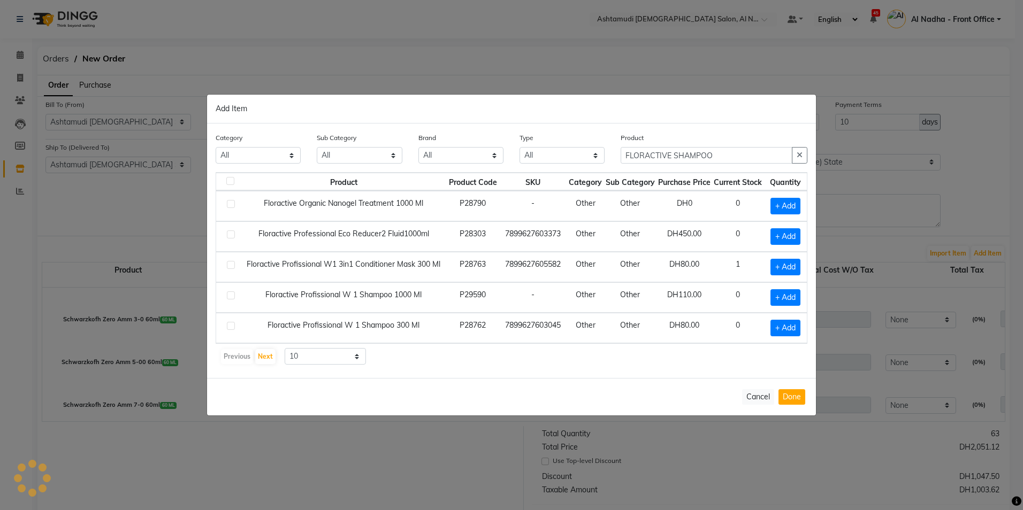
click at [232, 294] on label at bounding box center [231, 296] width 8 height 8
click at [232, 294] on input "checkbox" at bounding box center [230, 296] width 7 height 7
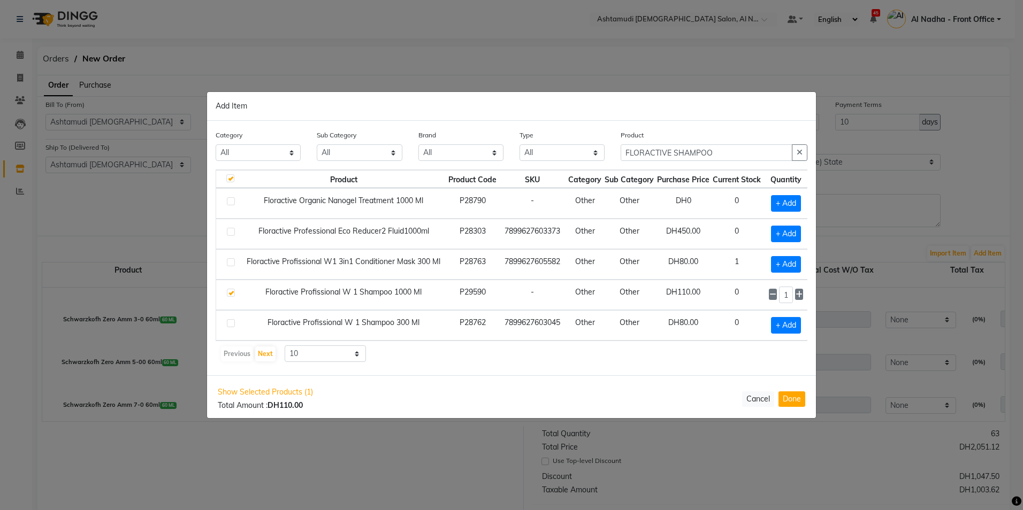
scroll to position [6, 16]
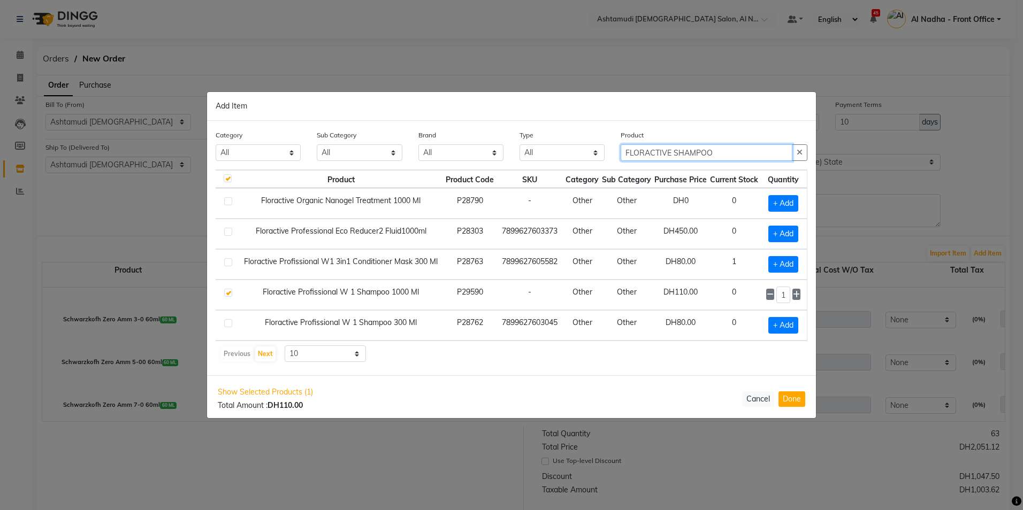
click at [717, 152] on input "FLORACTIVE SHAMPOO" at bounding box center [707, 152] width 172 height 17
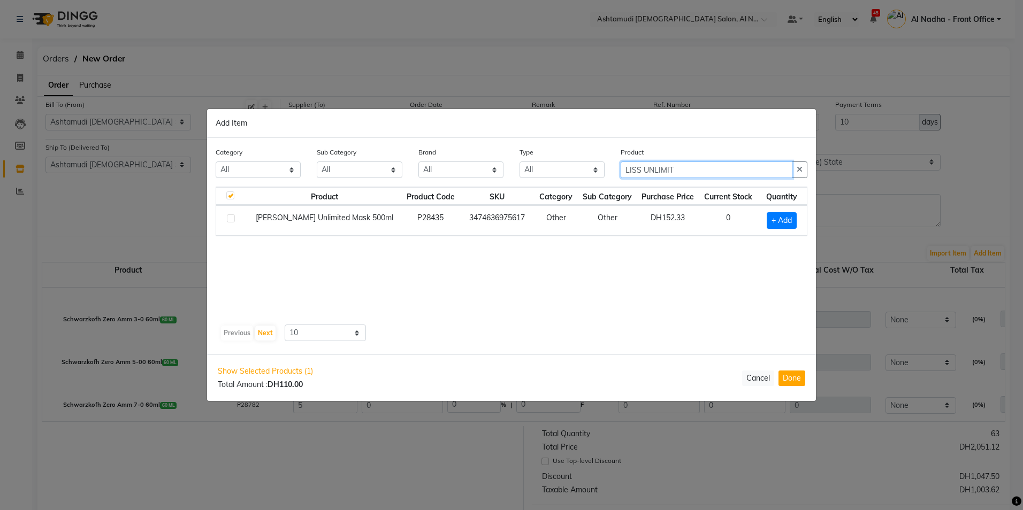
scroll to position [0, 0]
click at [706, 171] on input "LISS UNLIMIT" at bounding box center [707, 170] width 172 height 17
click at [756, 376] on button "Cancel" at bounding box center [758, 379] width 32 height 16
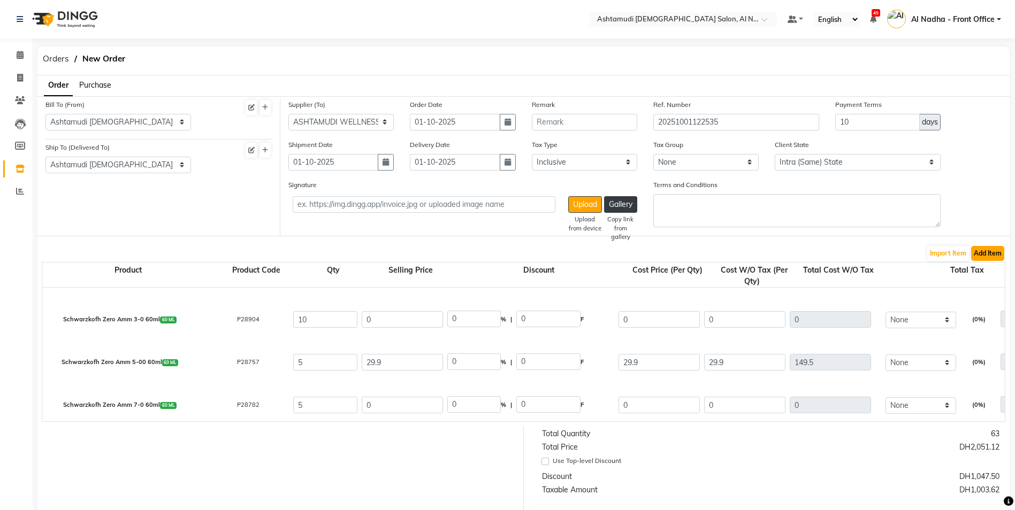
click at [981, 251] on button "Add Item" at bounding box center [987, 253] width 33 height 15
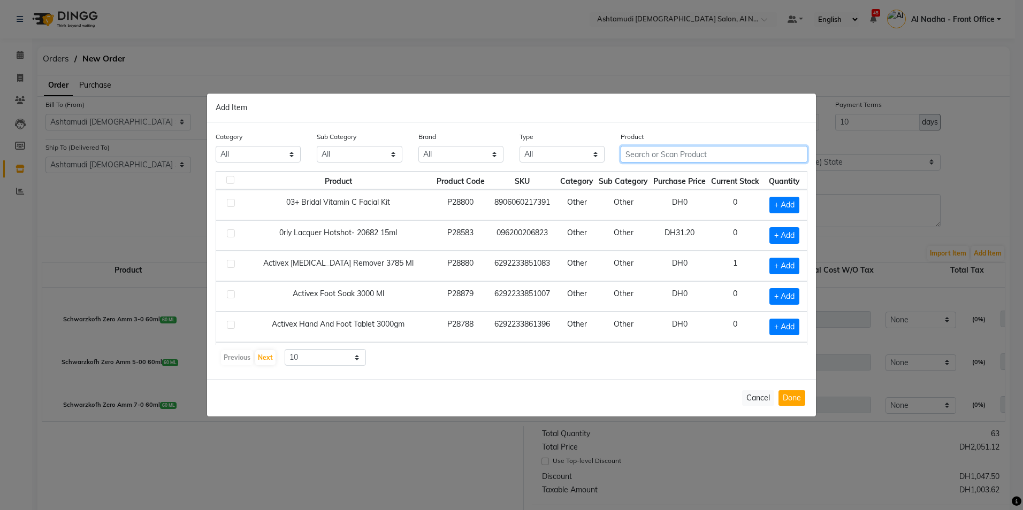
paste input "loreal Serie Expert Abs Repair Shampoo 1500ml"
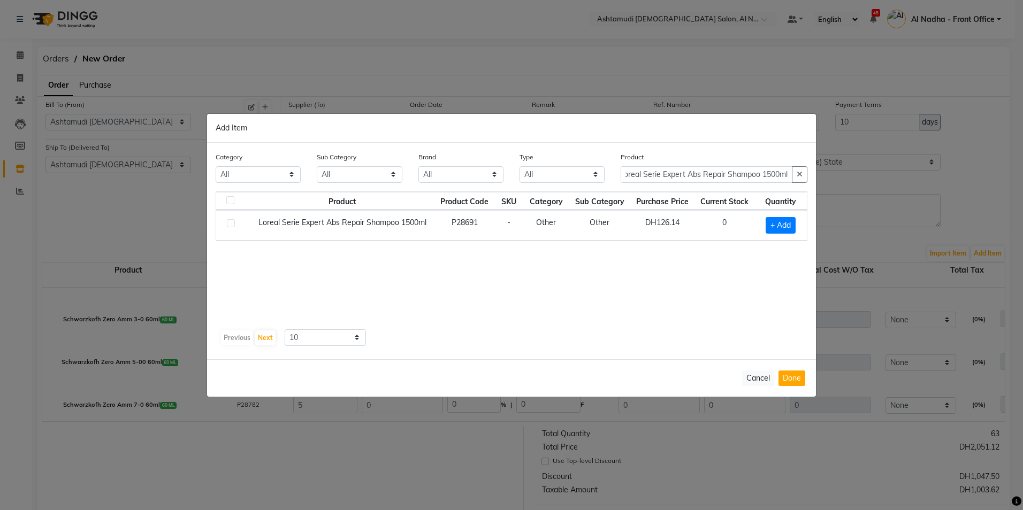
click at [228, 221] on label at bounding box center [231, 223] width 8 height 8
click at [228, 221] on input "checkbox" at bounding box center [230, 223] width 7 height 7
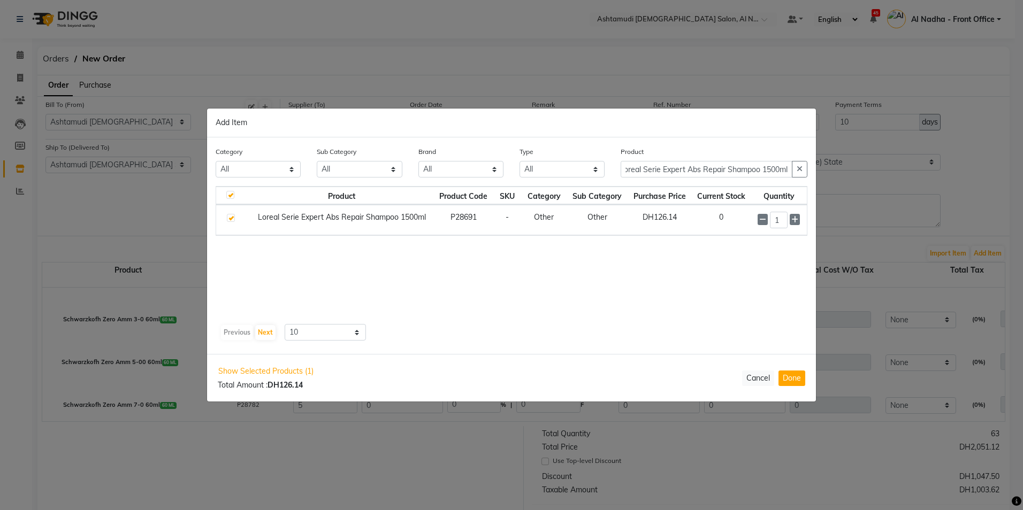
scroll to position [0, 0]
click at [796, 380] on button "Done" at bounding box center [791, 379] width 27 height 16
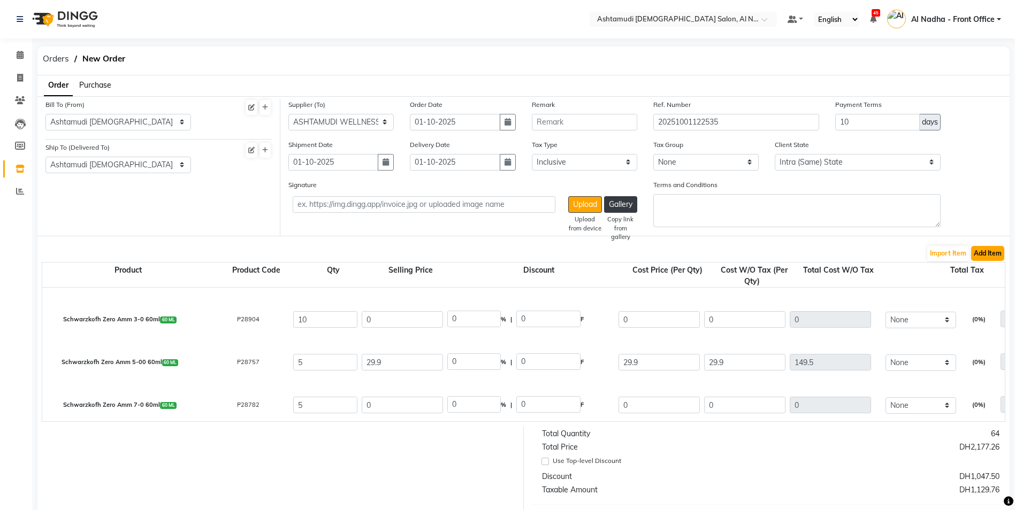
click at [985, 253] on button "Add Item" at bounding box center [987, 253] width 33 height 15
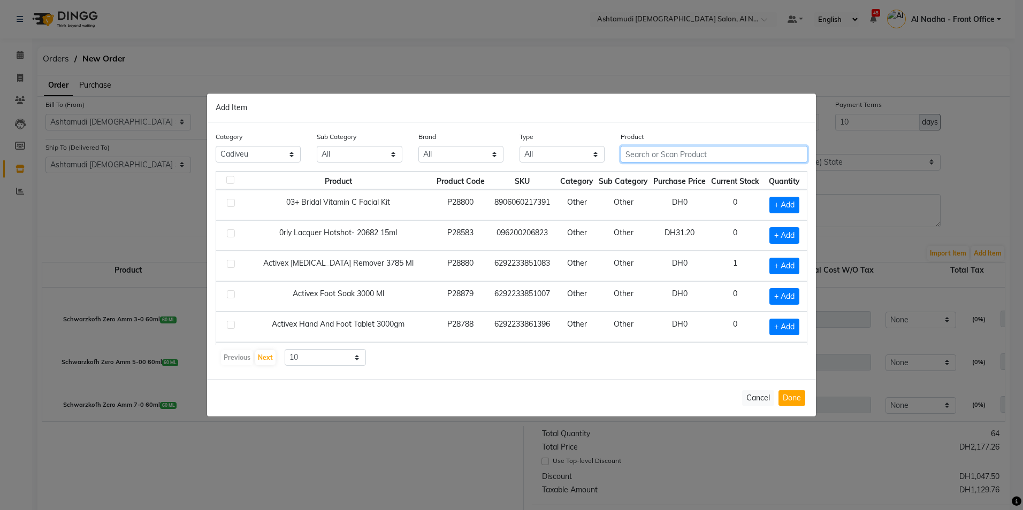
click at [625, 152] on input "text" at bounding box center [714, 154] width 187 height 17
click at [714, 158] on input "CUTICLE REMOVAL" at bounding box center [707, 154] width 172 height 17
drag, startPoint x: 664, startPoint y: 154, endPoint x: 671, endPoint y: 153, distance: 7.0
click at [665, 154] on input "SCRUB" at bounding box center [707, 154] width 172 height 17
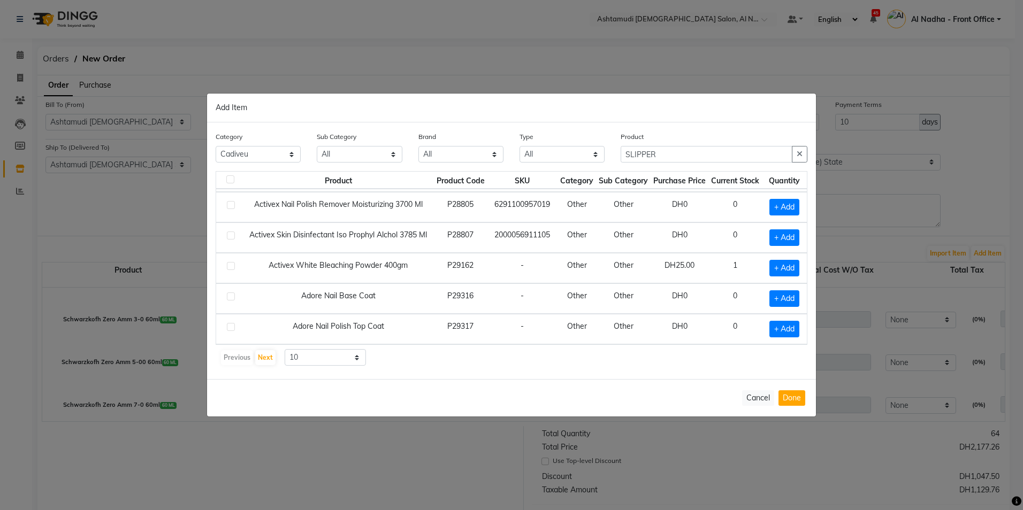
click at [232, 326] on label at bounding box center [231, 327] width 8 height 8
click at [232, 326] on input "checkbox" at bounding box center [230, 327] width 7 height 7
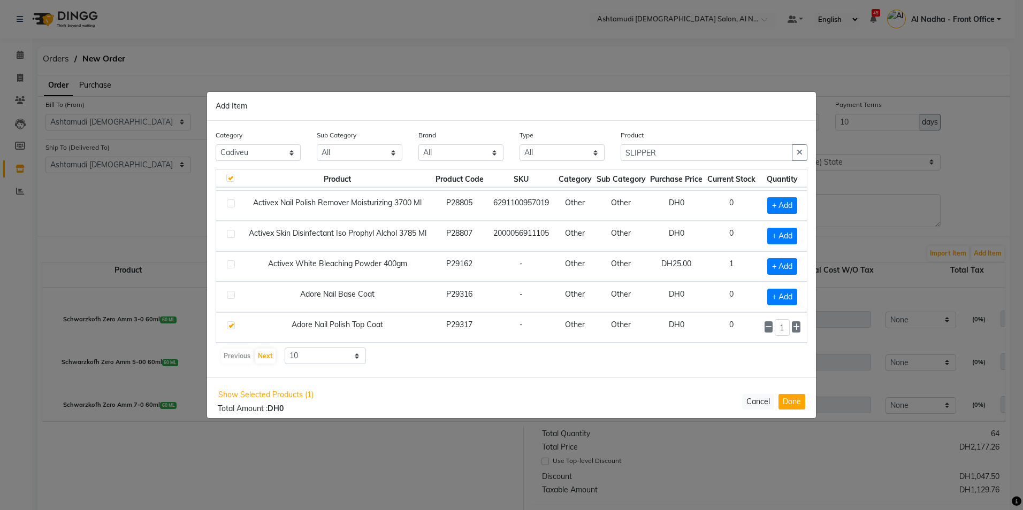
click at [229, 293] on label at bounding box center [231, 295] width 8 height 8
click at [229, 293] on input "checkbox" at bounding box center [230, 295] width 7 height 7
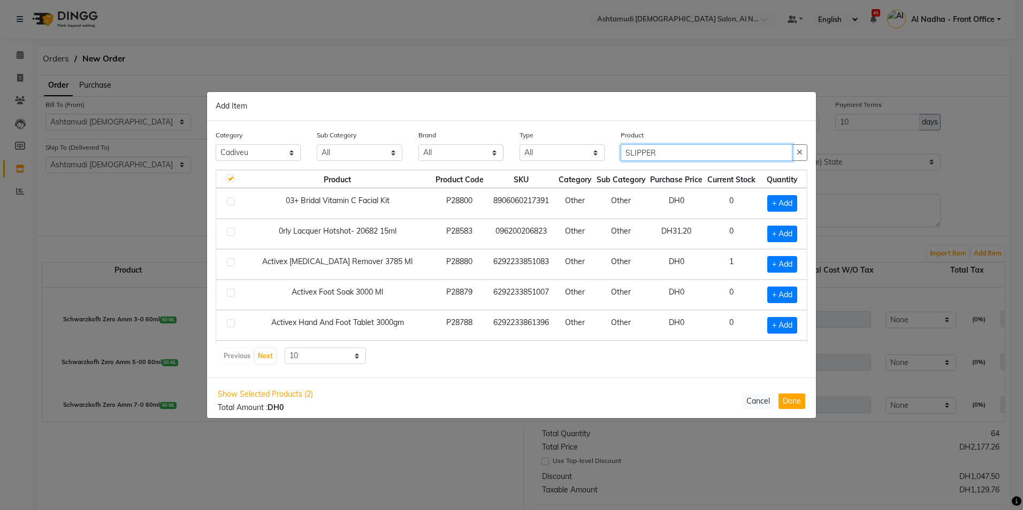
click at [679, 148] on input "SLIPPER" at bounding box center [707, 152] width 172 height 17
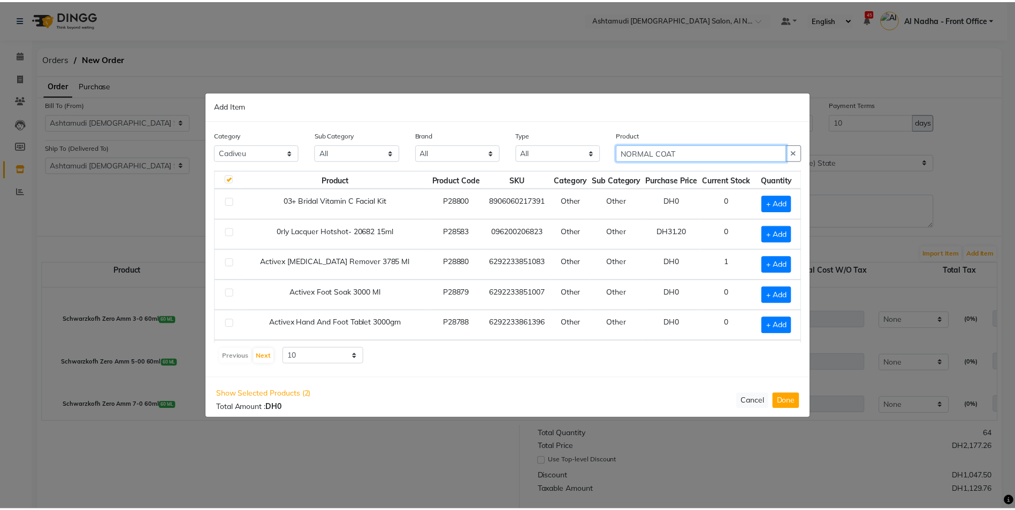
scroll to position [150, 0]
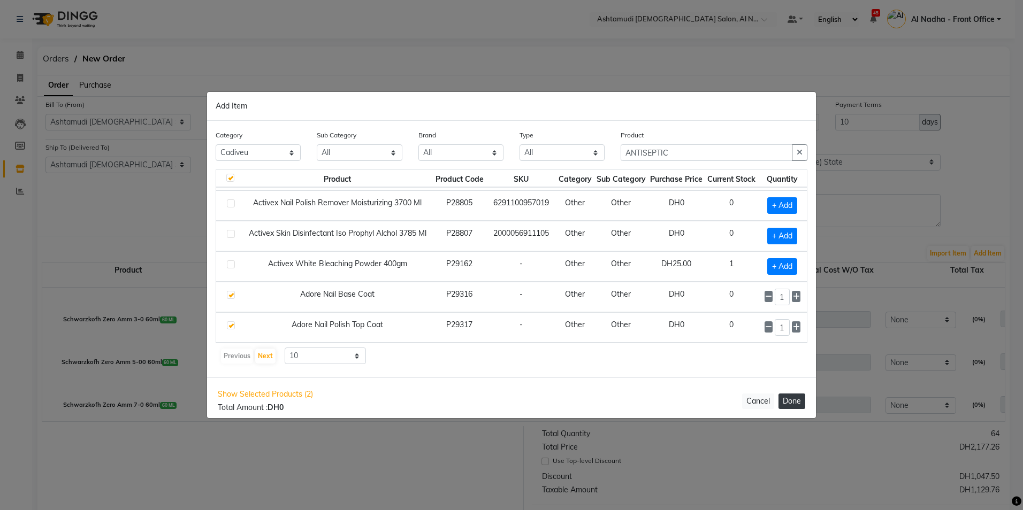
click at [796, 403] on button "Done" at bounding box center [791, 402] width 27 height 16
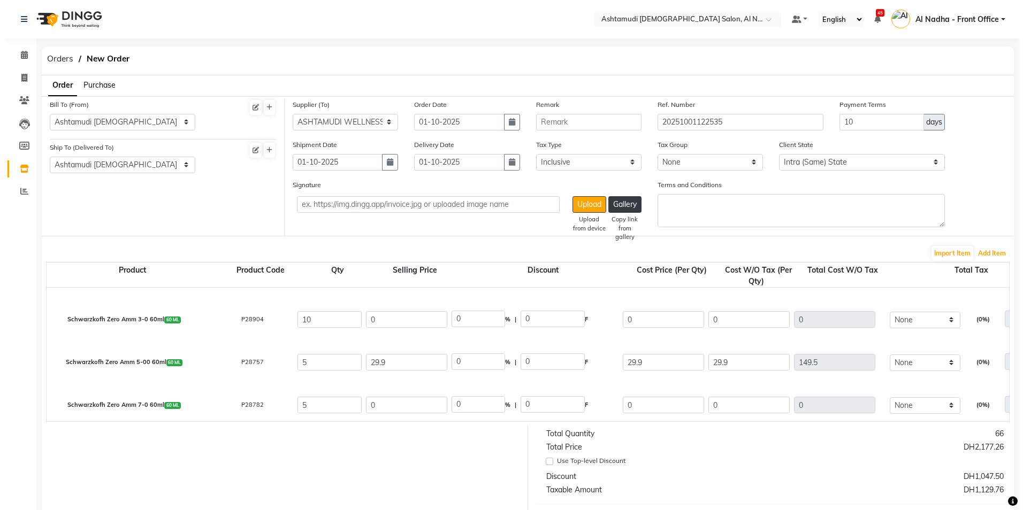
scroll to position [0, 0]
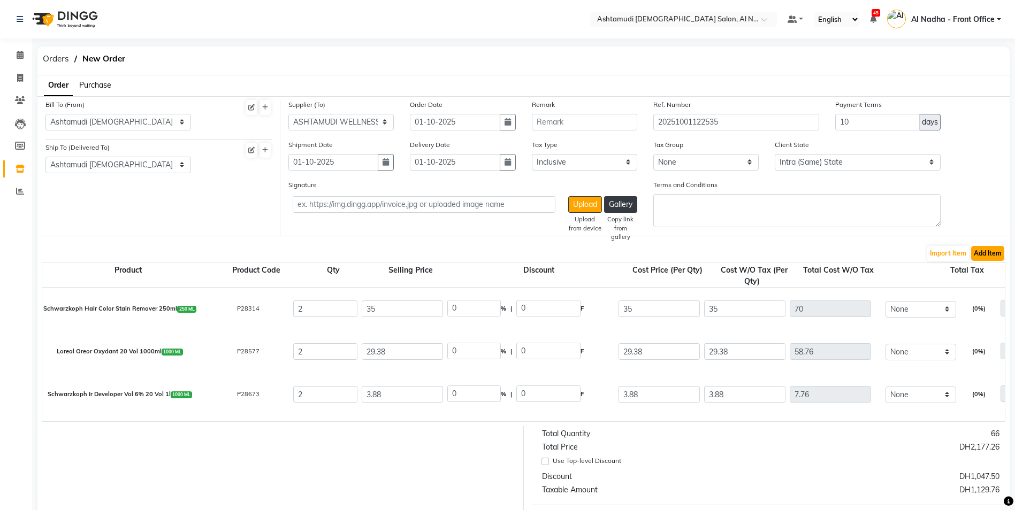
click at [977, 255] on button "Add Item" at bounding box center [987, 253] width 33 height 15
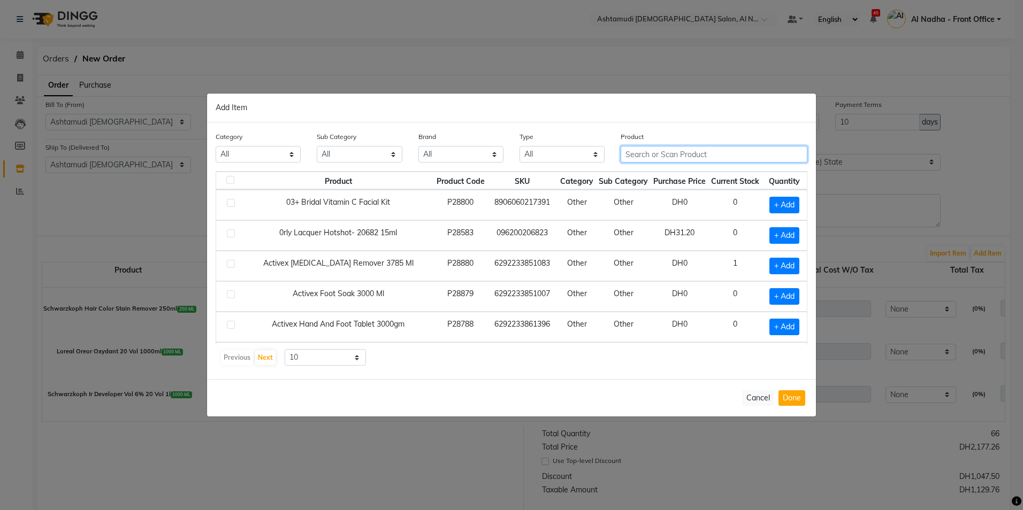
paste input "Silky Cool Cuticle Remover 3700 ml"
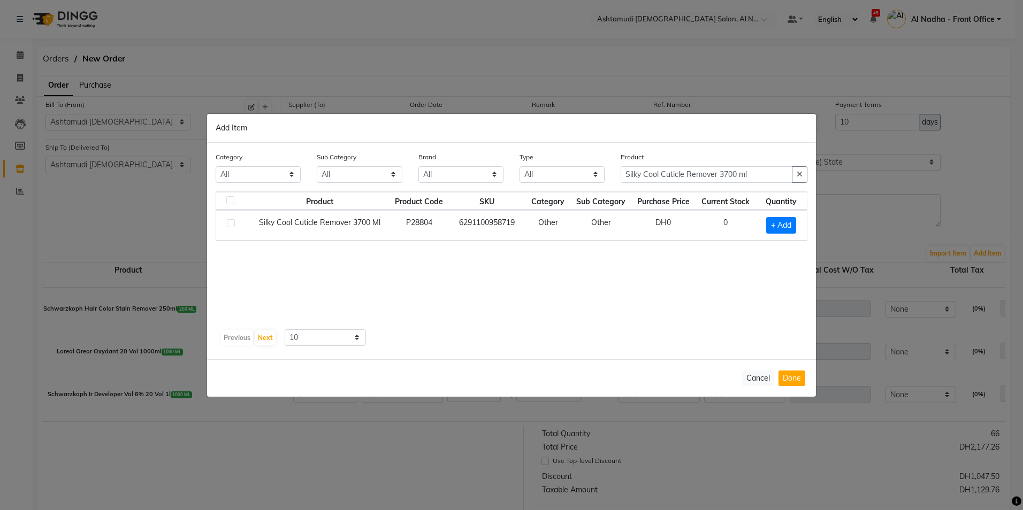
click at [231, 223] on label at bounding box center [231, 223] width 8 height 8
click at [231, 223] on input "checkbox" at bounding box center [230, 223] width 7 height 7
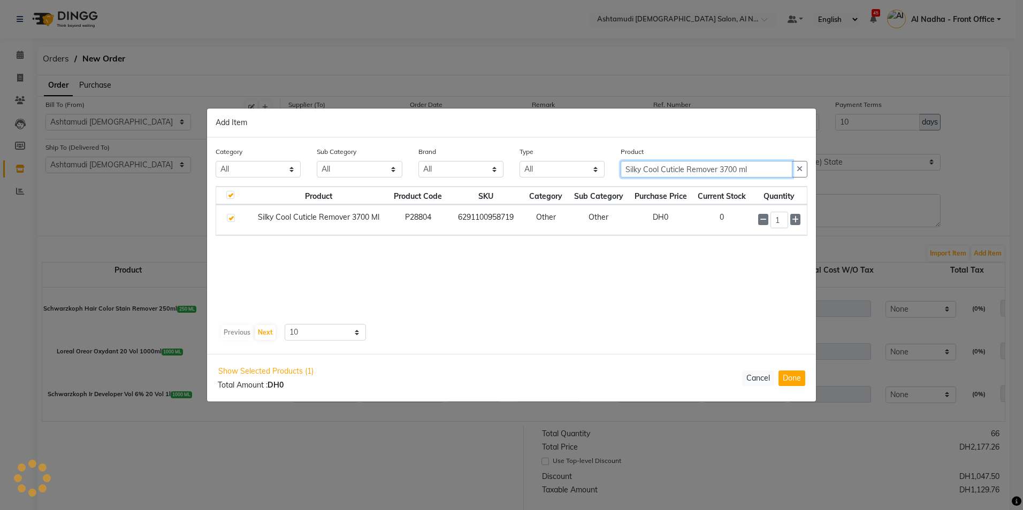
click at [761, 173] on input "Silky Cool Cuticle Remover 3700 ml" at bounding box center [707, 169] width 172 height 17
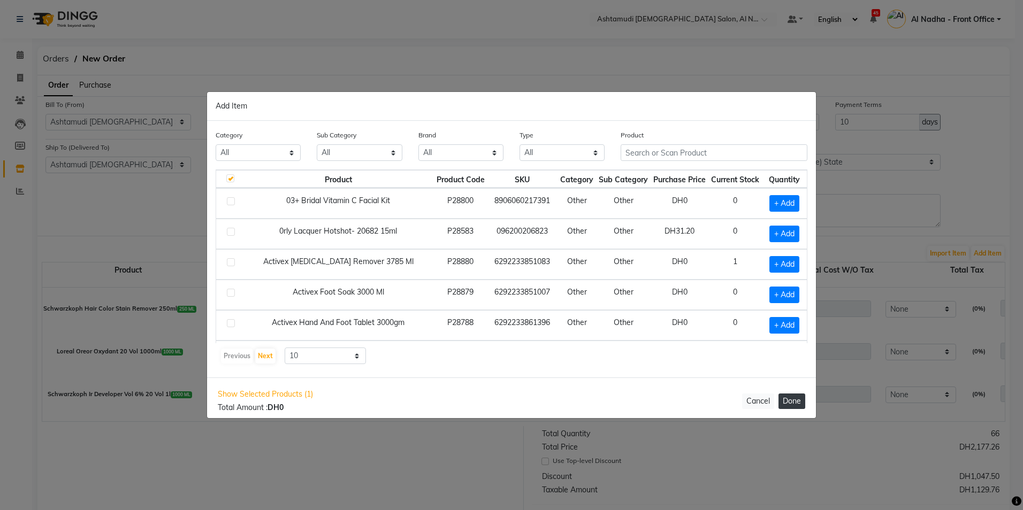
click at [802, 400] on button "Done" at bounding box center [791, 402] width 27 height 16
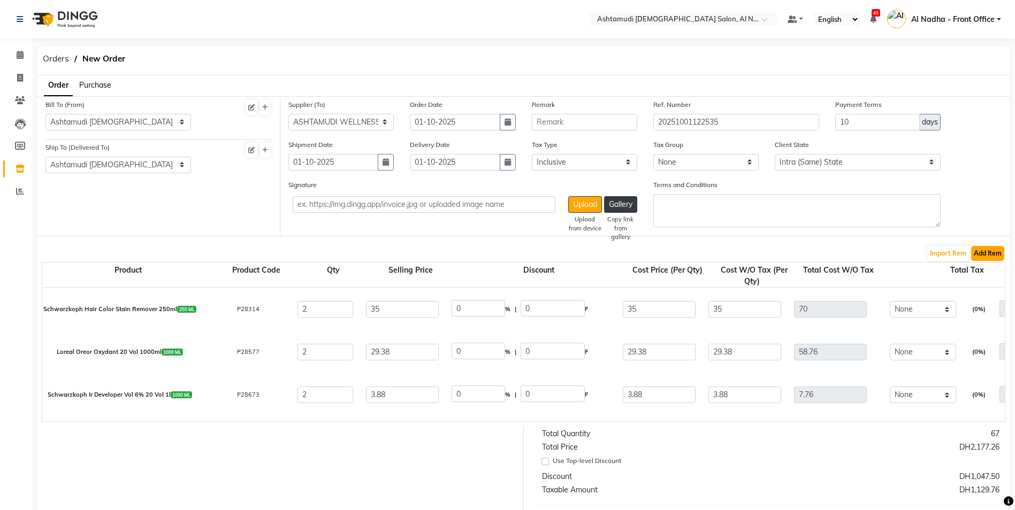
click at [992, 251] on button "Add Item" at bounding box center [987, 253] width 33 height 15
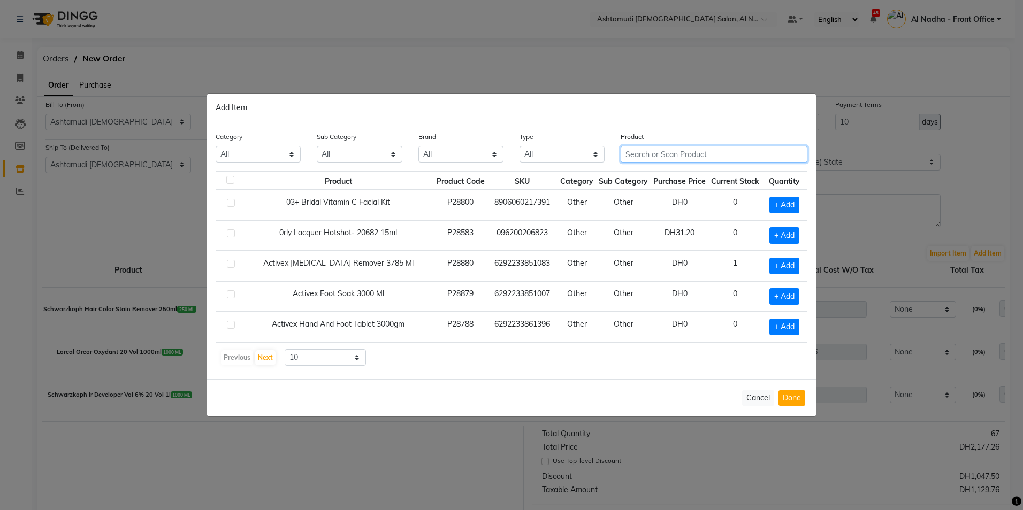
click at [638, 154] on input "text" at bounding box center [714, 154] width 187 height 17
paste input "SILKY COOL FEET SCRUB MULBERRY 4000ML"
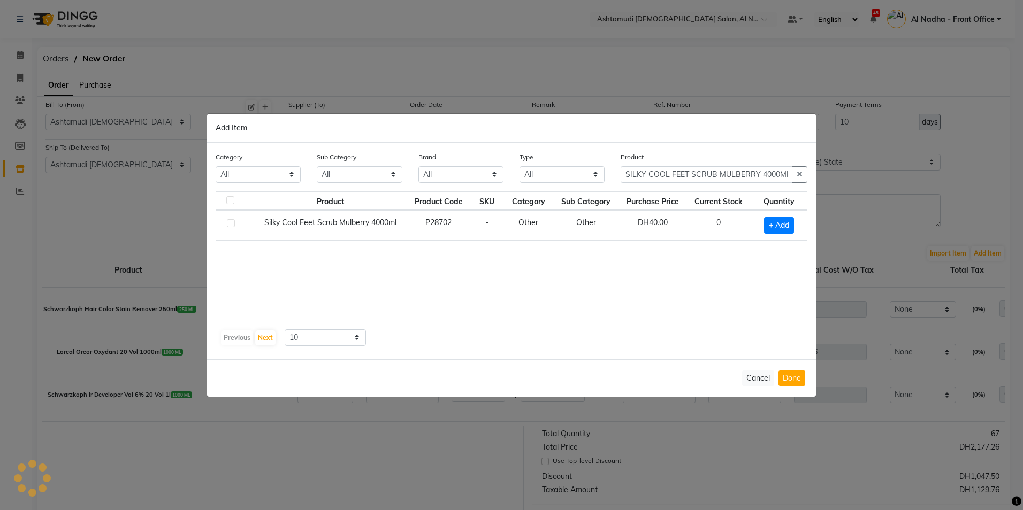
click at [230, 220] on label at bounding box center [231, 223] width 8 height 8
click at [230, 220] on input "checkbox" at bounding box center [230, 223] width 7 height 7
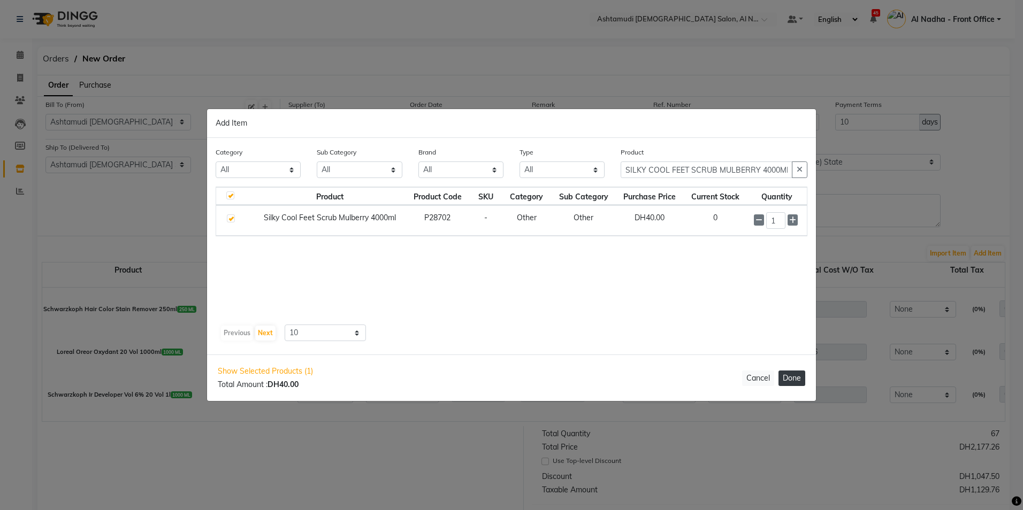
click at [790, 378] on button "Done" at bounding box center [791, 379] width 27 height 16
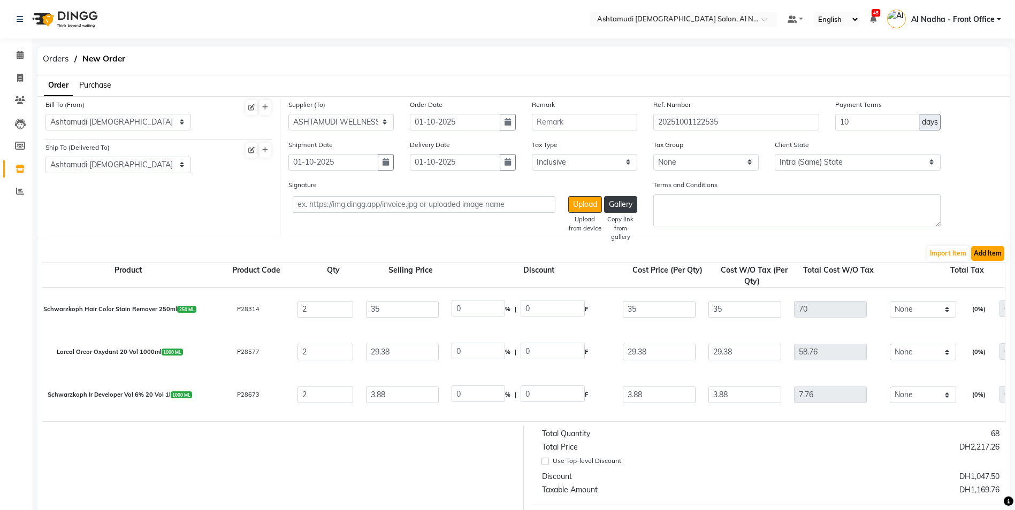
click at [987, 257] on button "Add Item" at bounding box center [987, 253] width 33 height 15
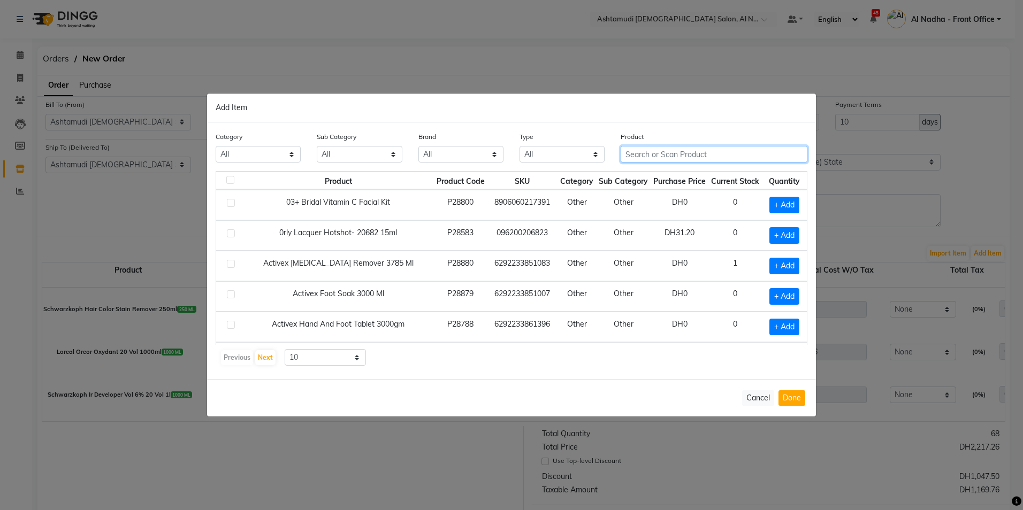
paste input "EXPERT DISINFECTANT ANTISEPTIC 5000ML"
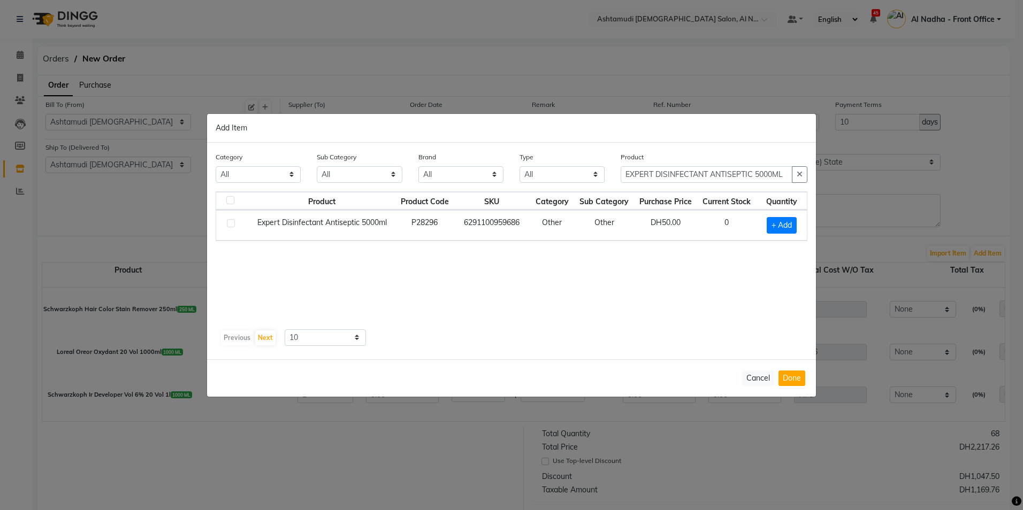
click at [232, 221] on label at bounding box center [231, 223] width 8 height 8
click at [232, 221] on input "checkbox" at bounding box center [230, 223] width 7 height 7
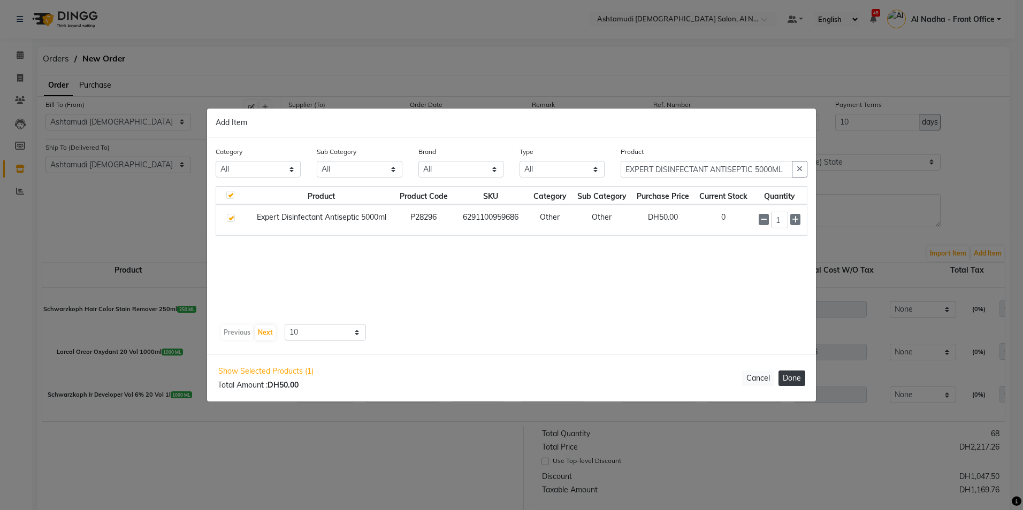
click at [791, 376] on button "Done" at bounding box center [791, 379] width 27 height 16
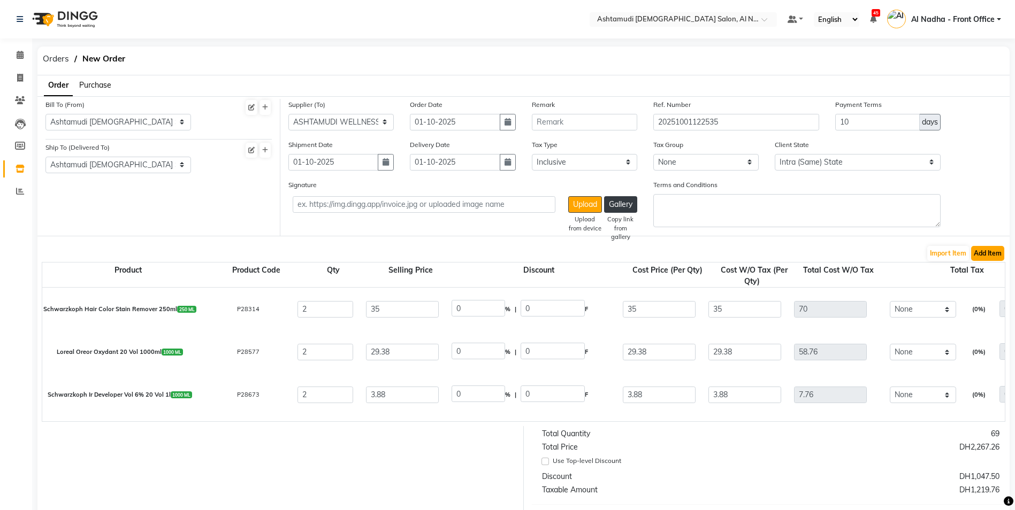
click at [979, 251] on button "Add Item" at bounding box center [987, 253] width 33 height 15
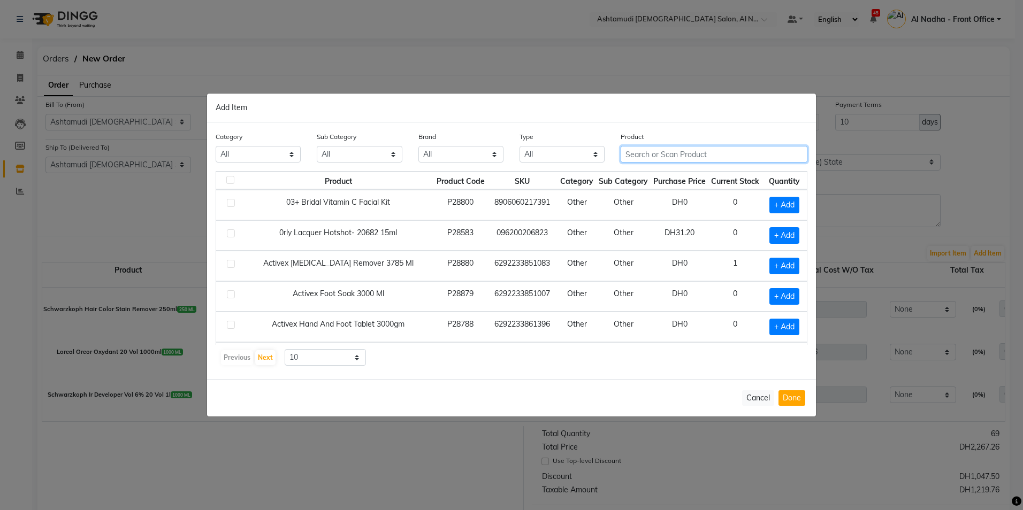
paste input "sunshine QUICK SHINER QUICKSHINER DIAMOND &WHITE DIAMOND 10ML"
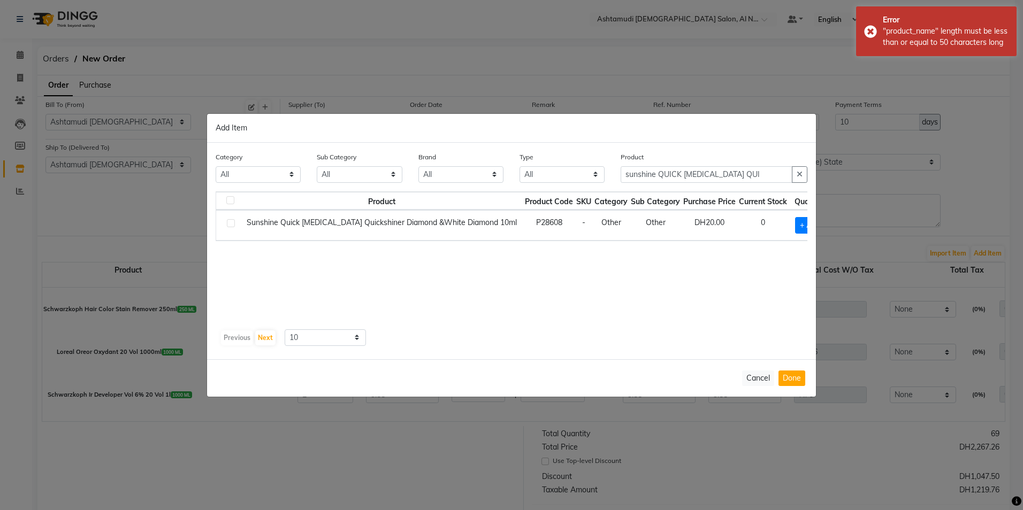
click at [233, 224] on label at bounding box center [231, 223] width 8 height 8
click at [233, 224] on input "checkbox" at bounding box center [230, 223] width 7 height 7
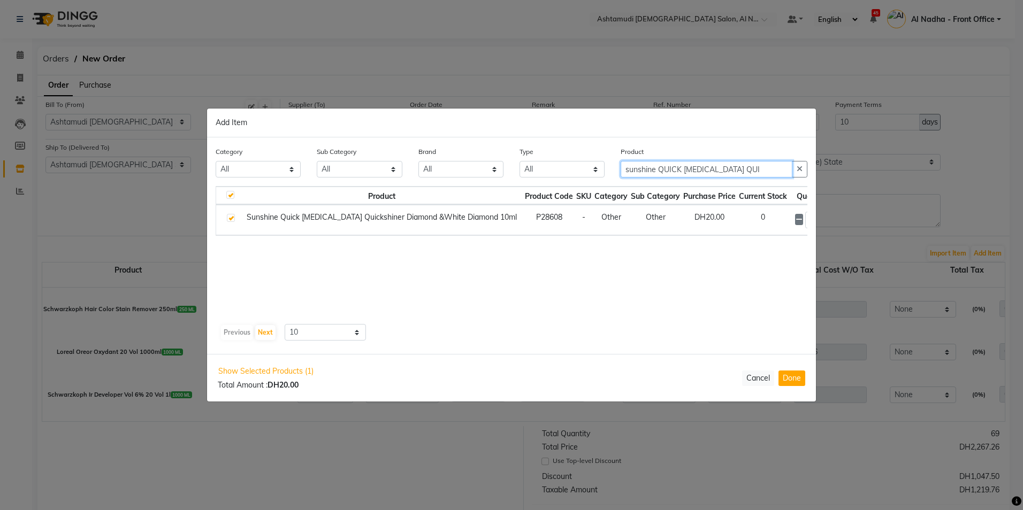
click at [745, 170] on input "sunshine QUICK SHINER QUI" at bounding box center [707, 169] width 172 height 17
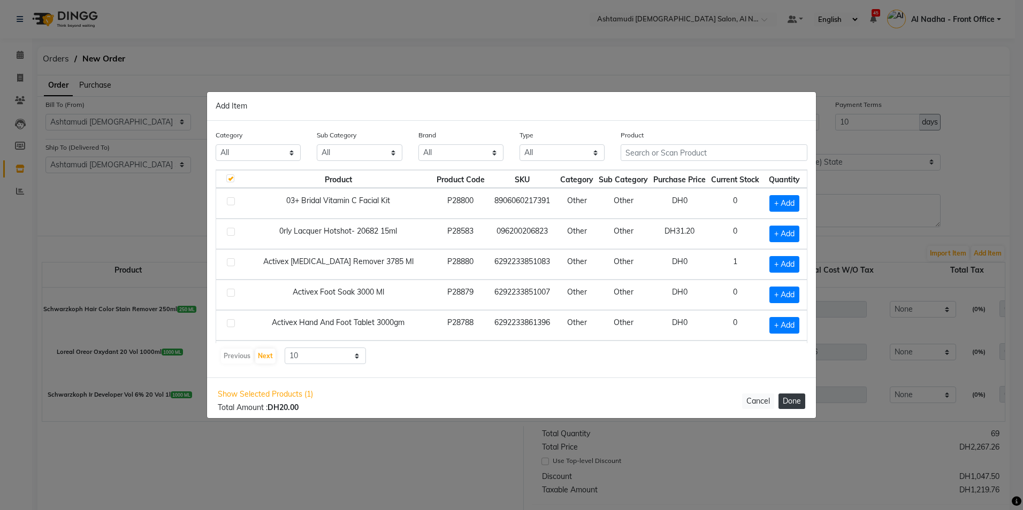
click at [784, 400] on button "Done" at bounding box center [791, 402] width 27 height 16
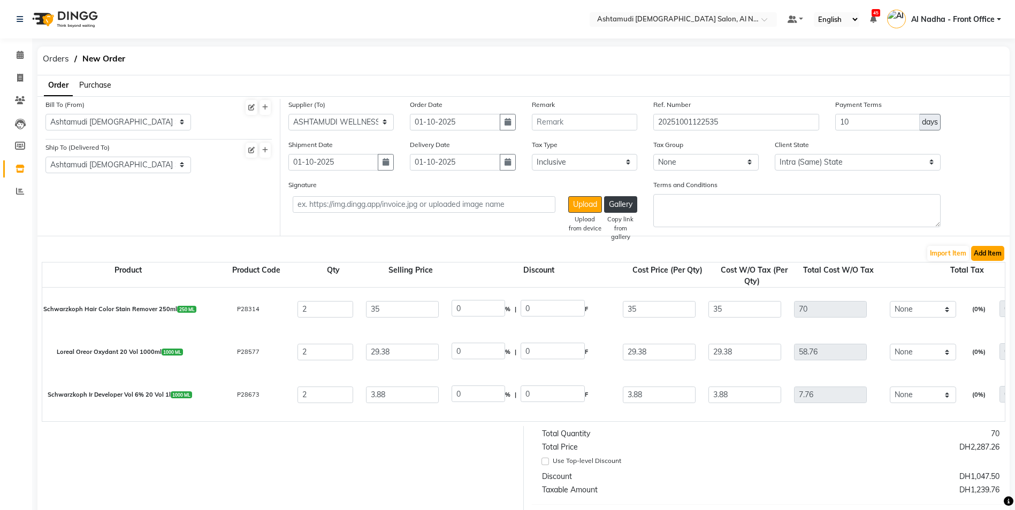
click at [988, 249] on button "Add Item" at bounding box center [987, 253] width 33 height 15
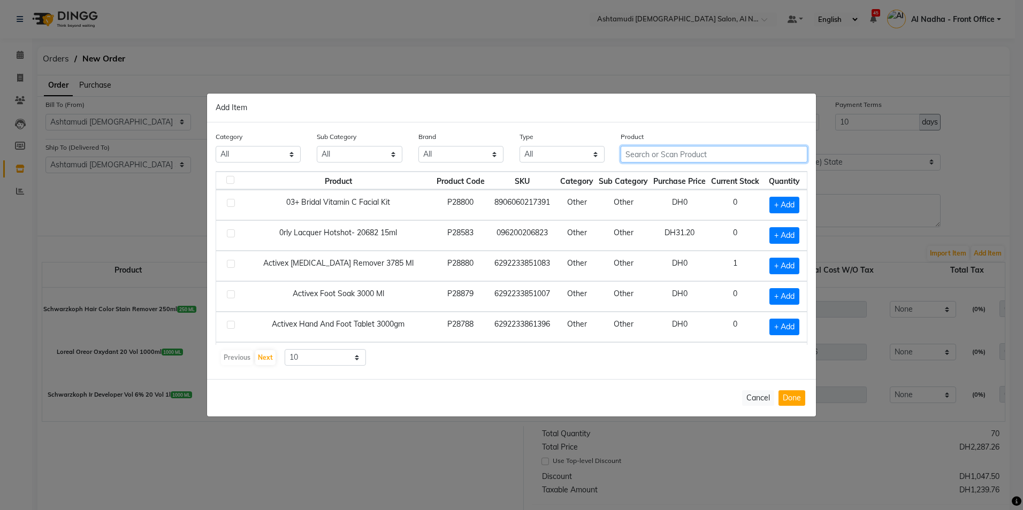
paste input "EVA SLIPPER PINK 12 PAIRS"
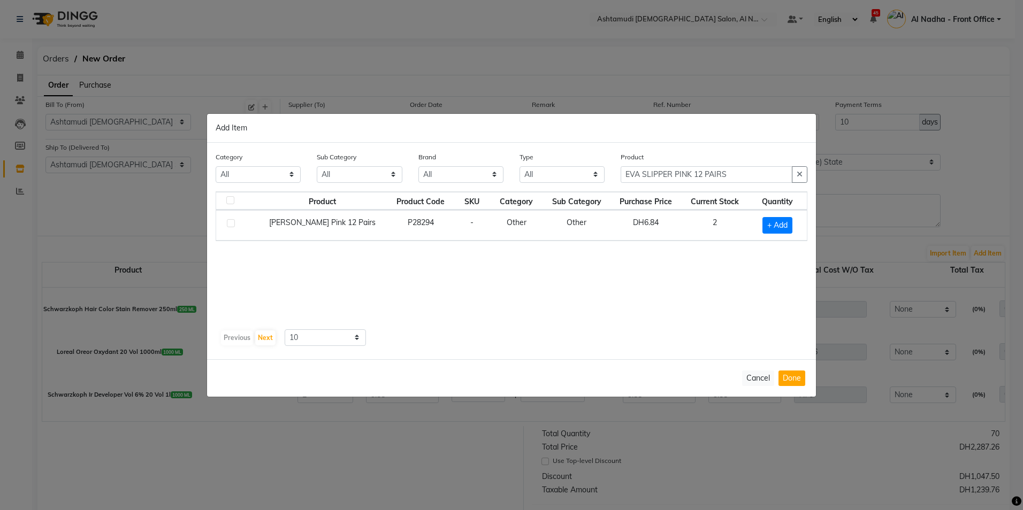
click at [232, 226] on label at bounding box center [231, 223] width 8 height 8
click at [232, 226] on input "checkbox" at bounding box center [230, 223] width 7 height 7
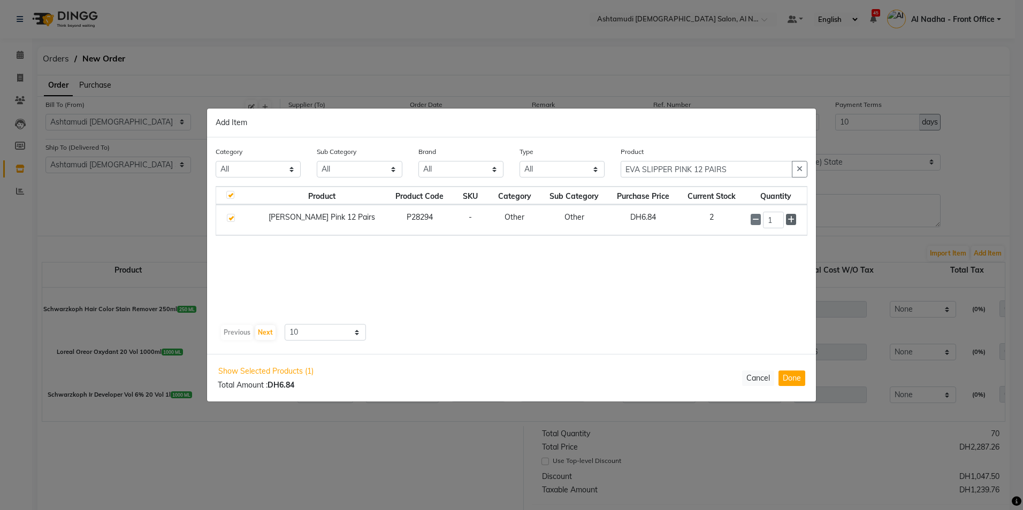
click at [792, 218] on icon at bounding box center [791, 219] width 7 height 7
click at [743, 173] on input "EVA SLIPPER PINK 12 PAIRS" at bounding box center [707, 170] width 172 height 17
click at [230, 217] on label at bounding box center [231, 219] width 8 height 8
click at [230, 217] on input "checkbox" at bounding box center [230, 219] width 7 height 7
click at [792, 377] on button "Done" at bounding box center [791, 379] width 27 height 16
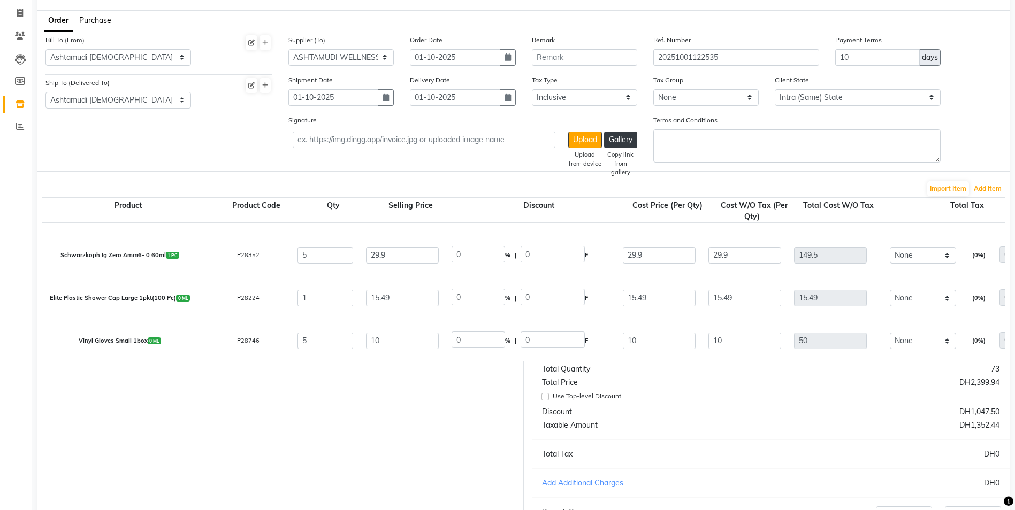
scroll to position [172, 0]
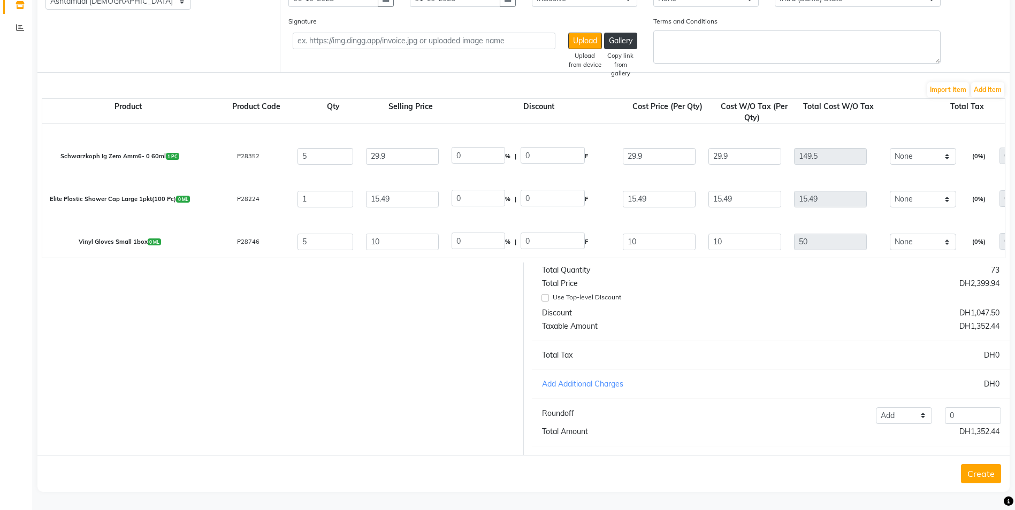
click at [975, 471] on button "Create" at bounding box center [981, 473] width 40 height 19
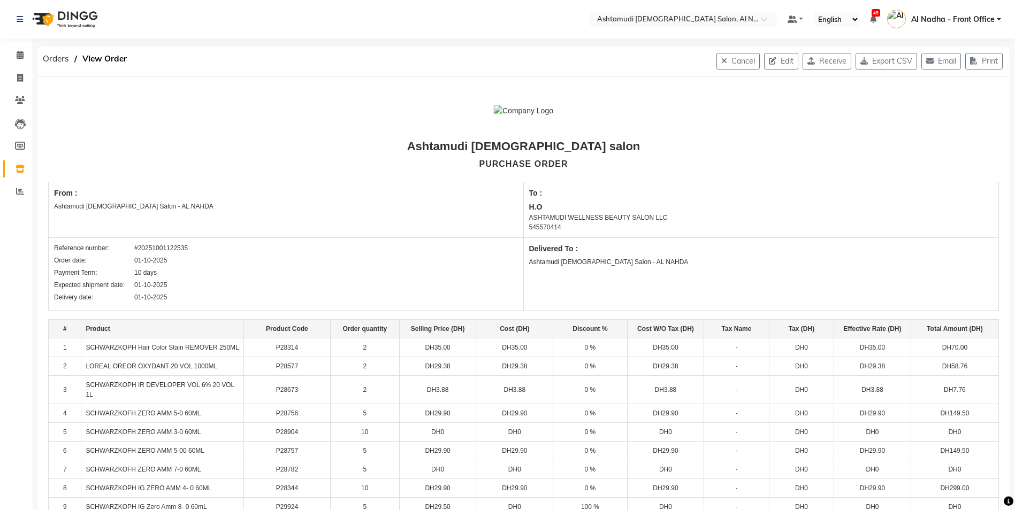
drag, startPoint x: 137, startPoint y: 246, endPoint x: 190, endPoint y: 248, distance: 53.0
click at [190, 248] on div "Reference number: #20251001122535" at bounding box center [286, 248] width 464 height 10
drag, startPoint x: 190, startPoint y: 248, endPoint x: 177, endPoint y: 249, distance: 12.9
copy div "20251001122535"
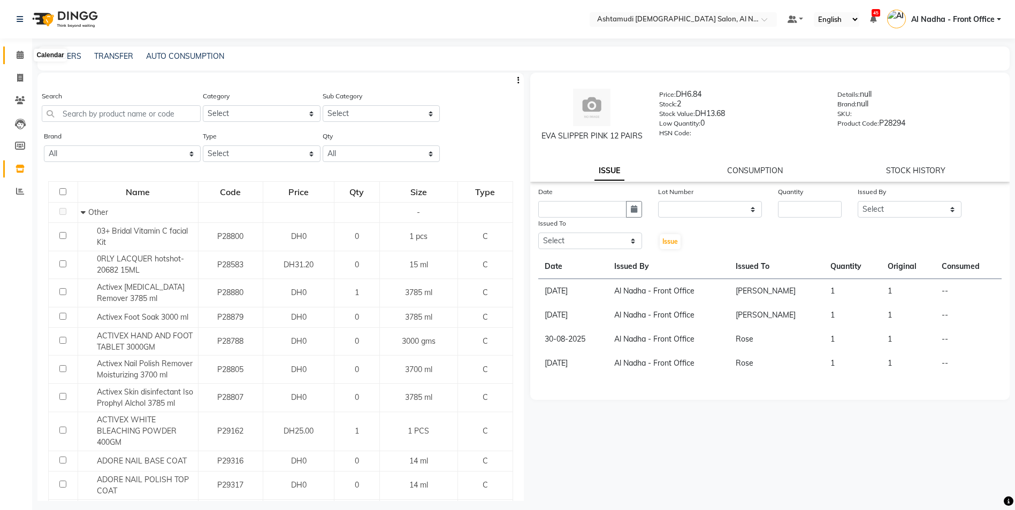
click at [21, 55] on icon at bounding box center [20, 55] width 7 height 8
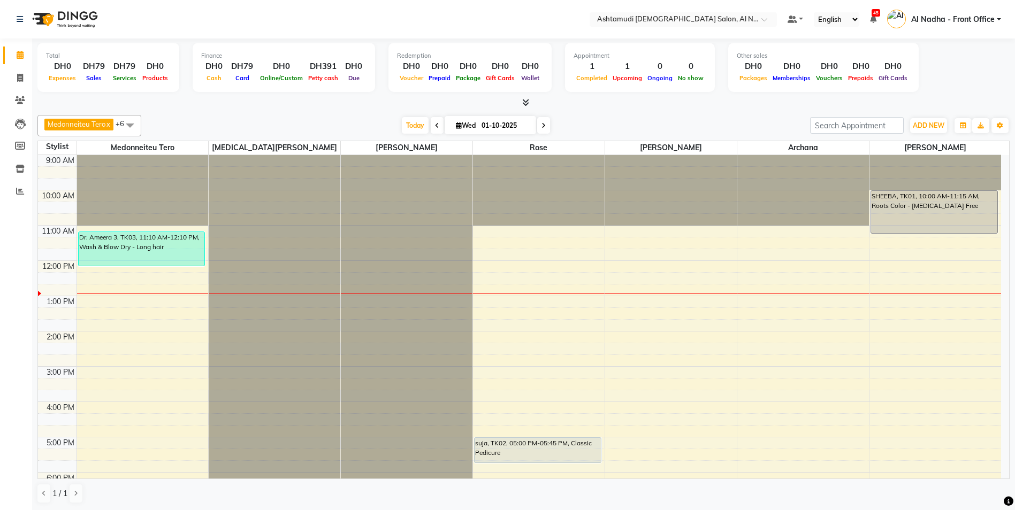
click at [492, 297] on div "9:00 AM 10:00 AM 11:00 AM 12:00 PM 1:00 PM 2:00 PM 3:00 PM 4:00 PM 5:00 PM 6:00…" at bounding box center [519, 402] width 963 height 494
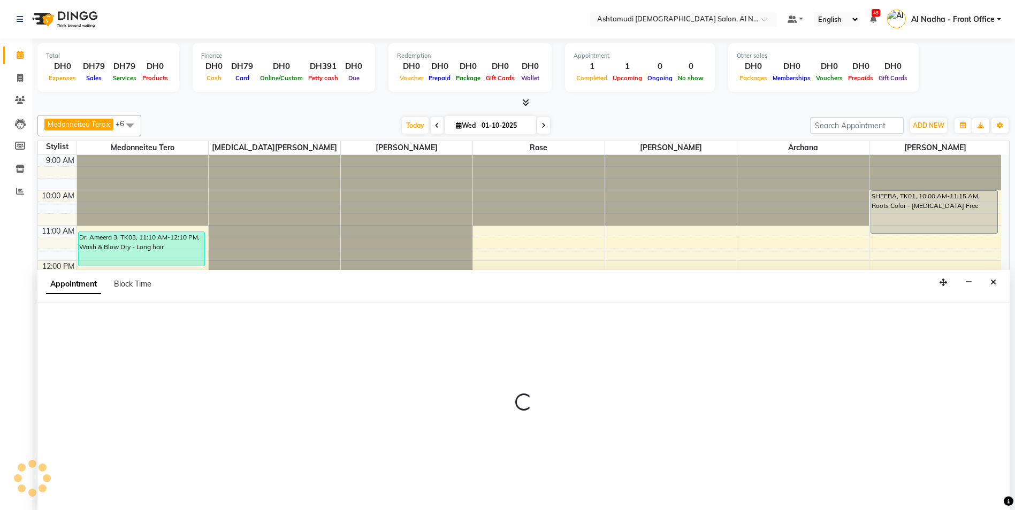
scroll to position [1, 0]
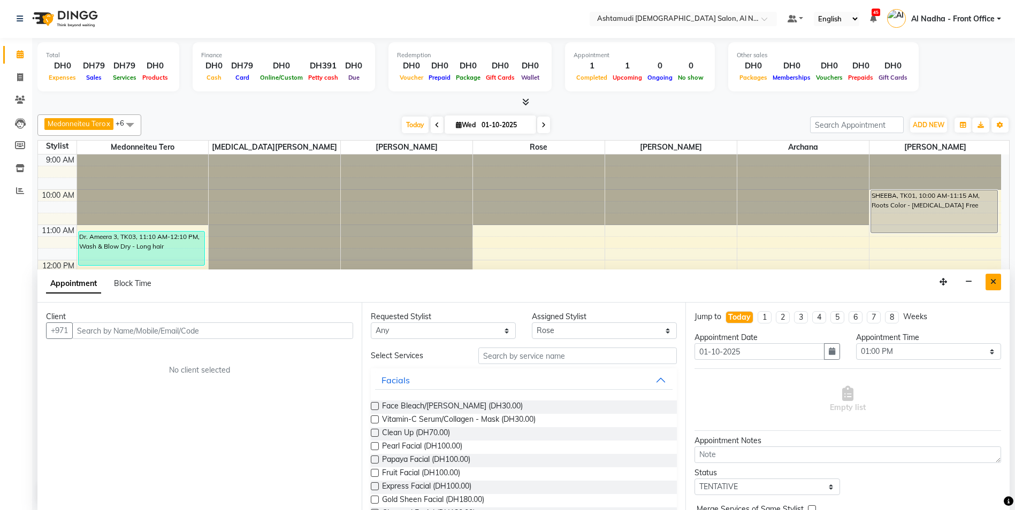
click at [993, 278] on icon "Close" at bounding box center [993, 281] width 6 height 7
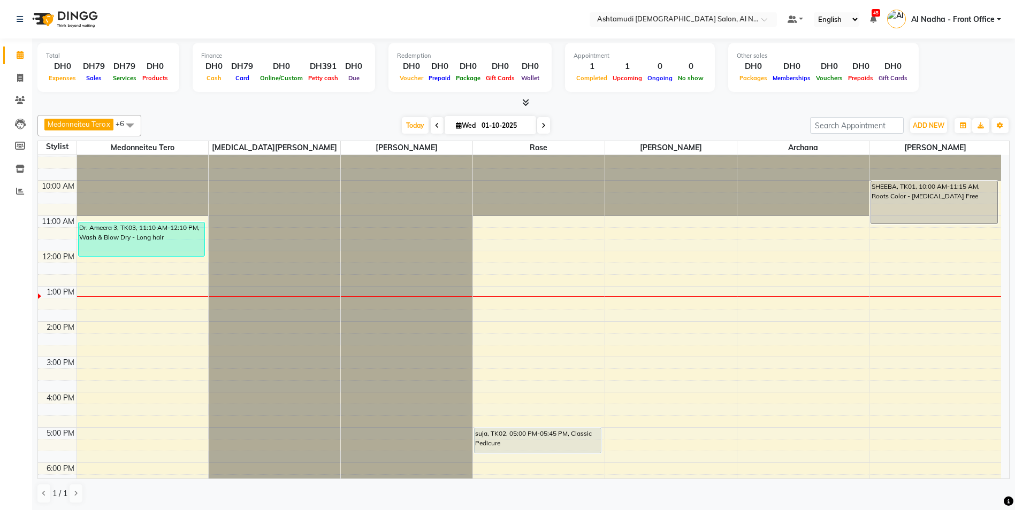
scroll to position [0, 0]
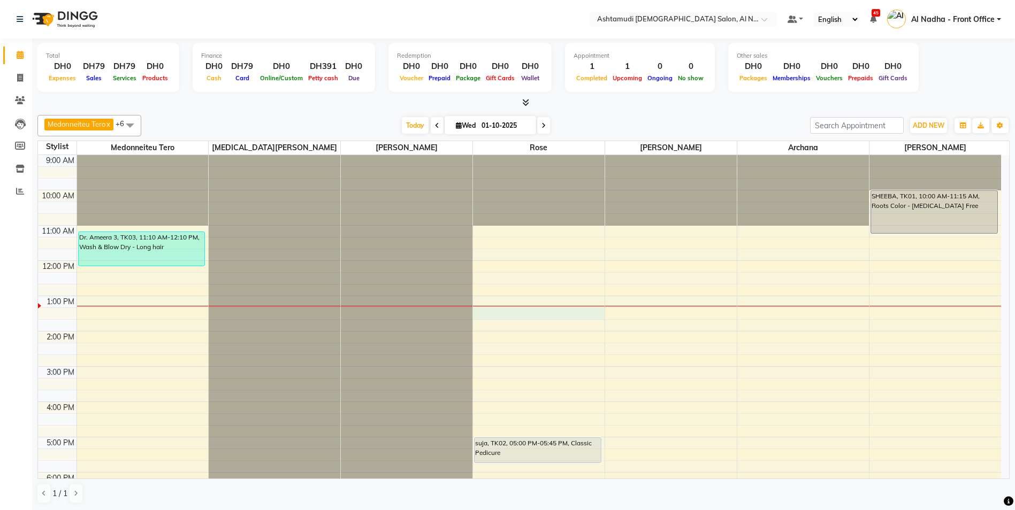
click at [507, 317] on div "9:00 AM 10:00 AM 11:00 AM 12:00 PM 1:00 PM 2:00 PM 3:00 PM 4:00 PM 5:00 PM 6:00…" at bounding box center [519, 402] width 963 height 494
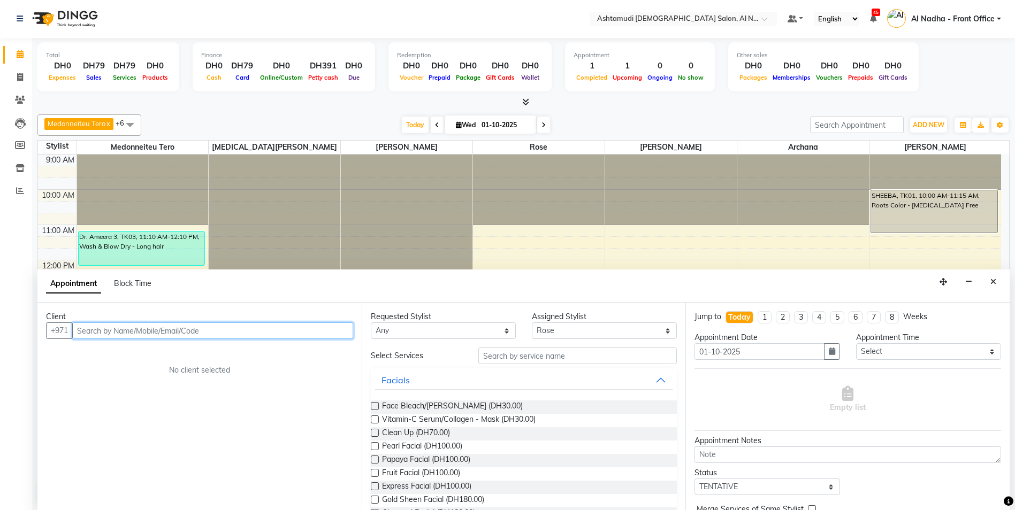
click at [194, 333] on input "text" at bounding box center [212, 331] width 281 height 17
click at [151, 359] on button "Marwa 55333489 3" at bounding box center [127, 353] width 107 height 17
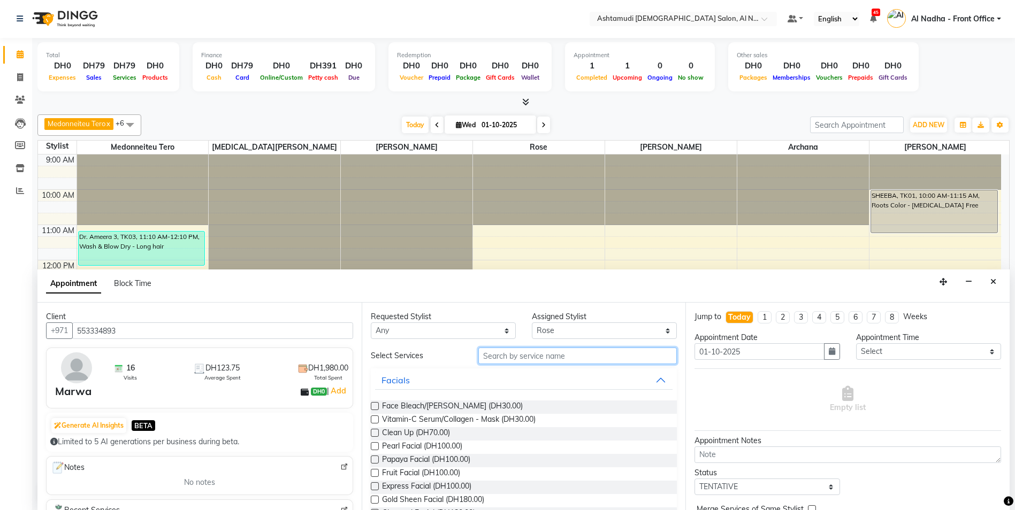
click at [525, 354] on input "text" at bounding box center [577, 356] width 199 height 17
click at [523, 355] on input "PEDI" at bounding box center [577, 356] width 199 height 17
click at [993, 280] on icon "Close" at bounding box center [993, 281] width 6 height 7
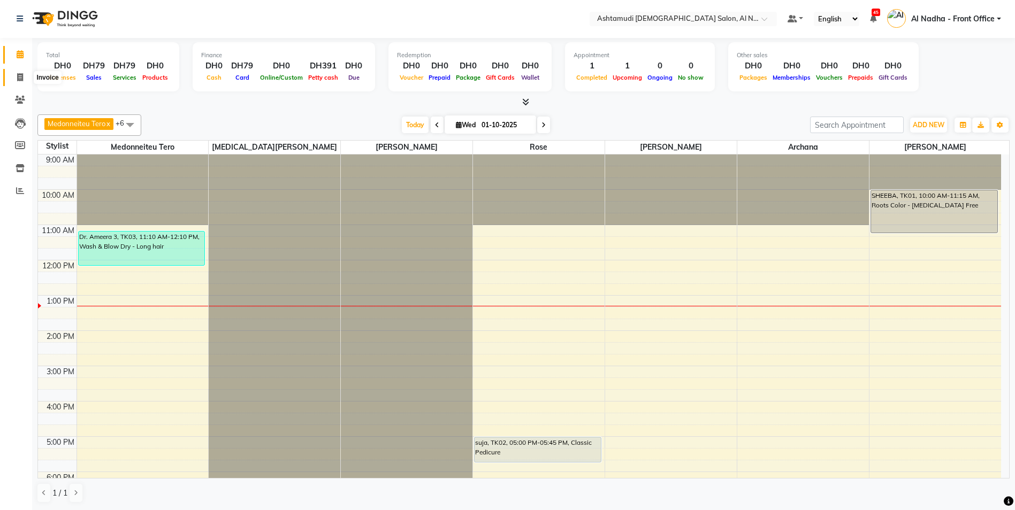
click at [18, 78] on icon at bounding box center [20, 77] width 6 height 8
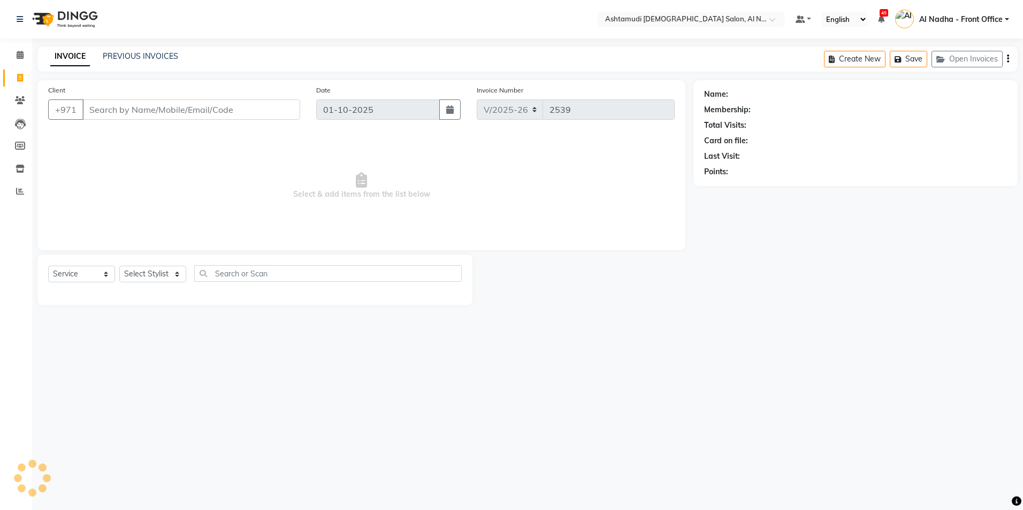
click at [123, 115] on input "Client" at bounding box center [191, 110] width 218 height 20
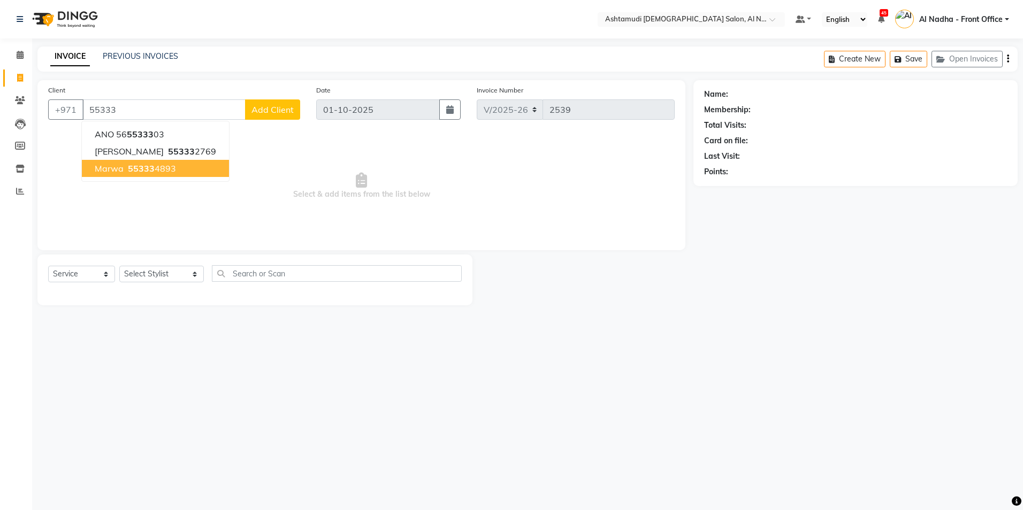
click at [117, 169] on span "Marwa" at bounding box center [109, 168] width 29 height 11
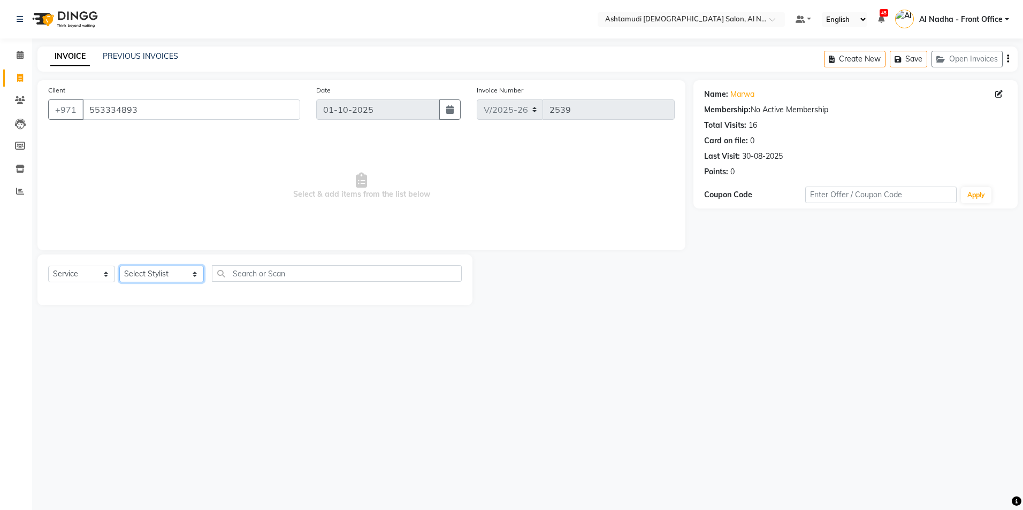
click at [174, 266] on select "Select Stylist Al Nadha - Front Office Archana Medonneiteu Tero Mehwish Mubeen …" at bounding box center [161, 274] width 85 height 17
click at [119, 266] on select "Select Stylist Al Nadha - Front Office Archana Medonneiteu Tero Mehwish Mubeen …" at bounding box center [161, 274] width 85 height 17
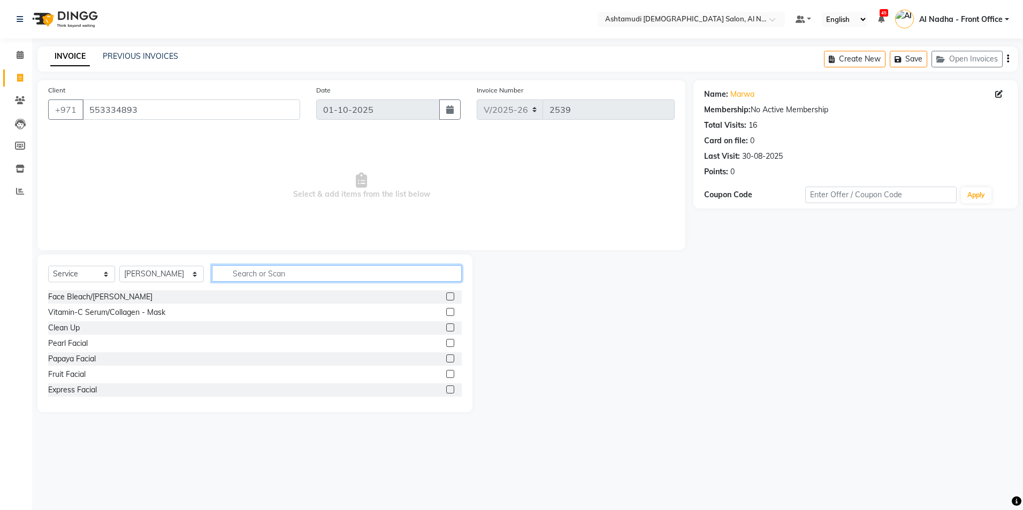
click at [277, 273] on input "text" at bounding box center [336, 273] width 249 height 17
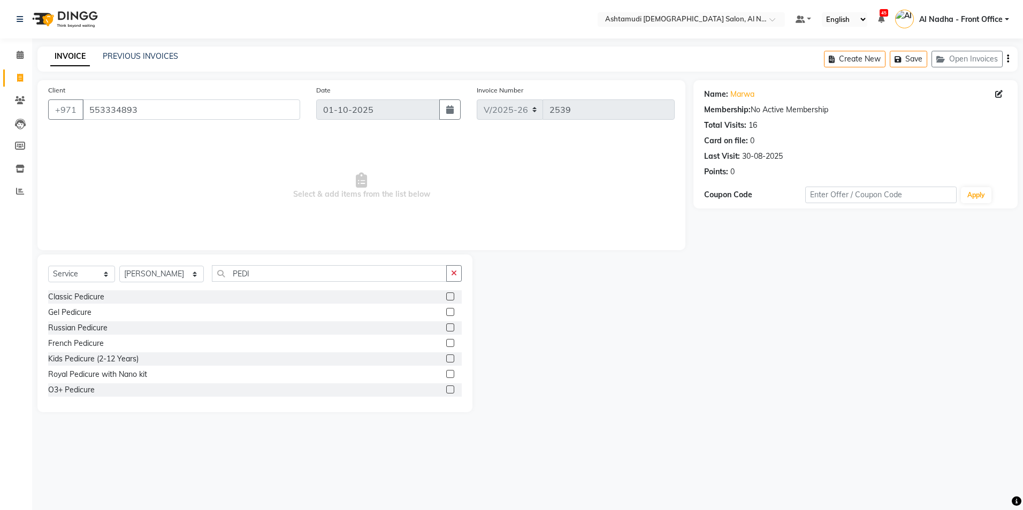
click at [446, 295] on label at bounding box center [450, 297] width 8 height 8
click at [446, 295] on input "checkbox" at bounding box center [449, 297] width 7 height 7
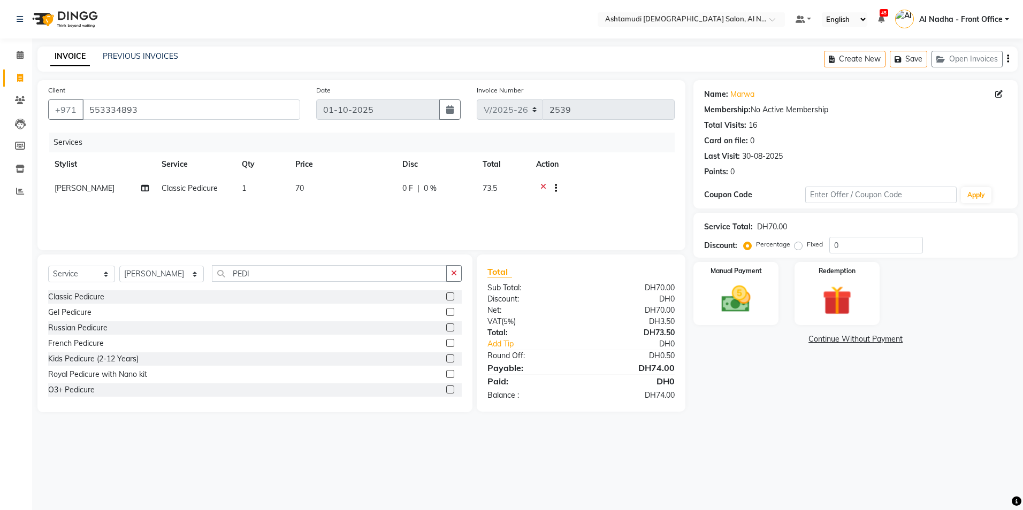
click at [541, 183] on icon at bounding box center [543, 189] width 6 height 13
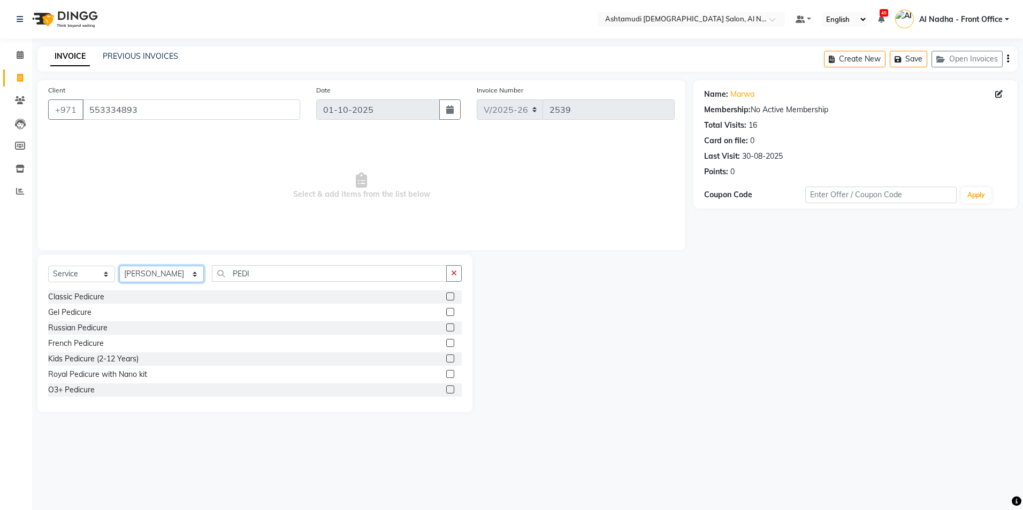
click at [178, 274] on select "Select Stylist Al Nadha - Front Office Archana Medonneiteu Tero Mehwish Mubeen …" at bounding box center [161, 274] width 85 height 17
click at [119, 266] on select "Select Stylist Al Nadha - Front Office Archana Medonneiteu Tero Mehwish Mubeen …" at bounding box center [161, 274] width 85 height 17
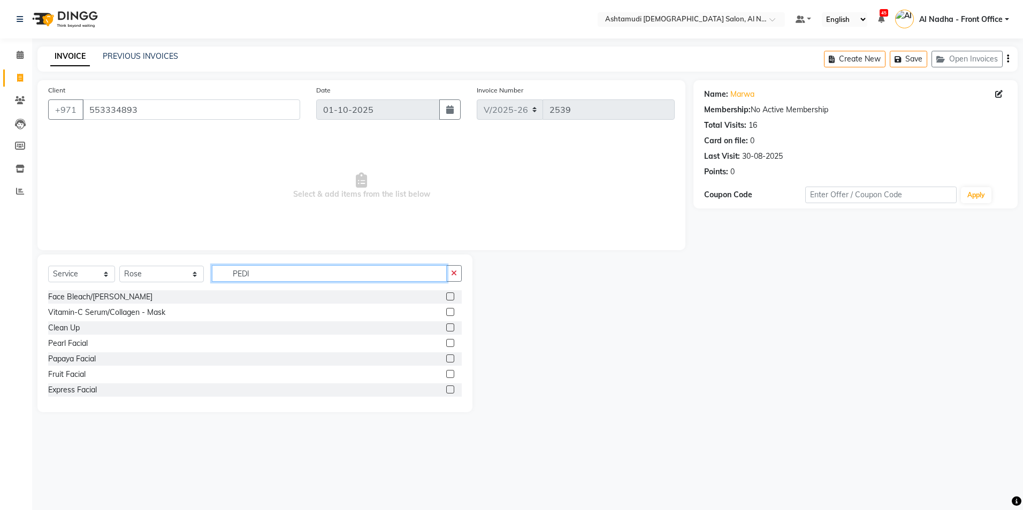
click at [325, 273] on input "PEDI" at bounding box center [329, 273] width 234 height 17
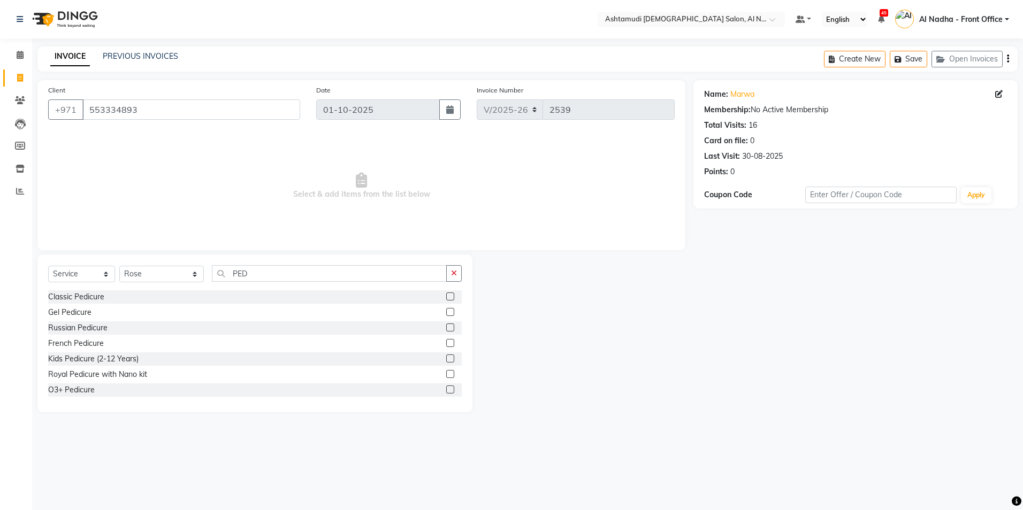
click at [446, 298] on label at bounding box center [450, 297] width 8 height 8
click at [446, 298] on input "checkbox" at bounding box center [449, 297] width 7 height 7
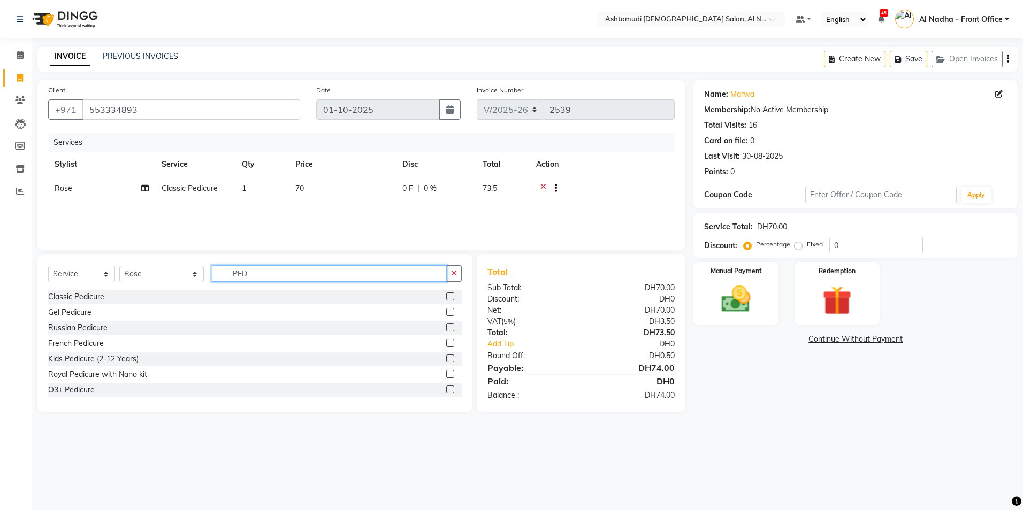
click at [326, 278] on input "PED" at bounding box center [329, 273] width 234 height 17
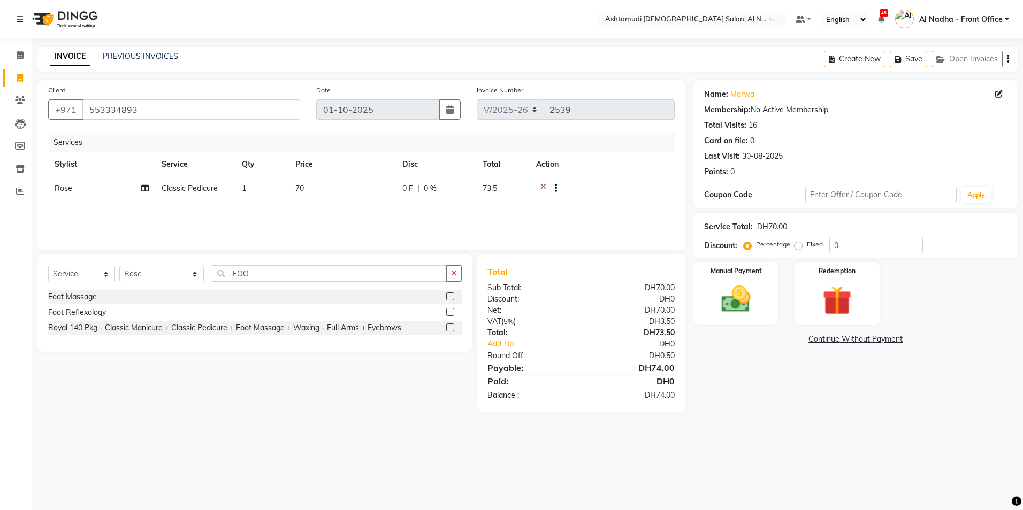
click at [450, 299] on label at bounding box center [450, 297] width 8 height 8
click at [450, 299] on input "checkbox" at bounding box center [449, 297] width 7 height 7
click at [179, 282] on select "Select Stylist Al Nadha - Front Office Archana Medonneiteu Tero Mehwish Mubeen …" at bounding box center [161, 274] width 85 height 17
click at [119, 272] on select "Select Stylist Al Nadha - Front Office Archana Medonneiteu Tero Mehwish Mubeen …" at bounding box center [161, 274] width 85 height 17
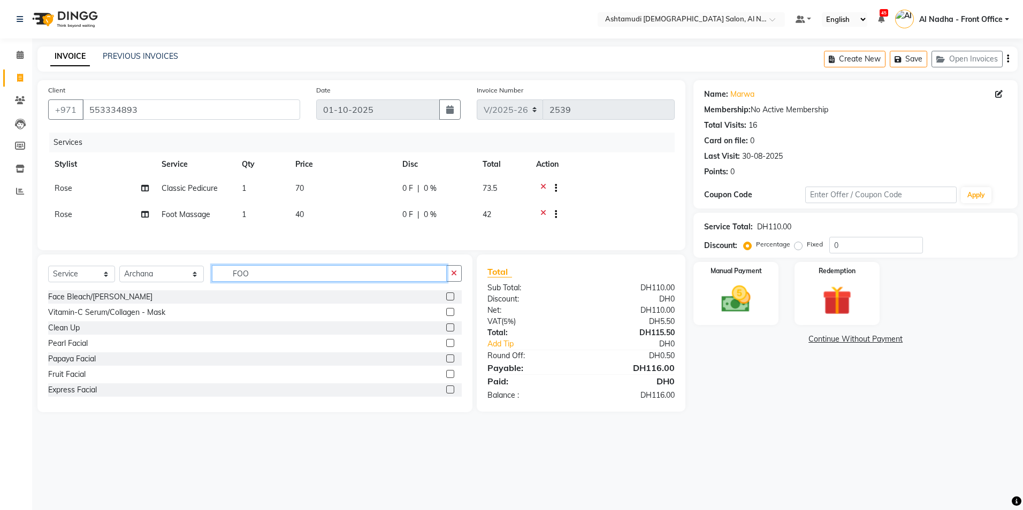
click at [255, 281] on input "FOO" at bounding box center [329, 273] width 234 height 17
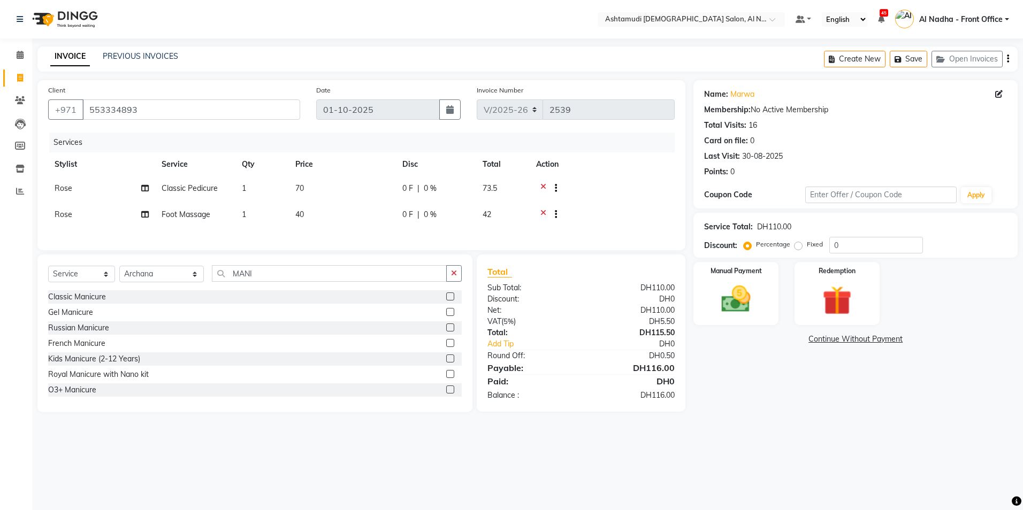
click at [446, 301] on label at bounding box center [450, 297] width 8 height 8
click at [446, 301] on input "checkbox" at bounding box center [449, 297] width 7 height 7
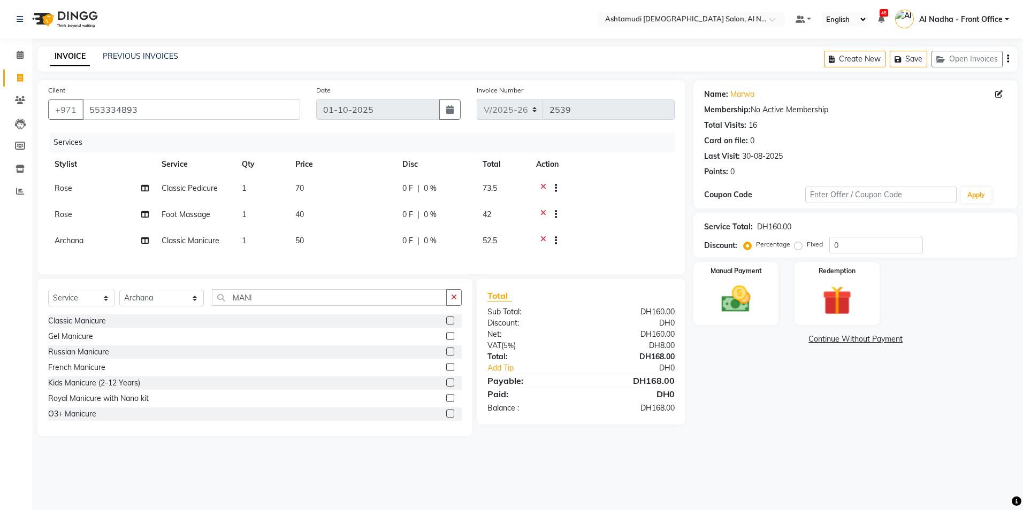
click at [284, 297] on div "Select Service Product Membership Package Voucher Prepaid Gift Card Select Styl…" at bounding box center [254, 358] width 435 height 158
click at [282, 306] on input "MANI" at bounding box center [329, 297] width 234 height 17
click at [446, 325] on label at bounding box center [450, 321] width 8 height 8
click at [446, 325] on input "checkbox" at bounding box center [449, 321] width 7 height 7
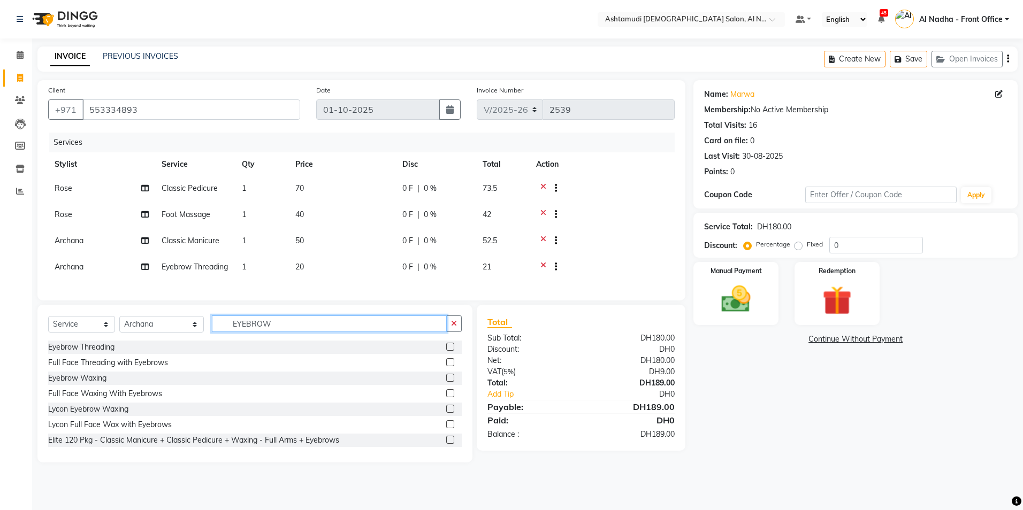
click at [330, 332] on input "EYEBROW" at bounding box center [329, 324] width 234 height 17
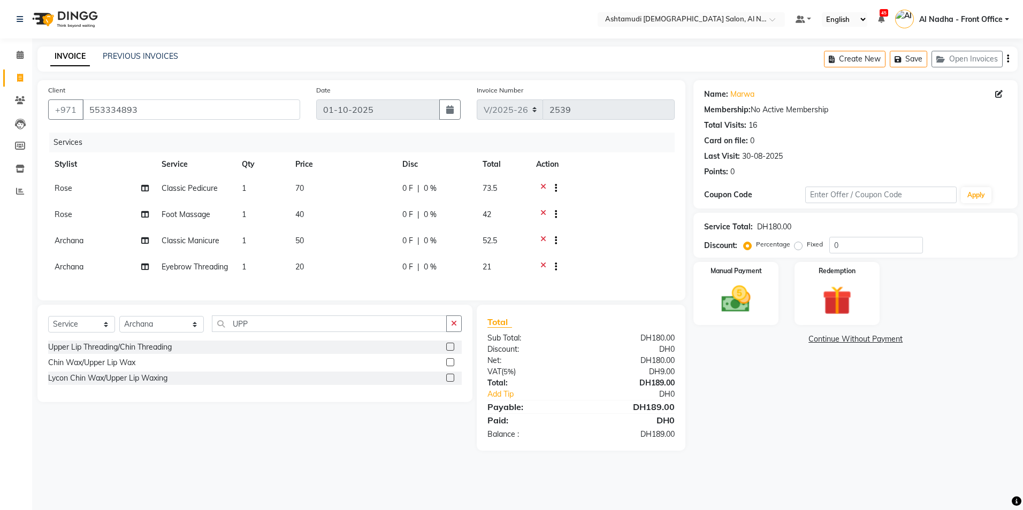
click at [449, 351] on label at bounding box center [450, 347] width 8 height 8
click at [449, 351] on input "checkbox" at bounding box center [449, 347] width 7 height 7
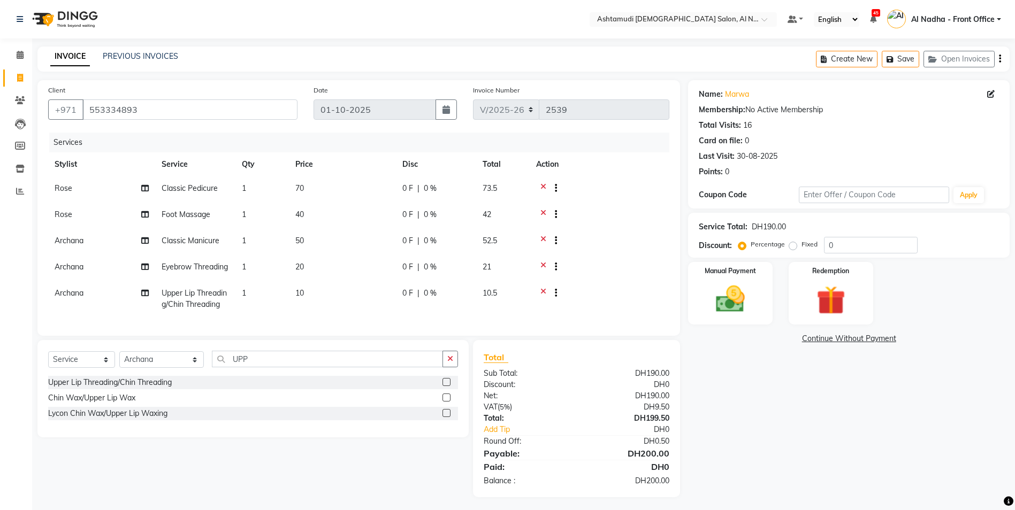
click at [448, 386] on label at bounding box center [446, 382] width 8 height 8
click at [448, 386] on input "checkbox" at bounding box center [445, 382] width 7 height 7
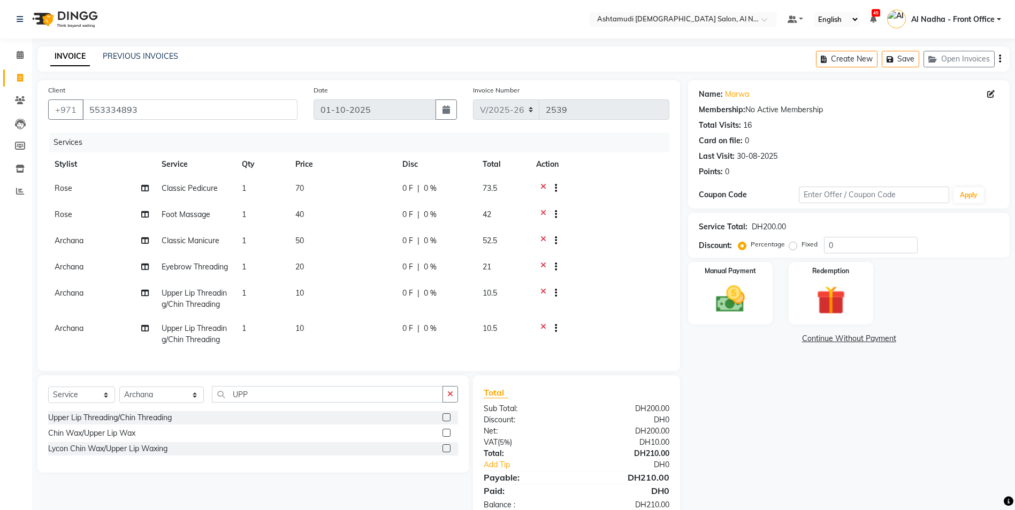
scroll to position [44, 0]
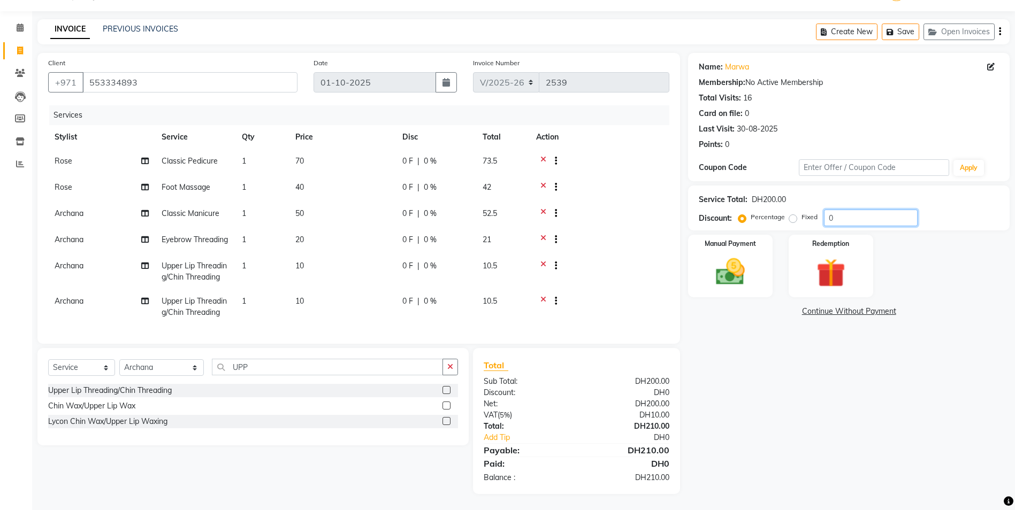
click at [850, 210] on input "0" at bounding box center [871, 218] width 94 height 17
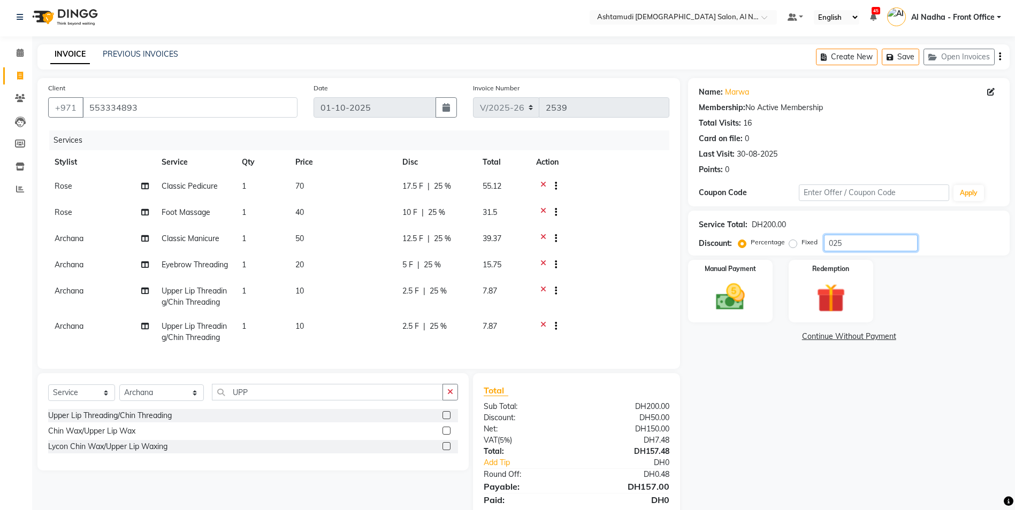
scroll to position [56, 0]
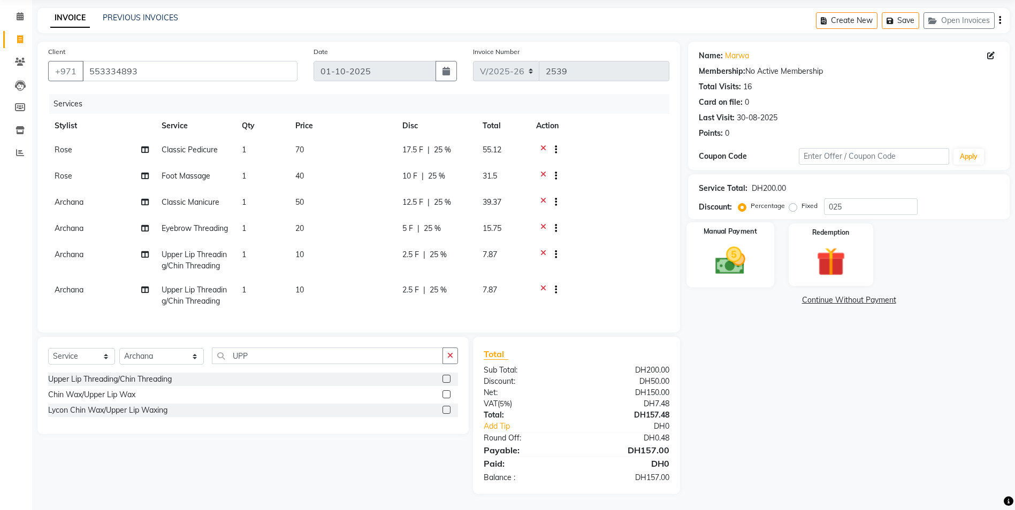
click at [740, 246] on img at bounding box center [730, 260] width 49 height 35
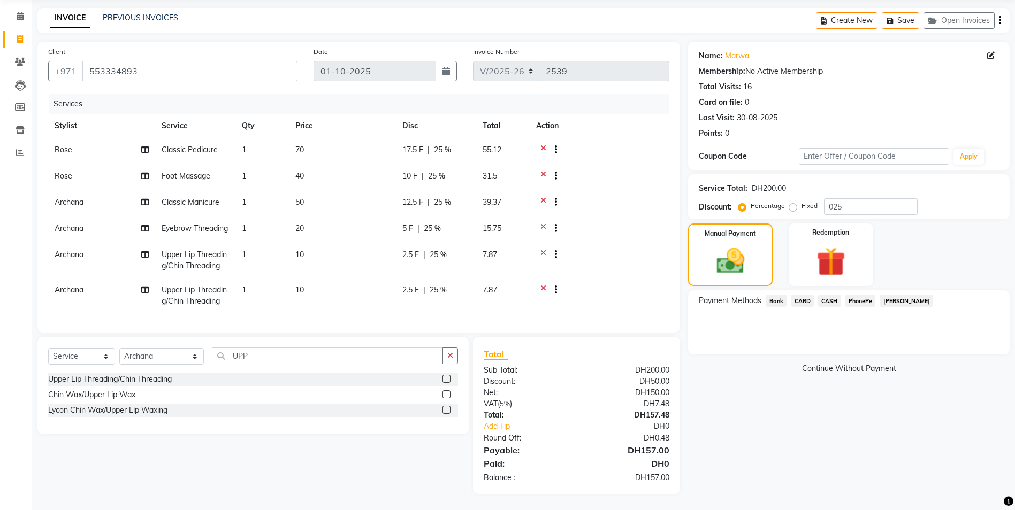
click at [807, 295] on span "CARD" at bounding box center [802, 301] width 23 height 12
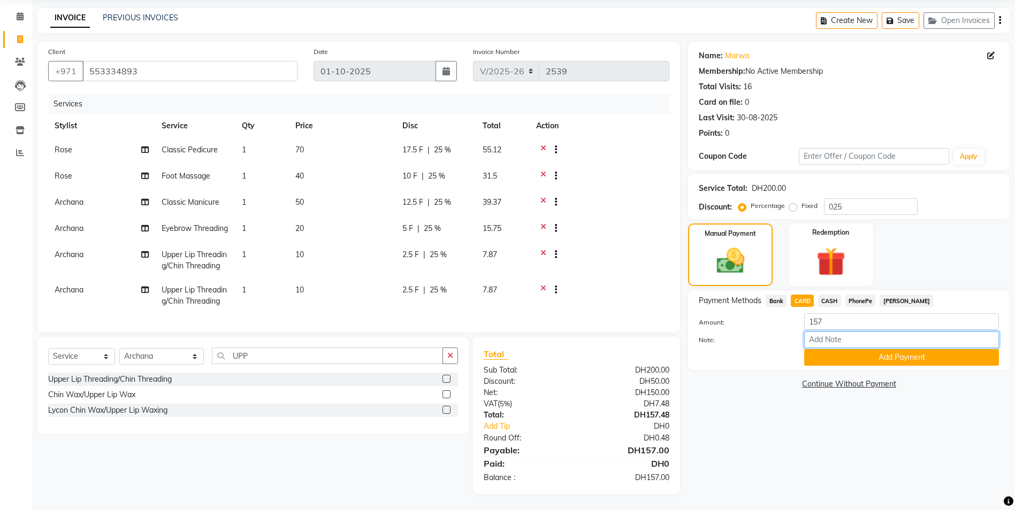
click at [825, 332] on input "Note:" at bounding box center [901, 340] width 195 height 17
click at [847, 349] on button "Add Payment" at bounding box center [901, 357] width 195 height 17
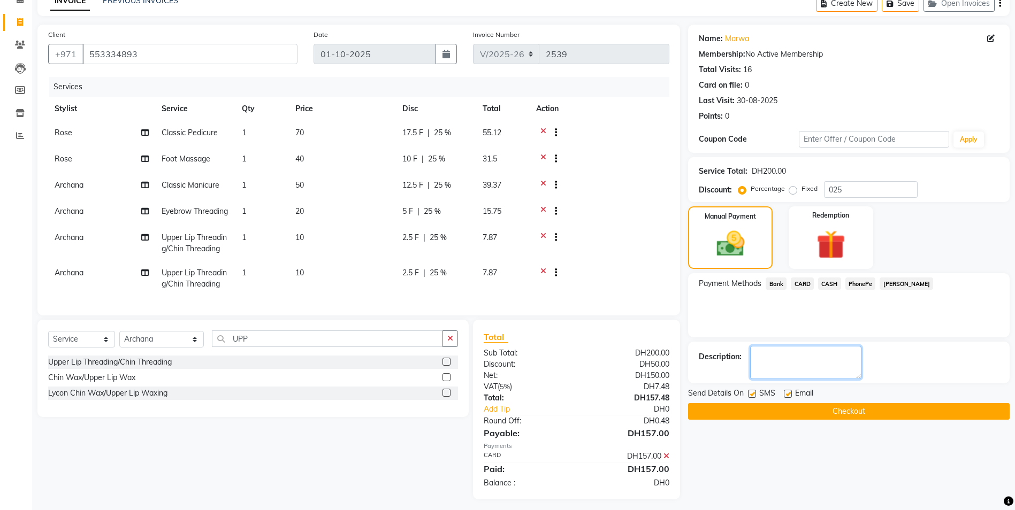
click at [846, 356] on textarea at bounding box center [805, 362] width 111 height 33
click at [763, 417] on button "Checkout" at bounding box center [849, 411] width 322 height 17
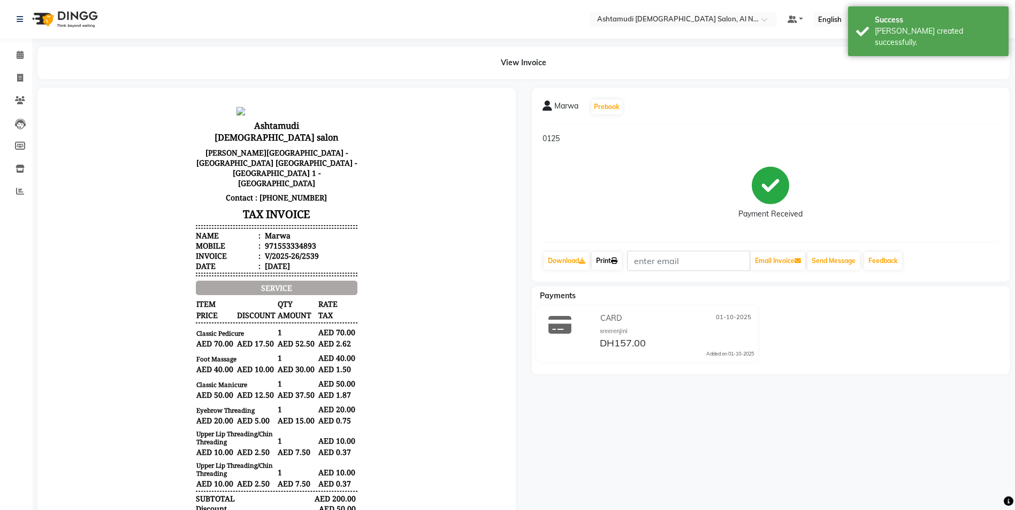
click at [608, 263] on link "Print" at bounding box center [607, 261] width 30 height 18
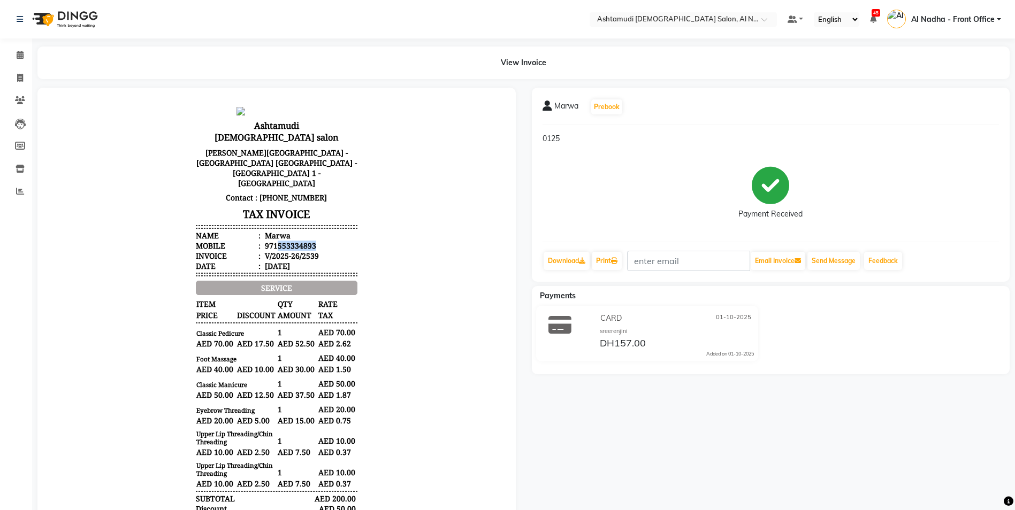
drag, startPoint x: 267, startPoint y: 213, endPoint x: 336, endPoint y: 215, distance: 68.5
click at [336, 241] on li "Mobile : 971553334893" at bounding box center [277, 246] width 162 height 10
drag, startPoint x: 336, startPoint y: 215, endPoint x: 303, endPoint y: 212, distance: 32.8
copy div "553334893"
click at [19, 55] on icon at bounding box center [20, 55] width 7 height 8
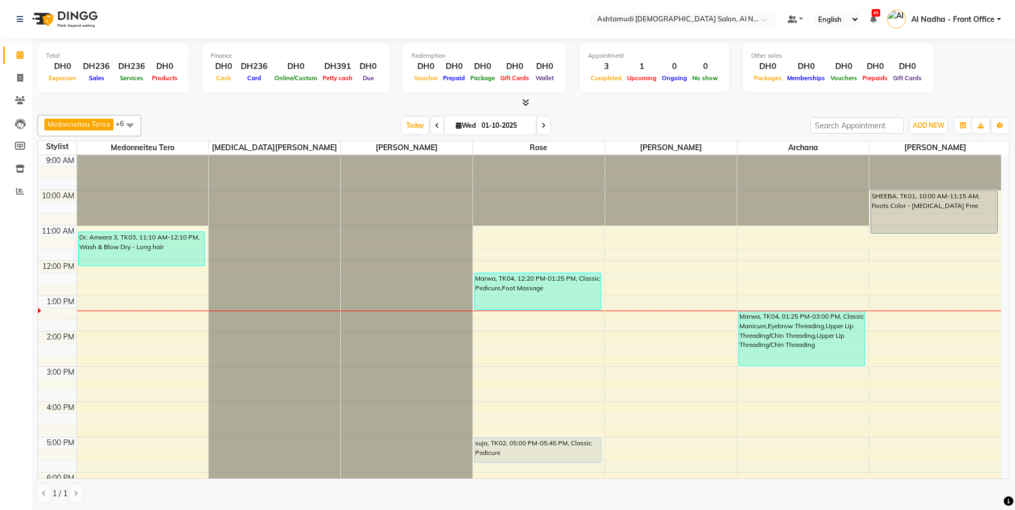
click at [456, 127] on icon at bounding box center [459, 125] width 6 height 7
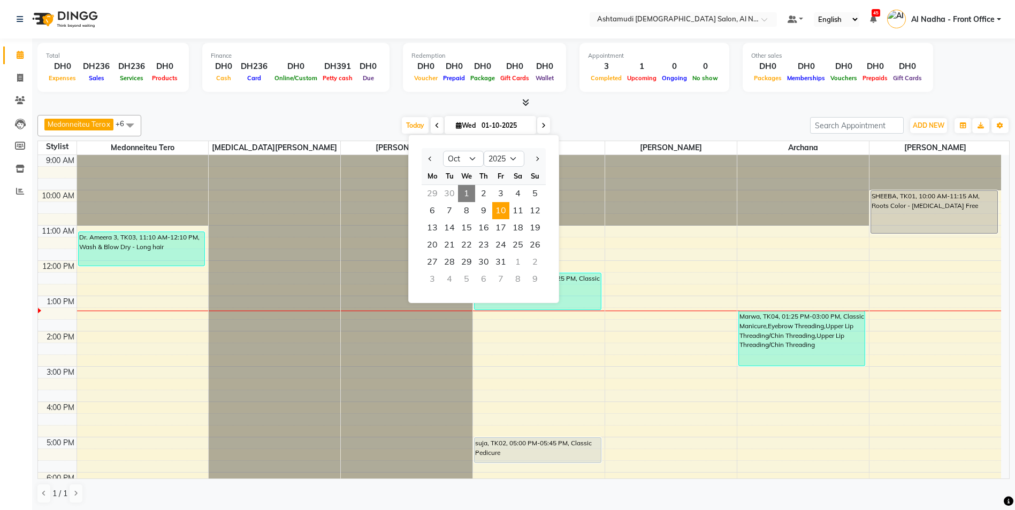
click at [503, 210] on span "10" at bounding box center [500, 210] width 17 height 17
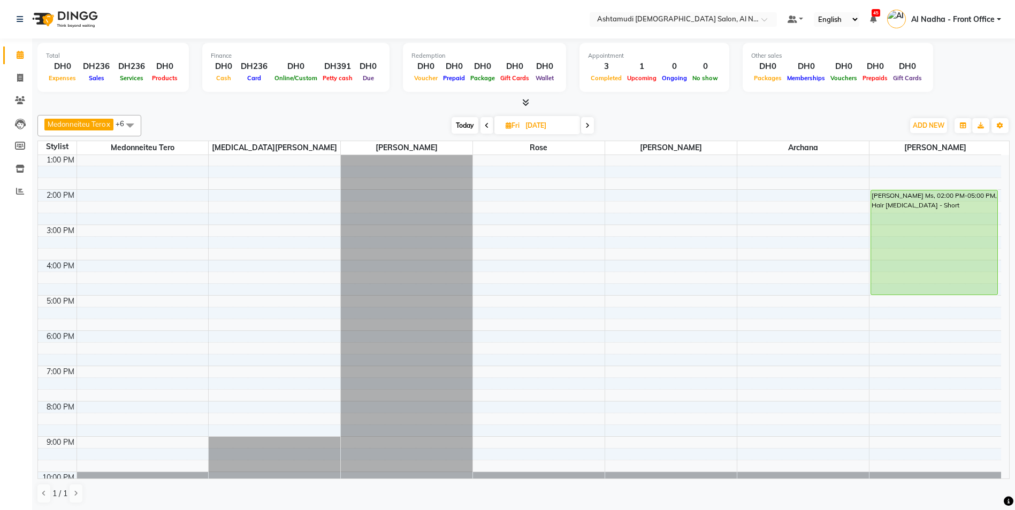
scroll to position [35, 0]
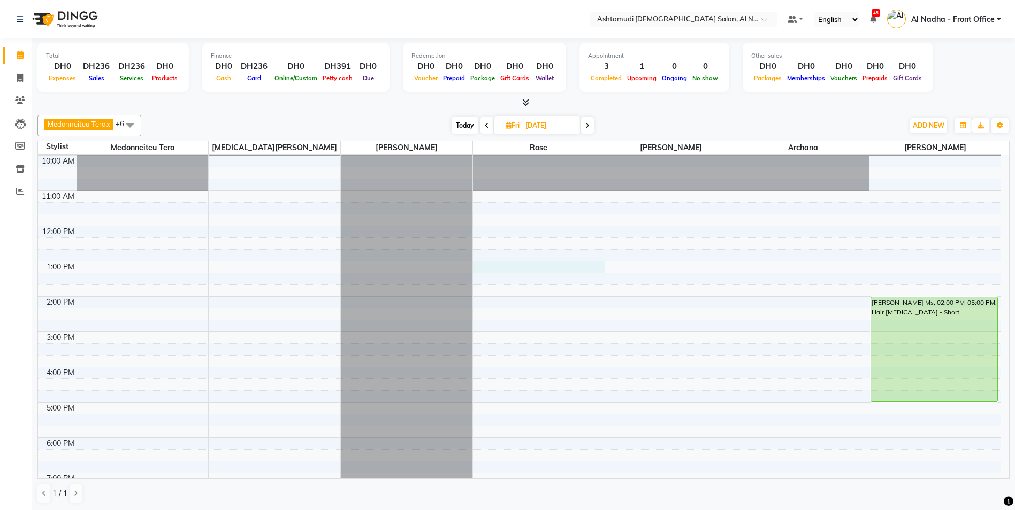
click at [492, 268] on div "9:00 AM 10:00 AM 11:00 AM 12:00 PM 1:00 PM 2:00 PM 3:00 PM 4:00 PM 5:00 PM 6:00…" at bounding box center [519, 367] width 963 height 494
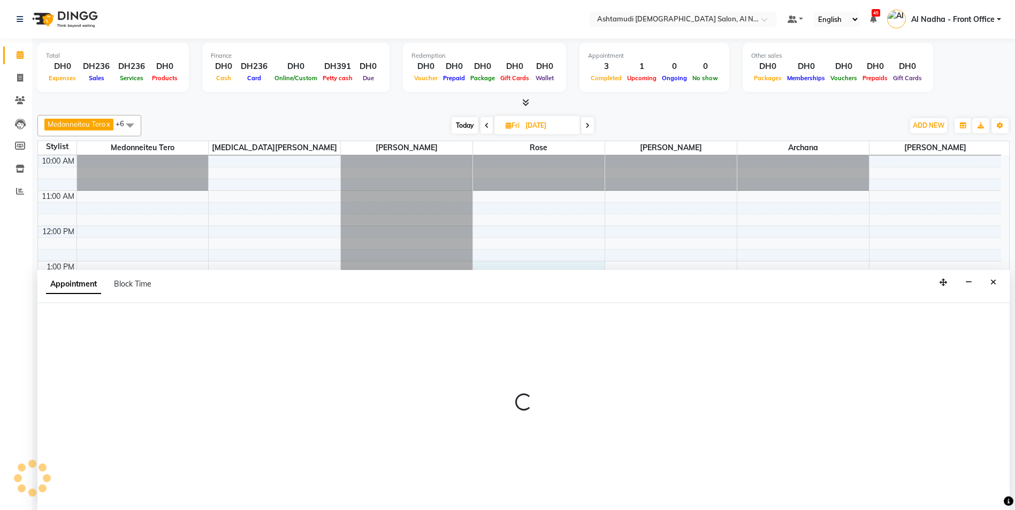
scroll to position [1, 0]
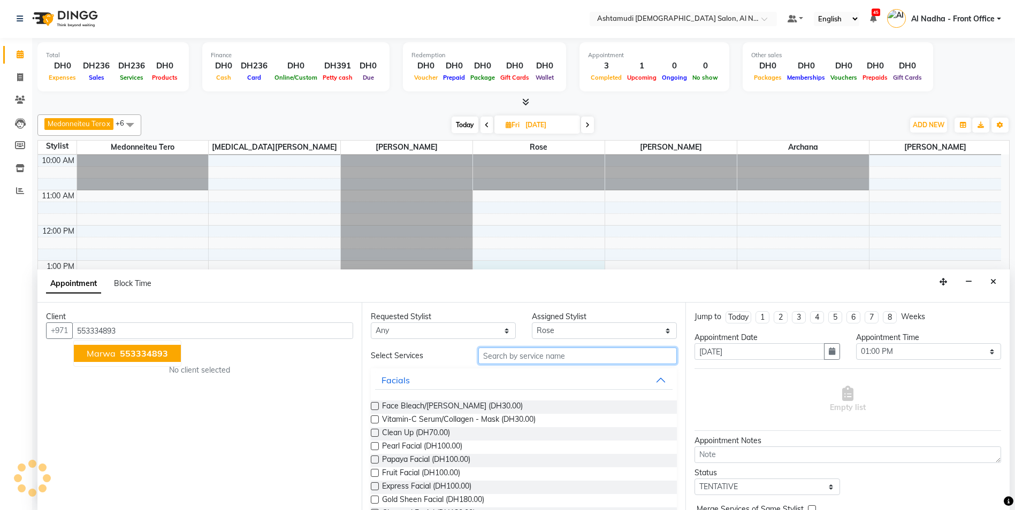
click at [490, 353] on input "text" at bounding box center [577, 356] width 199 height 17
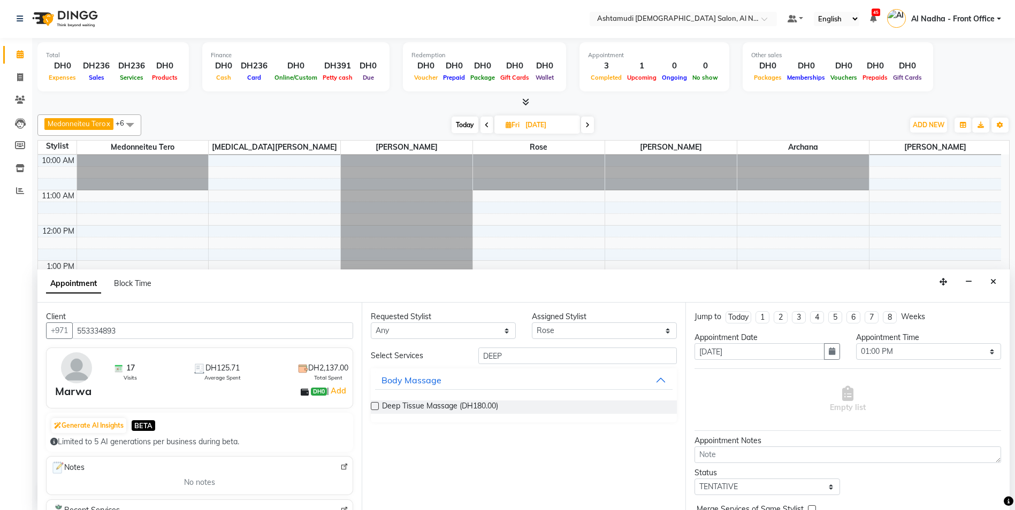
click at [375, 404] on label at bounding box center [375, 406] width 8 height 8
click at [375, 404] on input "checkbox" at bounding box center [374, 407] width 7 height 7
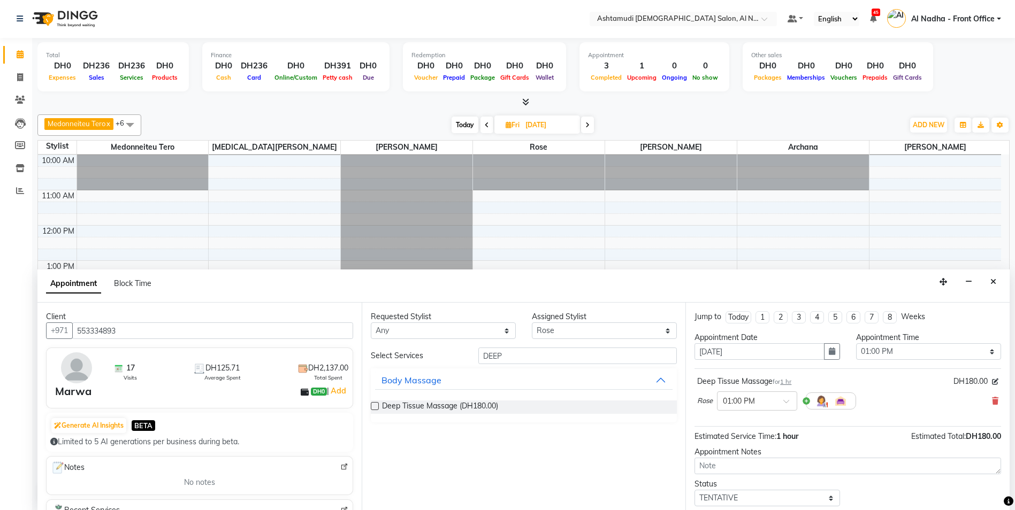
scroll to position [64, 0]
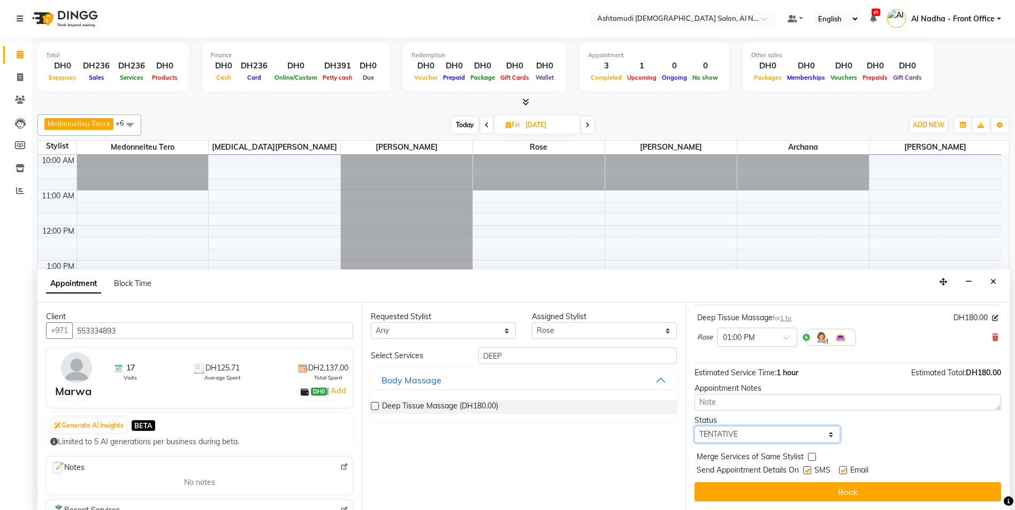
click at [743, 439] on select "Select TENTATIVE CONFIRM UPCOMING" at bounding box center [766, 434] width 145 height 17
click at [694, 426] on select "Select TENTATIVE CONFIRM UPCOMING" at bounding box center [766, 434] width 145 height 17
click at [743, 492] on button "Book" at bounding box center [847, 492] width 307 height 19
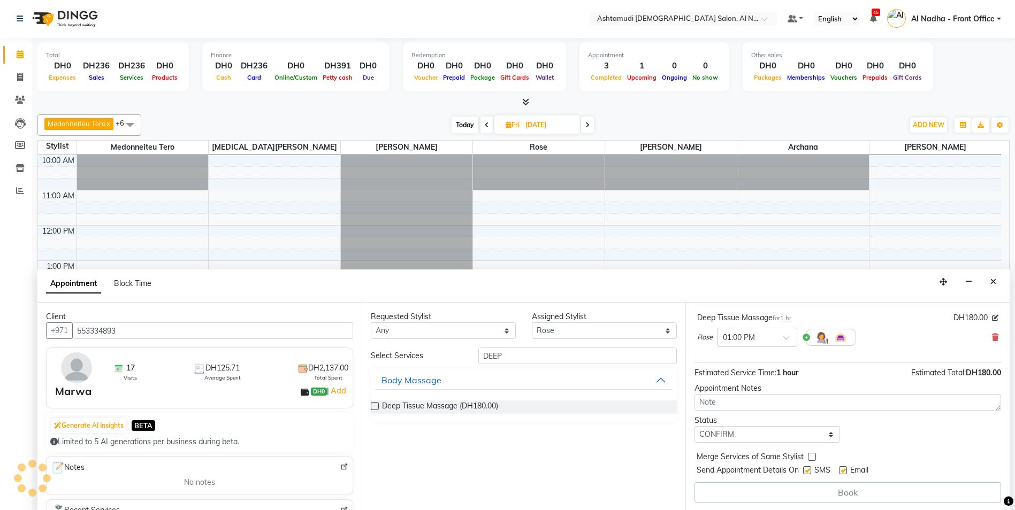
scroll to position [0, 0]
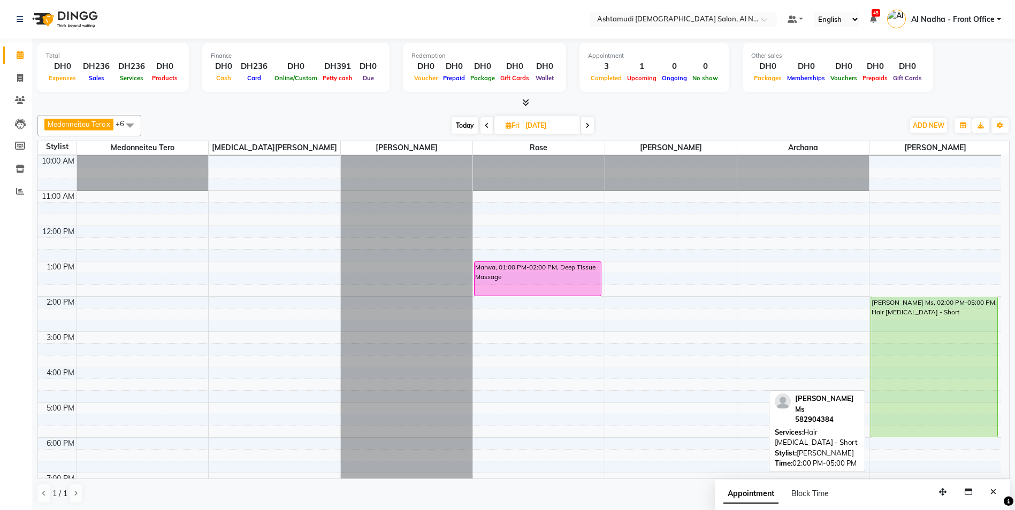
drag, startPoint x: 935, startPoint y: 399, endPoint x: 937, endPoint y: 434, distance: 34.9
click at [937, 434] on div "Haritha Ms, 02:00 PM-05:00 PM, Hair Botox - Short Haritha Ms, 02:00 PM-05:00 PM…" at bounding box center [935, 367] width 132 height 494
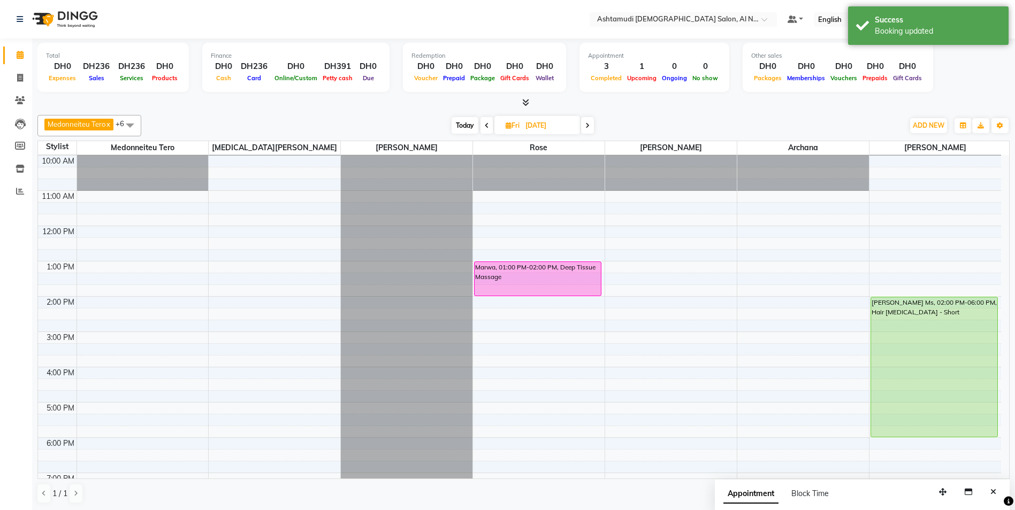
click at [508, 126] on icon at bounding box center [509, 125] width 6 height 7
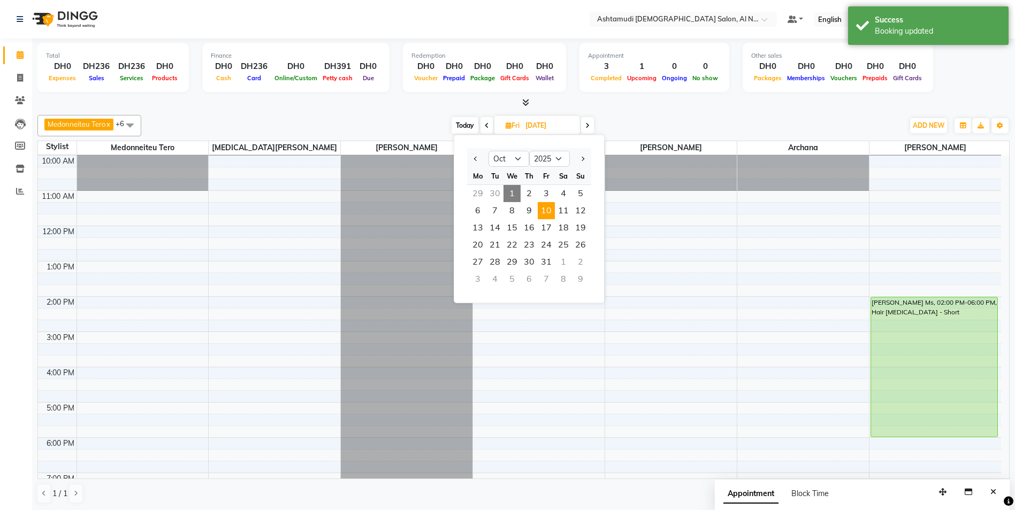
click at [516, 194] on span "1" at bounding box center [511, 193] width 17 height 17
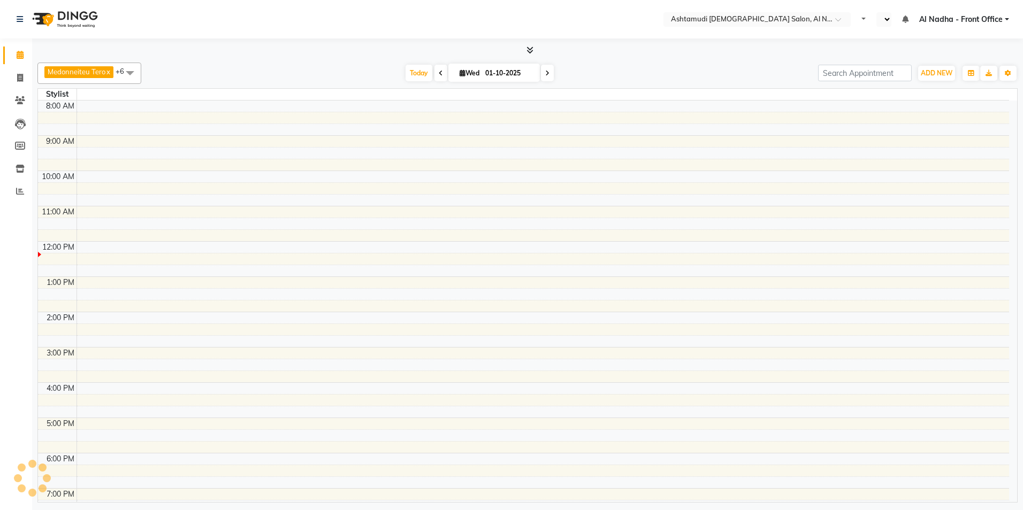
select select "en"
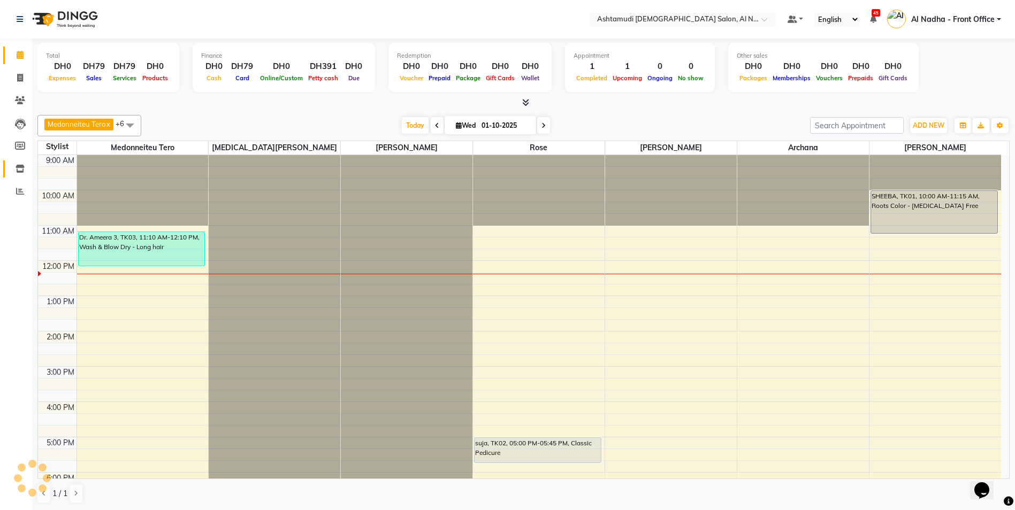
click at [22, 167] on icon at bounding box center [20, 169] width 9 height 8
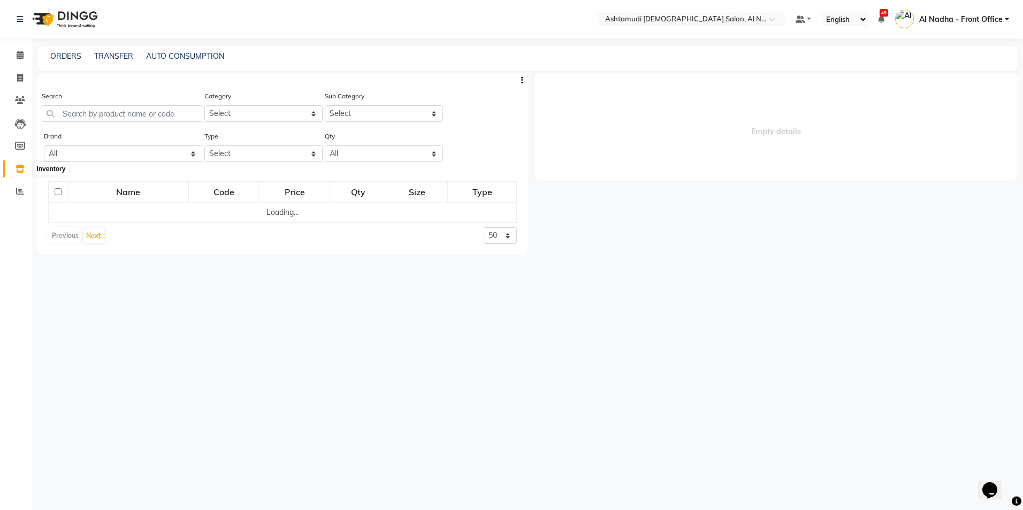
select select
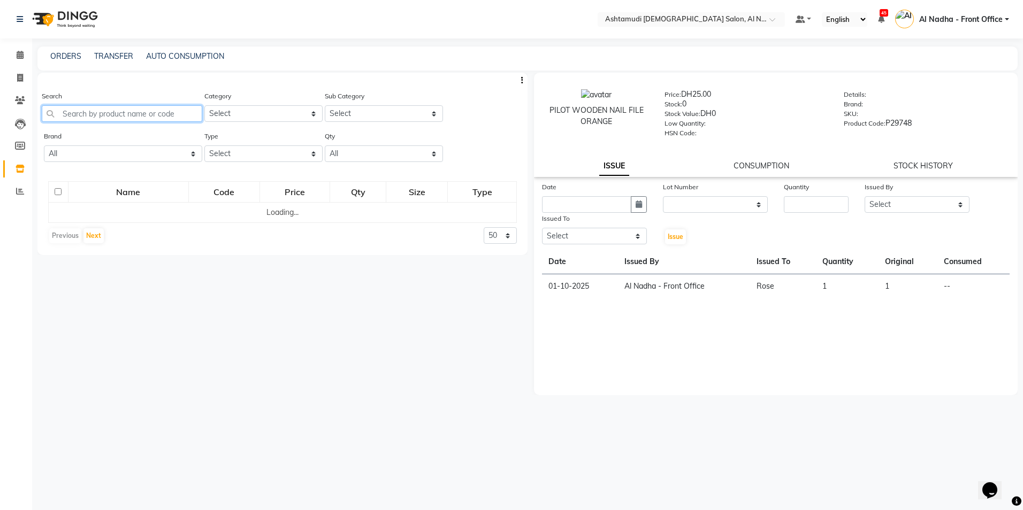
click at [83, 117] on input "text" at bounding box center [122, 113] width 160 height 17
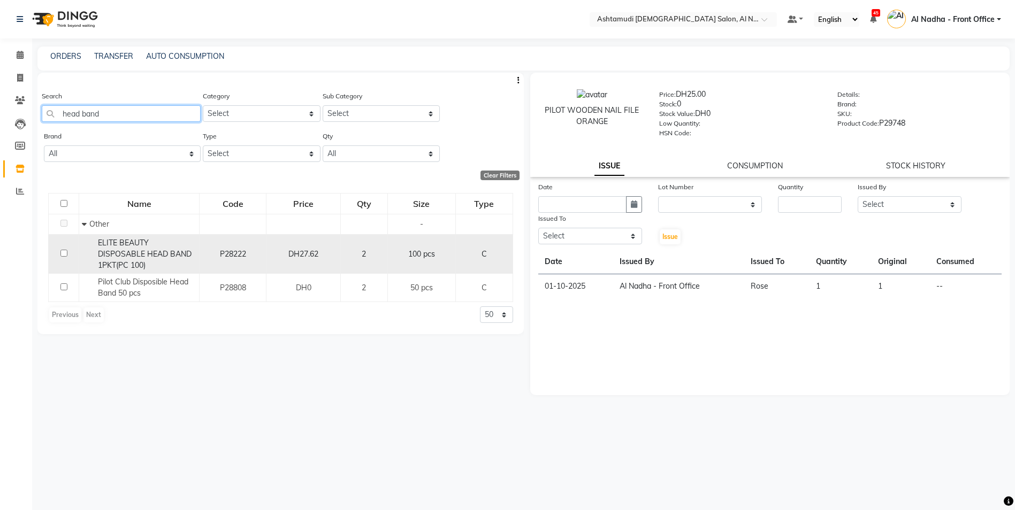
type input "head band"
click at [59, 253] on td at bounding box center [64, 254] width 30 height 40
click at [64, 253] on input "checkbox" at bounding box center [63, 253] width 7 height 7
checkbox input "true"
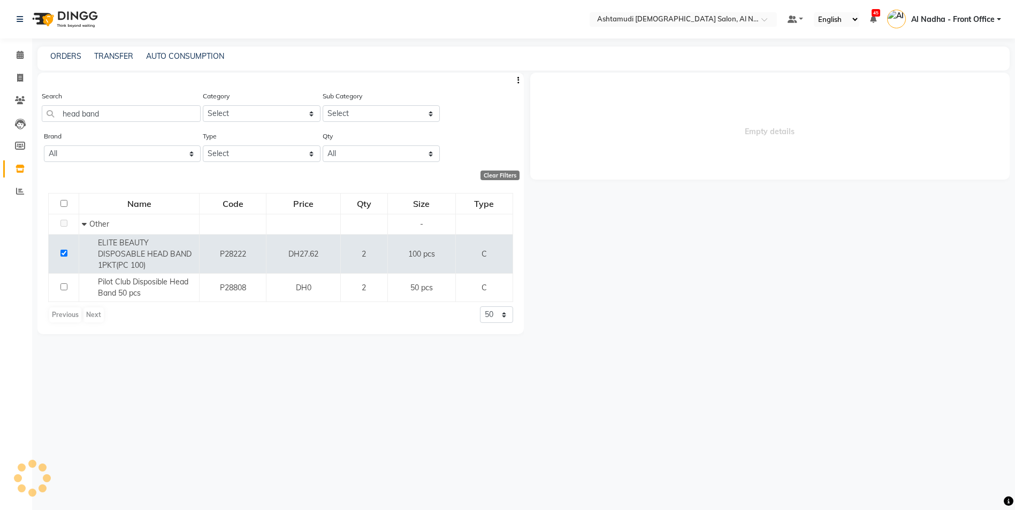
select select
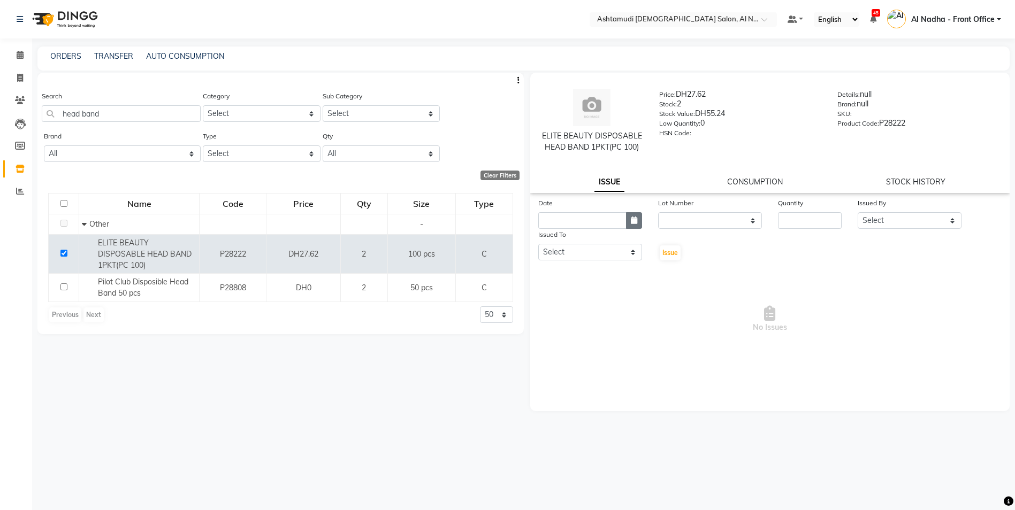
click at [631, 217] on icon "button" at bounding box center [634, 220] width 6 height 7
select select "10"
select select "2025"
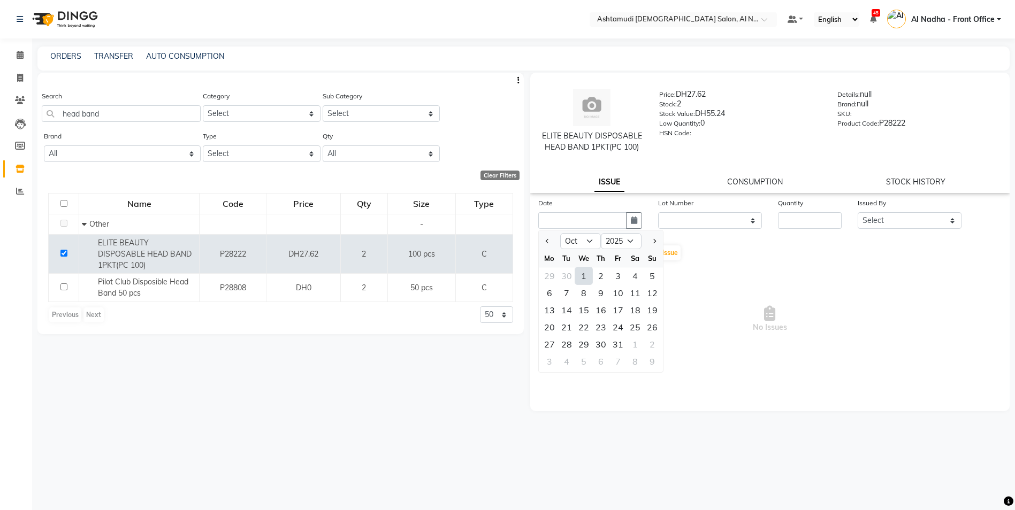
click at [583, 276] on div "1" at bounding box center [583, 275] width 17 height 17
type input "01-10-2025"
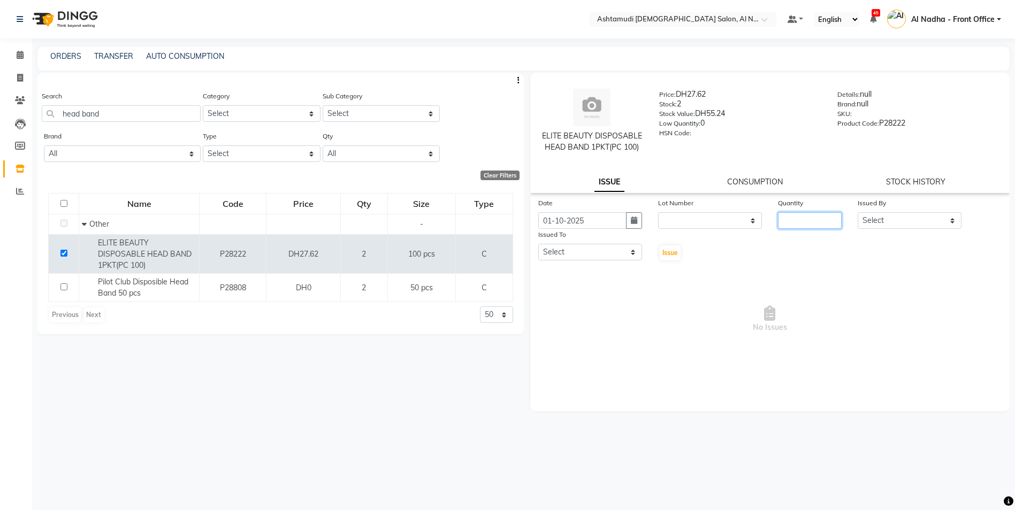
click at [821, 221] on input "number" at bounding box center [810, 220] width 64 height 17
type input "1"
click at [893, 212] on select "Select Al Nadha - Front Office Archana Medonneiteu Tero Mehwish Mubeen Minu Kha…" at bounding box center [910, 220] width 104 height 17
select select "59177"
click at [858, 212] on select "Select Al Nadha - Front Office Archana Medonneiteu Tero Mehwish Mubeen Minu Kha…" at bounding box center [910, 220] width 104 height 17
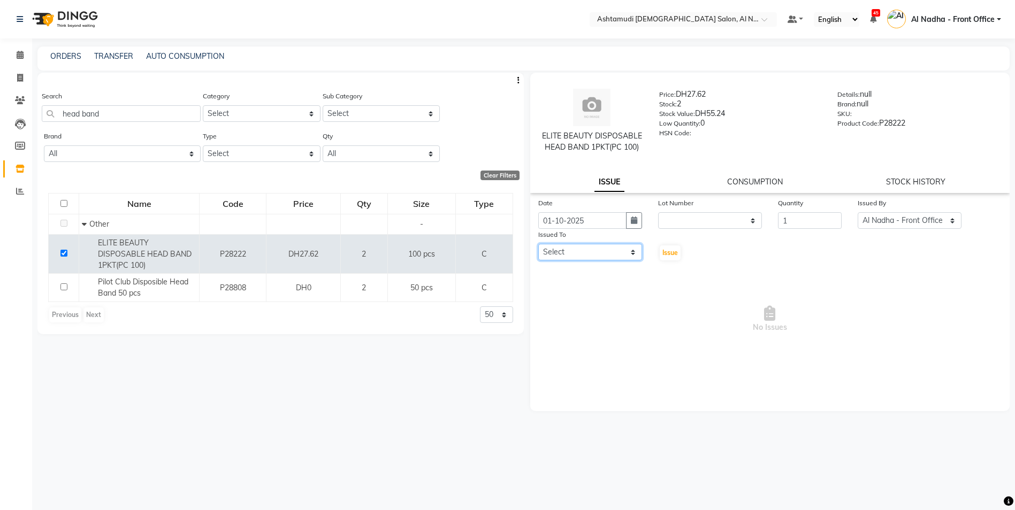
click at [599, 250] on select "Select Al Nadha - Front Office Archana Medonneiteu Tero Mehwish Mubeen Minu Kha…" at bounding box center [590, 252] width 104 height 17
select select "71437"
click at [538, 244] on select "Select Al Nadha - Front Office Archana Medonneiteu Tero Mehwish Mubeen Minu Kha…" at bounding box center [590, 252] width 104 height 17
click at [670, 254] on span "Issue" at bounding box center [670, 253] width 16 height 8
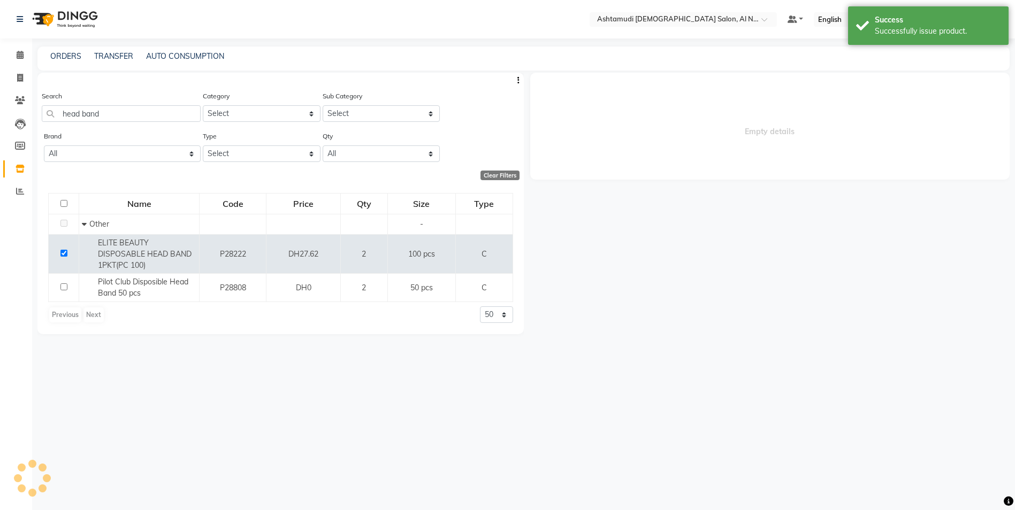
select select
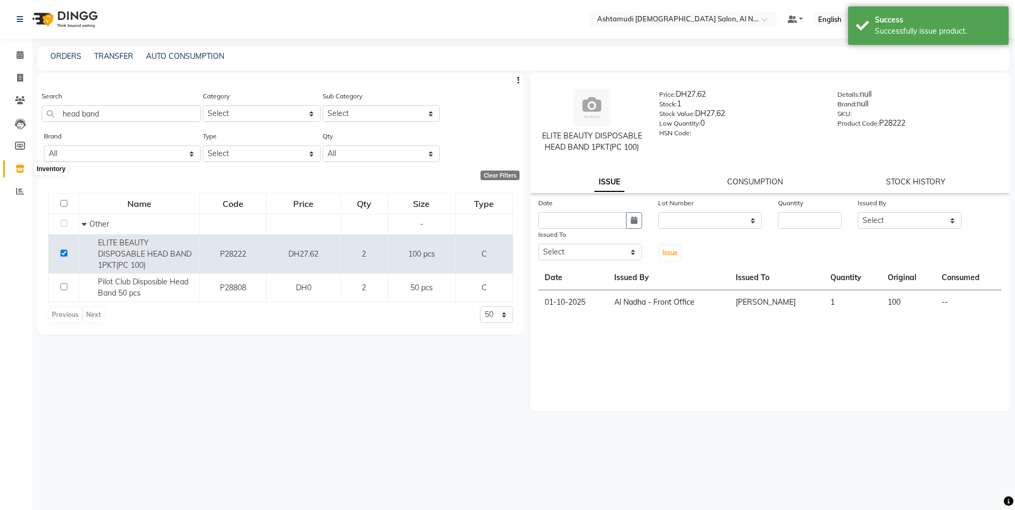
click at [24, 167] on icon at bounding box center [20, 169] width 9 height 8
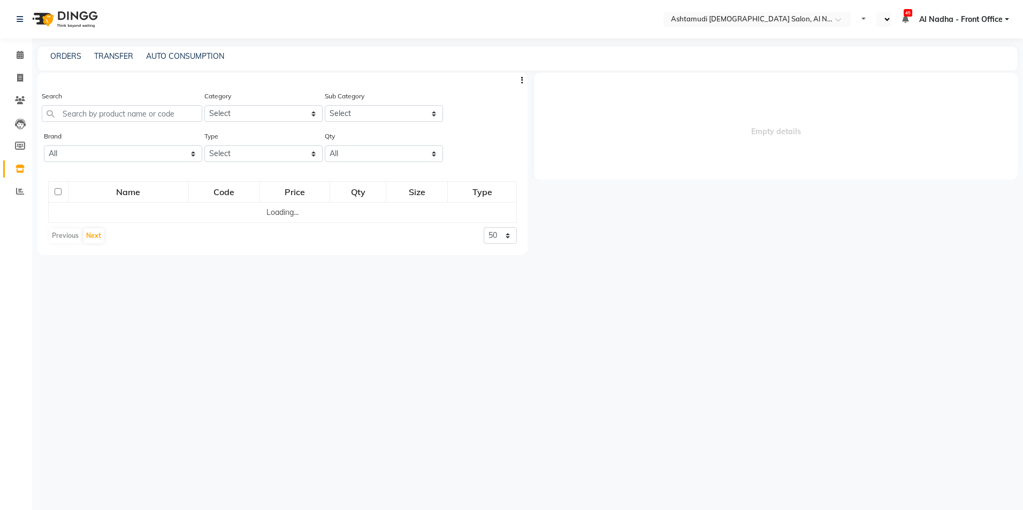
select select "en"
select select
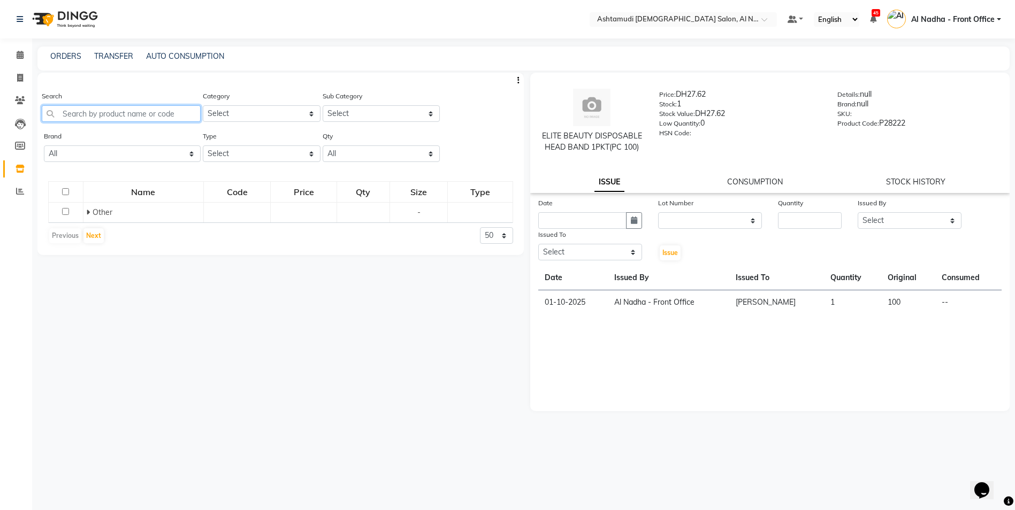
click at [91, 119] on input "text" at bounding box center [121, 113] width 159 height 17
click at [117, 113] on input "absolute repair shampoo" at bounding box center [121, 113] width 159 height 17
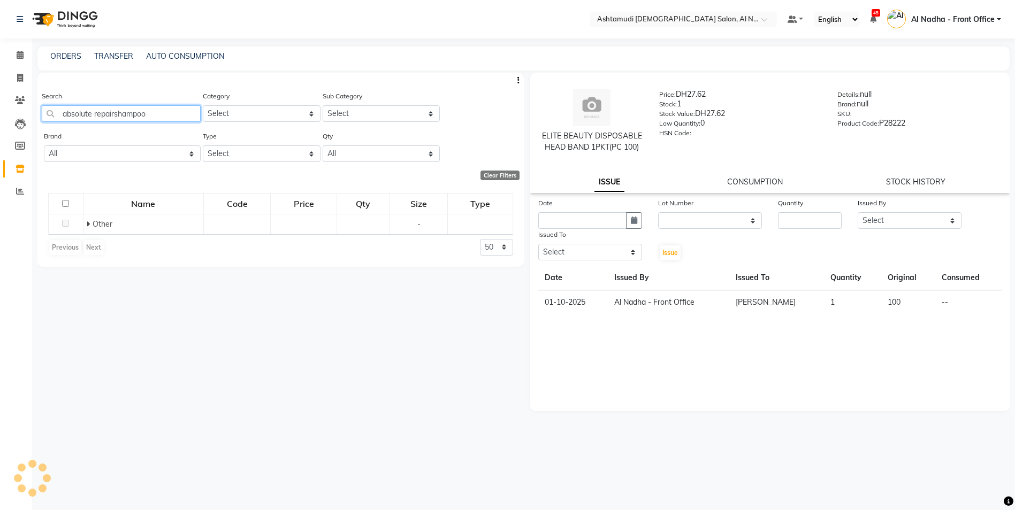
type input "absolute repair shampoo"
drag, startPoint x: 64, startPoint y: 113, endPoint x: 149, endPoint y: 116, distance: 85.1
click at [149, 116] on input "absolute repair shampoo" at bounding box center [121, 113] width 159 height 17
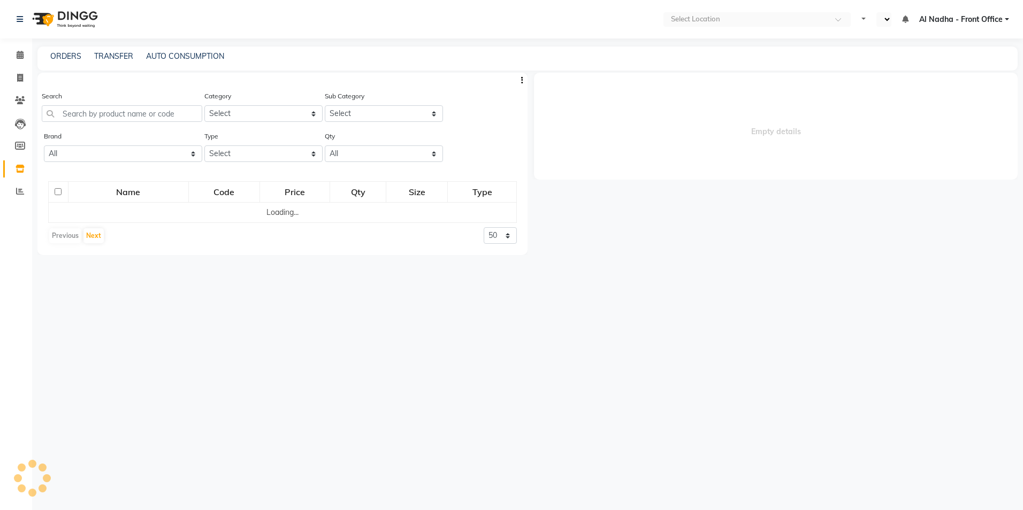
select select "en"
select select
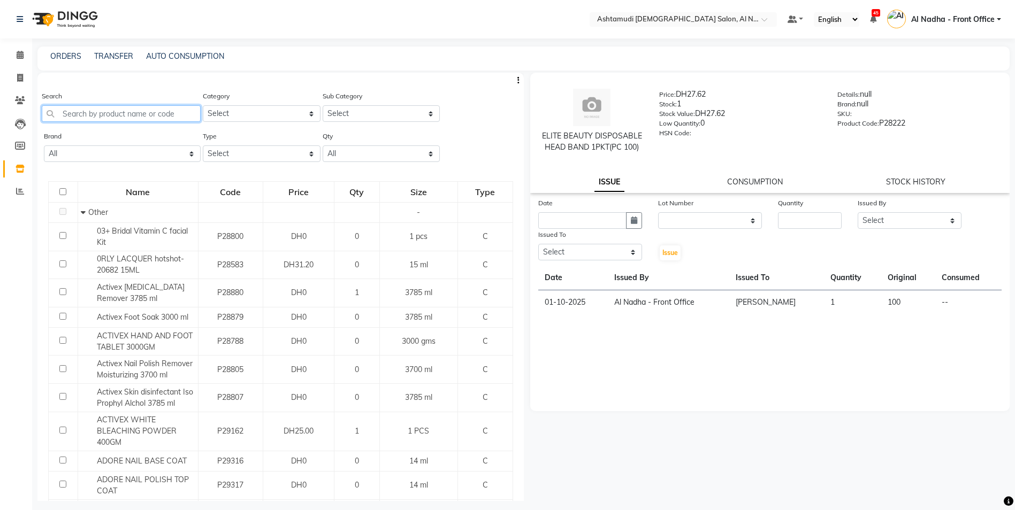
paste input "absolute repair shampoo"
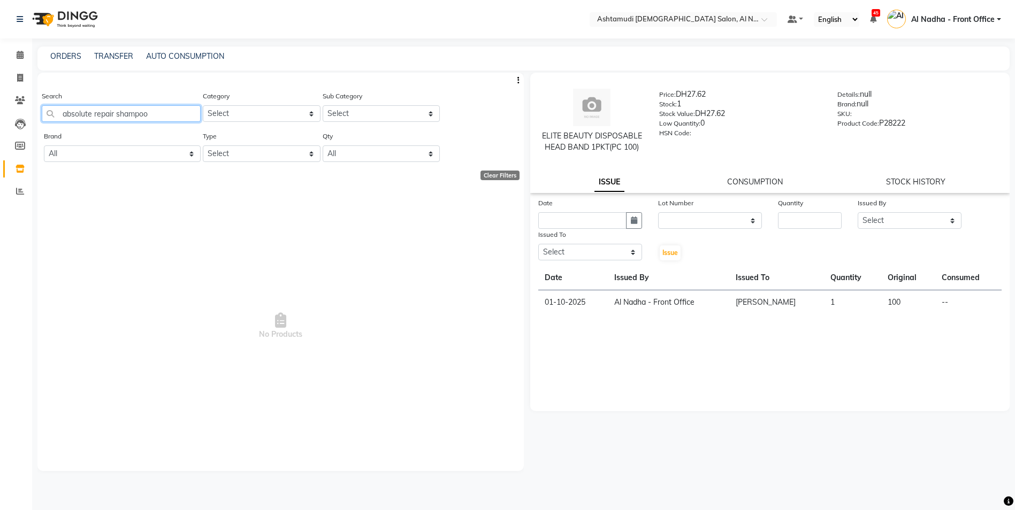
click at [156, 112] on input "absolute repair shampoo" at bounding box center [121, 113] width 159 height 17
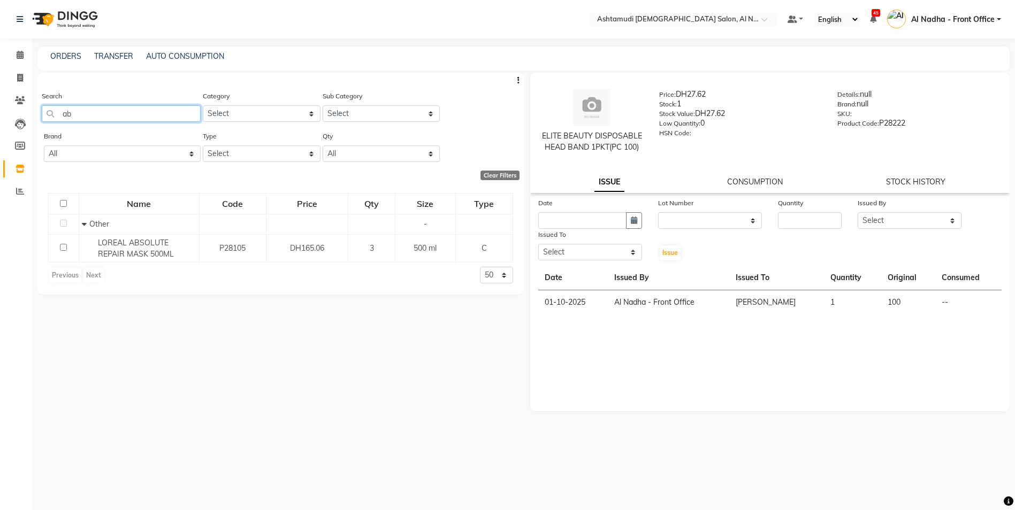
type input "a"
type input "loreal absolu"
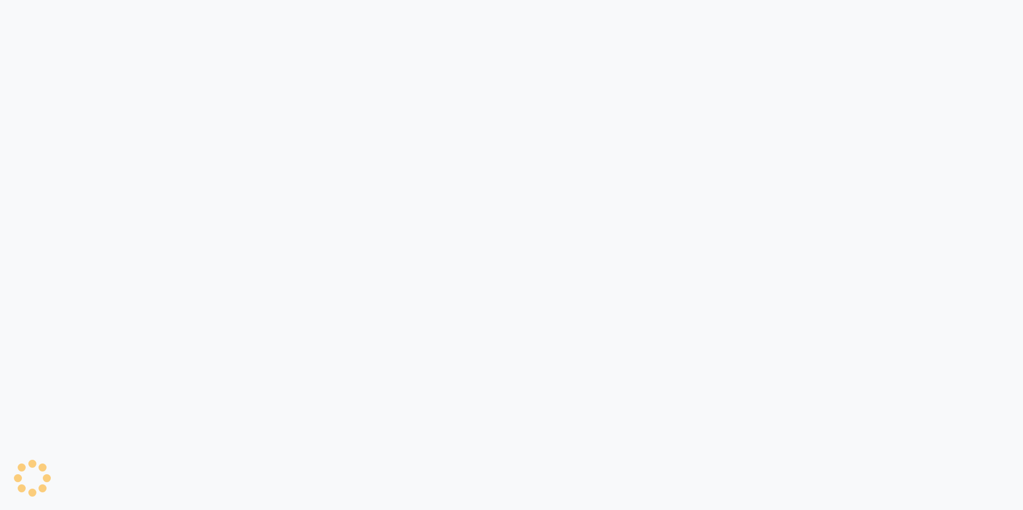
select select
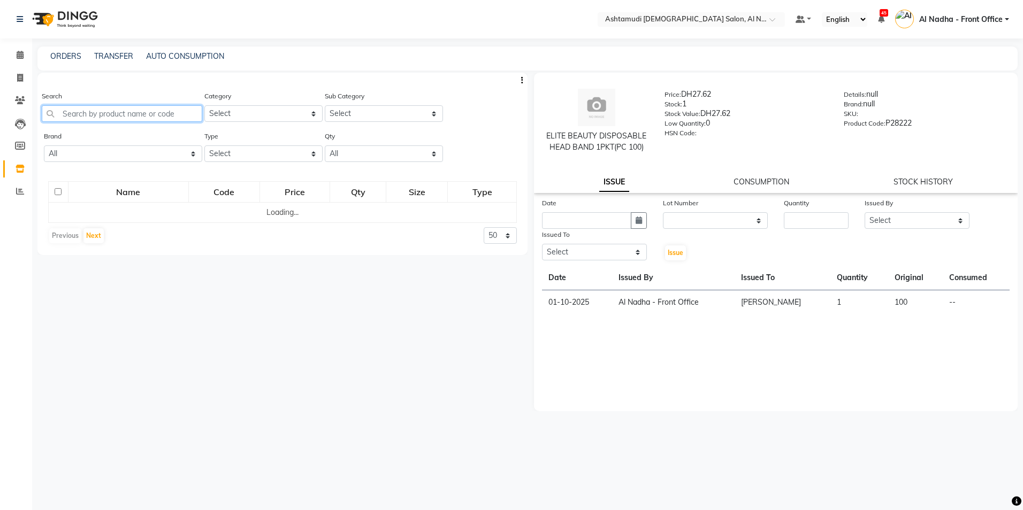
click at [96, 114] on input "text" at bounding box center [122, 113] width 160 height 17
click at [129, 112] on input "zero [MEDICAL_DATA]" at bounding box center [121, 113] width 159 height 17
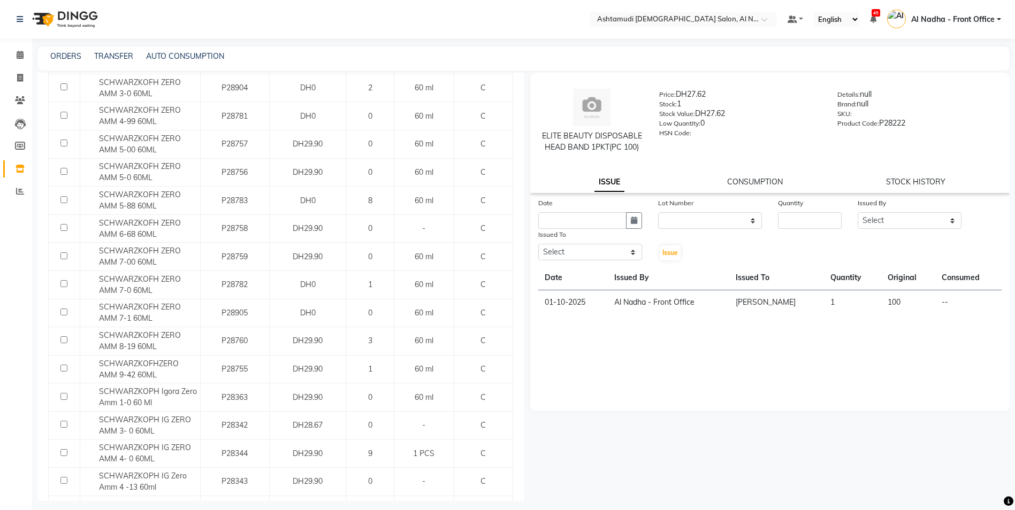
scroll to position [374, 0]
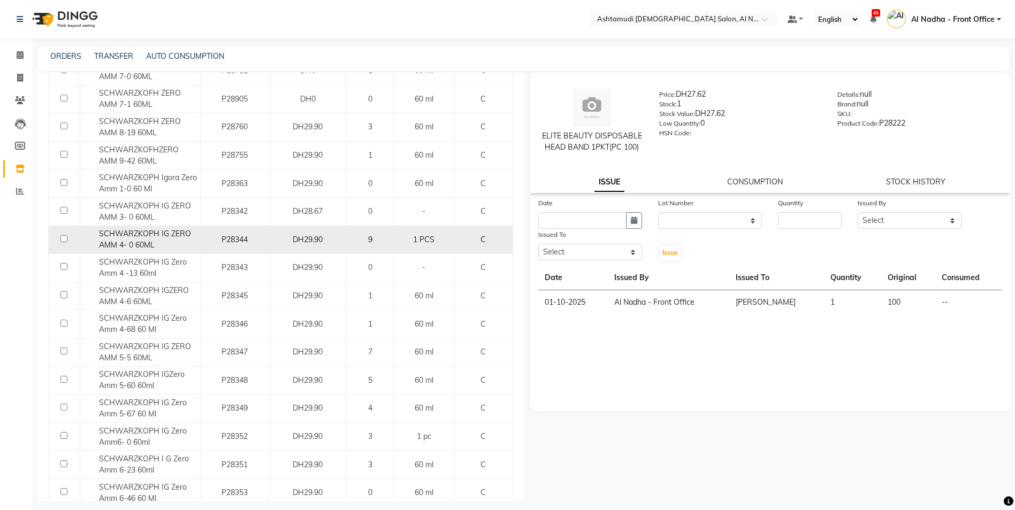
type input "zero"
click at [63, 238] on input "checkbox" at bounding box center [63, 238] width 7 height 7
checkbox input "true"
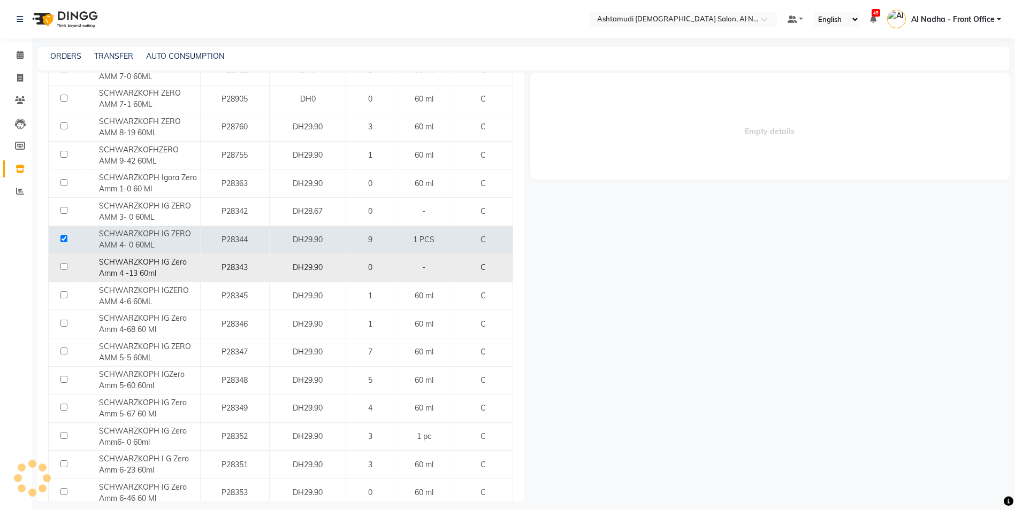
select select
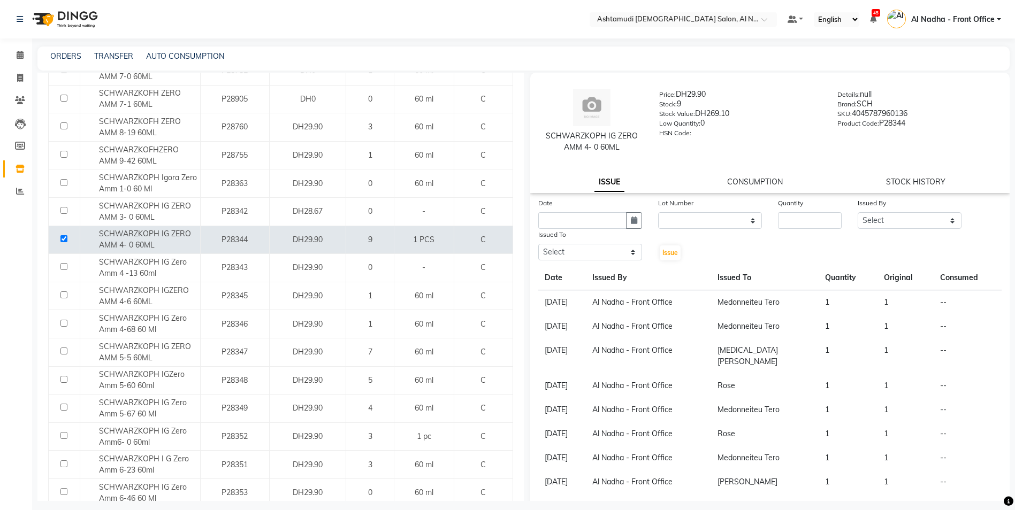
drag, startPoint x: 546, startPoint y: 134, endPoint x: 633, endPoint y: 144, distance: 87.2
click at [633, 144] on div "SCHWARZKOPH IG ZERO AMM 4- 0 60ML" at bounding box center [592, 142] width 103 height 22
drag, startPoint x: 633, startPoint y: 144, endPoint x: 604, endPoint y: 142, distance: 29.0
copy div "SCHWARZKOPH IG ZERO AMM 4- 0 60ML"
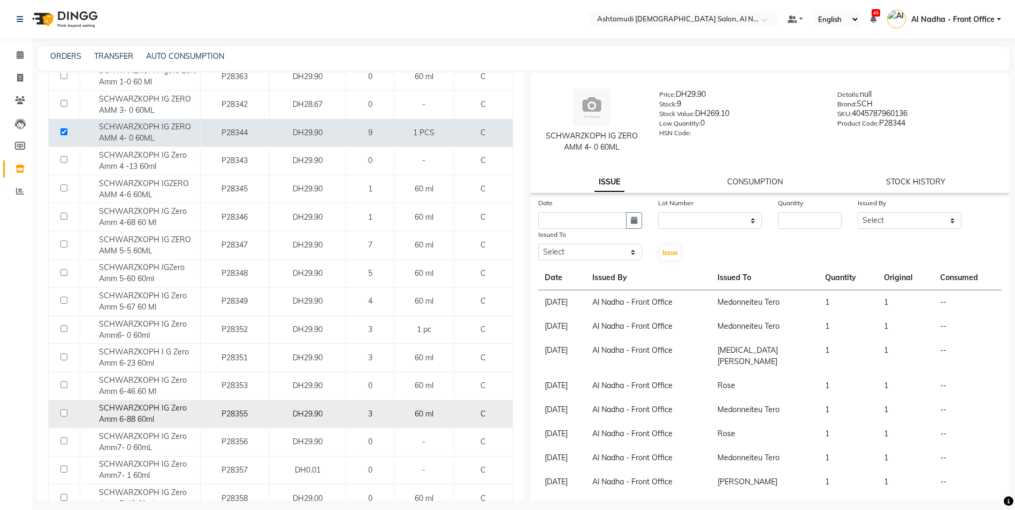
scroll to position [582, 0]
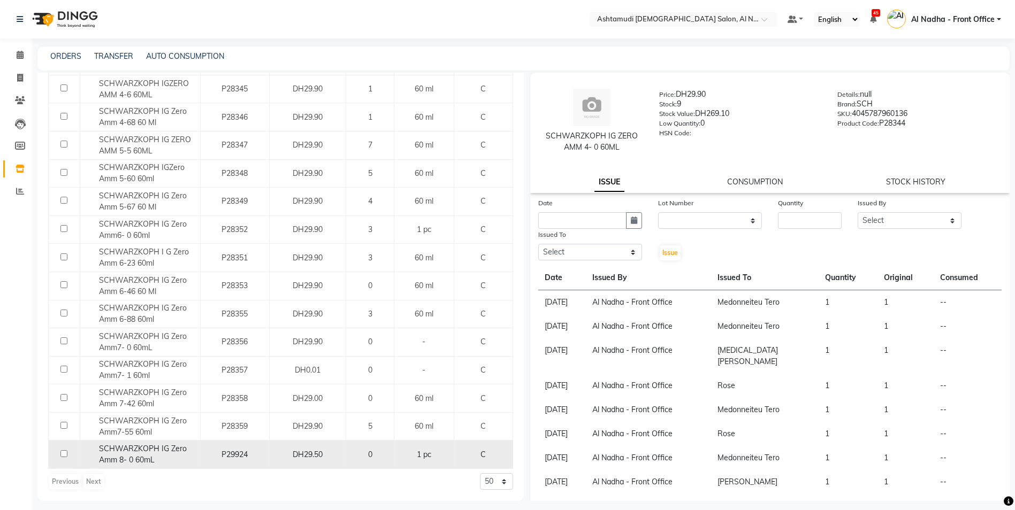
click at [63, 453] on input "checkbox" at bounding box center [63, 453] width 7 height 7
checkbox input "true"
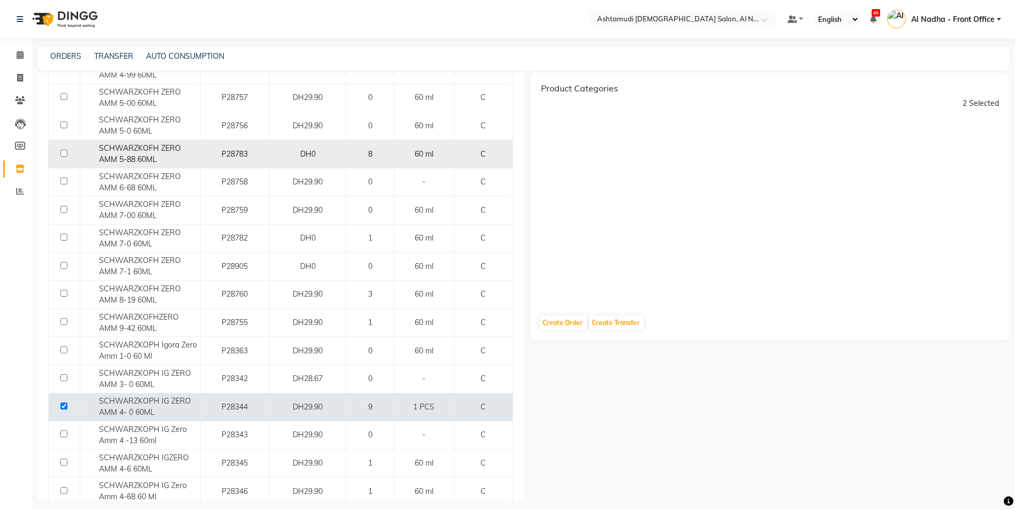
scroll to position [0, 0]
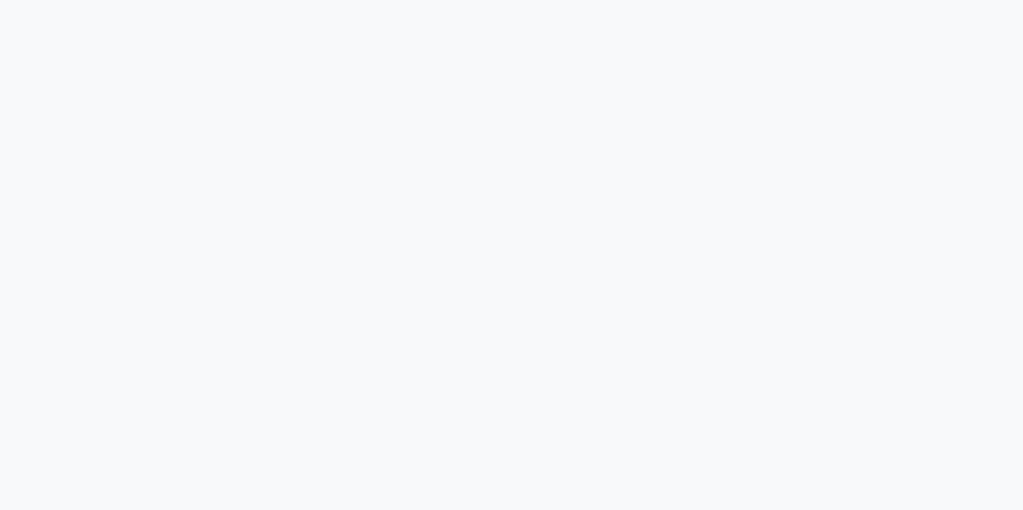
select select
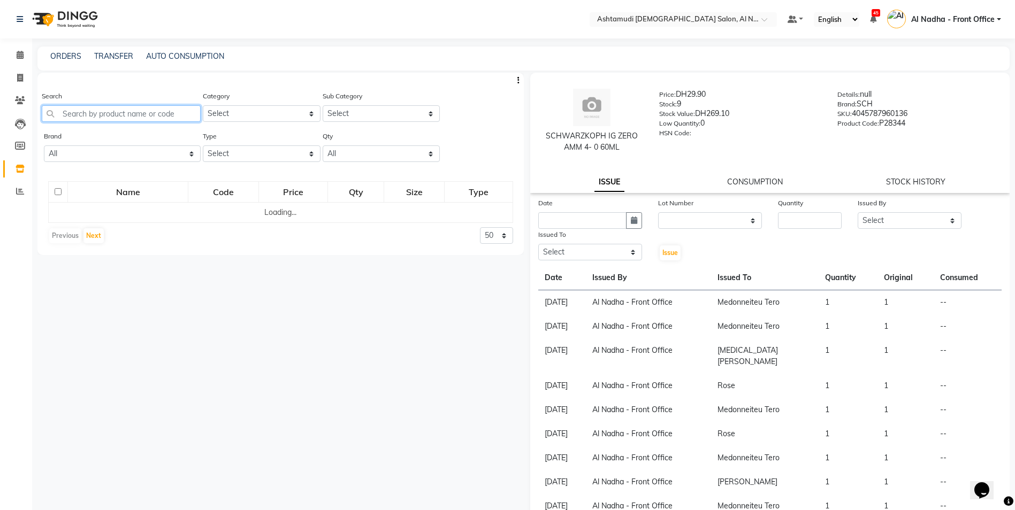
click at [86, 111] on input "text" at bounding box center [121, 113] width 159 height 17
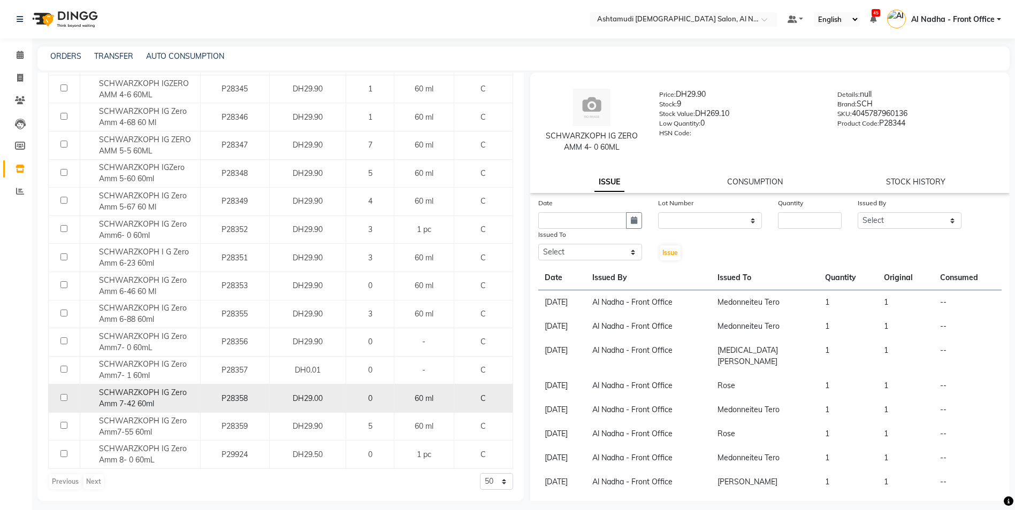
scroll to position [7, 0]
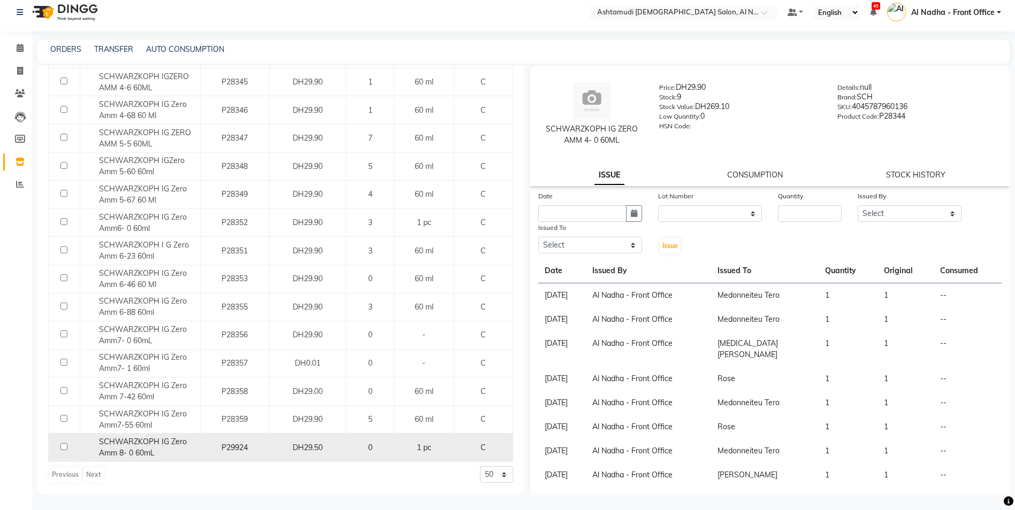
type input "zero"
click at [63, 446] on input "checkbox" at bounding box center [63, 447] width 7 height 7
checkbox input "true"
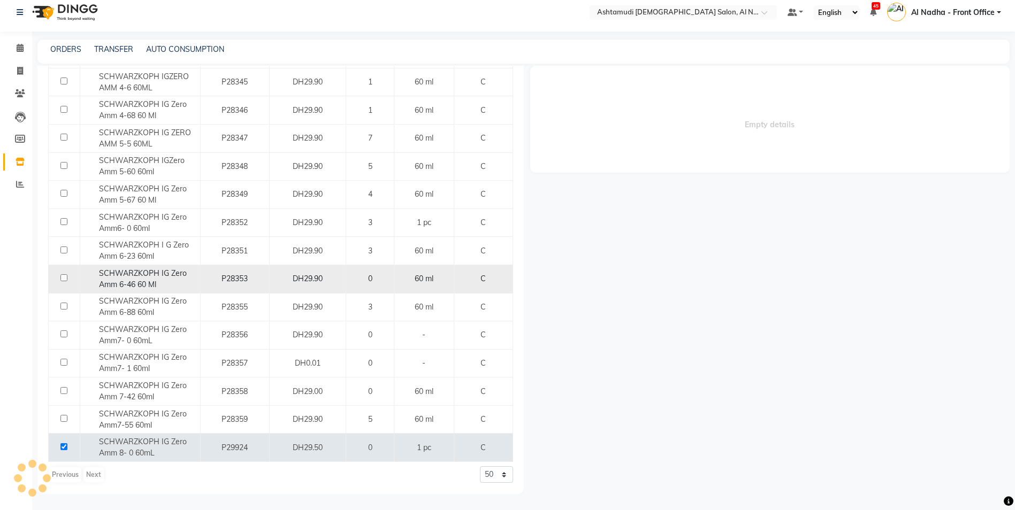
select select
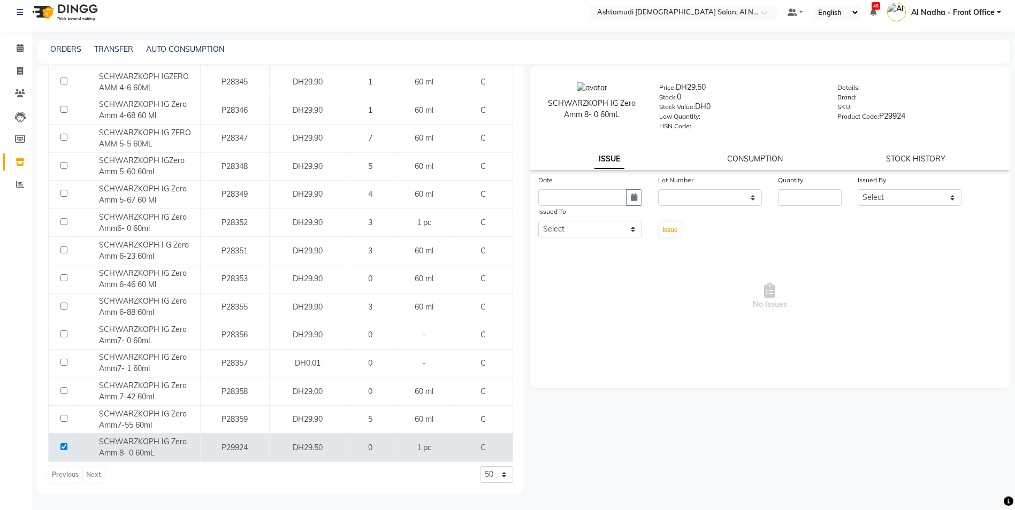
drag, startPoint x: 547, startPoint y: 101, endPoint x: 633, endPoint y: 120, distance: 88.3
click at [633, 120] on div "SCHWARZKOPH IG Zero Amm 8- 0 60mL" at bounding box center [592, 106] width 119 height 48
drag, startPoint x: 633, startPoint y: 120, endPoint x: 570, endPoint y: 99, distance: 66.7
copy div "SCHWARZKOPH IG Zero Amm 8- 0 60mL"
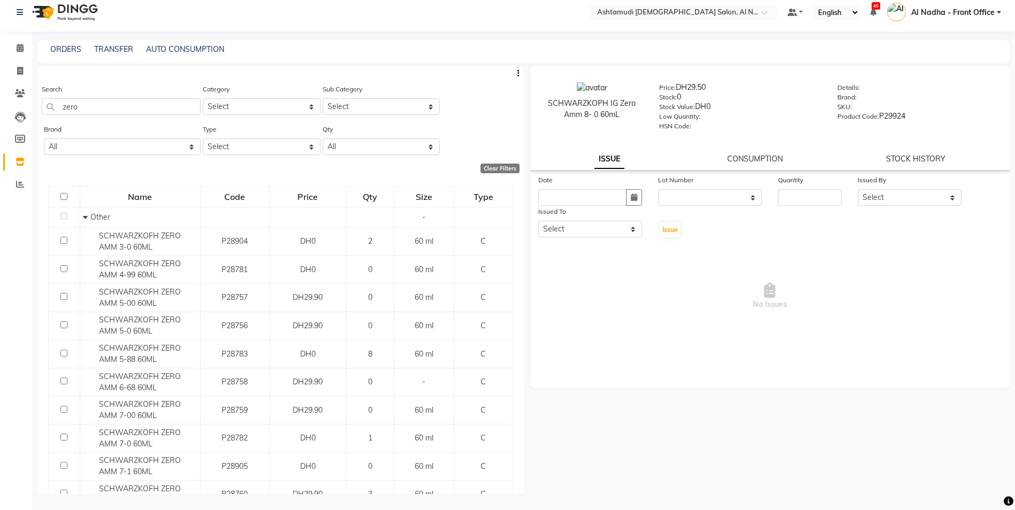
scroll to position [0, 0]
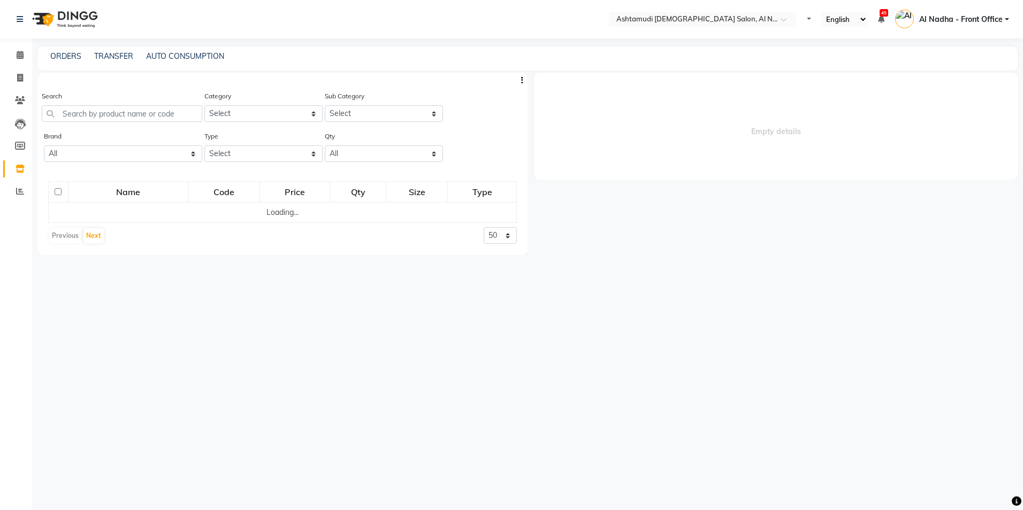
select select
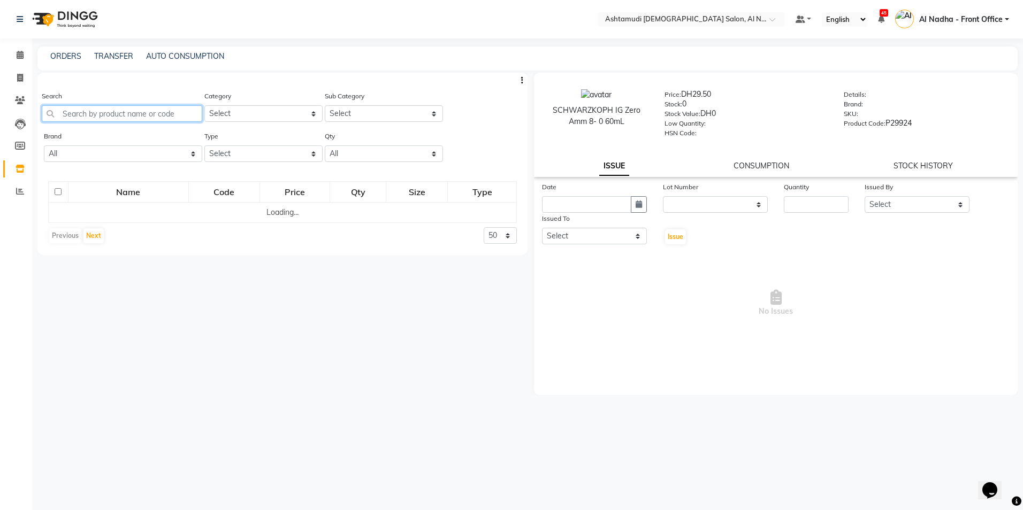
click at [95, 112] on input "text" at bounding box center [122, 113] width 160 height 17
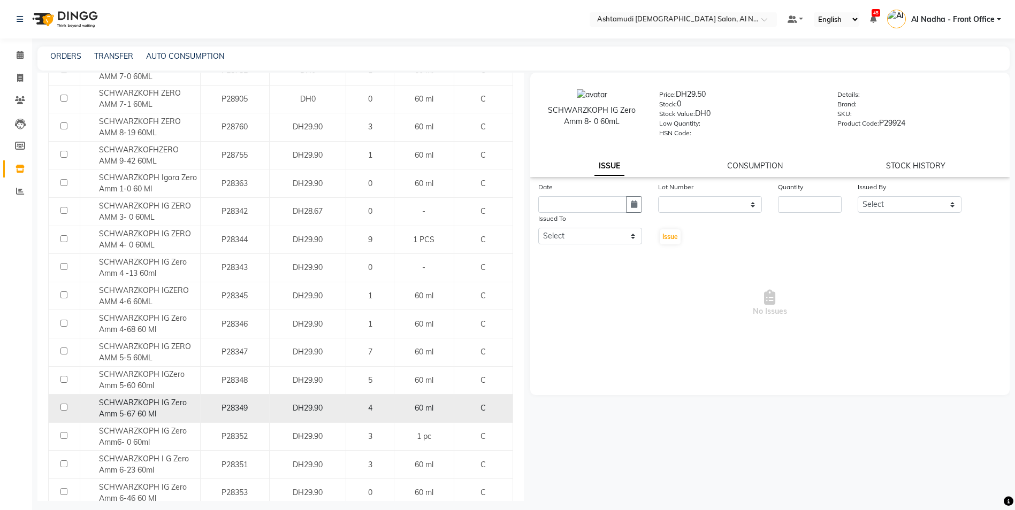
scroll to position [582, 0]
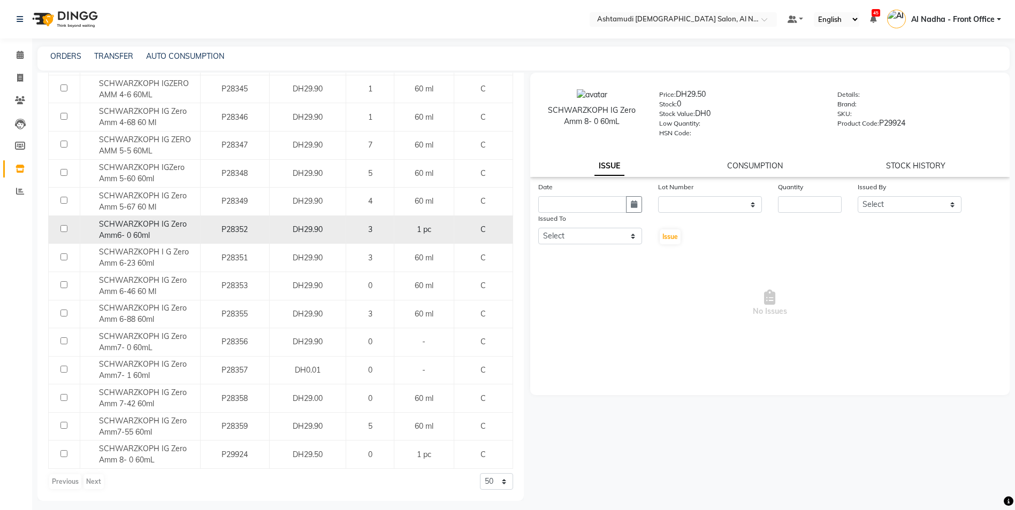
type input "zero"
click at [64, 230] on input "checkbox" at bounding box center [63, 228] width 7 height 7
checkbox input "true"
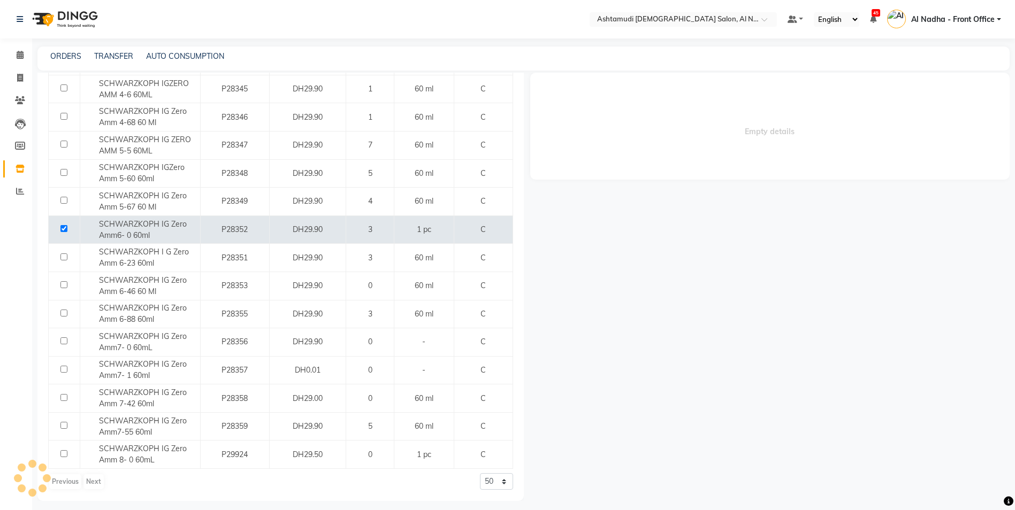
select select
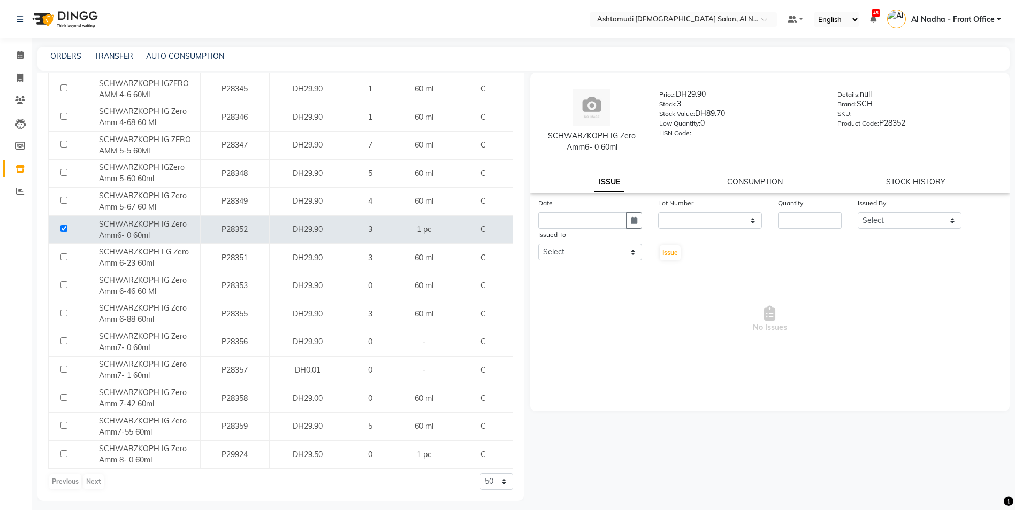
drag, startPoint x: 549, startPoint y: 134, endPoint x: 631, endPoint y: 147, distance: 82.8
click at [631, 147] on div "SCHWARZKOPH IG Zero Amm6- 0 60ml" at bounding box center [592, 142] width 103 height 22
drag, startPoint x: 631, startPoint y: 147, endPoint x: 592, endPoint y: 141, distance: 39.0
copy div "SCHWARZKOPH IG Zero Amm6- 0 60ml"
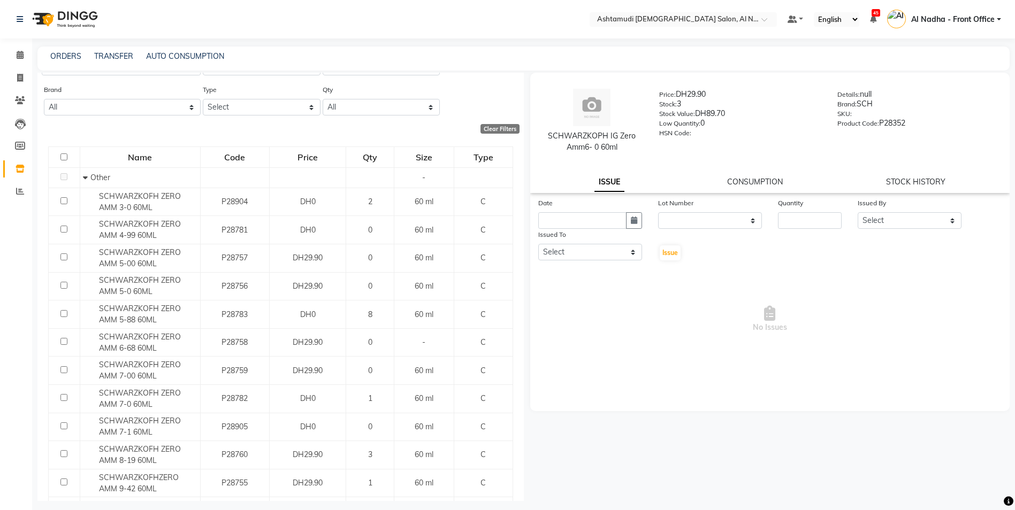
scroll to position [0, 0]
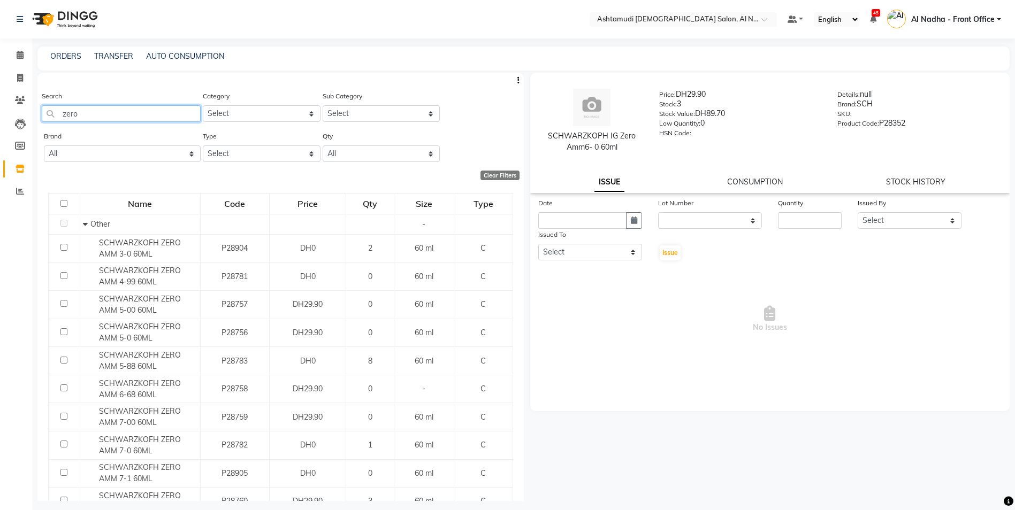
click at [94, 110] on input "zero" at bounding box center [121, 113] width 159 height 17
type input "z"
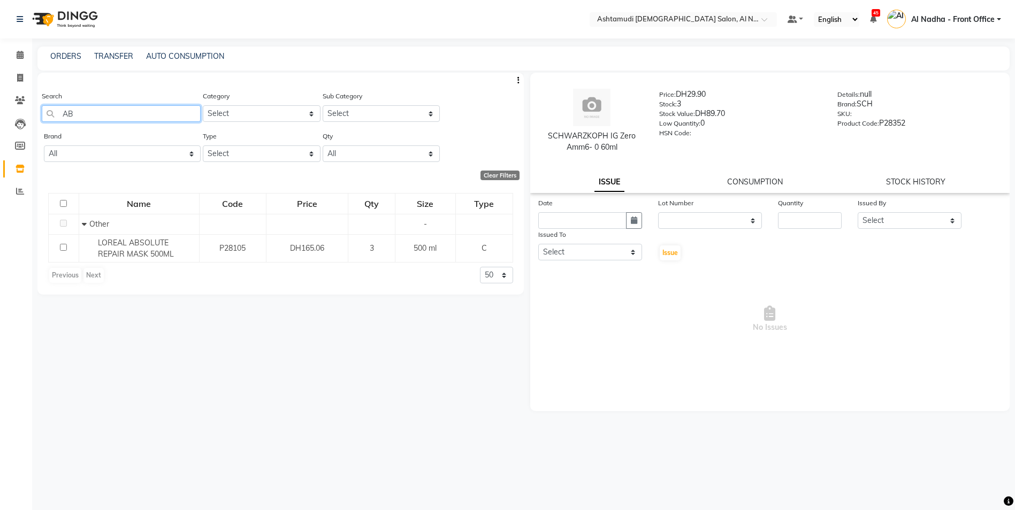
type input "A"
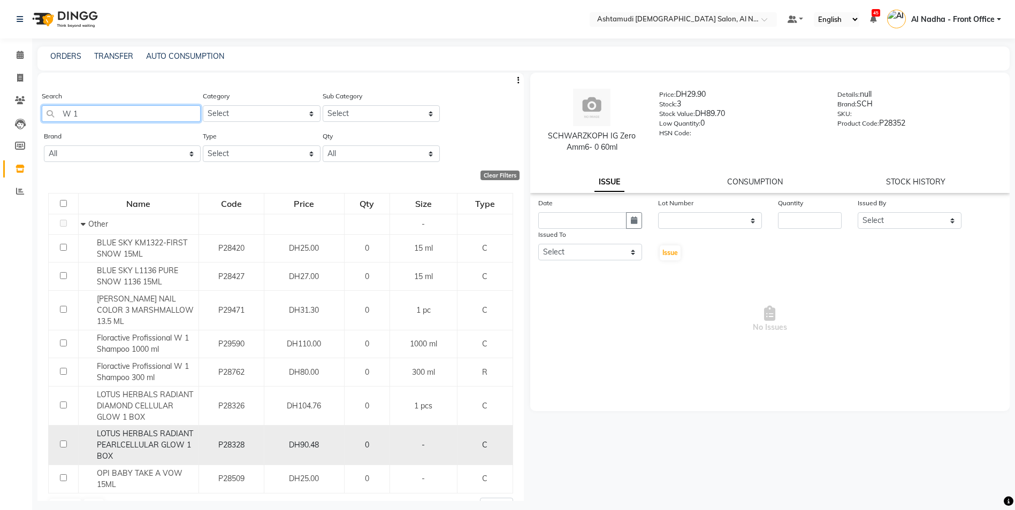
scroll to position [13, 0]
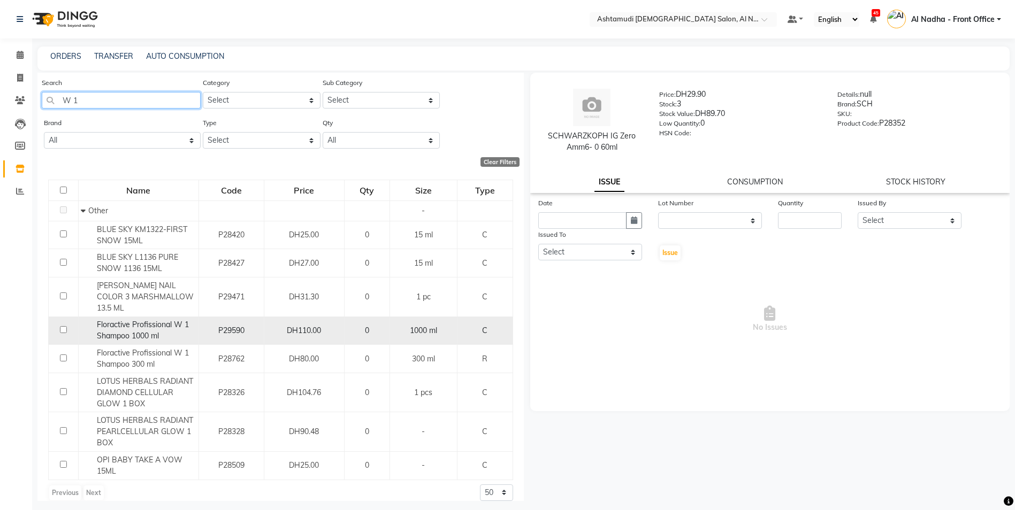
type input "W 1"
click at [64, 326] on input "checkbox" at bounding box center [63, 329] width 7 height 7
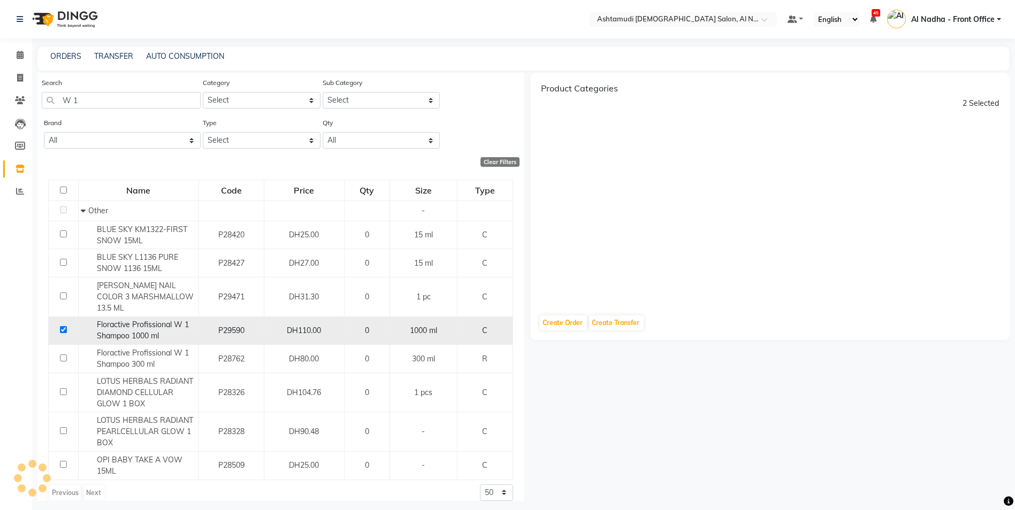
scroll to position [0, 0]
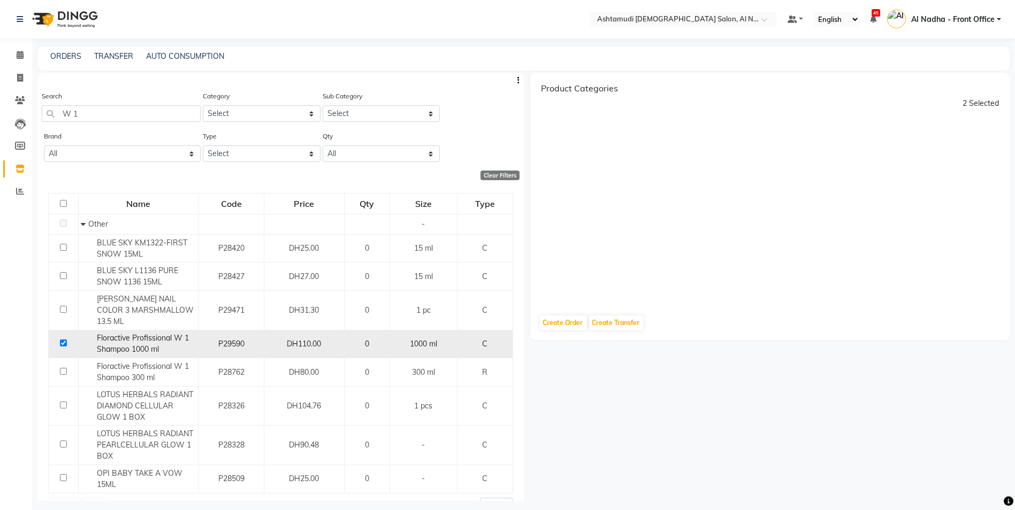
click at [148, 333] on span "Floractive Profissional W 1 Shampoo 1000 ml" at bounding box center [143, 343] width 92 height 21
click at [65, 340] on input "checkbox" at bounding box center [63, 343] width 7 height 7
checkbox input "false"
select select
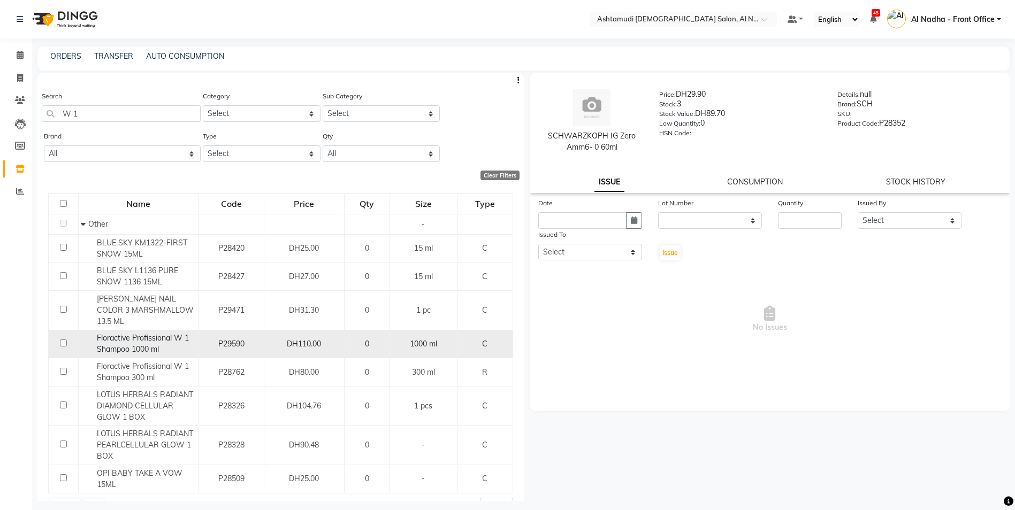
click at [60, 340] on input "checkbox" at bounding box center [63, 343] width 7 height 7
checkbox input "true"
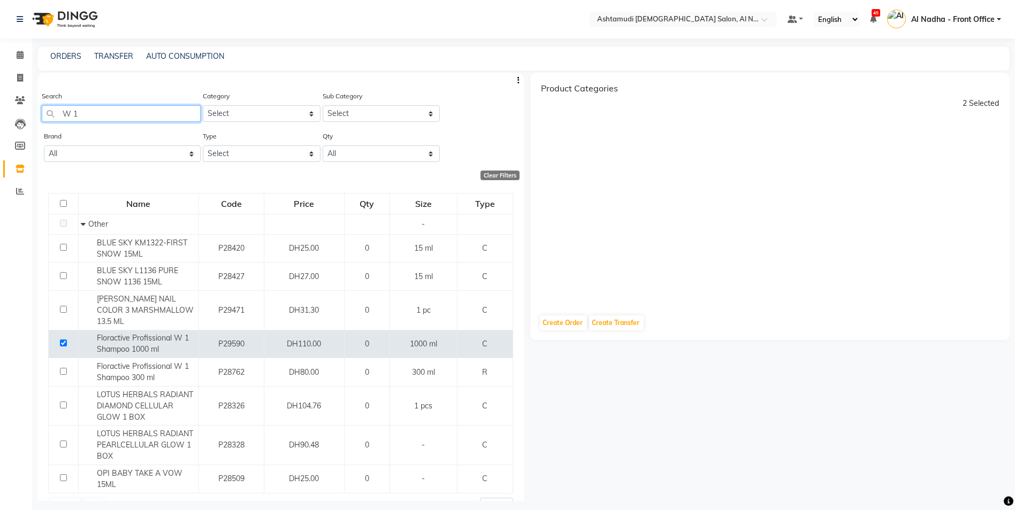
click at [112, 106] on input "W 1" at bounding box center [121, 113] width 159 height 17
type input "W"
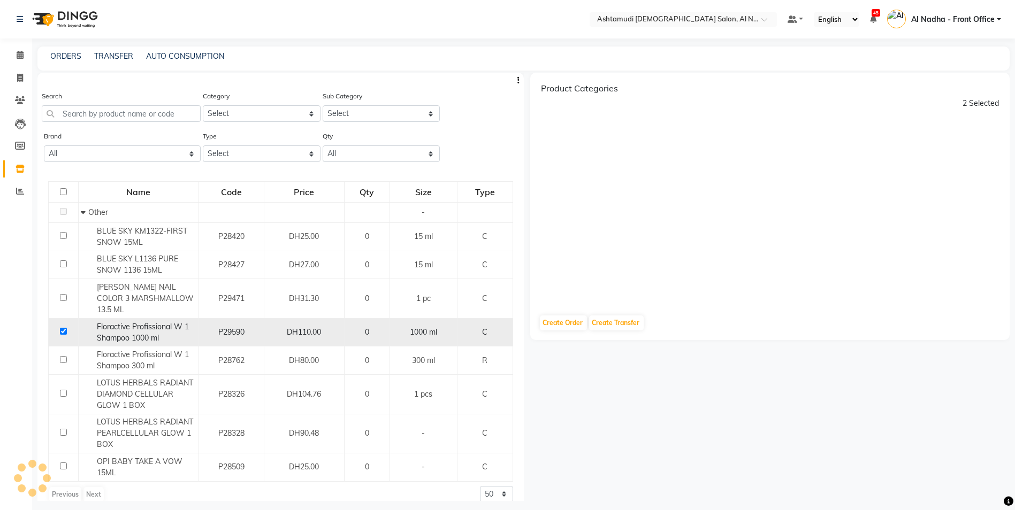
click at [60, 328] on input "checkbox" at bounding box center [63, 331] width 7 height 7
checkbox input "false"
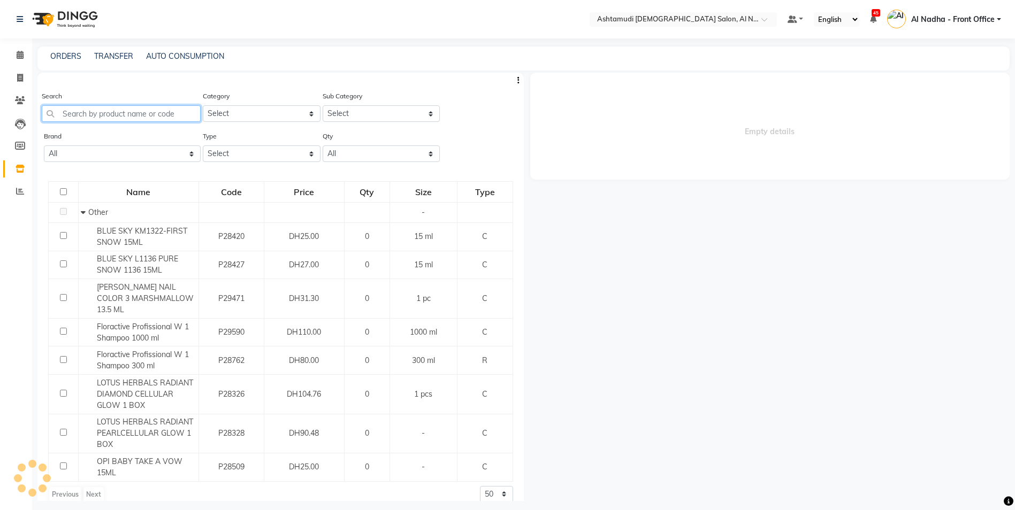
click at [97, 116] on input "text" at bounding box center [121, 113] width 159 height 17
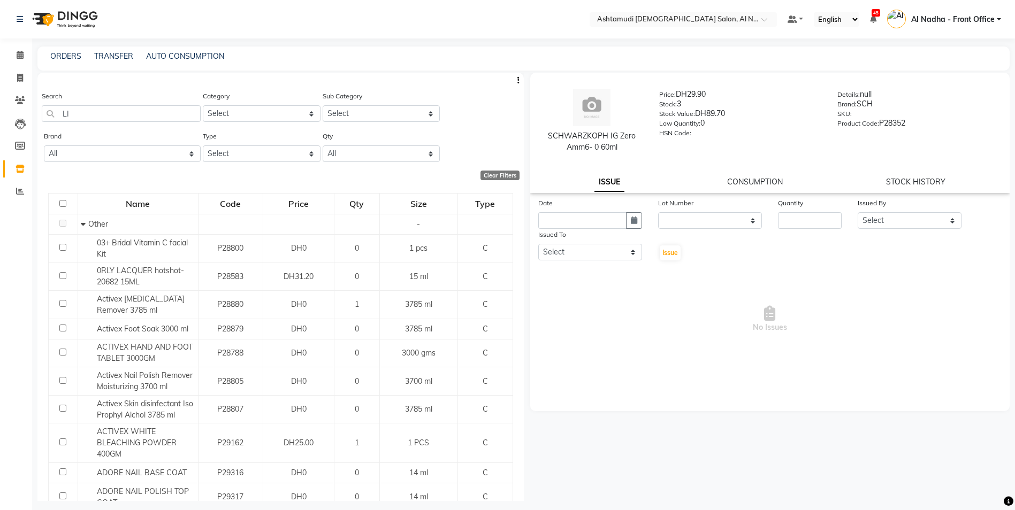
select select
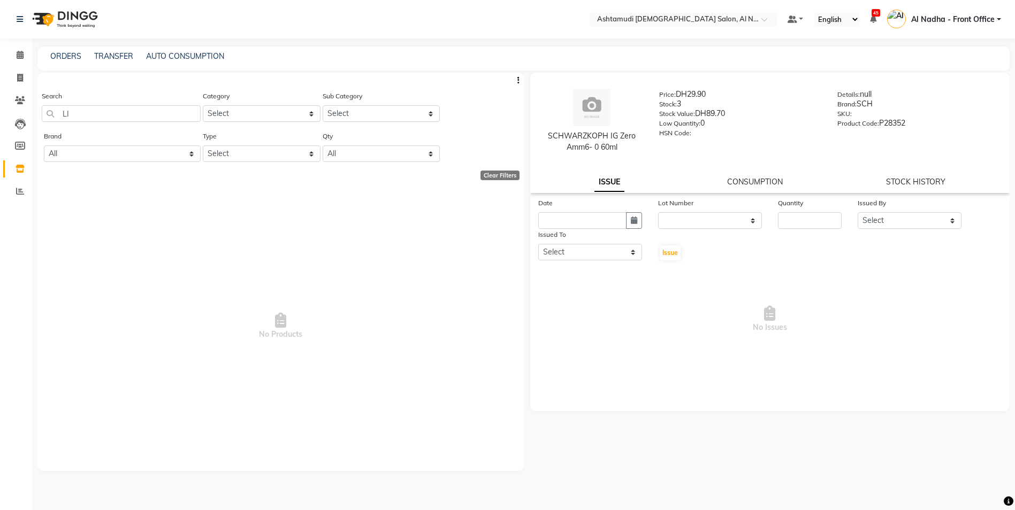
type input "L"
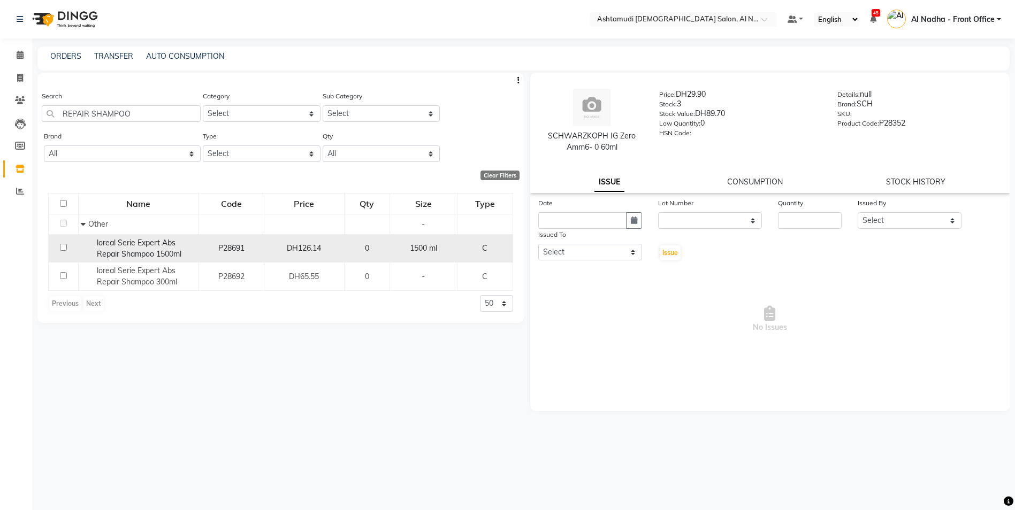
type input "REPAIR SHAMPOO"
click at [62, 247] on input "checkbox" at bounding box center [63, 247] width 7 height 7
checkbox input "true"
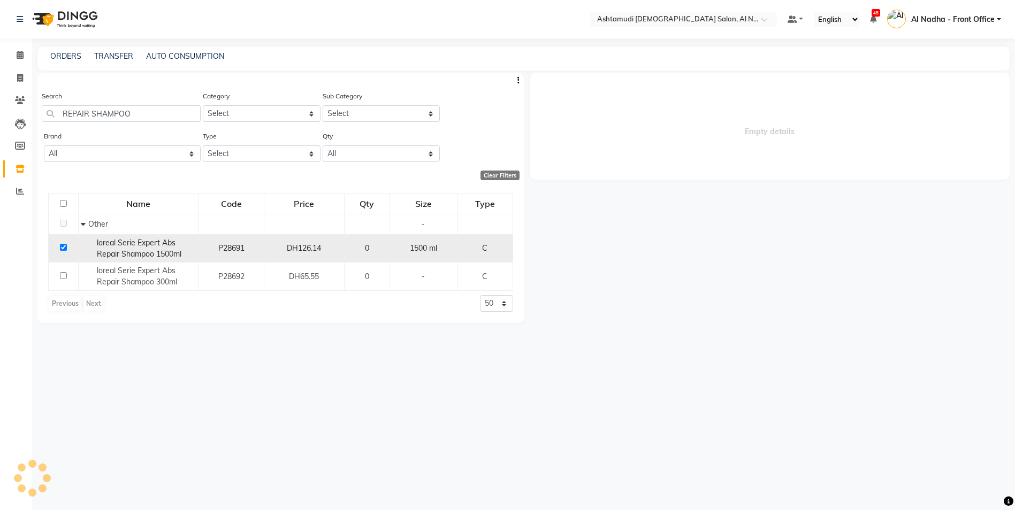
select select
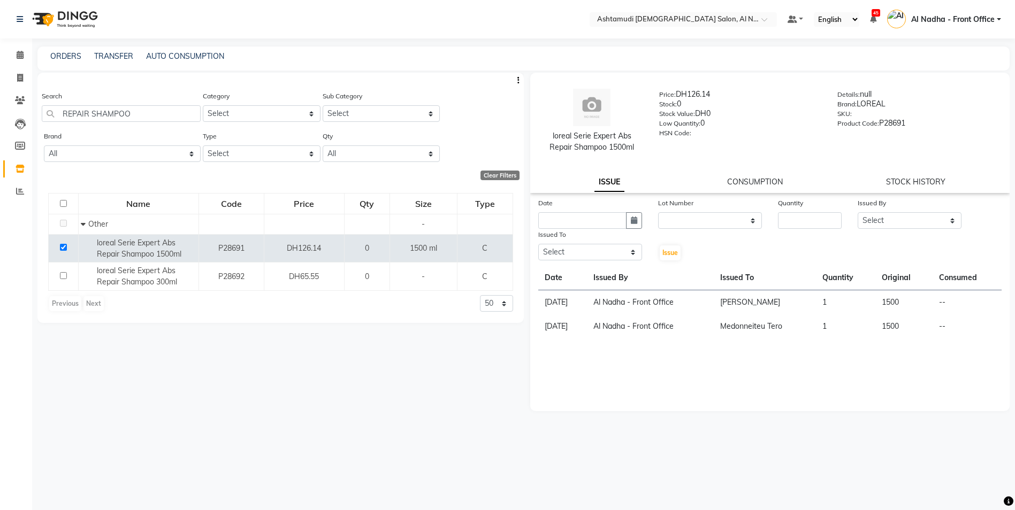
drag, startPoint x: 553, startPoint y: 134, endPoint x: 639, endPoint y: 156, distance: 88.9
click at [639, 156] on div "loreal Serie Expert Abs Repair Shampoo 1500ml Price: DH126.14 Stock: 0 Stock Va…" at bounding box center [770, 121] width 496 height 86
drag, startPoint x: 639, startPoint y: 156, endPoint x: 563, endPoint y: 148, distance: 76.9
copy div "loreal Serie Expert Abs Repair Shampoo 1500ml"
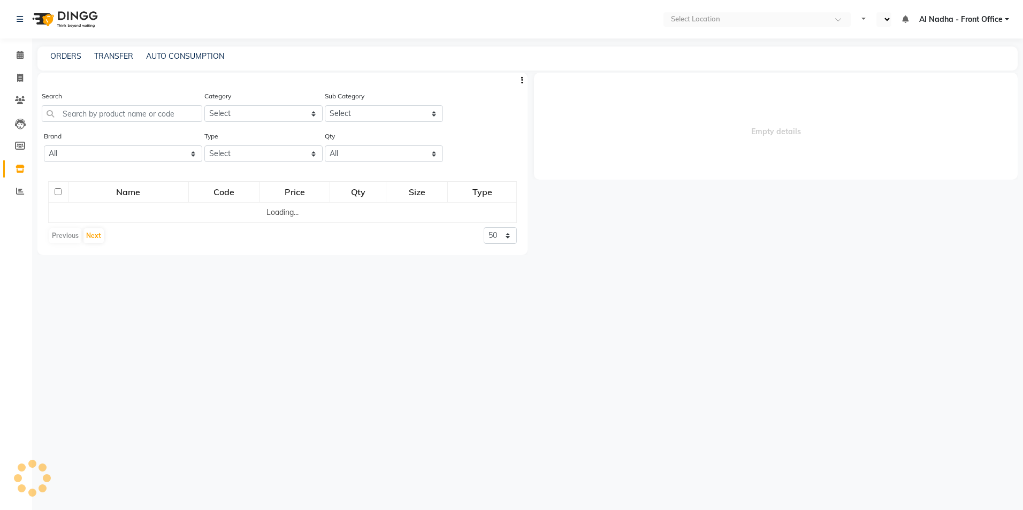
select select "en"
select select
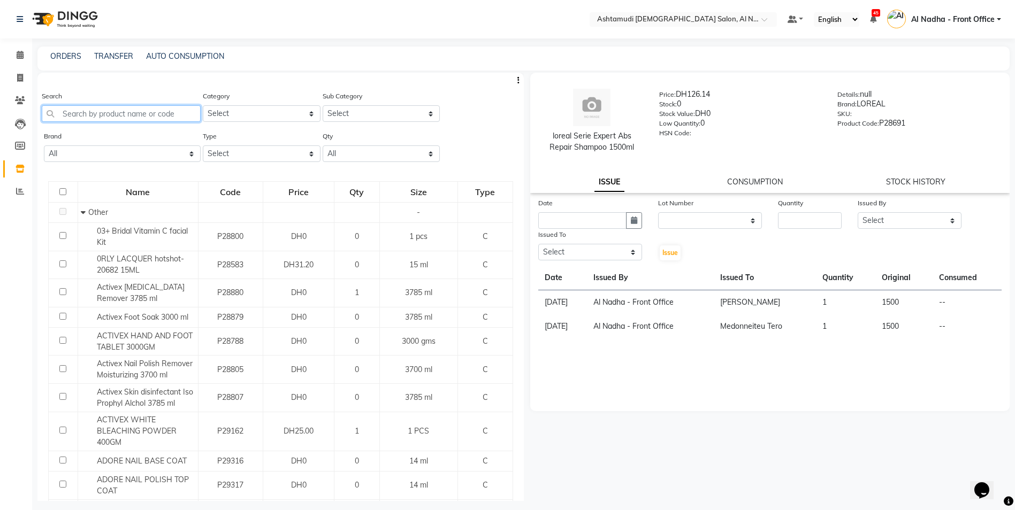
click at [105, 112] on input "text" at bounding box center [121, 113] width 159 height 17
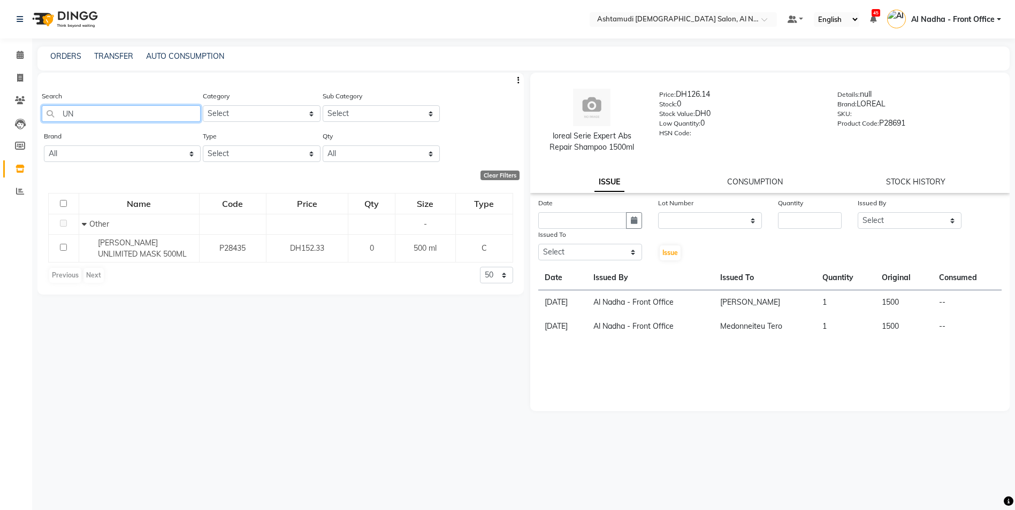
type input "U"
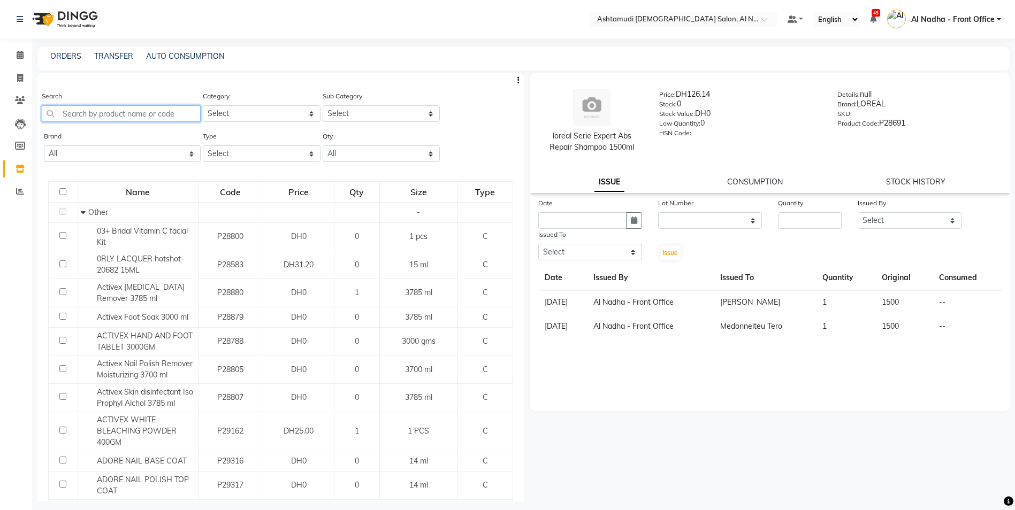
click at [84, 110] on input "text" at bounding box center [121, 113] width 159 height 17
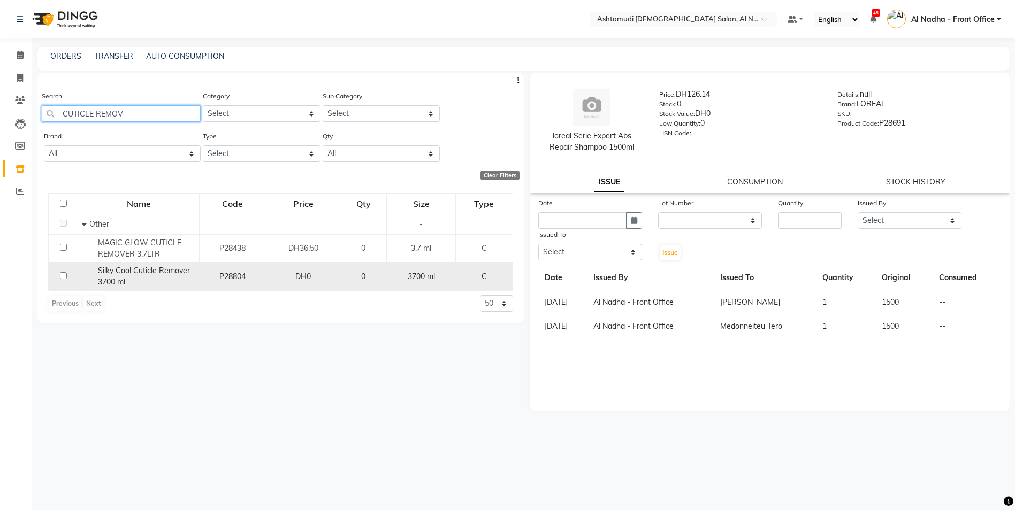
type input "CUTICLE REMOV"
click at [64, 276] on input "checkbox" at bounding box center [63, 275] width 7 height 7
checkbox input "true"
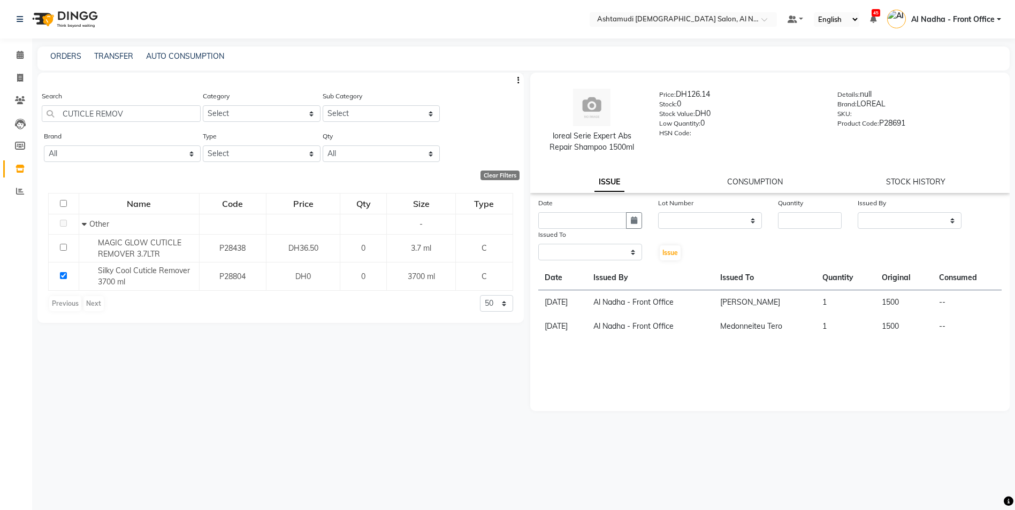
select select
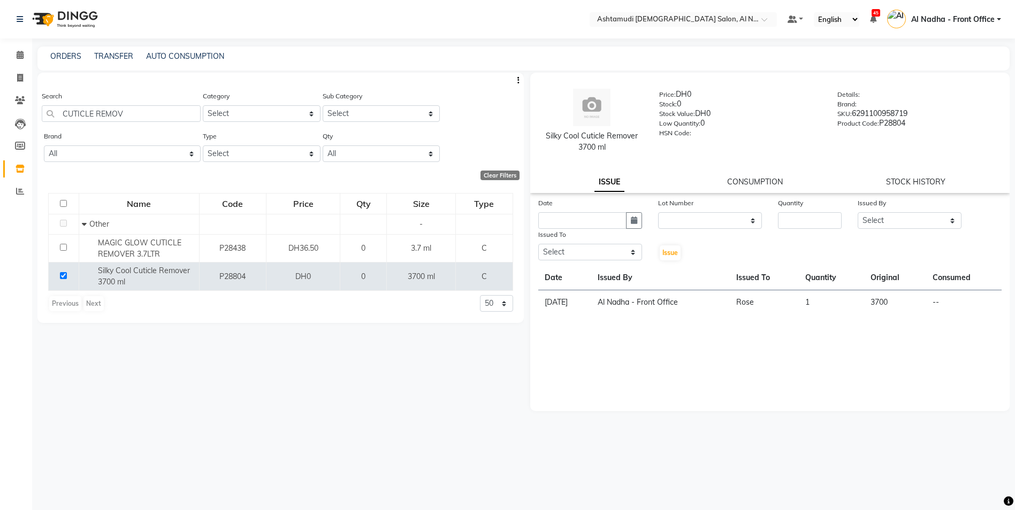
drag, startPoint x: 548, startPoint y: 137, endPoint x: 638, endPoint y: 149, distance: 90.2
click at [638, 149] on div "Silky Cool Cuticle Remover 3700 ml" at bounding box center [592, 142] width 103 height 22
drag, startPoint x: 638, startPoint y: 149, endPoint x: 581, endPoint y: 141, distance: 57.3
copy div "Silky Cool Cuticle Remover 3700 ml"
click at [132, 113] on input "CUTICLE REMOV" at bounding box center [121, 113] width 159 height 17
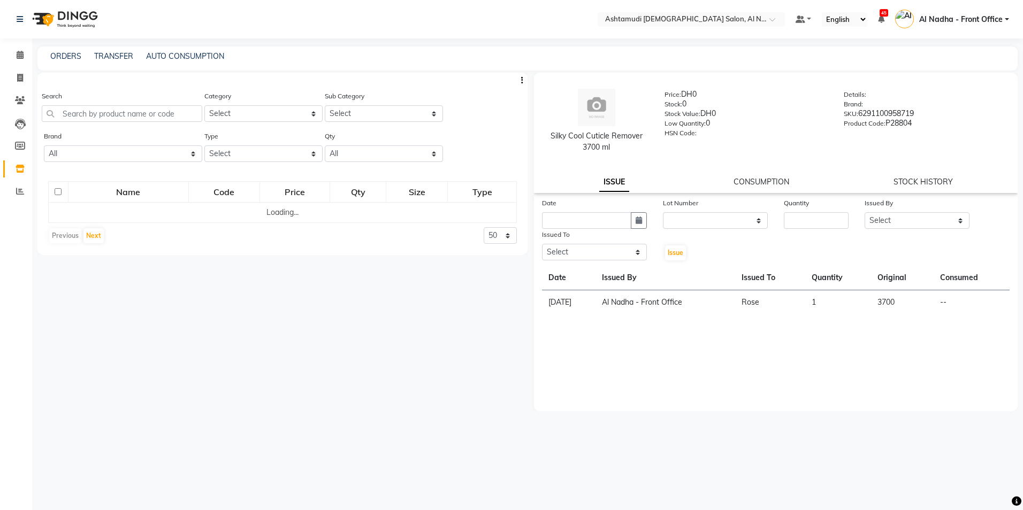
select select
click at [123, 118] on input "text" at bounding box center [122, 113] width 160 height 17
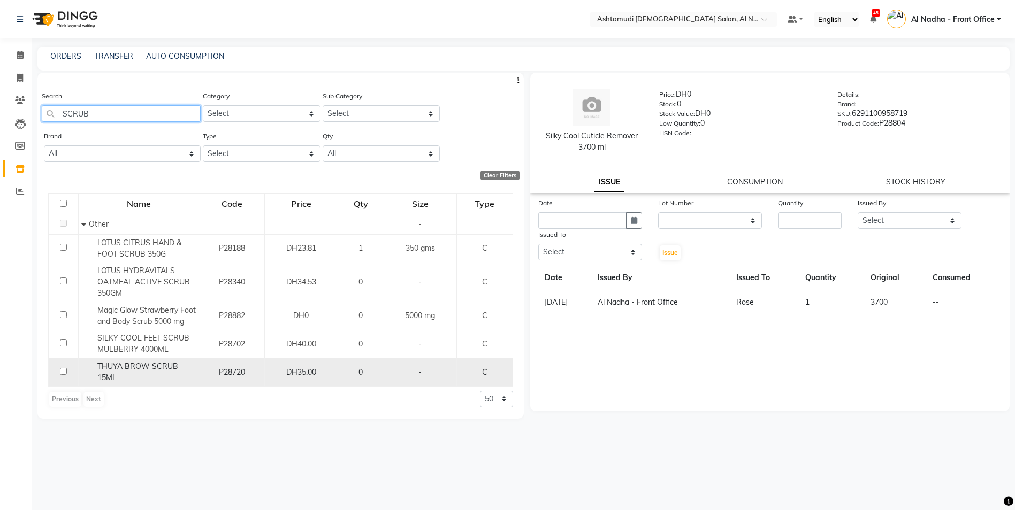
scroll to position [7, 0]
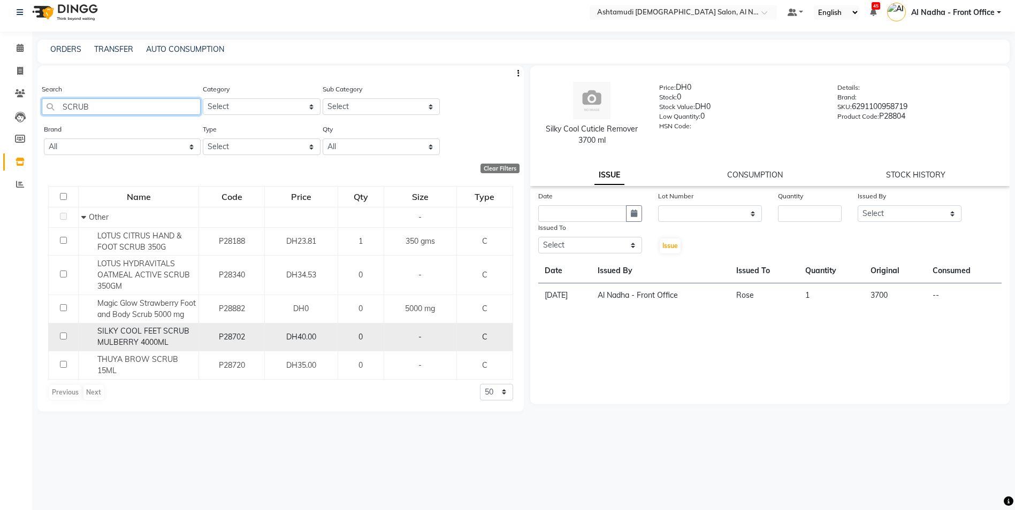
type input "SCRUB"
click at [63, 340] on input "checkbox" at bounding box center [63, 336] width 7 height 7
checkbox input "true"
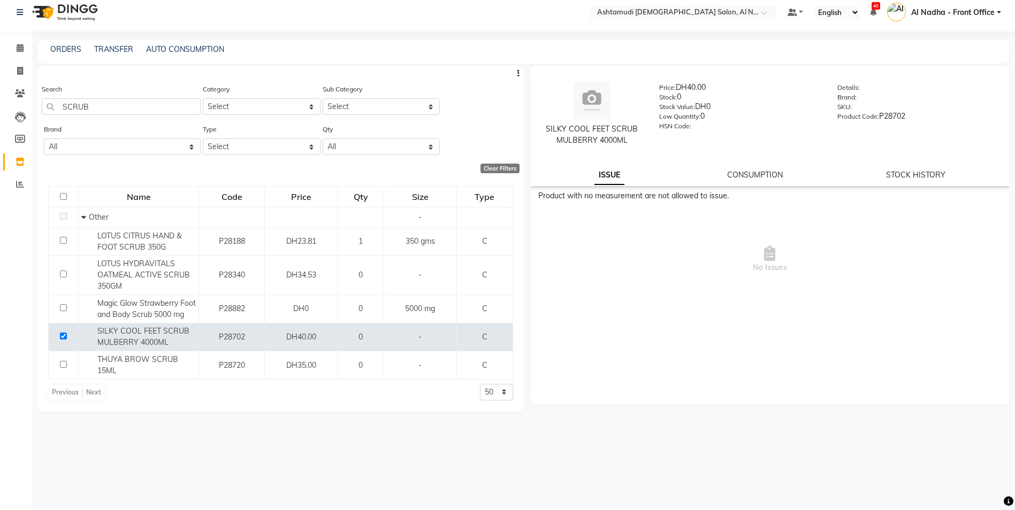
drag, startPoint x: 549, startPoint y: 129, endPoint x: 643, endPoint y: 146, distance: 95.2
click at [643, 146] on div "SILKY COOL FEET SCRUB MULBERRY 4000ML Price: DH40.00 Stock: 0 Stock Value: DH0 …" at bounding box center [770, 114] width 496 height 86
drag, startPoint x: 643, startPoint y: 146, endPoint x: 591, endPoint y: 128, distance: 54.5
copy div "SILKY COOL FEET SCRUB MULBERRY 4000ML"
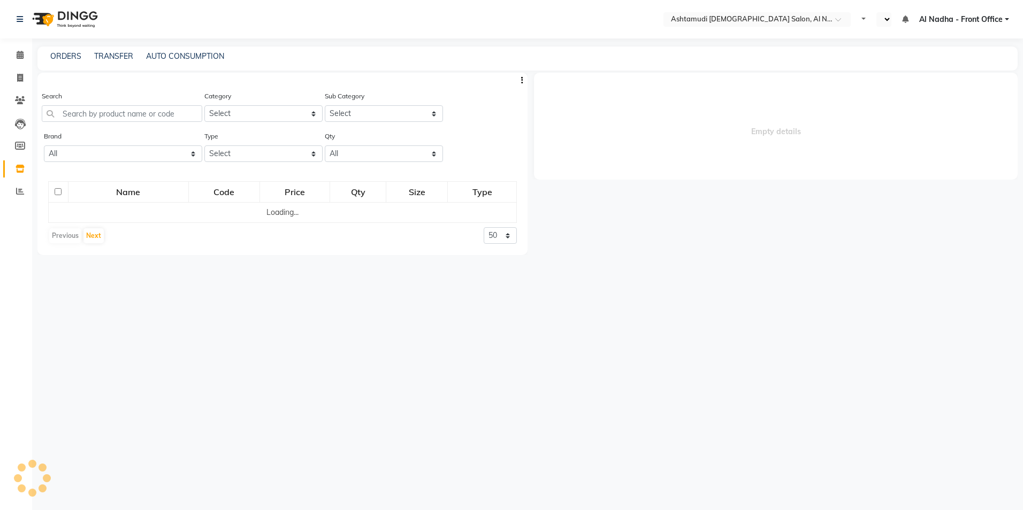
select select "en"
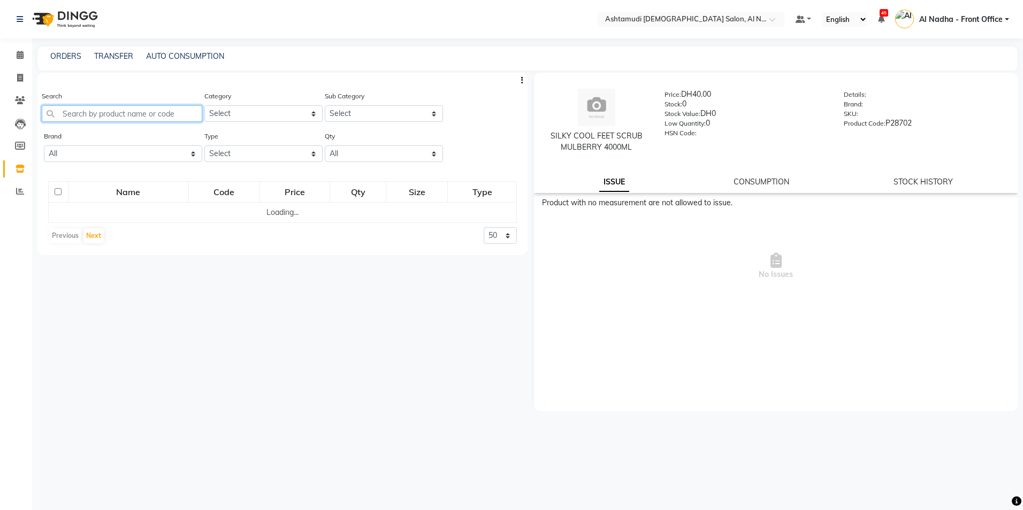
click at [110, 116] on input "text" at bounding box center [122, 113] width 160 height 17
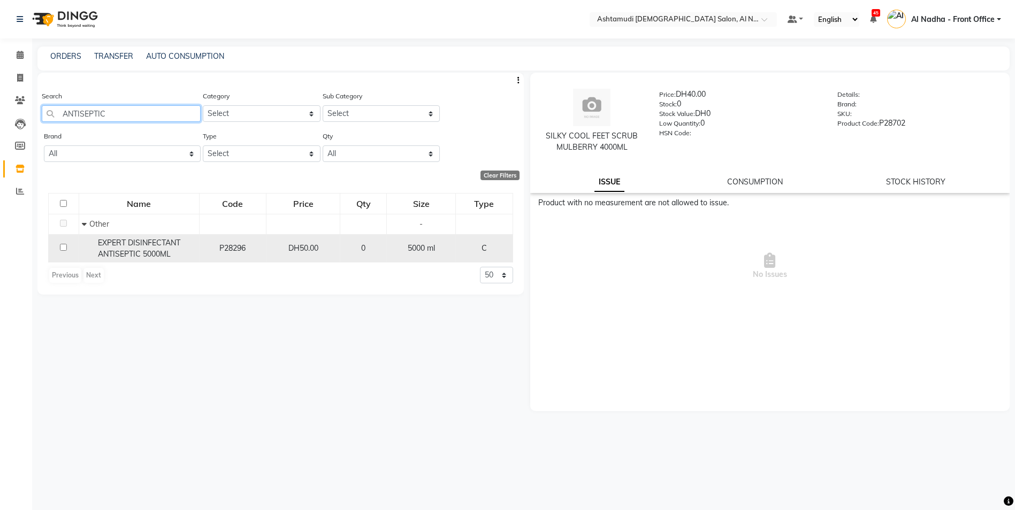
type input "ANTISEPTIC"
click at [63, 244] on input "checkbox" at bounding box center [63, 247] width 7 height 7
checkbox input "true"
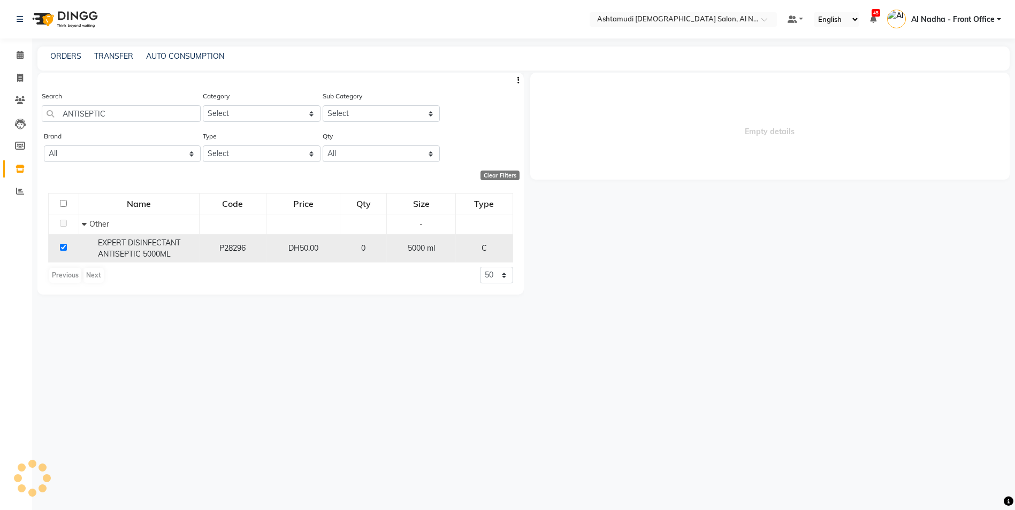
select select
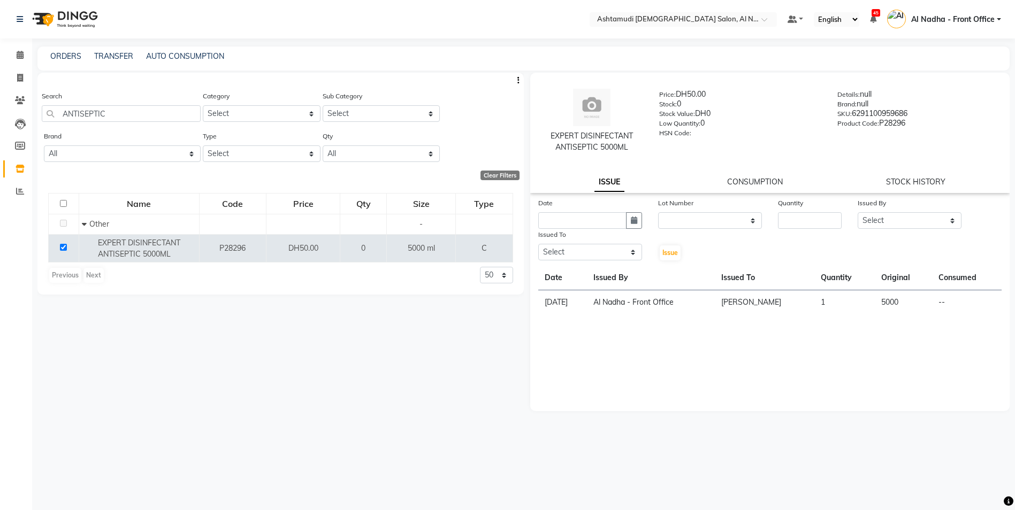
drag, startPoint x: 552, startPoint y: 136, endPoint x: 629, endPoint y: 146, distance: 77.1
click at [629, 146] on div "EXPERT DISINFECTANT ANTISEPTIC 5000ML" at bounding box center [592, 142] width 103 height 22
drag, startPoint x: 629, startPoint y: 146, endPoint x: 619, endPoint y: 144, distance: 9.7
copy div "EXPERT DISINFECTANT ANTISEPTIC 5000ML"
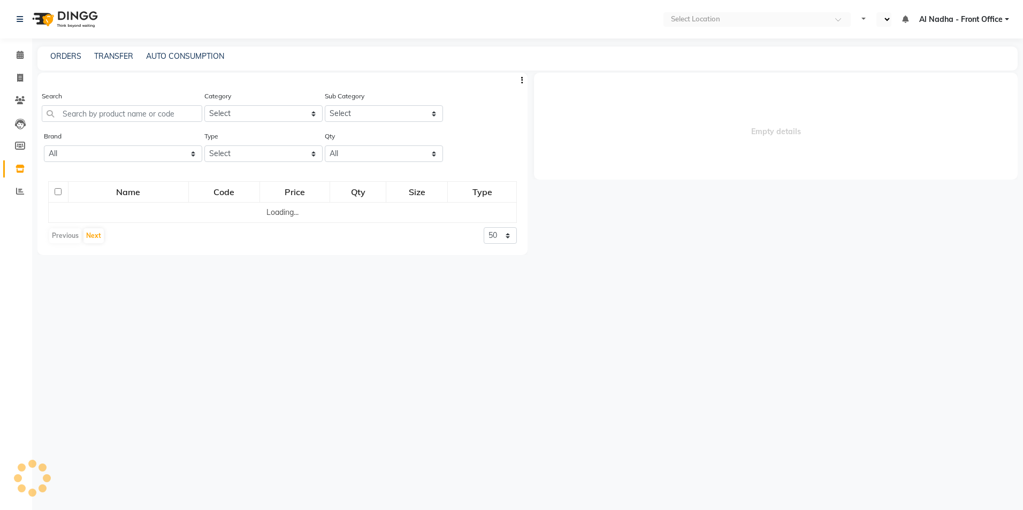
select select "en"
select select
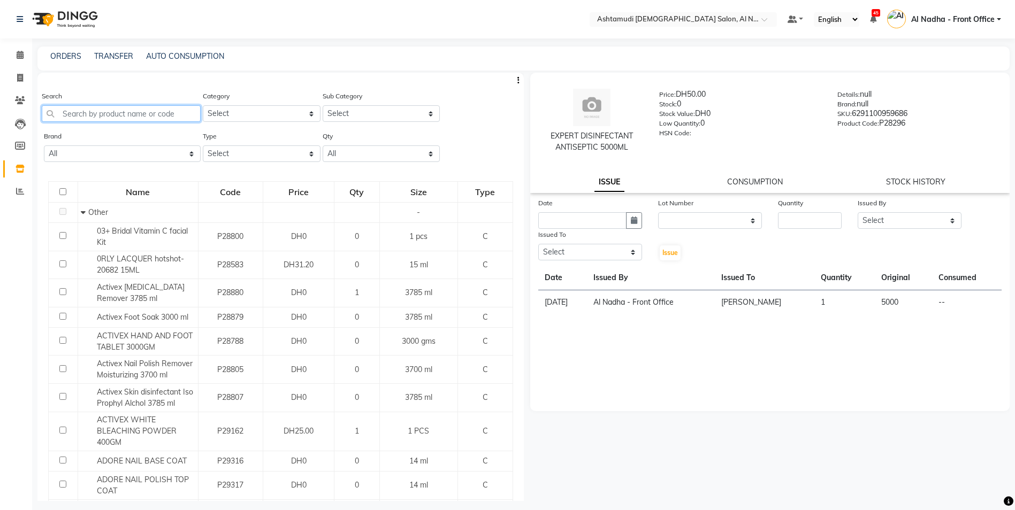
click at [98, 108] on input "text" at bounding box center [121, 113] width 159 height 17
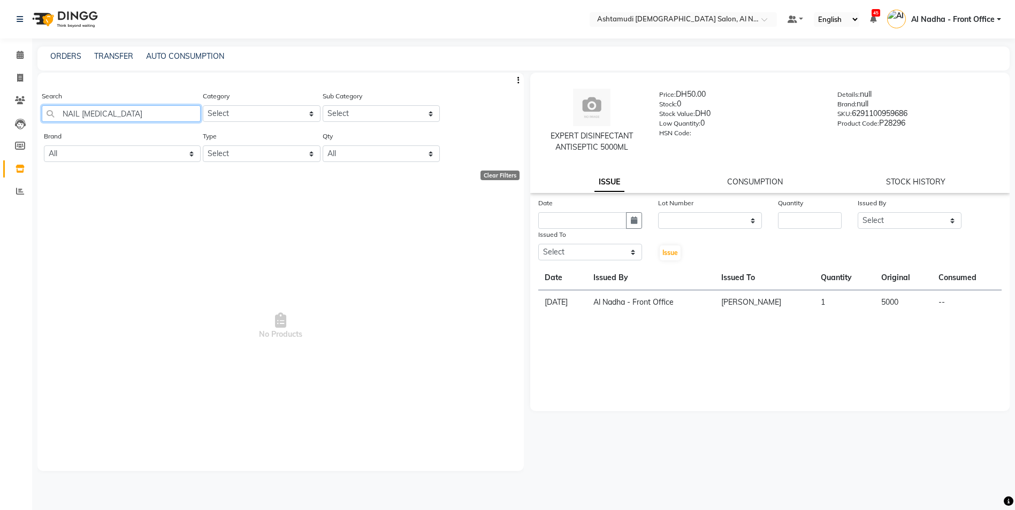
click at [139, 116] on input "NAIL [MEDICAL_DATA]" at bounding box center [121, 113] width 159 height 17
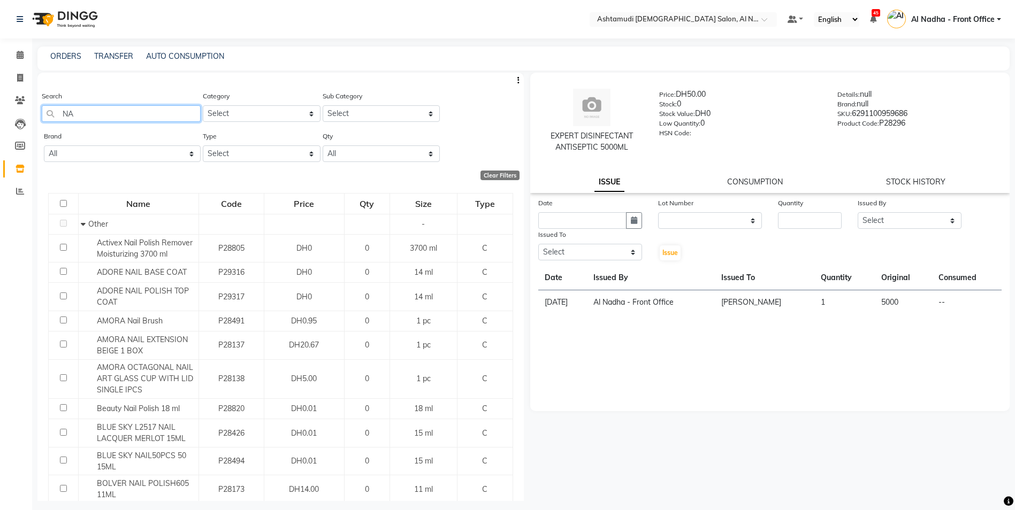
type input "N"
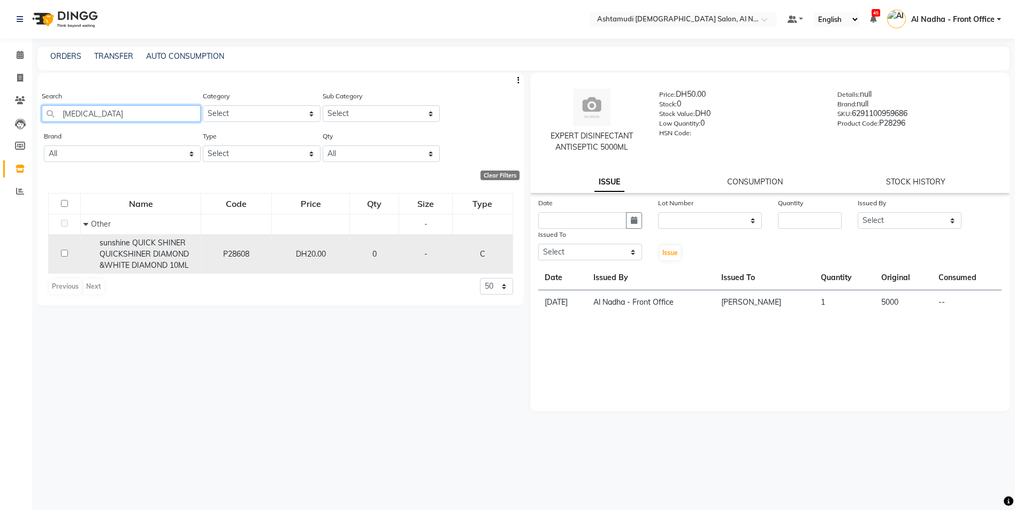
type input "[MEDICAL_DATA]"
click at [64, 253] on input "checkbox" at bounding box center [64, 253] width 7 height 7
checkbox input "true"
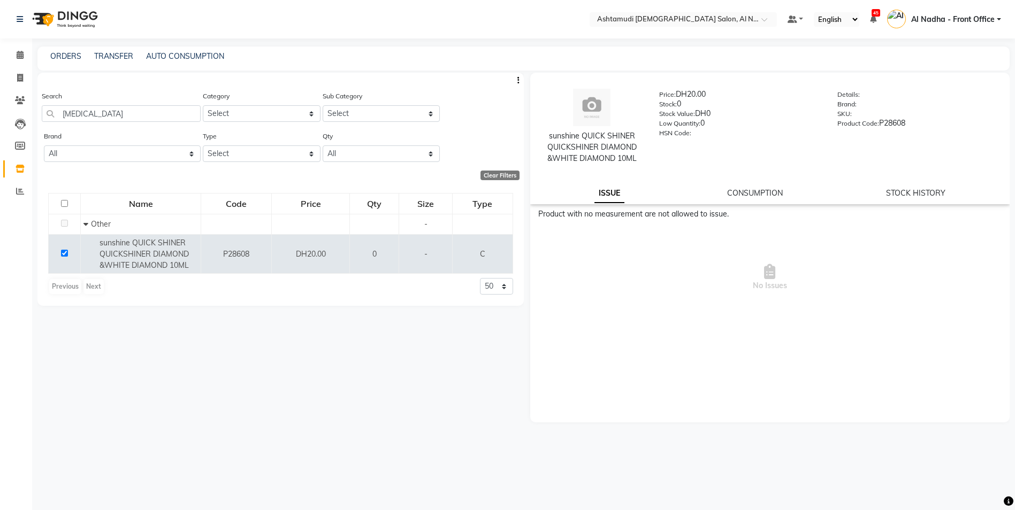
drag, startPoint x: 549, startPoint y: 136, endPoint x: 646, endPoint y: 161, distance: 99.9
click at [646, 161] on div "sunshine QUICK SHINER QUICKSHINER DIAMOND &WHITE DIAMOND 10ML" at bounding box center [592, 126] width 119 height 75
drag, startPoint x: 646, startPoint y: 161, endPoint x: 623, endPoint y: 159, distance: 23.1
copy div "sunshine QUICK SHINER QUICKSHINER DIAMOND &WHITE DIAMOND 10ML"
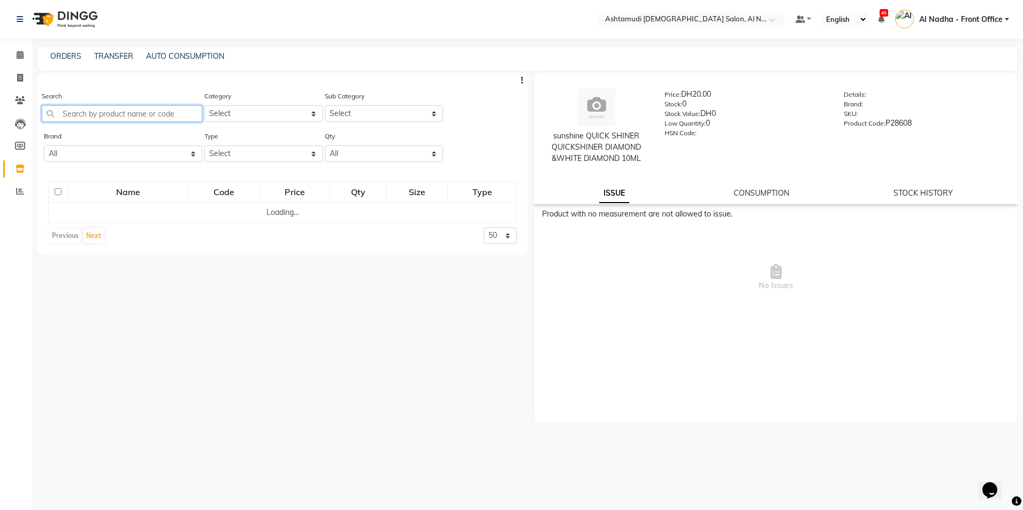
click at [81, 113] on input "text" at bounding box center [122, 113] width 160 height 17
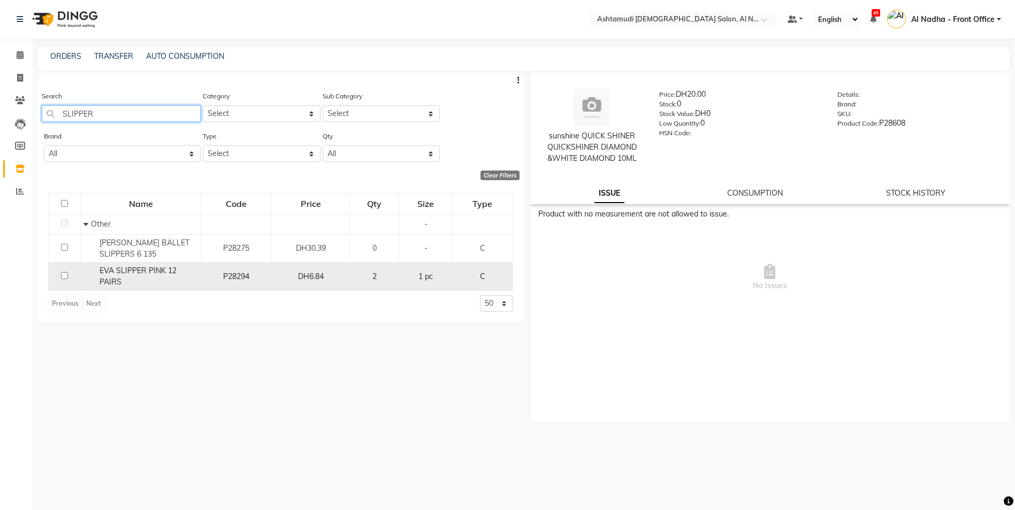
type input "SLIPPER"
click at [64, 275] on input "checkbox" at bounding box center [64, 275] width 7 height 7
checkbox input "true"
select select
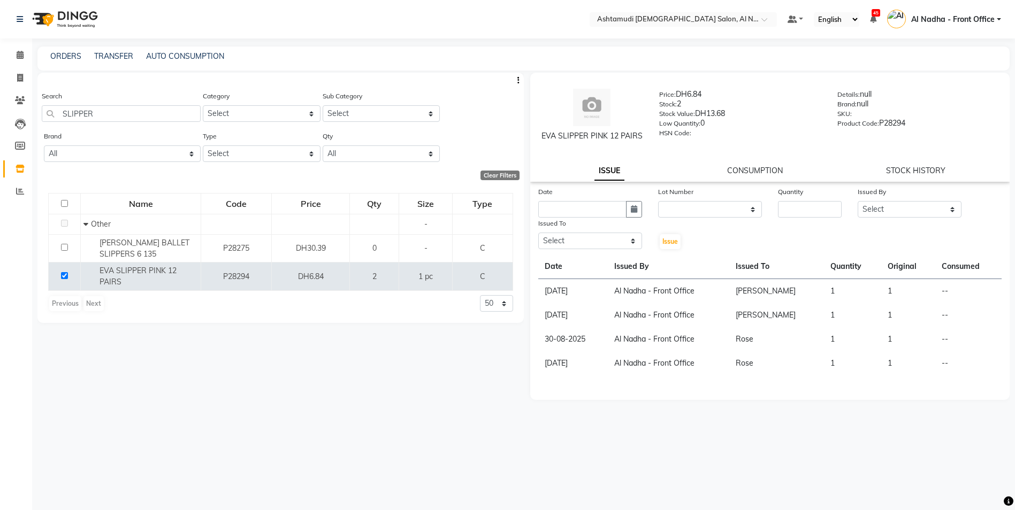
click at [542, 133] on div "EVA SLIPPER PINK 12 PAIRS" at bounding box center [592, 136] width 103 height 11
drag, startPoint x: 542, startPoint y: 133, endPoint x: 643, endPoint y: 132, distance: 100.6
click at [643, 132] on div "EVA SLIPPER PINK 12 PAIRS" at bounding box center [592, 136] width 103 height 11
drag, startPoint x: 643, startPoint y: 132, endPoint x: 634, endPoint y: 136, distance: 9.4
copy div "EVA SLIPPER PINK 12 PAIRS"
